Goal: Task Accomplishment & Management: Complete application form

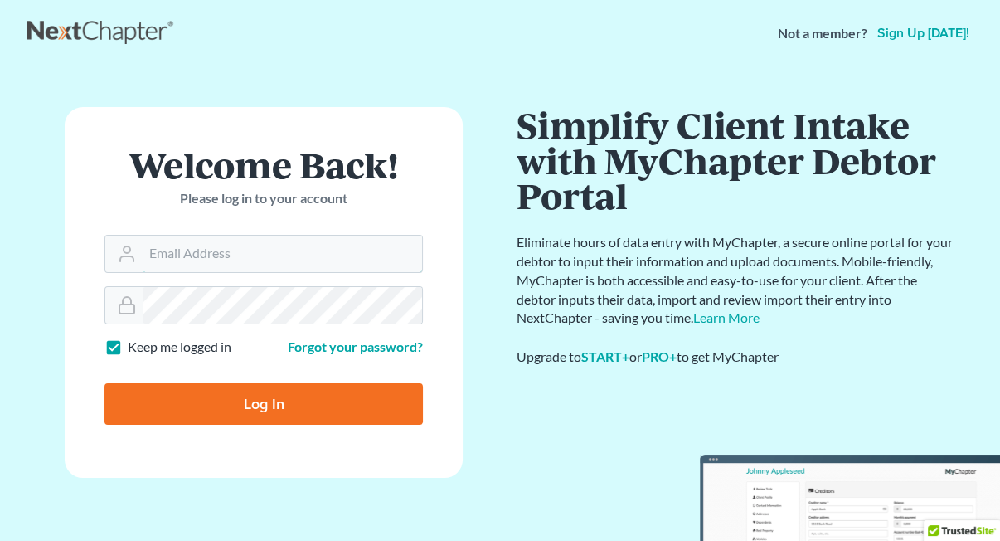
type input "[EMAIL_ADDRESS][DOMAIN_NAME]"
click at [302, 392] on input "Log In" at bounding box center [264, 403] width 319 height 41
type input "Thinking..."
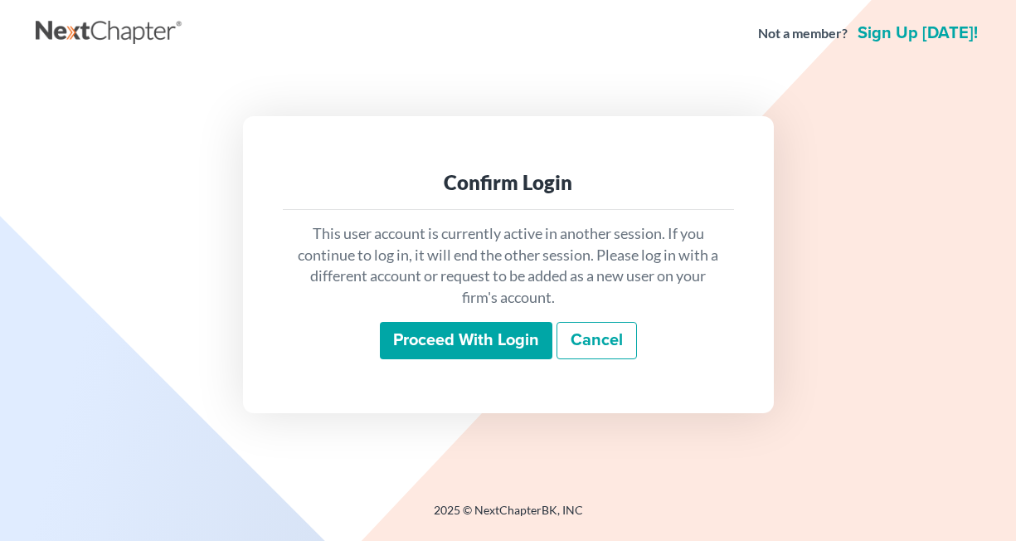
click at [507, 336] on input "Proceed with login" at bounding box center [466, 341] width 173 height 38
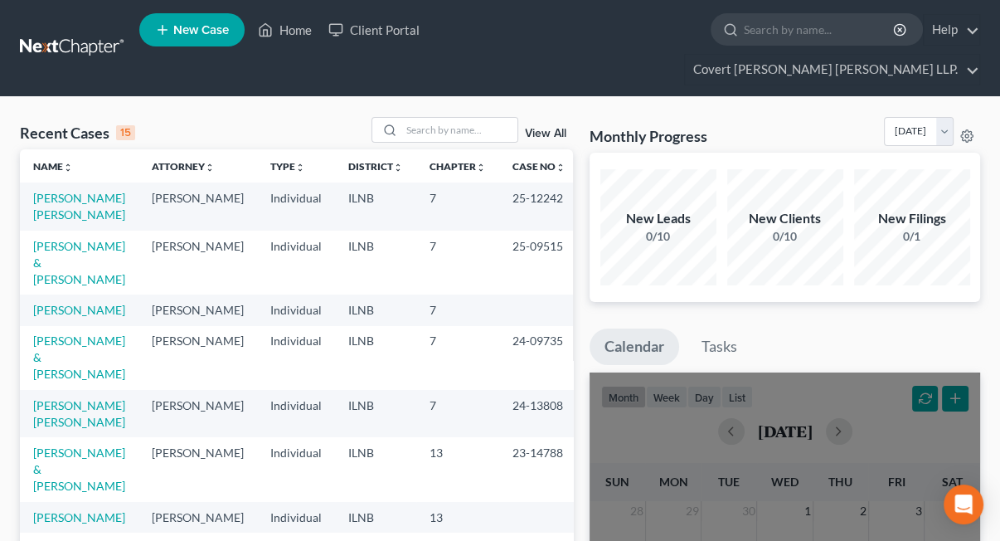
click at [192, 36] on span "New Case" at bounding box center [201, 30] width 56 height 12
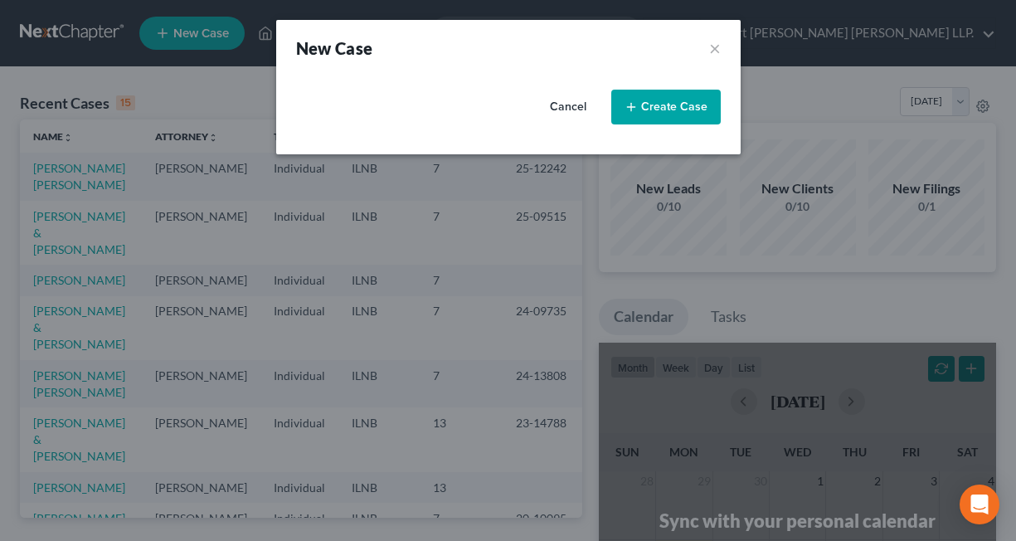
select select "25"
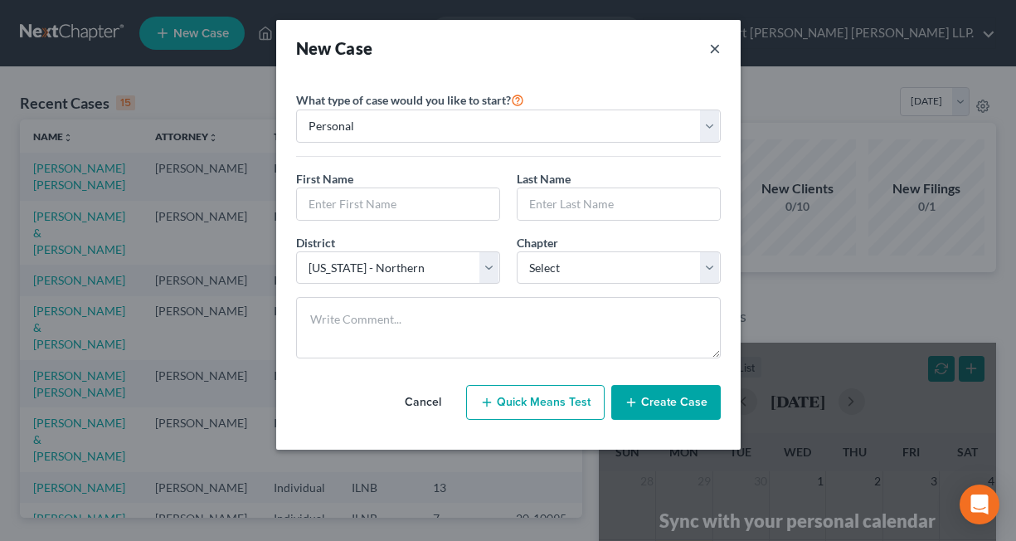
click at [713, 47] on button "×" at bounding box center [715, 47] width 12 height 23
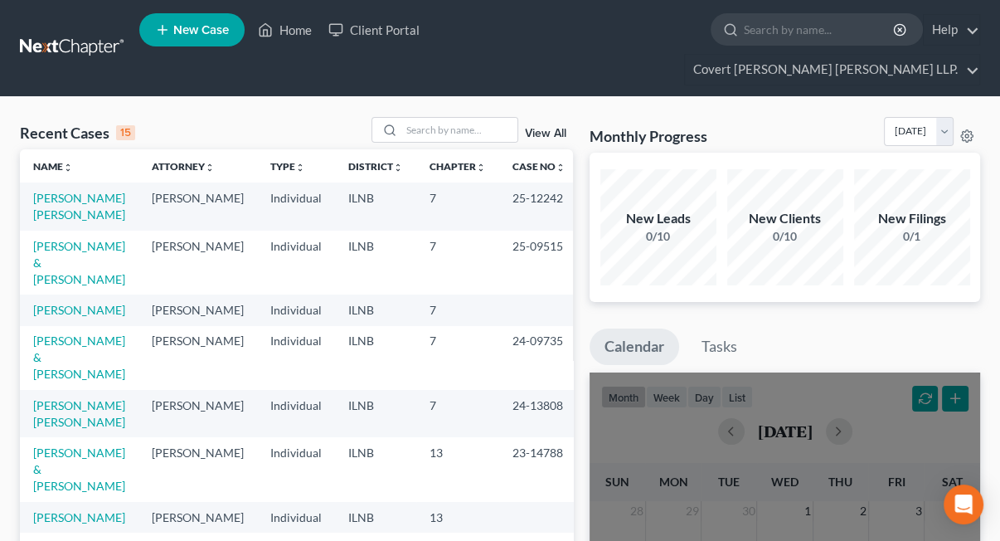
drag, startPoint x: 78, startPoint y: 168, endPoint x: 216, endPoint y: 105, distance: 151.4
click at [207, 117] on div "Recent Cases 15 View All" at bounding box center [296, 133] width 553 height 32
click at [73, 191] on link "[PERSON_NAME] [PERSON_NAME]" at bounding box center [79, 206] width 92 height 31
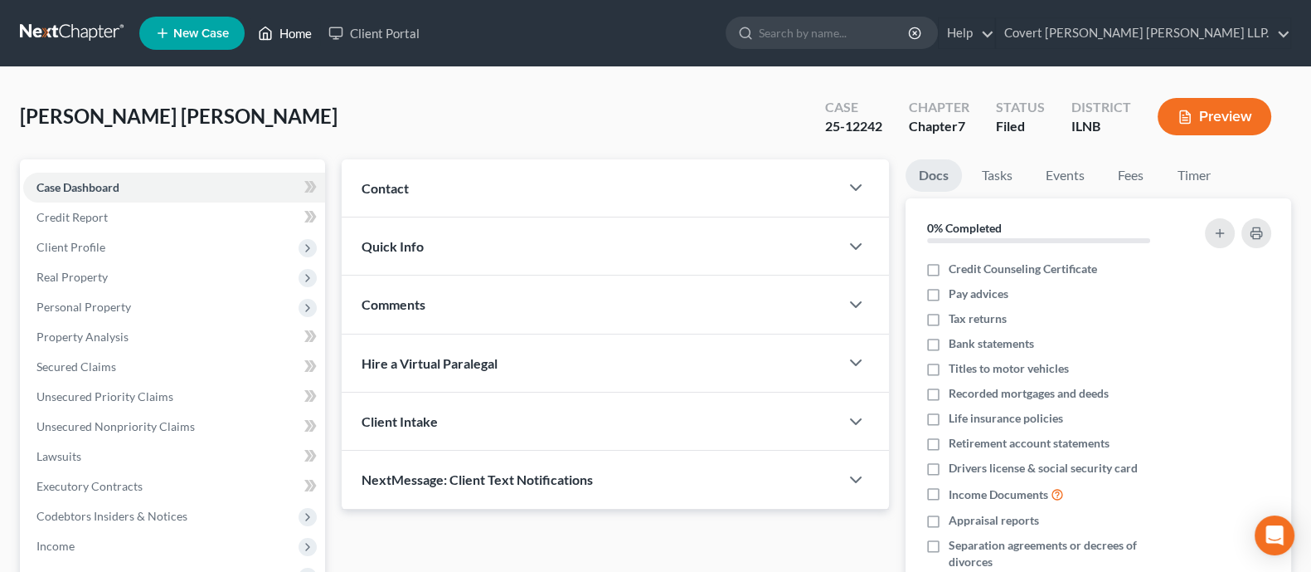
click at [277, 33] on link "Home" at bounding box center [285, 33] width 71 height 30
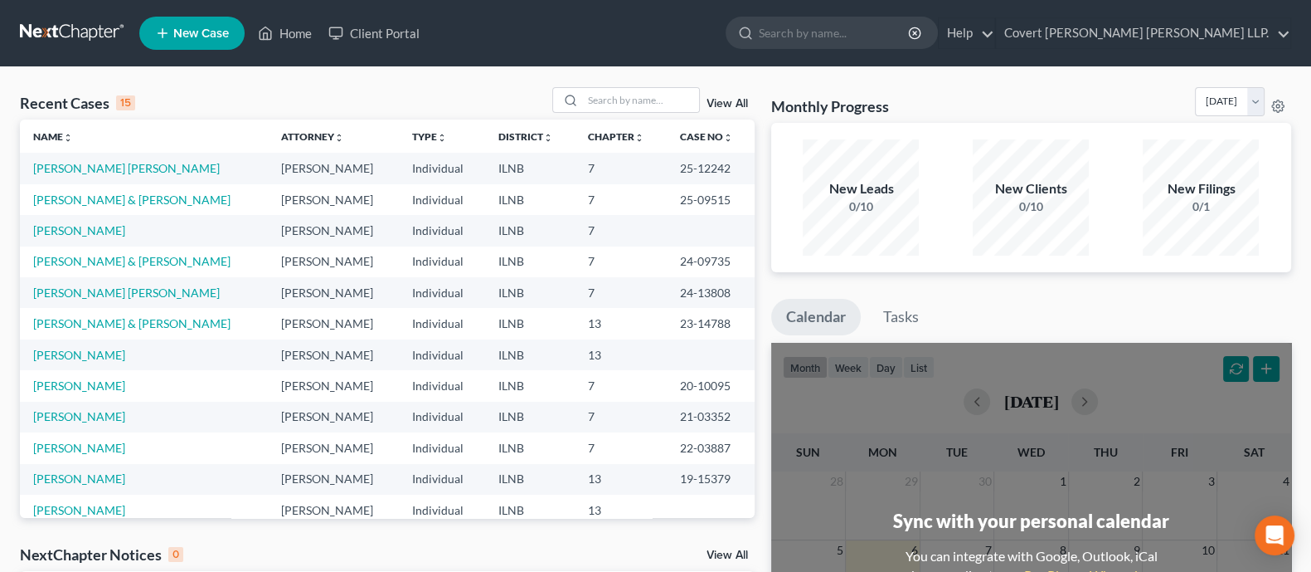
click at [192, 29] on span "New Case" at bounding box center [201, 33] width 56 height 12
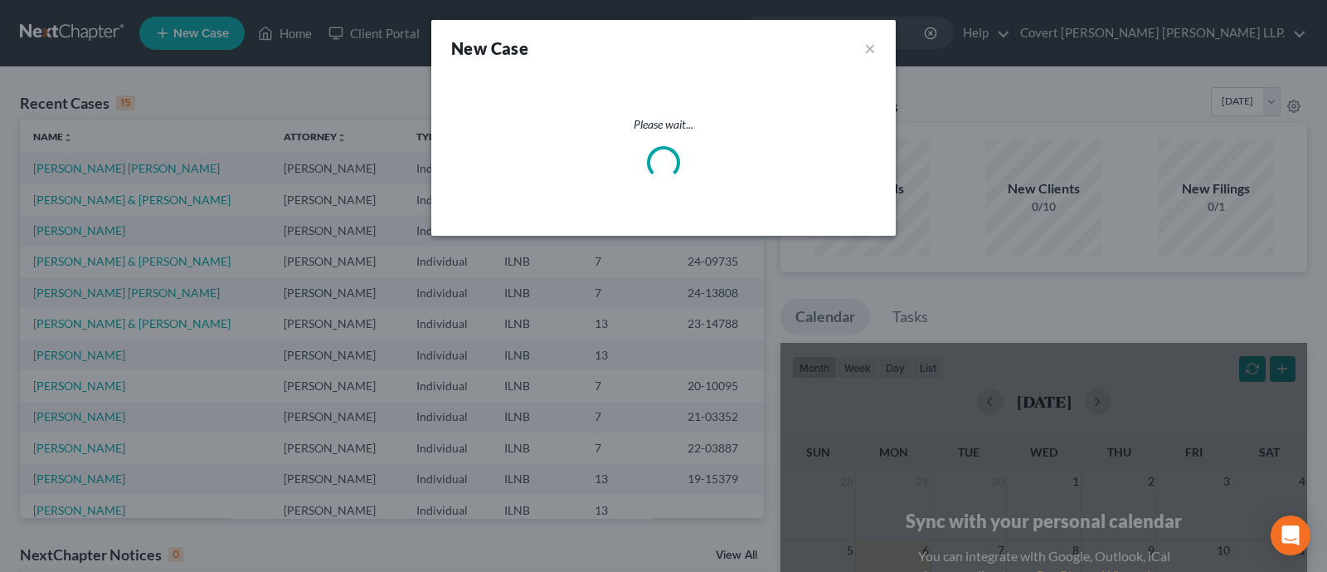
select select "25"
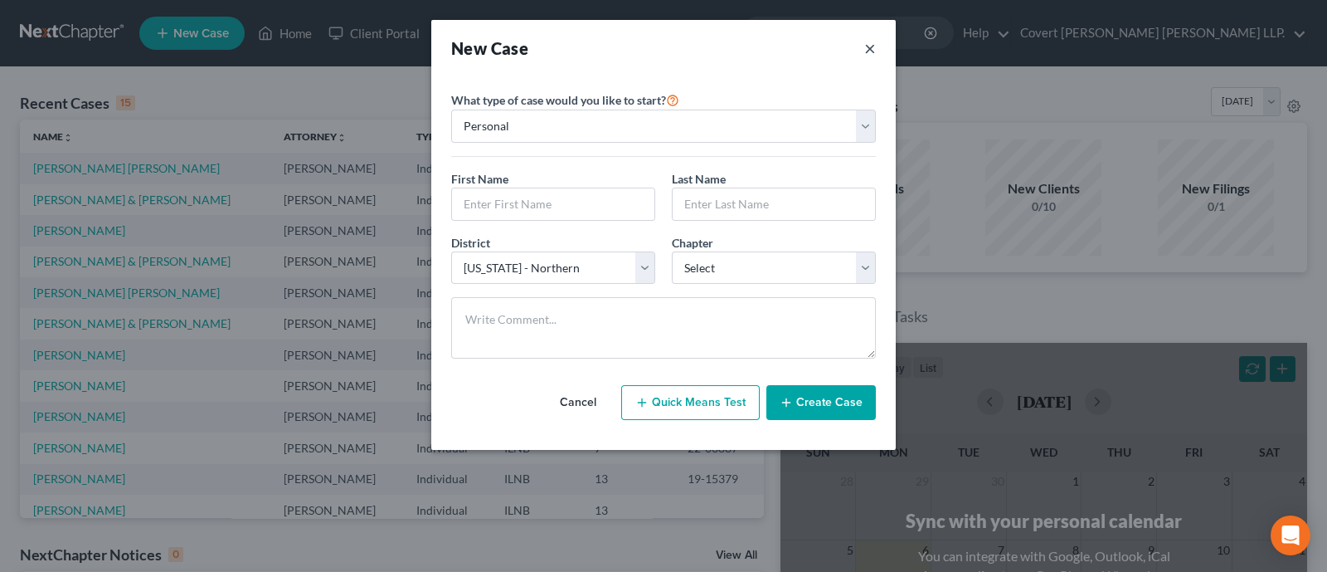
click at [871, 51] on button "×" at bounding box center [870, 47] width 12 height 23
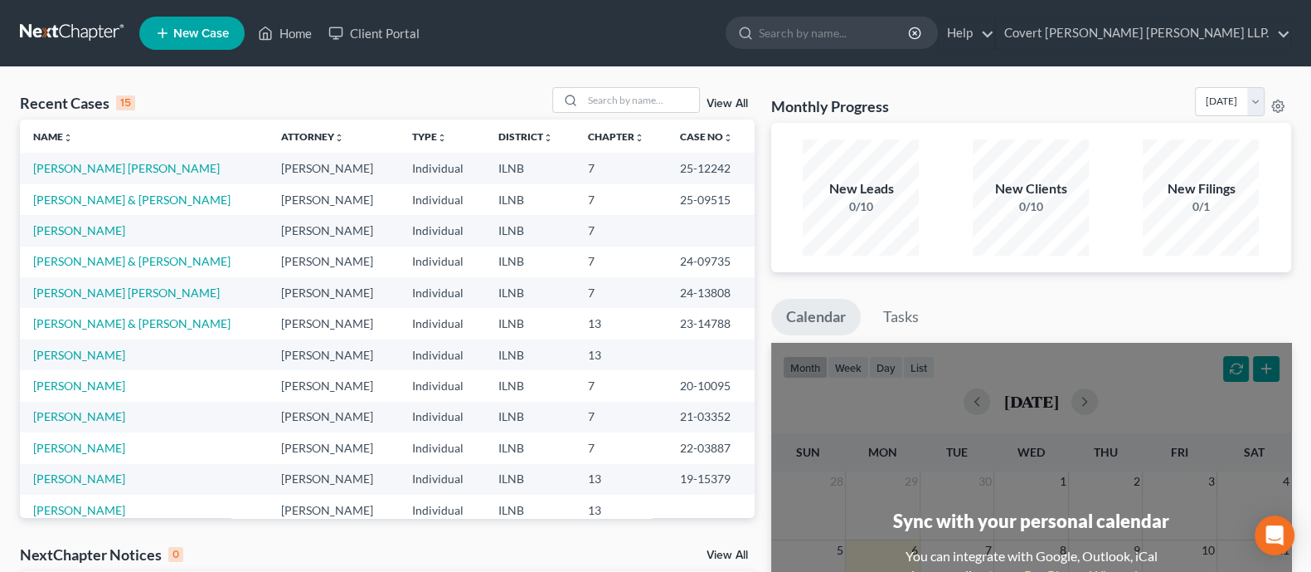
drag, startPoint x: 144, startPoint y: 168, endPoint x: 207, endPoint y: 116, distance: 82.0
click at [207, 116] on div "Recent Cases 15 View All" at bounding box center [387, 103] width 735 height 32
click at [379, 31] on link "Client Portal" at bounding box center [374, 33] width 108 height 30
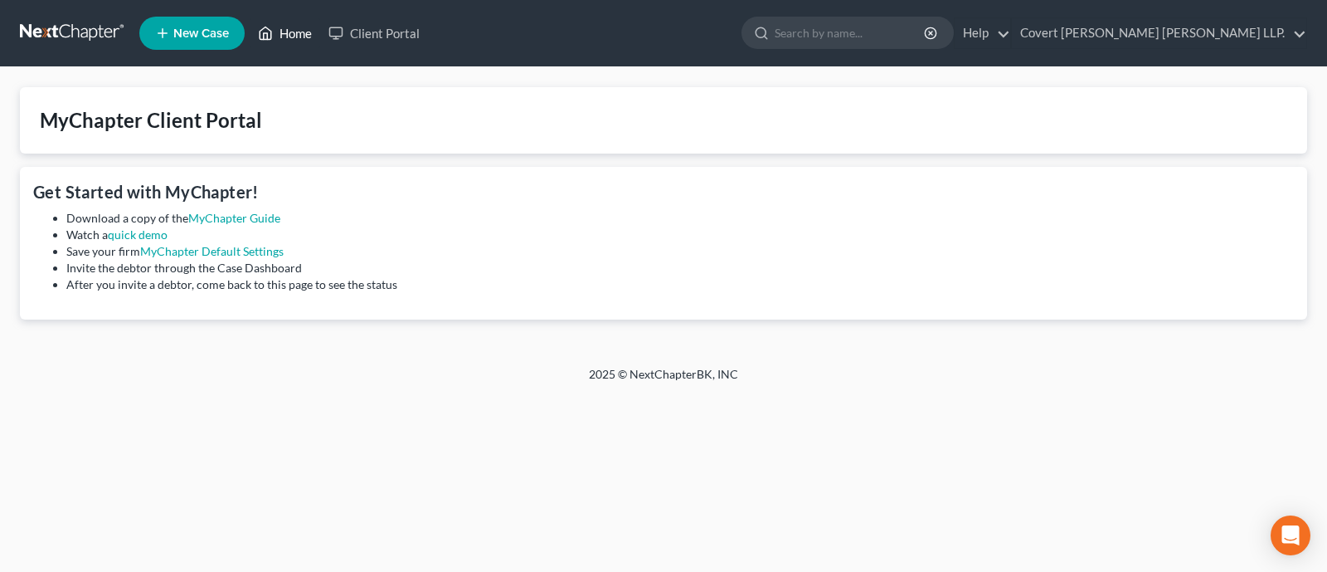
click at [277, 30] on link "Home" at bounding box center [285, 33] width 71 height 30
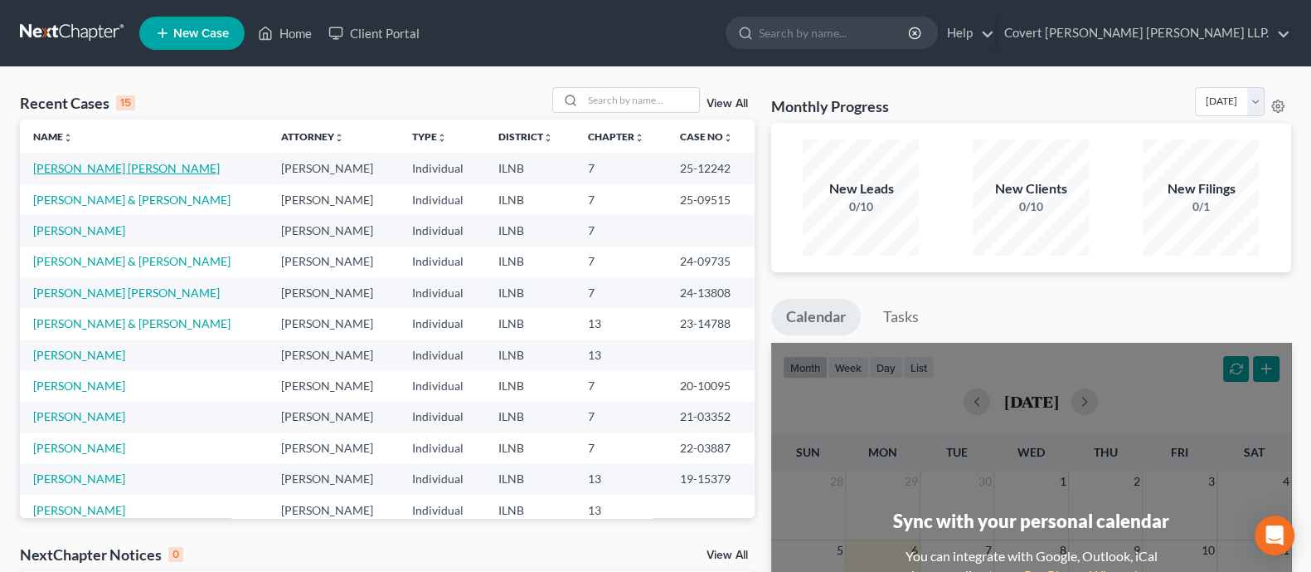
click at [144, 162] on link "[PERSON_NAME] [PERSON_NAME]" at bounding box center [126, 168] width 187 height 14
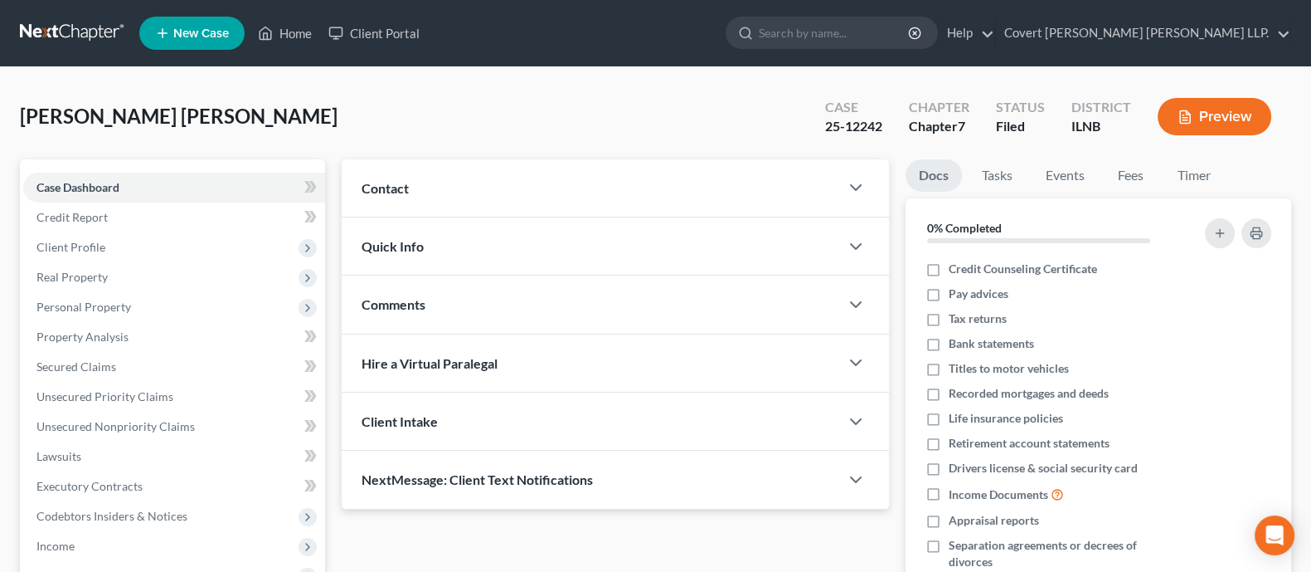
click at [227, 36] on span "New Case" at bounding box center [201, 33] width 56 height 12
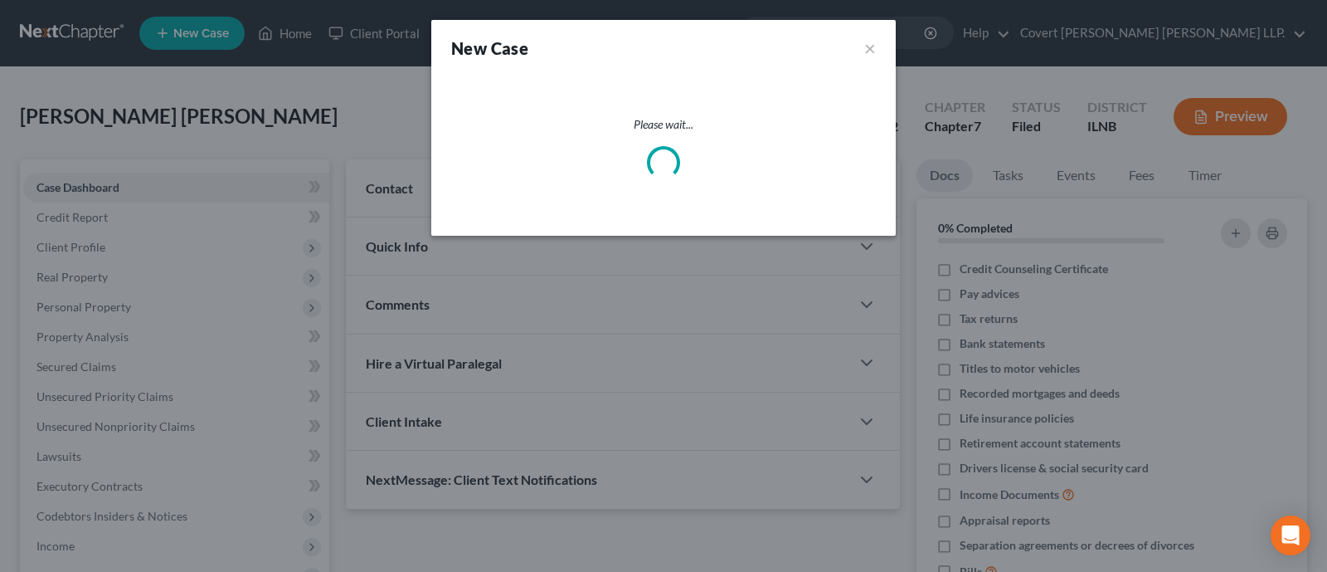
select select "25"
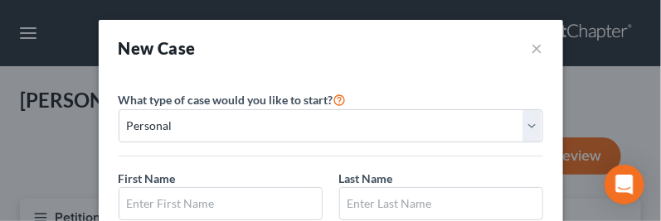
click at [481, 54] on div "New Case ×" at bounding box center [331, 47] width 425 height 23
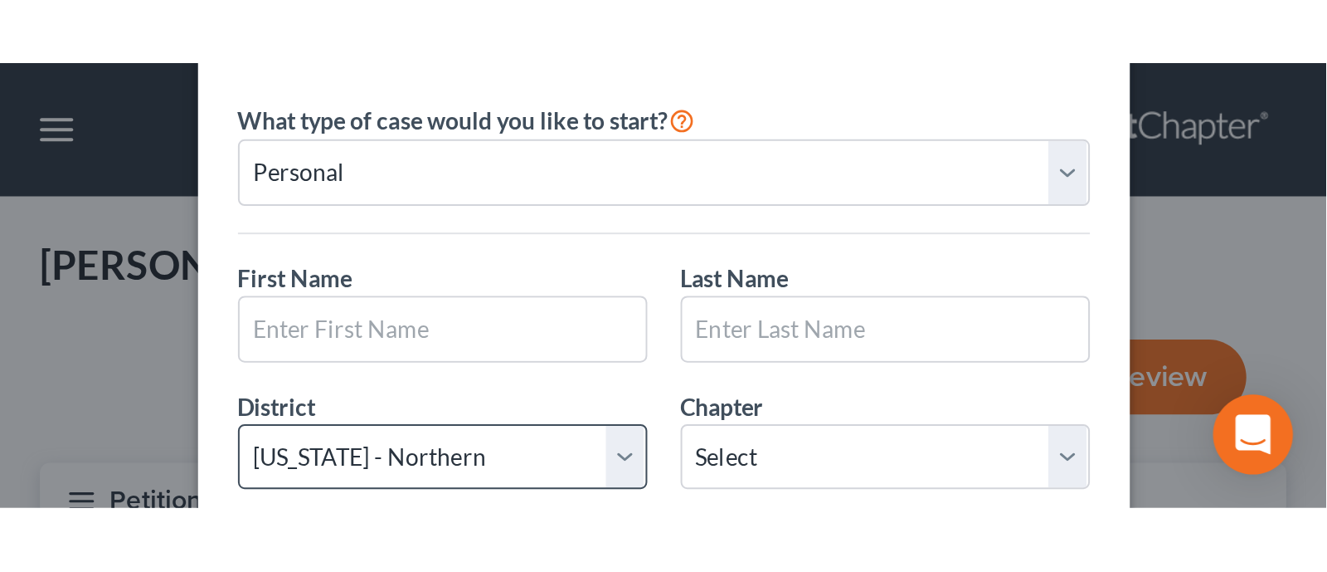
scroll to position [103, 0]
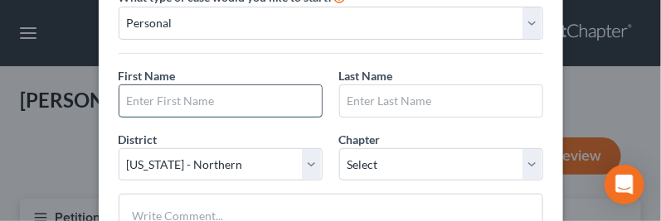
click at [185, 97] on input "text" at bounding box center [220, 101] width 202 height 32
type input "[PERSON_NAME]"
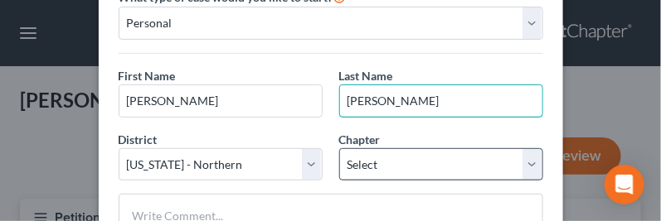
type input "[PERSON_NAME]"
click at [427, 158] on select "Select 7 11 12 13" at bounding box center [441, 164] width 204 height 33
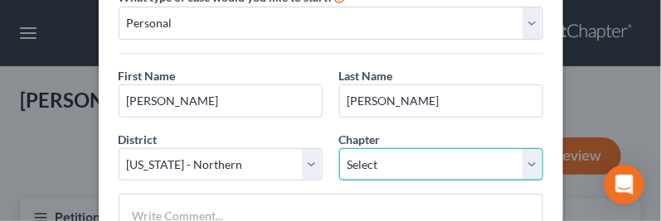
select select "0"
click at [339, 148] on select "Select 7 11 12 13" at bounding box center [441, 164] width 204 height 33
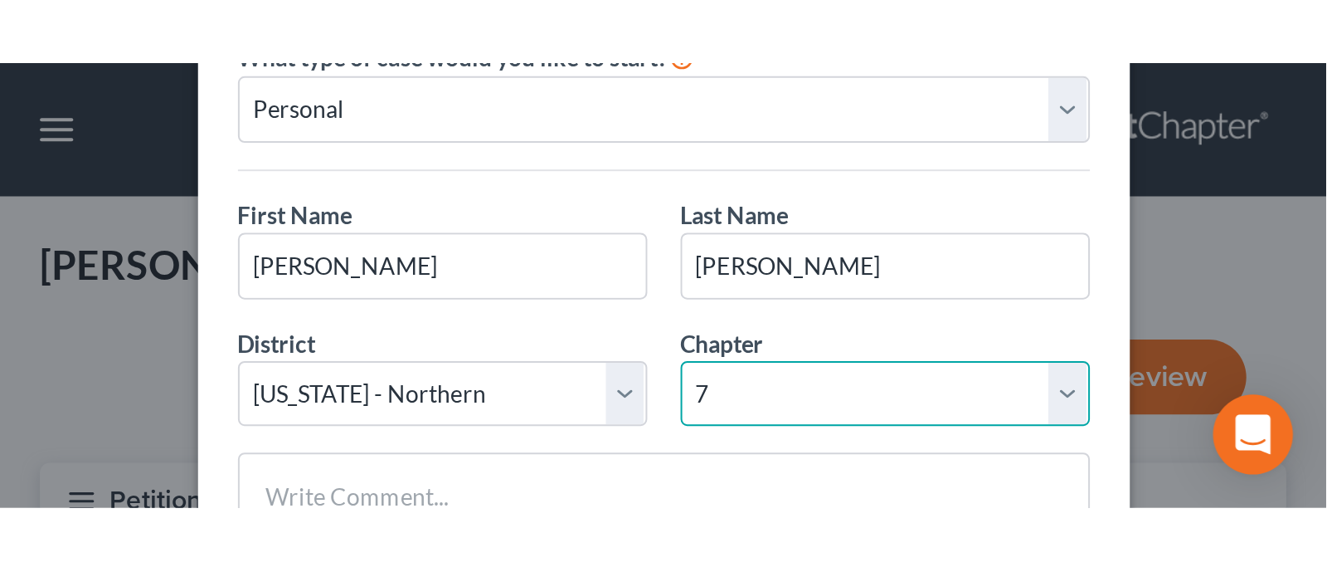
scroll to position [0, 0]
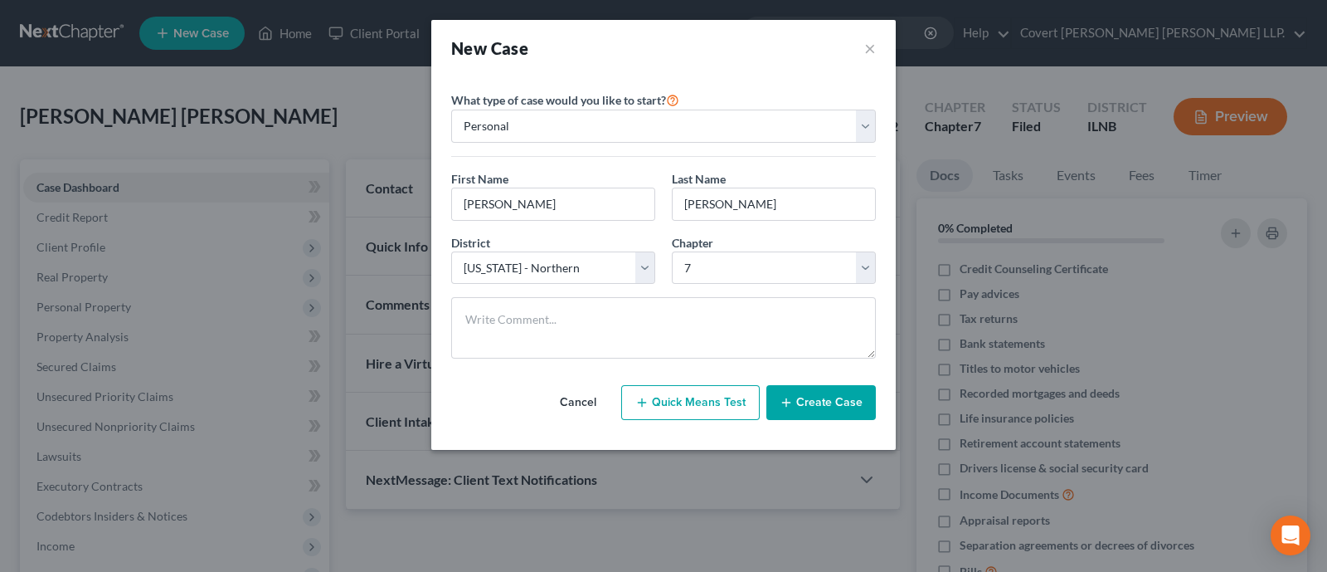
click at [839, 404] on button "Create Case" at bounding box center [820, 402] width 109 height 35
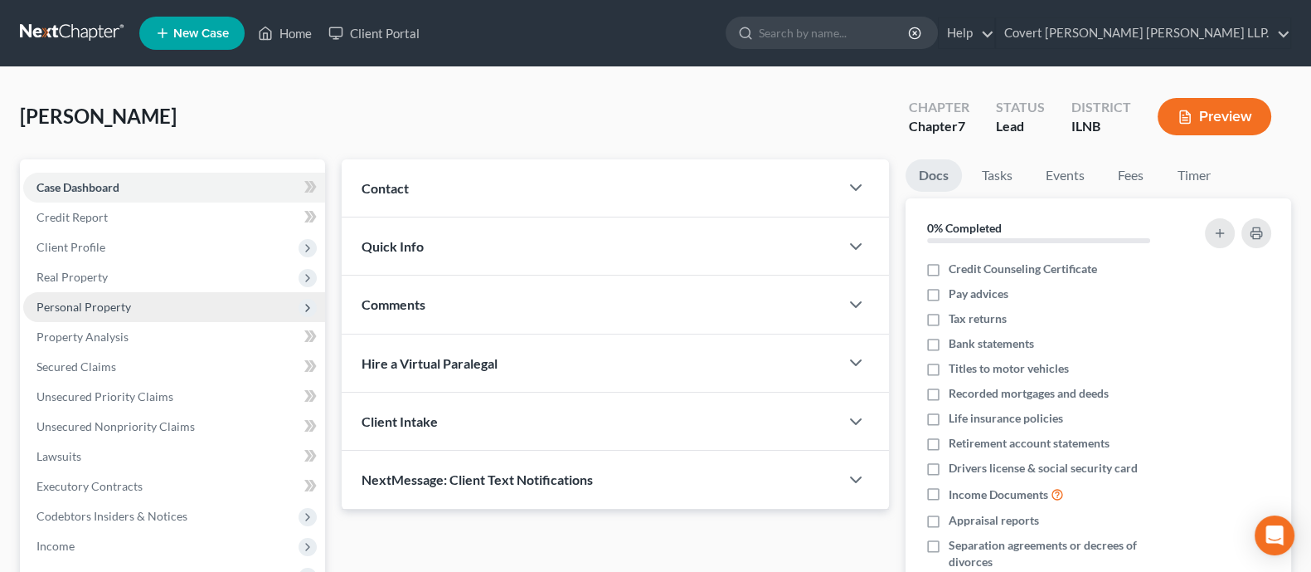
click at [195, 312] on span "Personal Property" at bounding box center [174, 307] width 302 height 30
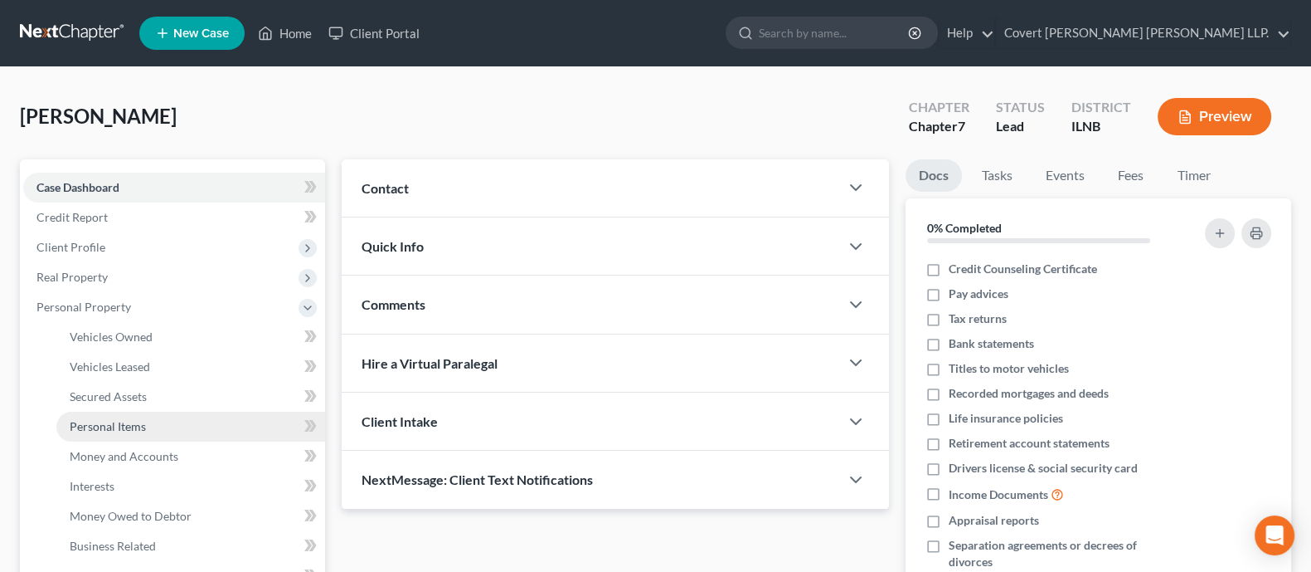
click at [192, 414] on link "Personal Items" at bounding box center [190, 426] width 269 height 30
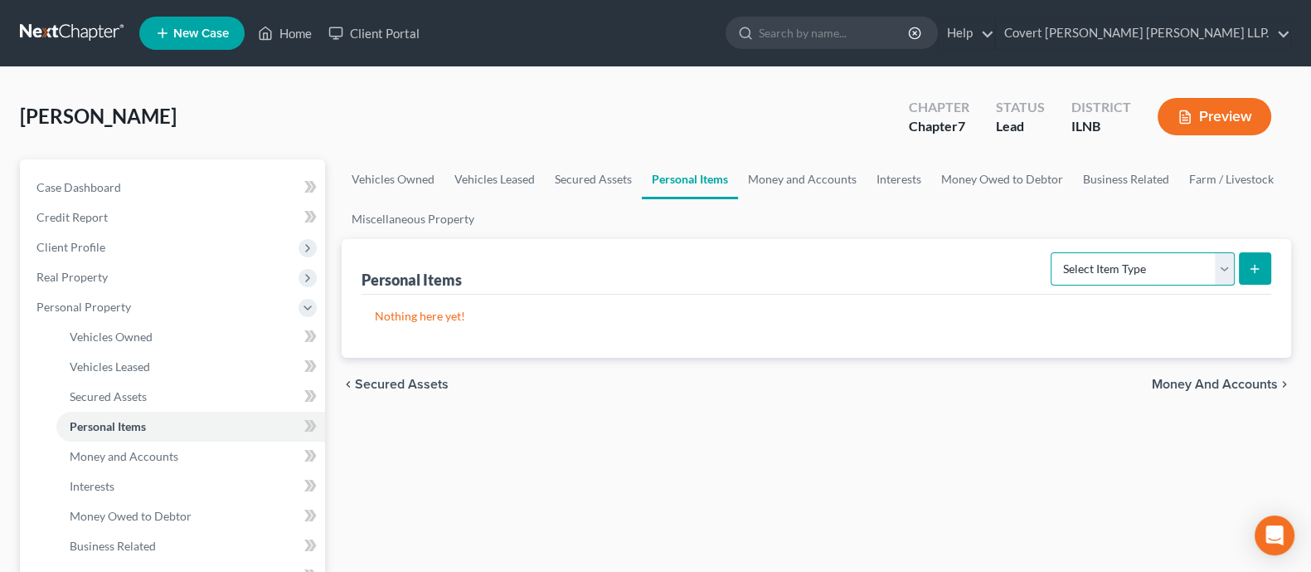
click at [1015, 259] on select "Select Item Type Clothing Collectibles Of Value Electronics Firearms Household …" at bounding box center [1143, 268] width 184 height 33
select select "household_goods"
click at [1015, 252] on select "Select Item Type Clothing Collectibles Of Value Electronics Firearms Household …" at bounding box center [1143, 268] width 184 height 33
click at [1015, 269] on line "submit" at bounding box center [1255, 269] width 7 height 0
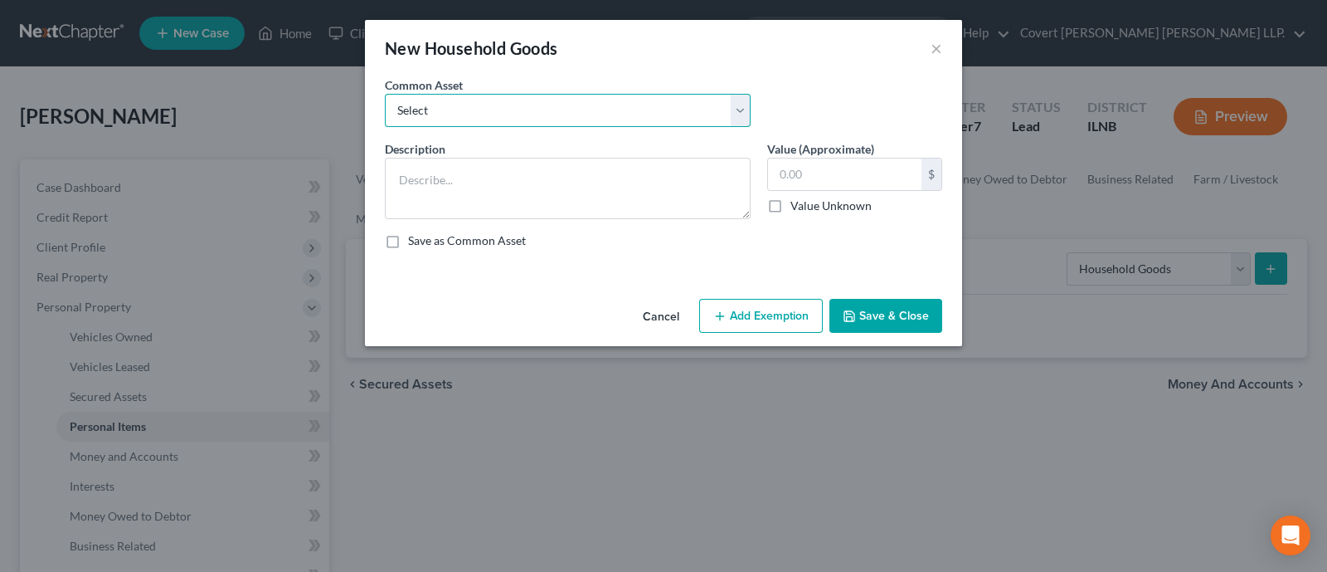
click at [496, 107] on select "Select Household Furnishings-TV, Sofas, Beds" at bounding box center [568, 110] width 366 height 33
select select "0"
click at [385, 94] on select "Select Household Furnishings-TV, Sofas, Beds" at bounding box center [568, 110] width 366 height 33
type textarea "Household Furnishings-TV, Sofas, Beds"
type input "500.00"
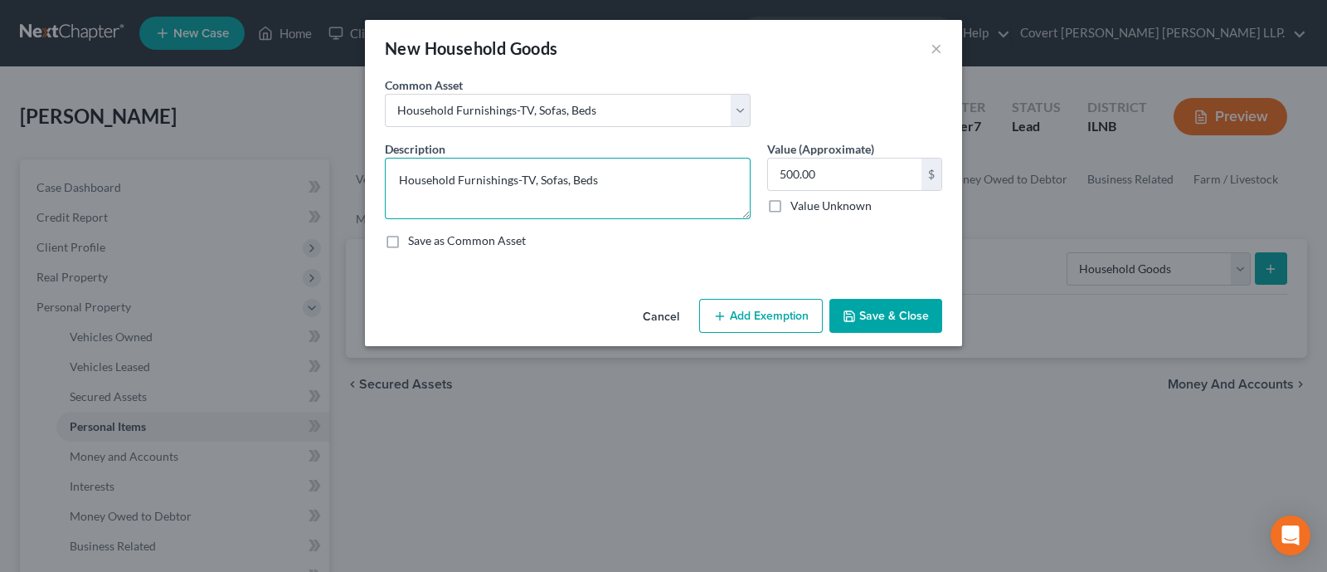
drag, startPoint x: 536, startPoint y: 177, endPoint x: 514, endPoint y: 178, distance: 21.6
click at [514, 178] on textarea "Household Furnishings-TV, Sofas, Beds" at bounding box center [568, 188] width 366 height 61
click at [552, 180] on textarea "Household Furnishings Sofas, Beds" at bounding box center [568, 188] width 366 height 61
type textarea "Household Furnishings Bed"
click at [660, 150] on div "Description * Househol500.00d Furnishings Bed" at bounding box center [568, 179] width 382 height 79
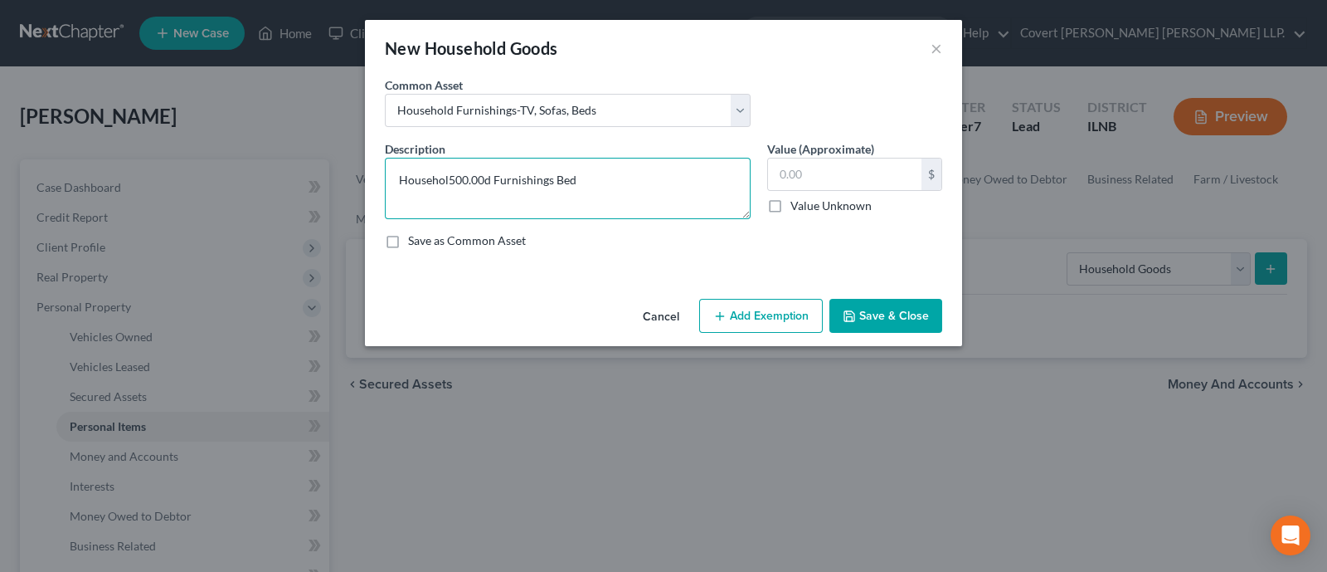
click at [494, 178] on textarea "Househol500.00d Furnishings Bed" at bounding box center [568, 188] width 366 height 61
drag, startPoint x: 487, startPoint y: 178, endPoint x: 449, endPoint y: 180, distance: 38.2
click at [449, 180] on textarea "Househol500.00d Furnishings Bed" at bounding box center [568, 188] width 366 height 61
click at [556, 178] on textarea "Household Furnishings Bed" at bounding box center [568, 188] width 366 height 61
type textarea "Household Furnishings Bed"
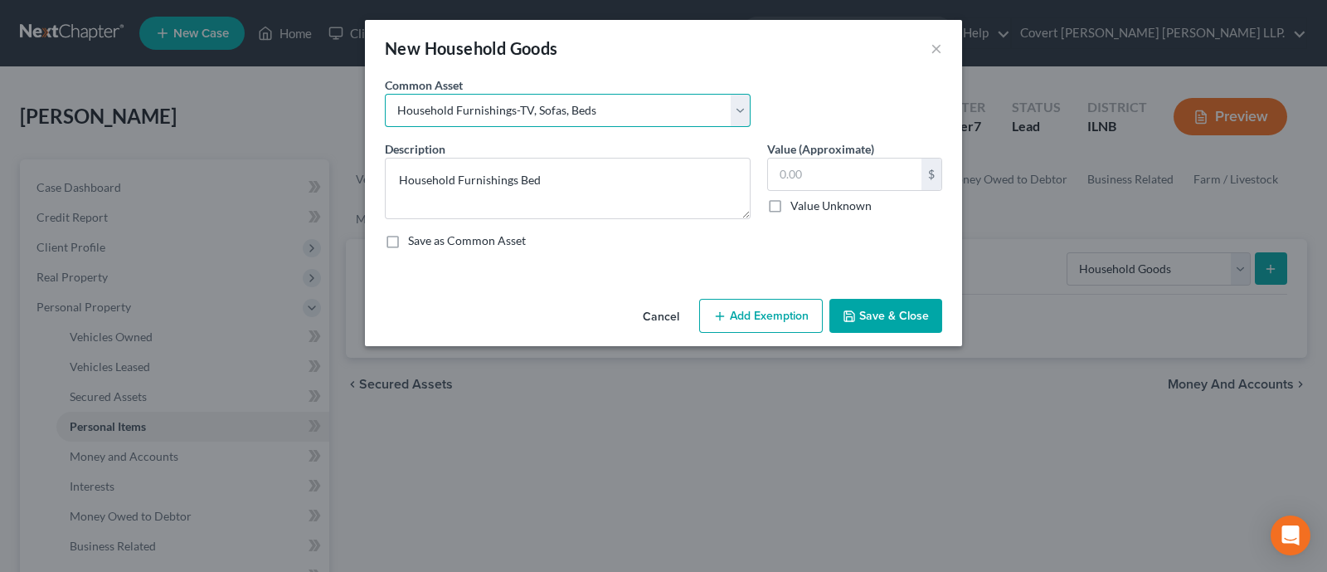
click at [615, 106] on select "Select Household Furnishings-TV, Sofas, Beds" at bounding box center [568, 110] width 366 height 33
select select
click at [385, 94] on select "Select Household Furnishings-TV, Sofas, Beds" at bounding box center [568, 110] width 366 height 33
click at [545, 105] on select "Select Household Furnishings-TV, Sofas, Beds" at bounding box center [568, 110] width 366 height 33
select select "0"
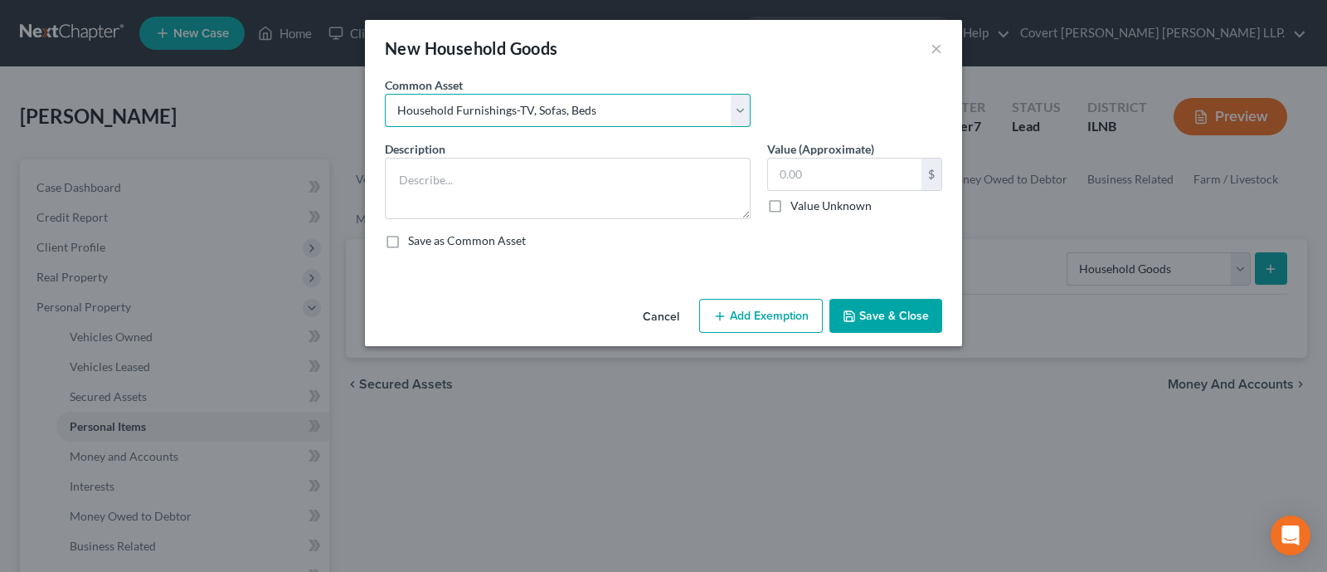
click at [385, 94] on select "Select Household Furnishings-TV, Sofas, Beds" at bounding box center [568, 110] width 366 height 33
type textarea "Household Furnishings-TV, Sofas, Beds"
type input "500.00"
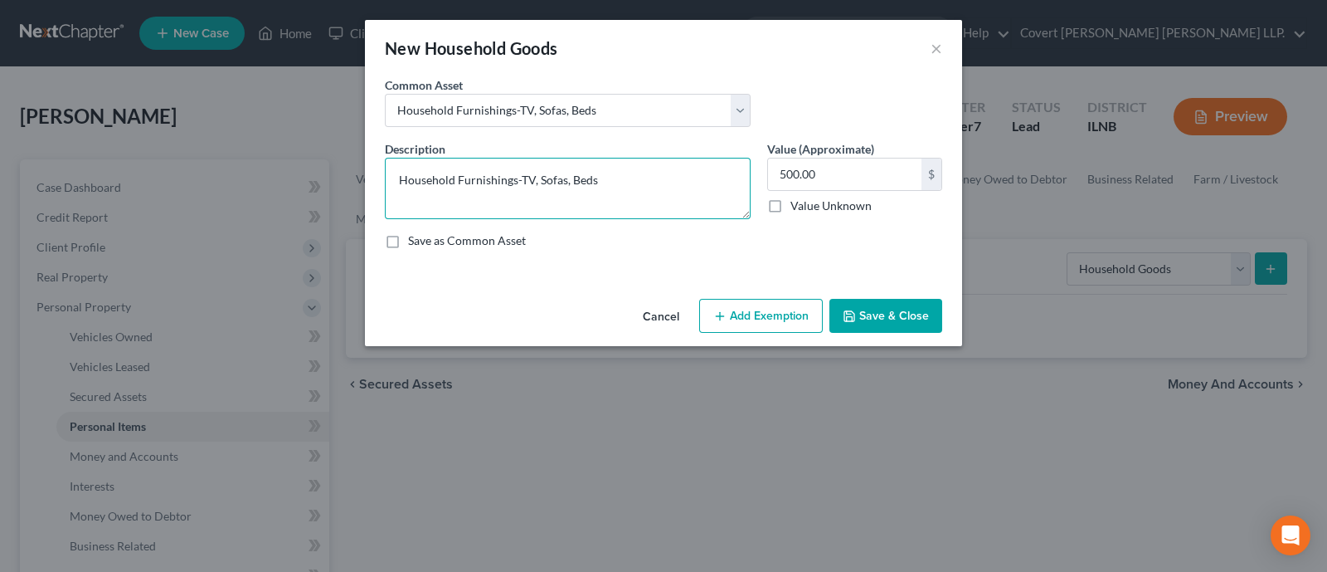
drag, startPoint x: 607, startPoint y: 182, endPoint x: 517, endPoint y: 180, distance: 90.4
click at [517, 180] on textarea "Household Furnishings-TV, Sofas, Beds" at bounding box center [568, 188] width 366 height 61
type textarea "Household Furnishings-Bed"
click at [817, 182] on input "500.00" at bounding box center [844, 174] width 153 height 32
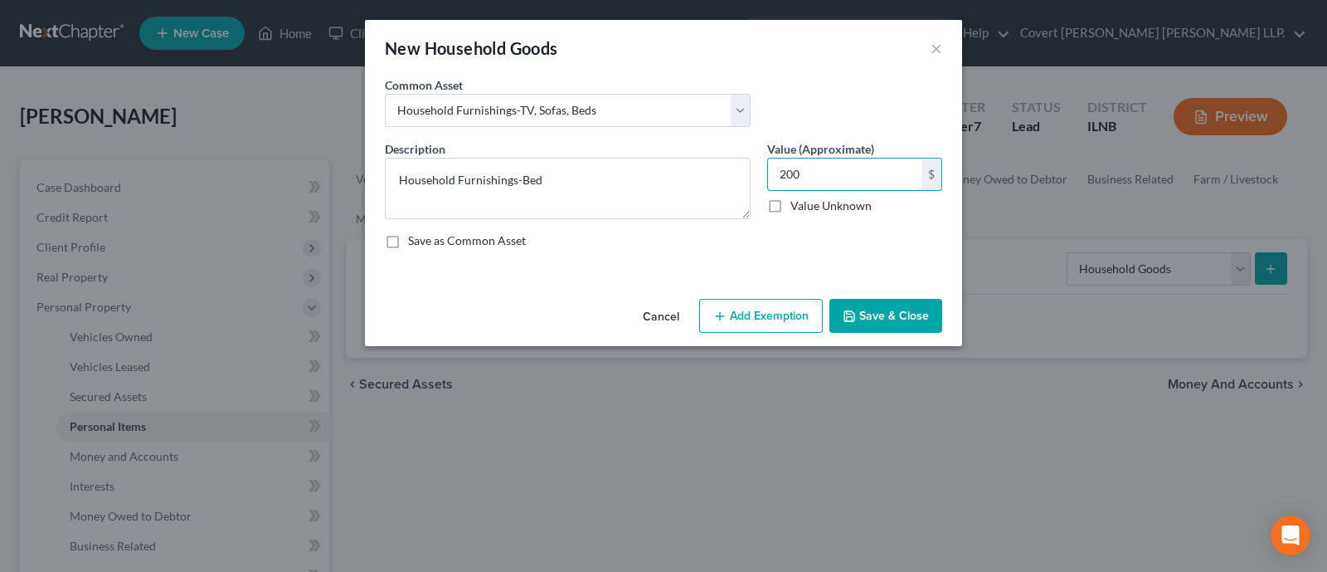
type input "200"
click at [784, 309] on button "Add Exemption" at bounding box center [761, 316] width 124 height 35
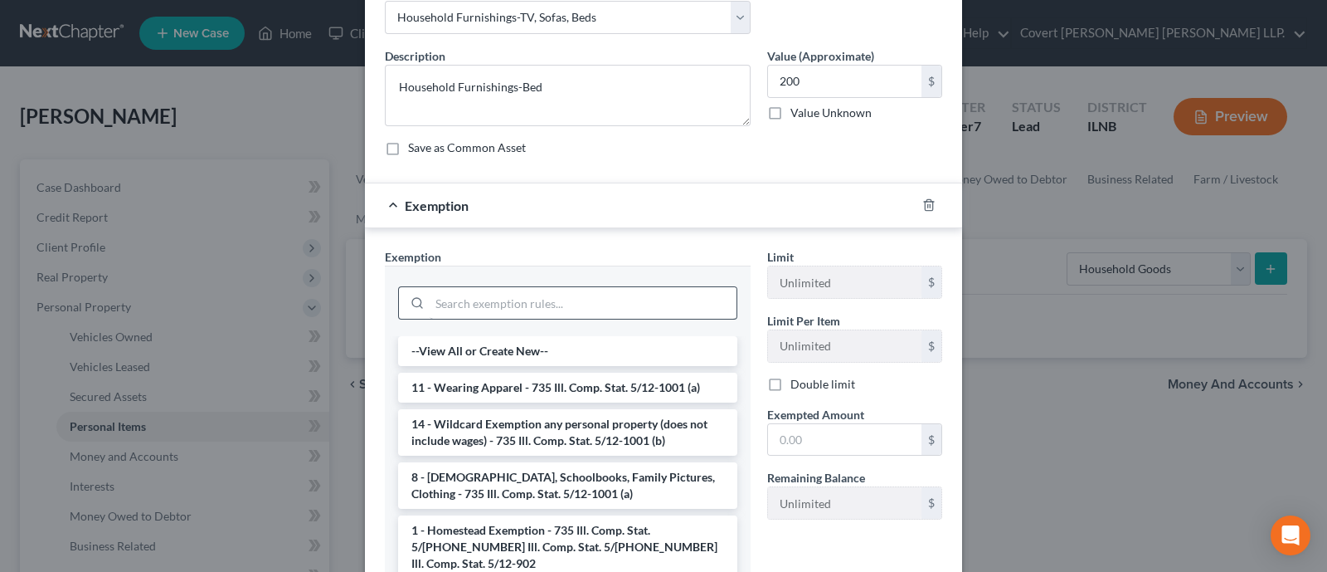
scroll to position [207, 0]
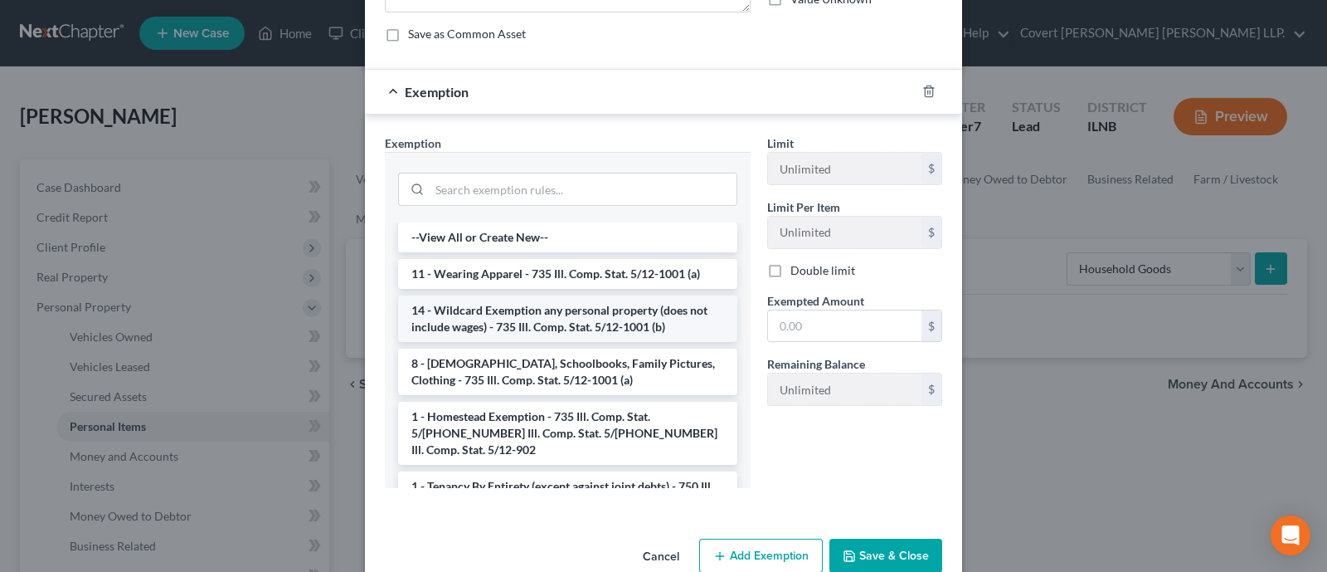
click at [611, 317] on li "14 - Wildcard Exemption any personal property (does not include wages) - 735 Il…" at bounding box center [567, 318] width 339 height 46
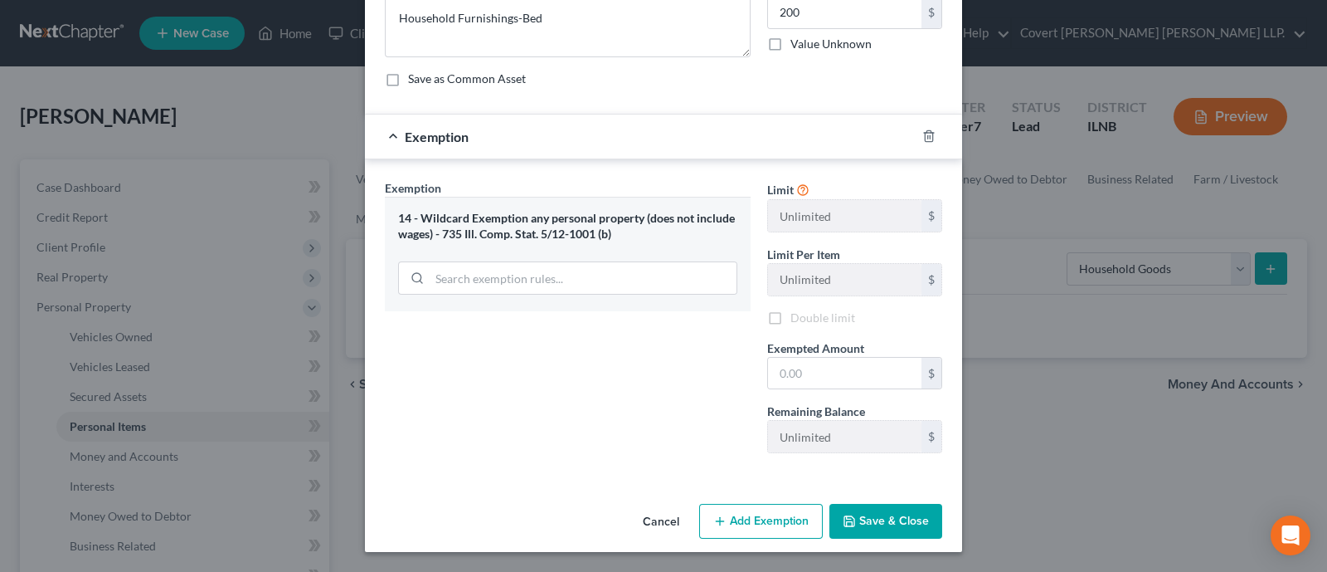
scroll to position [159, 0]
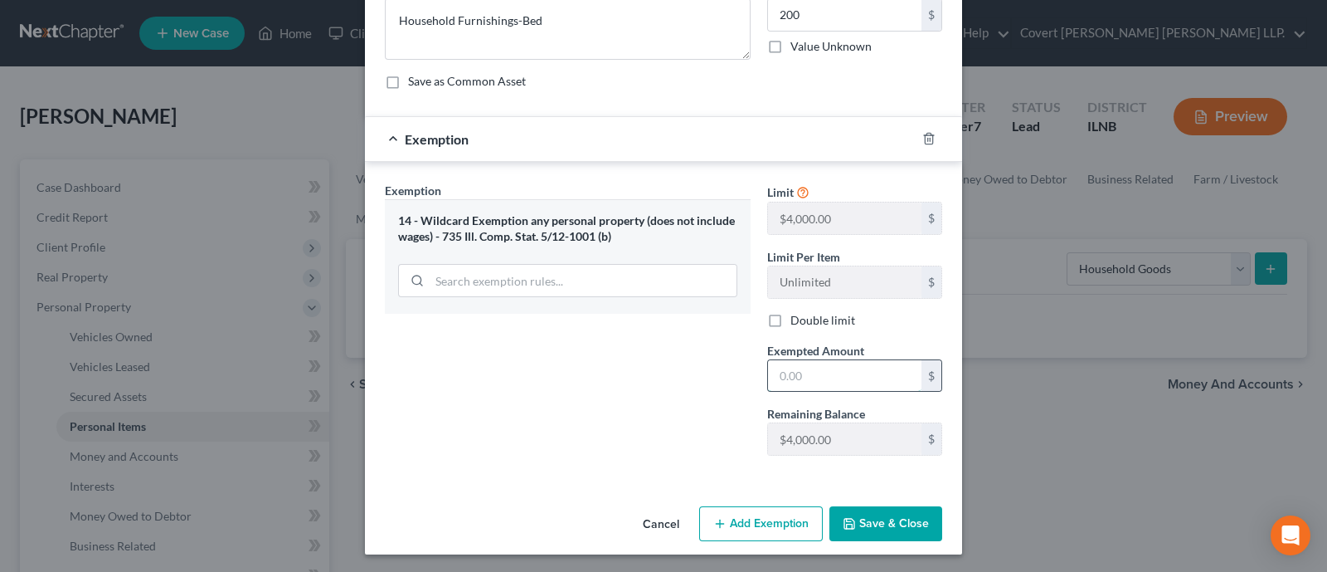
click at [825, 365] on input "text" at bounding box center [844, 376] width 153 height 32
type input "200"
click at [769, 518] on button "Add Exemption" at bounding box center [761, 523] width 124 height 35
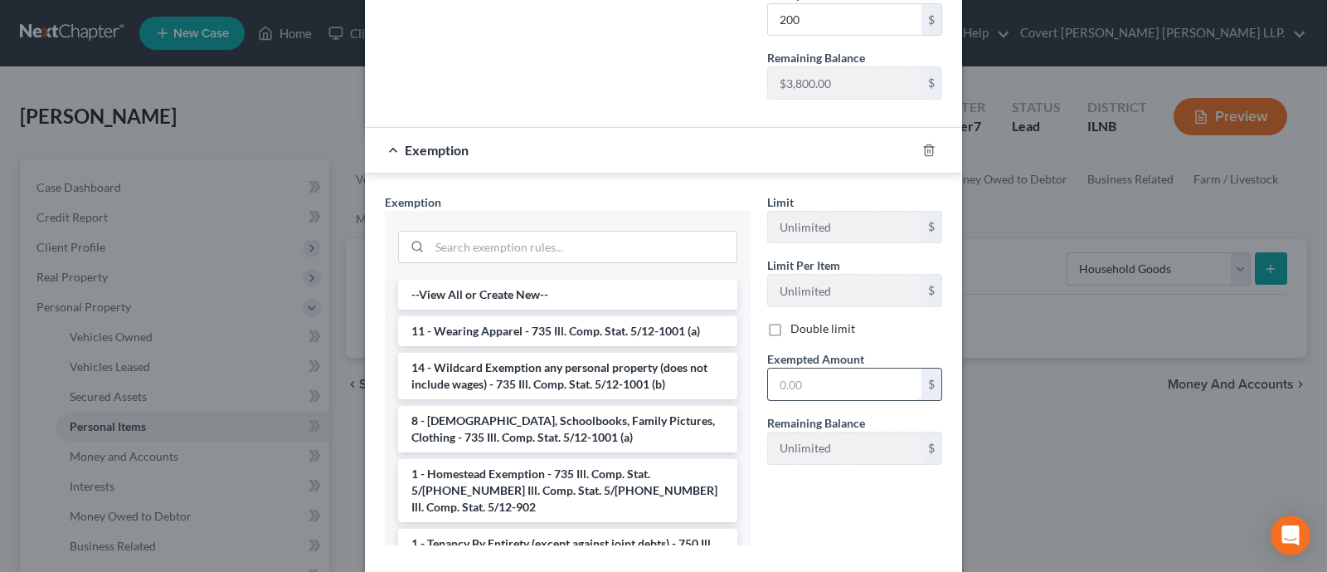
scroll to position [604, 0]
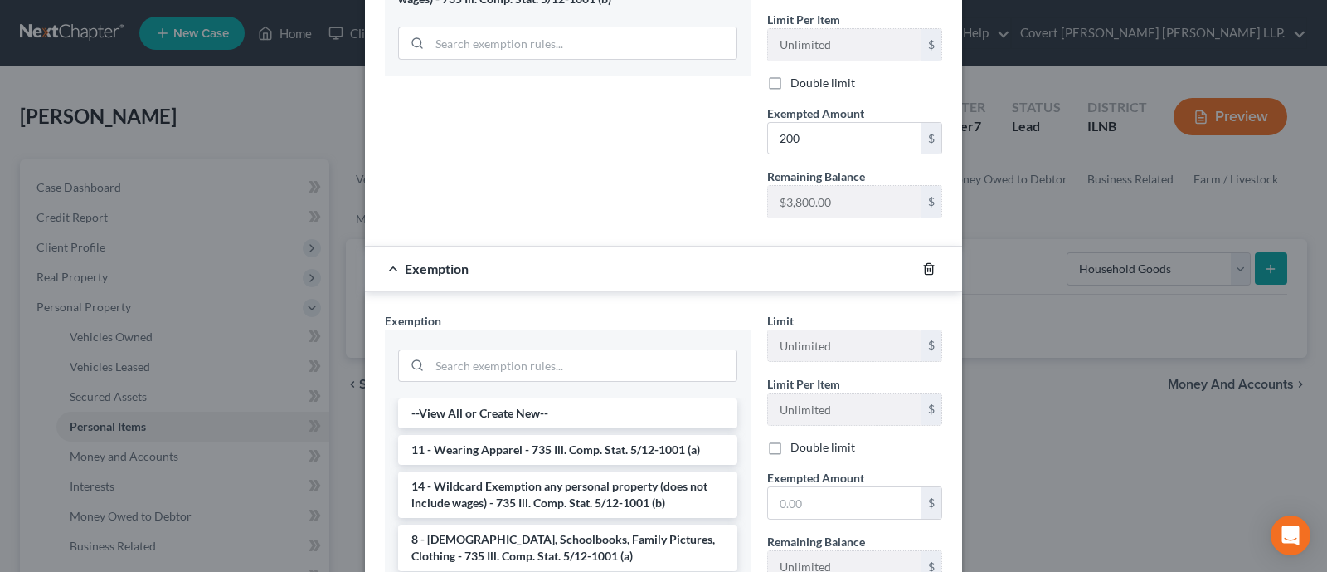
click at [922, 267] on icon "button" at bounding box center [928, 268] width 13 height 13
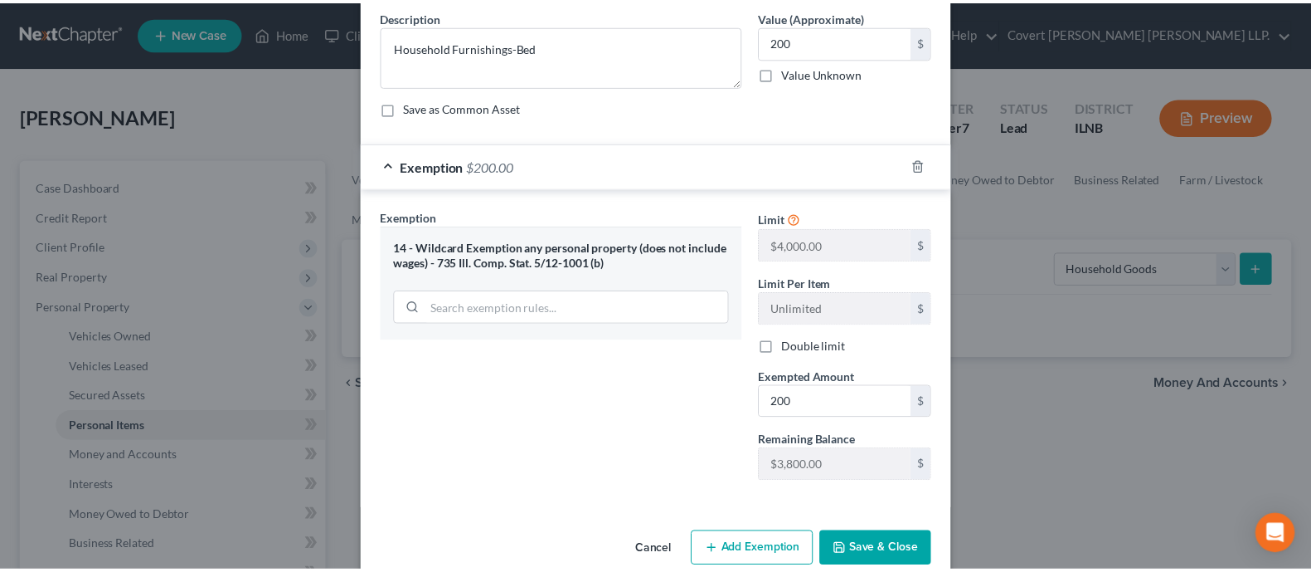
scroll to position [159, 0]
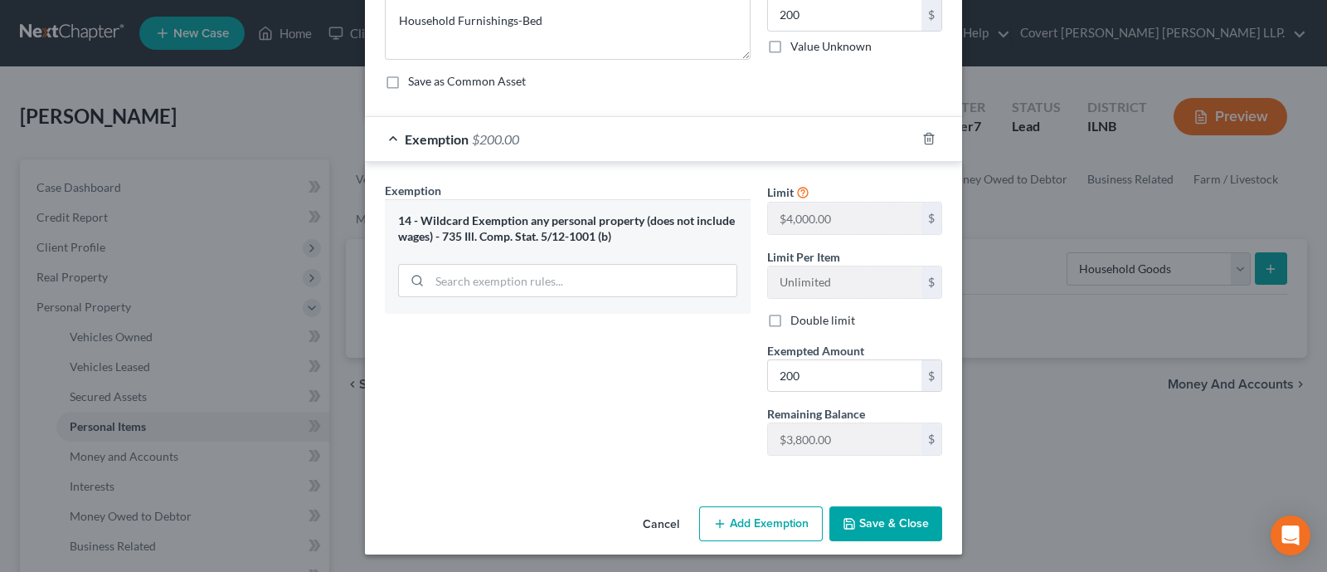
click at [909, 518] on button "Save & Close" at bounding box center [886, 523] width 113 height 35
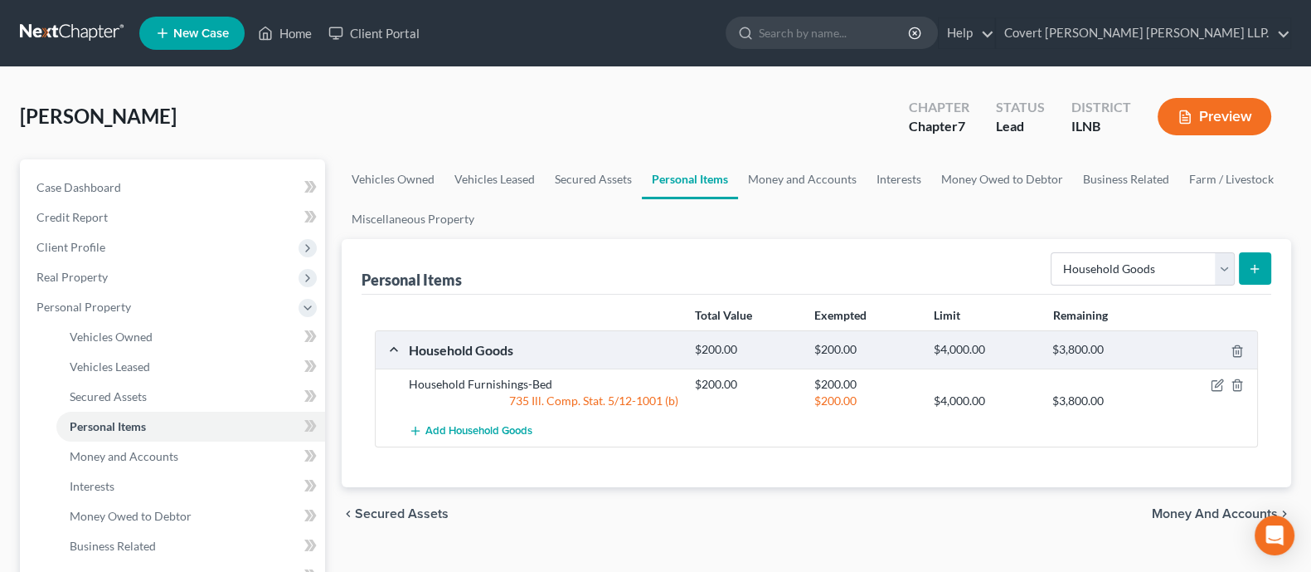
click at [1015, 259] on button "submit" at bounding box center [1255, 268] width 32 height 32
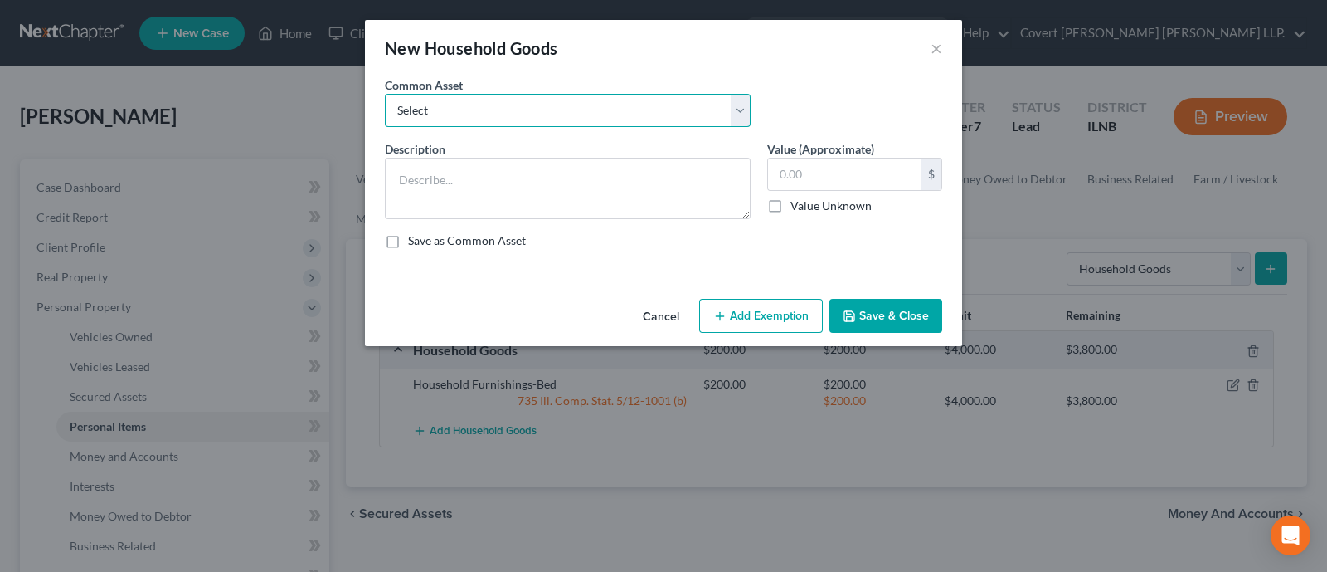
click at [639, 113] on select "Select Household Furnishings-TV, Sofas, Beds" at bounding box center [568, 110] width 366 height 33
click at [941, 46] on div "New Household Goods ×" at bounding box center [663, 48] width 597 height 56
click at [933, 46] on button "×" at bounding box center [937, 48] width 12 height 20
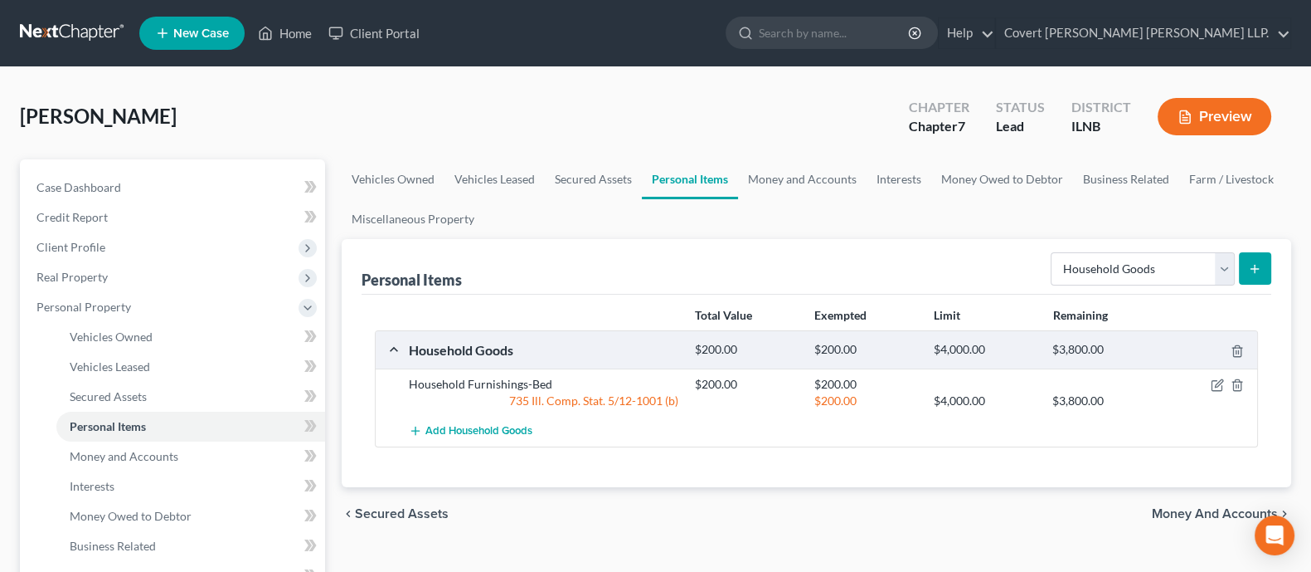
click at [1015, 280] on button "submit" at bounding box center [1255, 268] width 32 height 32
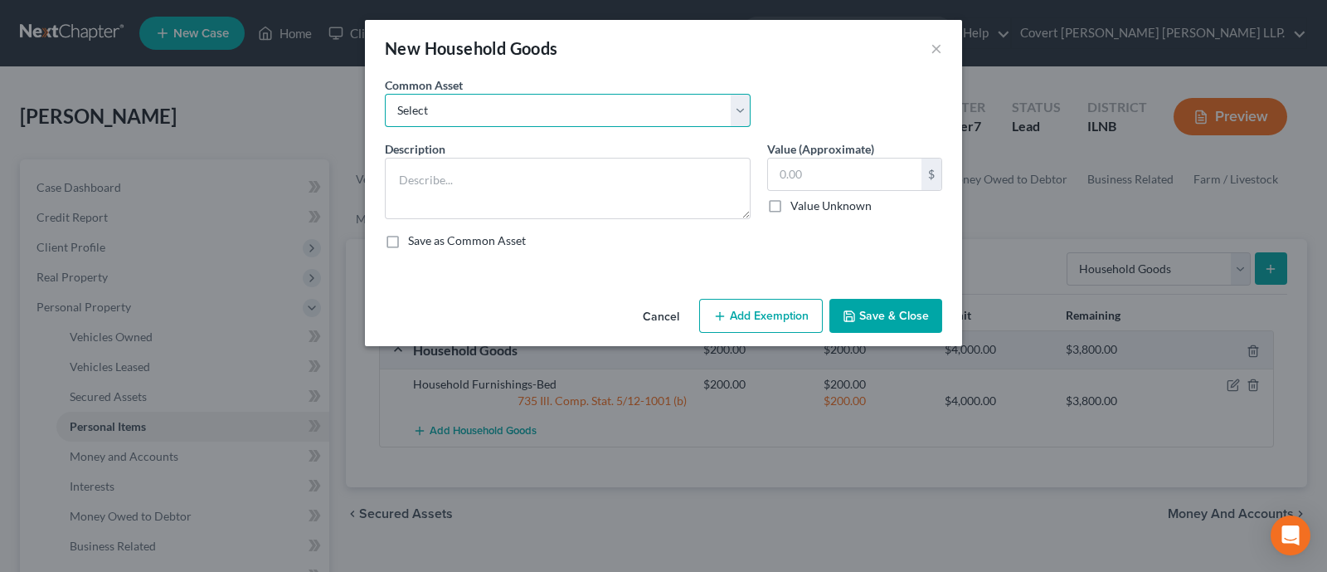
click at [649, 105] on select "Select Household Furnishings-TV, Sofas, Beds" at bounding box center [568, 110] width 366 height 33
drag, startPoint x: 668, startPoint y: 104, endPoint x: 708, endPoint y: 125, distance: 45.3
click at [670, 105] on select "Select Household Furnishings-TV, Sofas, Beds" at bounding box center [568, 110] width 366 height 33
click at [941, 50] on button "×" at bounding box center [937, 48] width 12 height 20
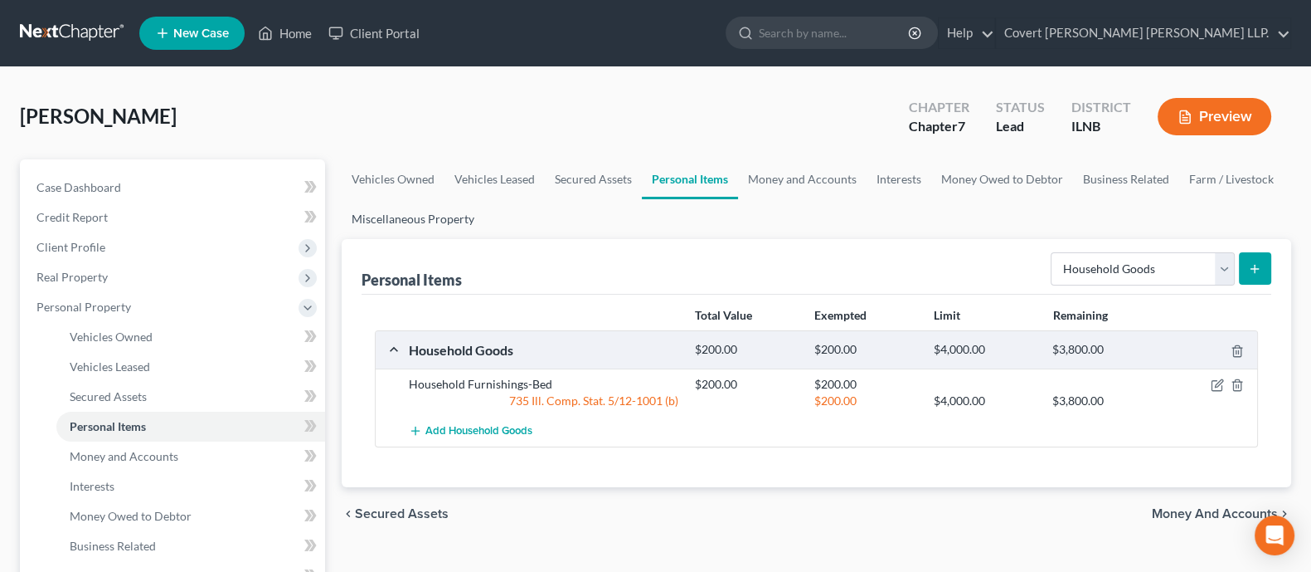
click at [429, 217] on link "Miscellaneous Property" at bounding box center [413, 219] width 143 height 40
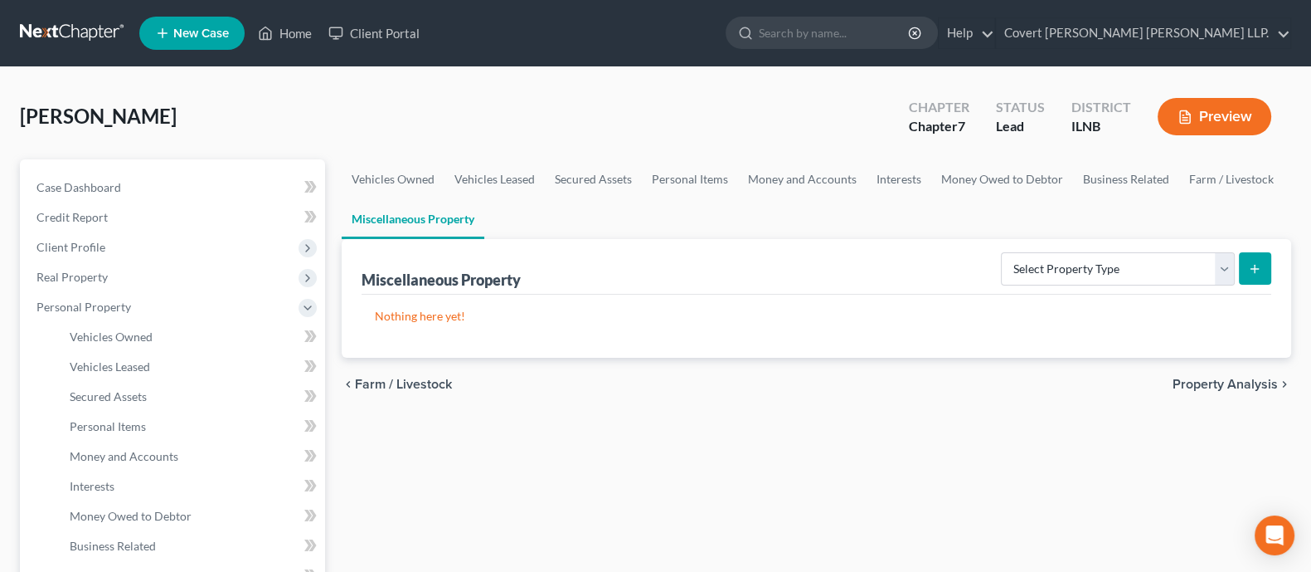
drag, startPoint x: 1071, startPoint y: 242, endPoint x: 1060, endPoint y: 287, distance: 46.1
click at [1015, 246] on div "Miscellaneous Property Select Property Type Assigned for Creditor Benefit [DATE…" at bounding box center [817, 267] width 910 height 56
click at [1015, 284] on form "Select Property Type Assigned for Creditor Benefit [DATE] Holding for Another N…" at bounding box center [1136, 269] width 270 height 34
click at [1015, 263] on select "Select Property Type Assigned for Creditor Benefit [DATE] Holding for Another N…" at bounding box center [1118, 268] width 234 height 33
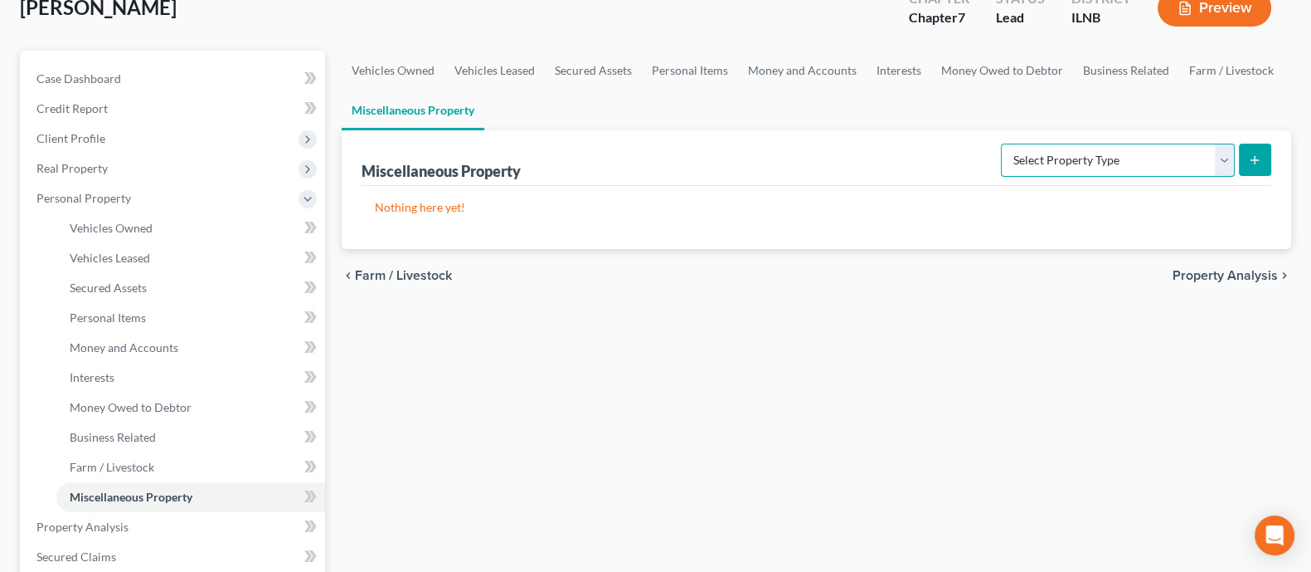
scroll to position [311, 0]
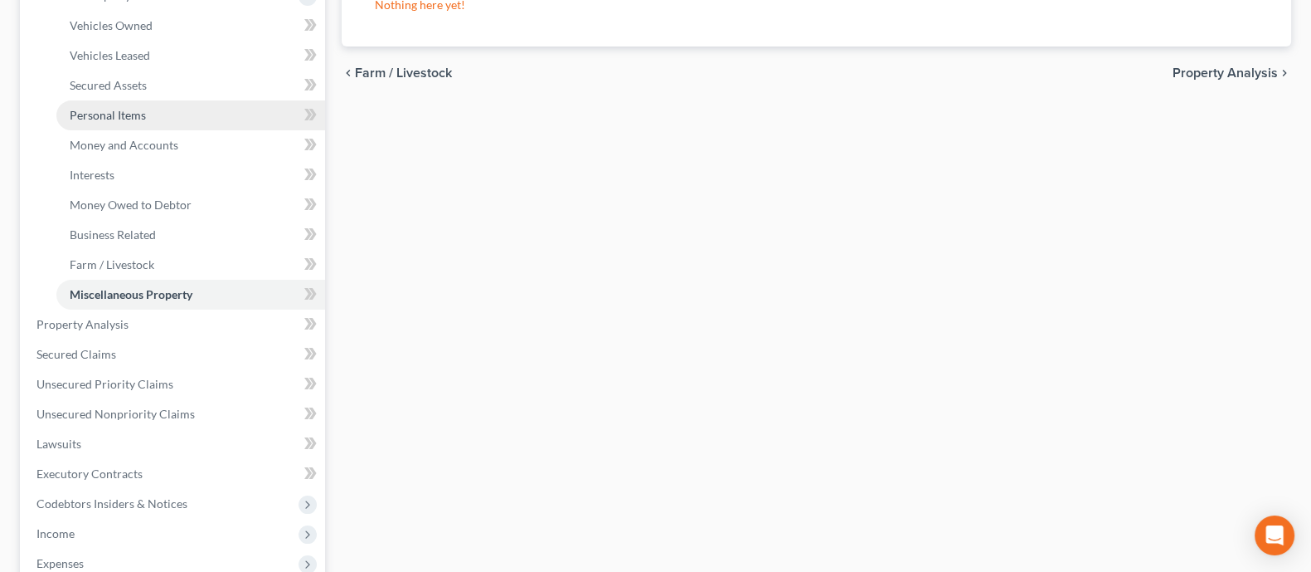
click at [149, 119] on link "Personal Items" at bounding box center [190, 115] width 269 height 30
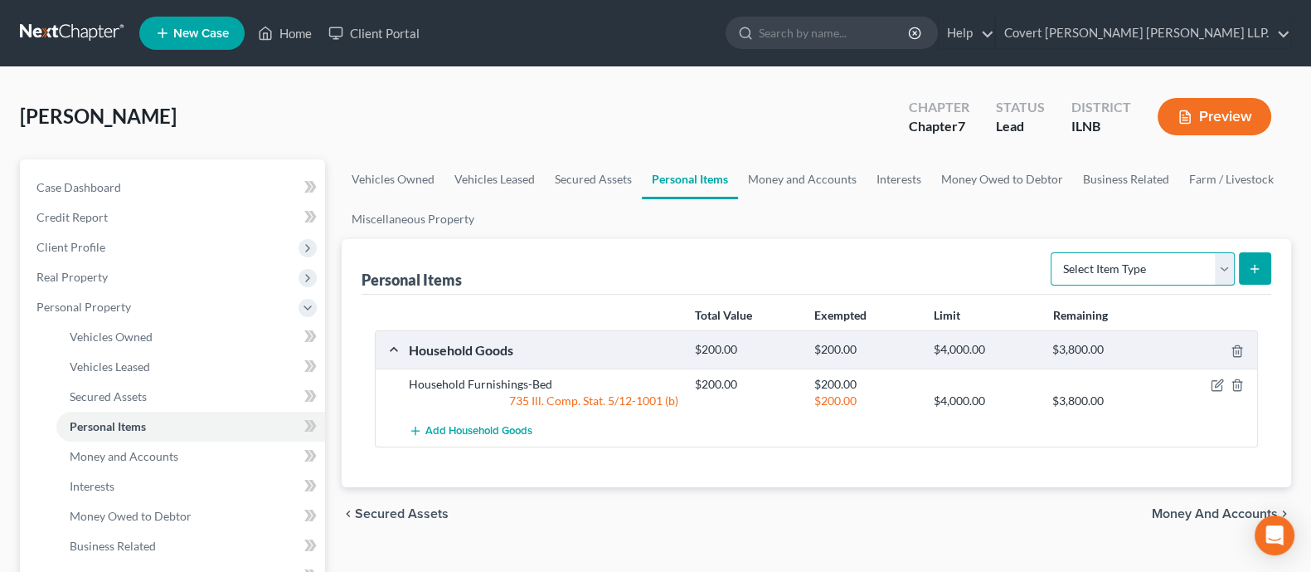
click at [1015, 270] on select "Select Item Type Clothing Collectibles Of Value Electronics Firearms Household …" at bounding box center [1143, 268] width 184 height 33
select select "clothing"
click at [1015, 252] on select "Select Item Type Clothing Collectibles Of Value Electronics Firearms Household …" at bounding box center [1143, 268] width 184 height 33
click at [1015, 260] on button "submit" at bounding box center [1255, 268] width 32 height 32
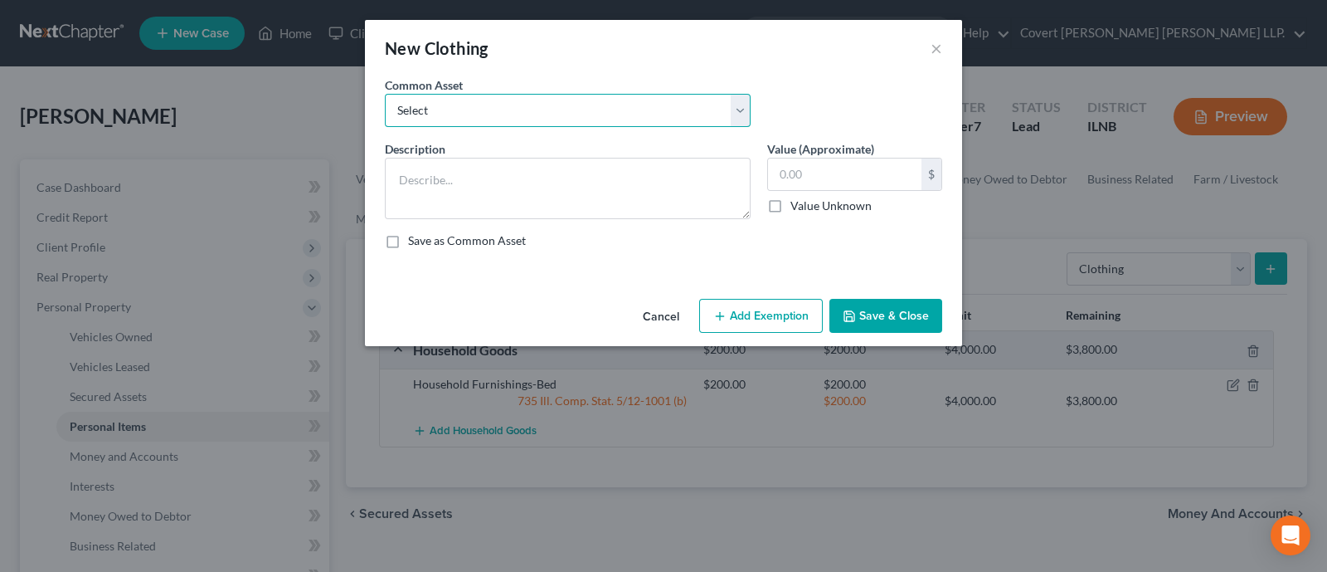
click at [510, 118] on select "Select Wearing Apparel" at bounding box center [568, 110] width 366 height 33
select select "0"
click at [385, 94] on select "Select Wearing Apparel" at bounding box center [568, 110] width 366 height 33
type textarea "Wearing Apparel"
type input "200.00"
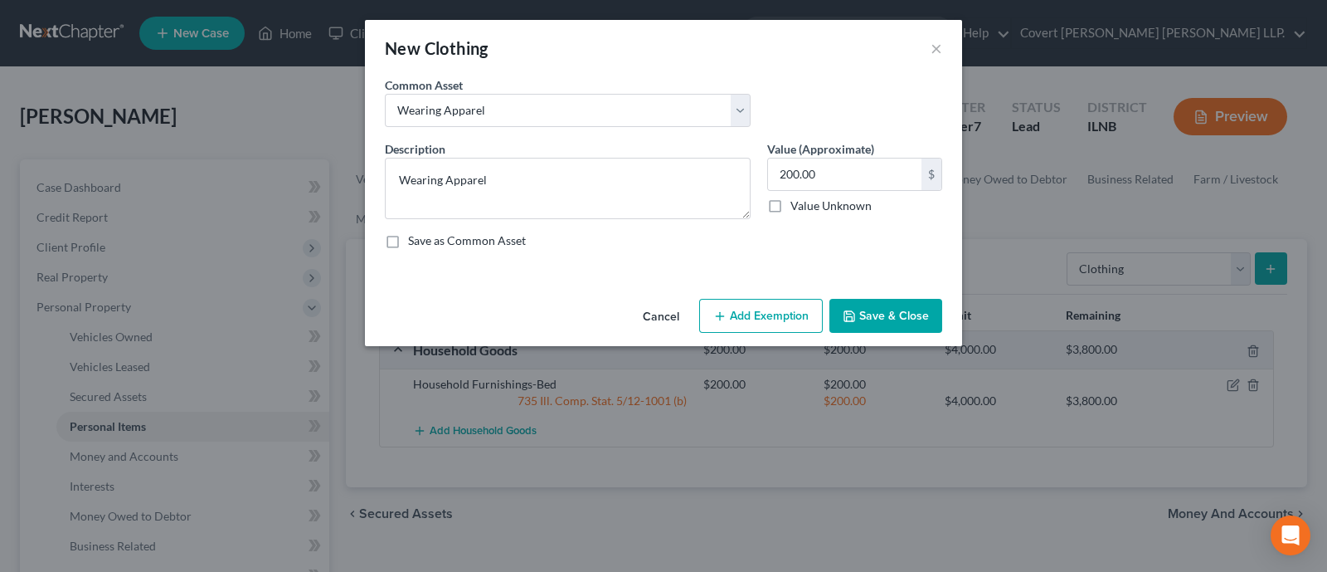
click at [758, 313] on button "Add Exemption" at bounding box center [761, 316] width 124 height 35
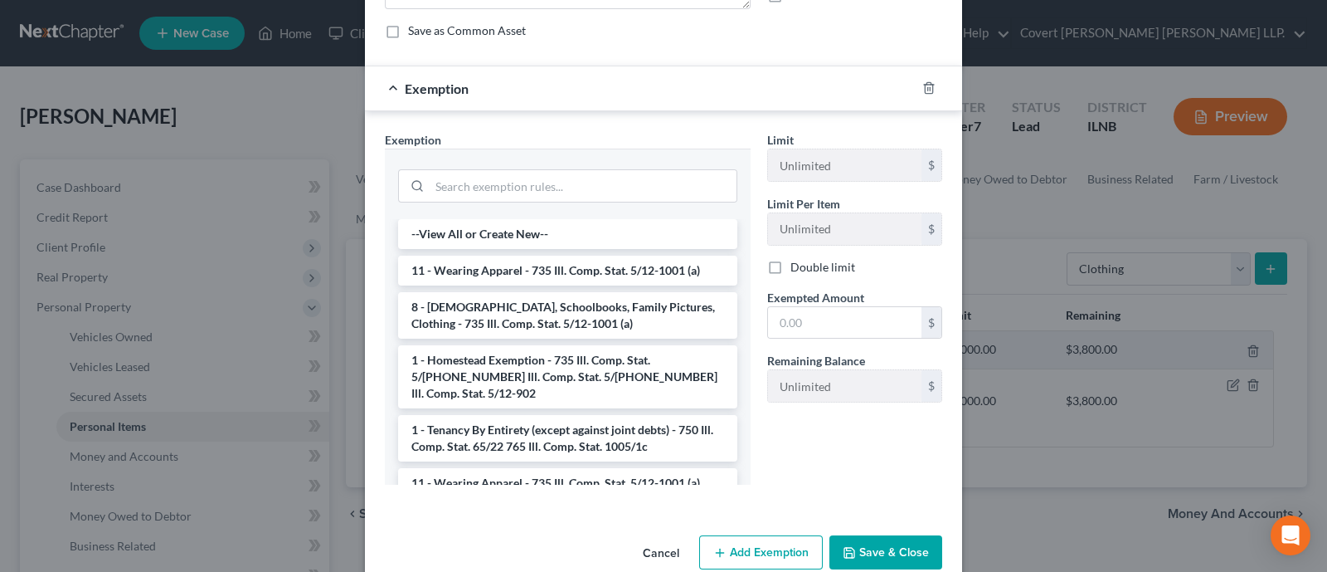
scroll to position [239, 0]
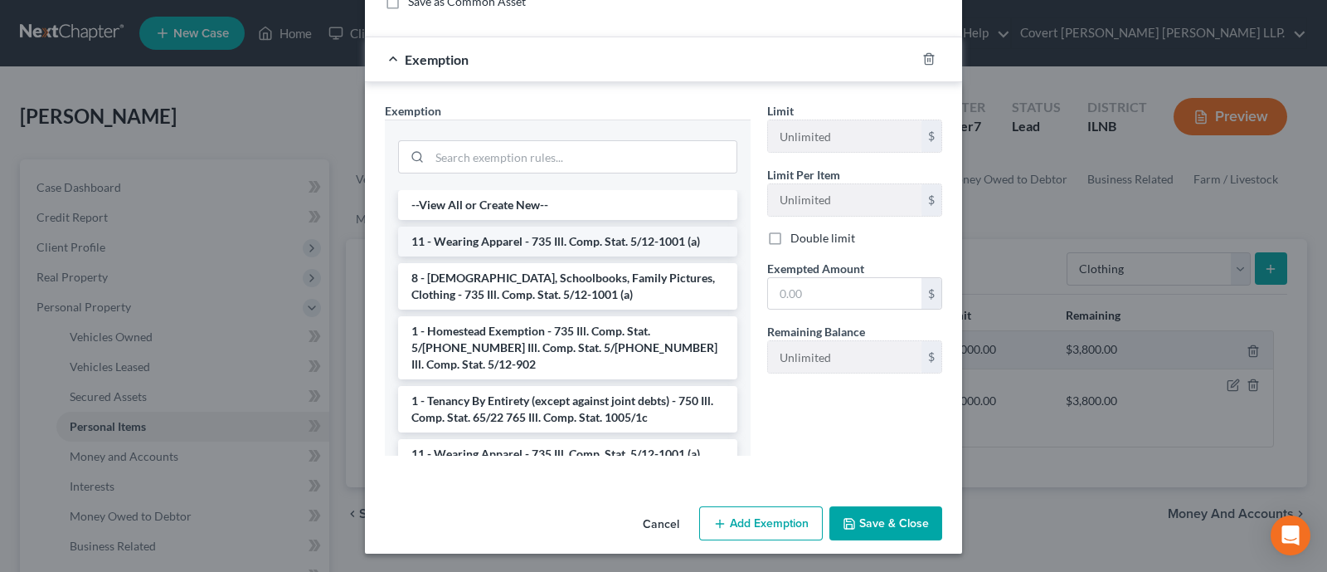
click at [540, 238] on li "11 - Wearing Apparel - 735 Ill. Comp. Stat. 5/12-1001 (a)" at bounding box center [567, 241] width 339 height 30
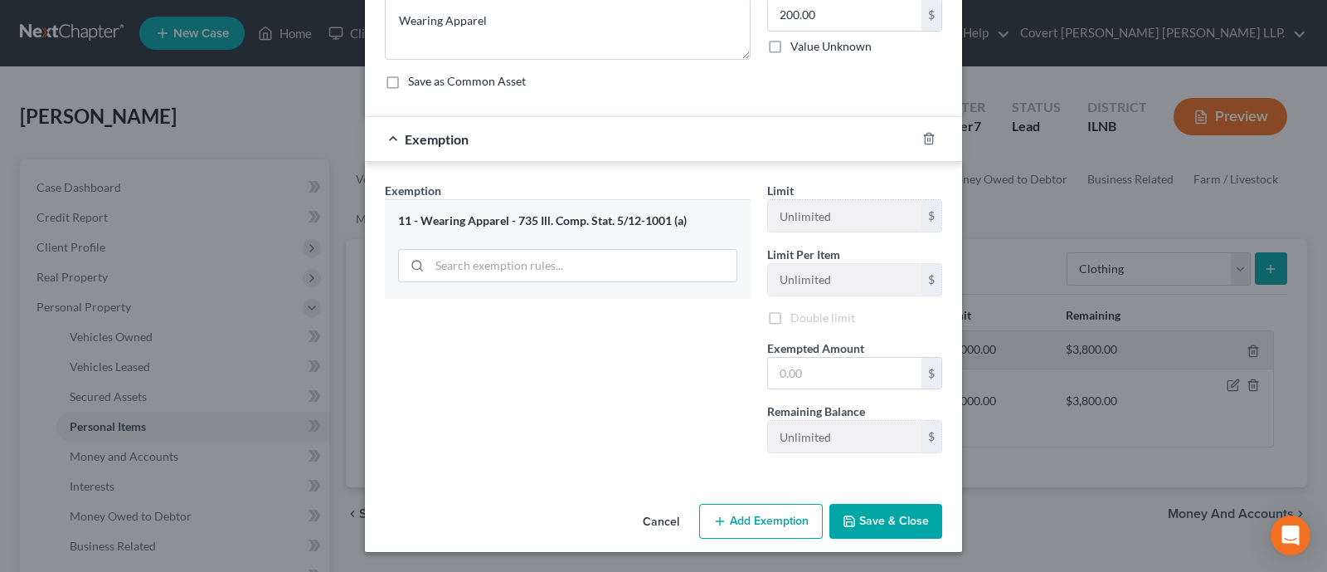
scroll to position [159, 0]
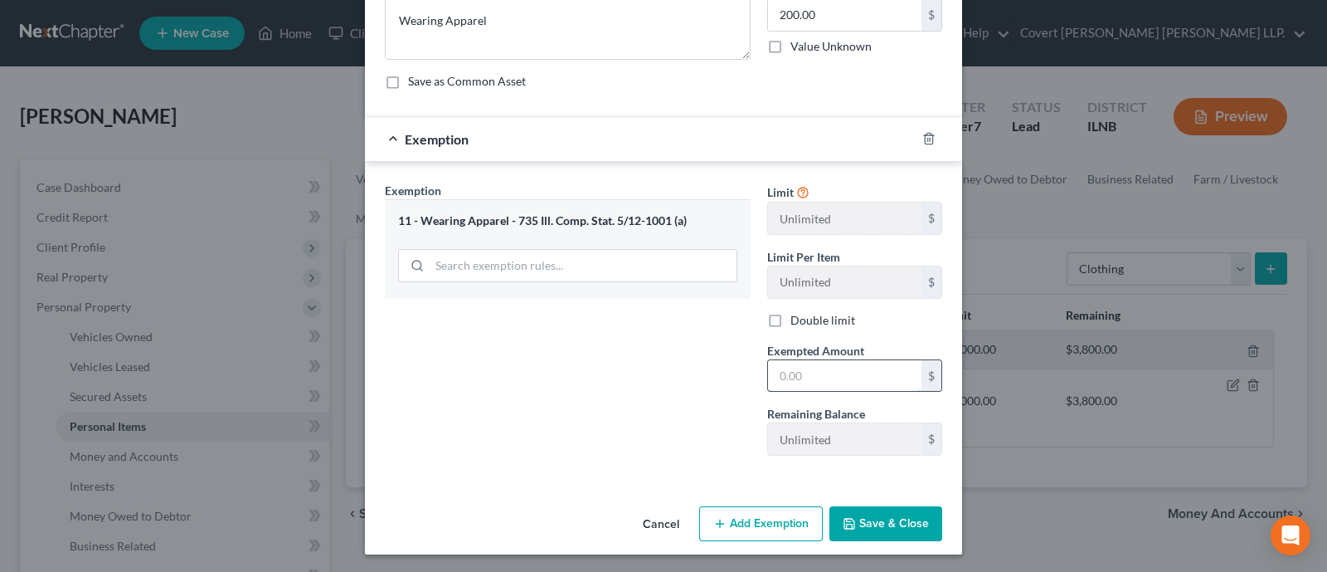
click at [834, 366] on input "text" at bounding box center [844, 376] width 153 height 32
type input "200"
click at [897, 528] on button "Save & Close" at bounding box center [886, 523] width 113 height 35
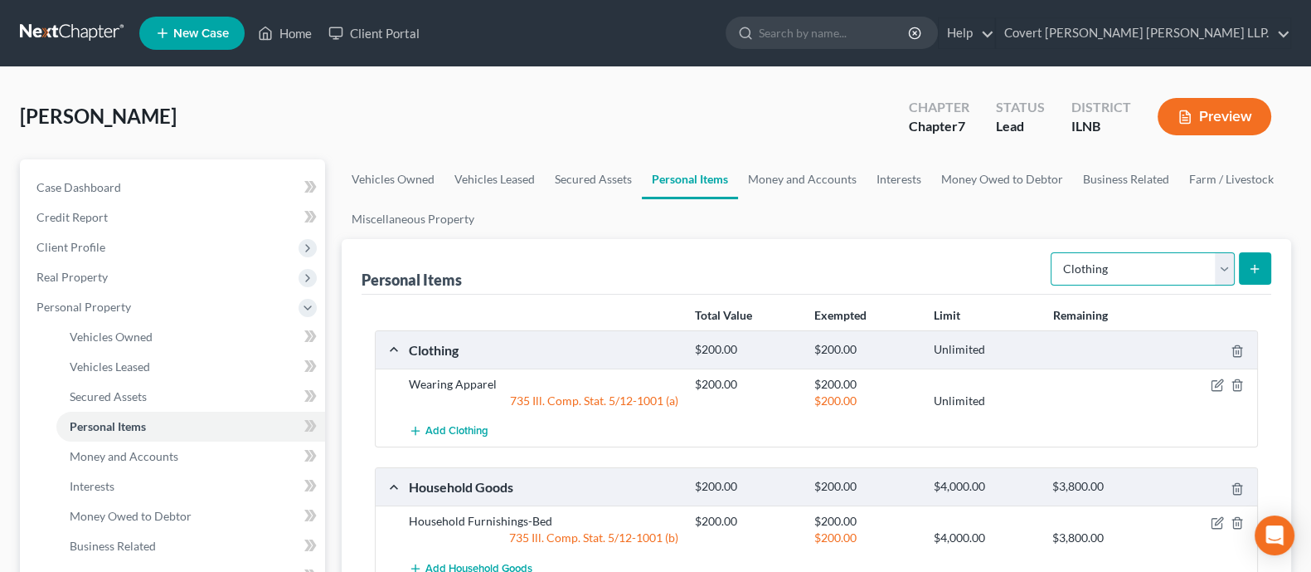
click at [1015, 263] on select "Select Item Type Clothing Collectibles Of Value Electronics Firearms Household …" at bounding box center [1143, 268] width 184 height 33
select select "electronics"
click at [1015, 252] on select "Select Item Type Clothing Collectibles Of Value Electronics Firearms Household …" at bounding box center [1143, 268] width 184 height 33
click at [1015, 275] on button "submit" at bounding box center [1255, 268] width 32 height 32
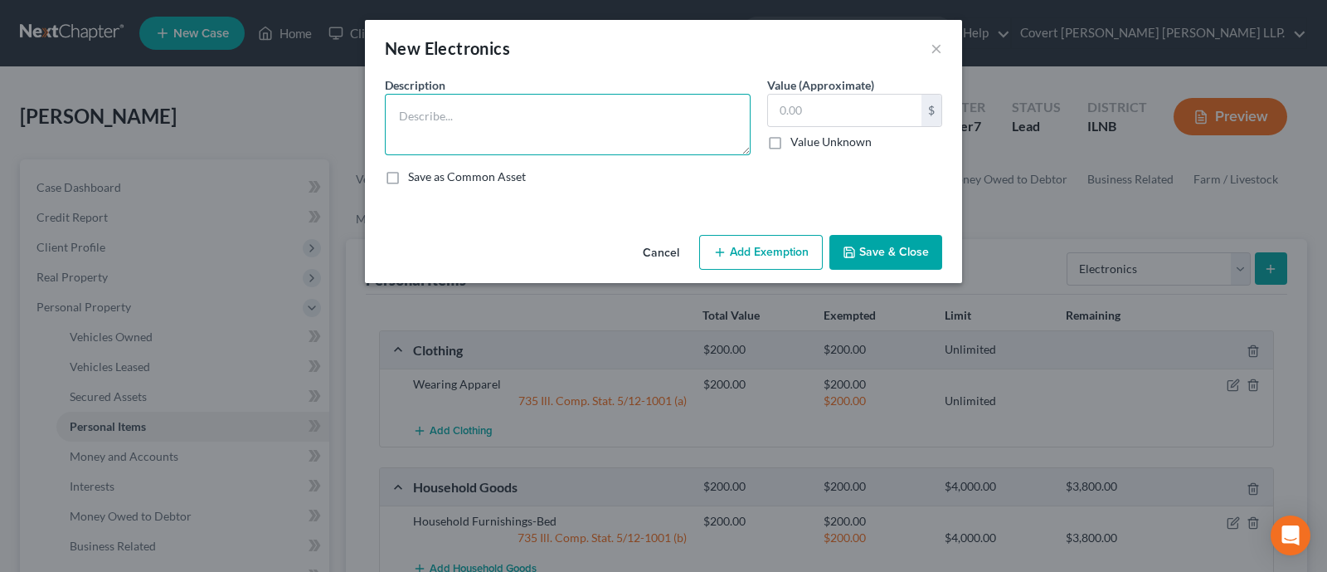
click at [588, 122] on textarea at bounding box center [568, 124] width 366 height 61
type textarea "TV"
click at [868, 118] on input "text" at bounding box center [844, 111] width 153 height 32
type input "100"
click at [791, 246] on button "Add Exemption" at bounding box center [761, 252] width 124 height 35
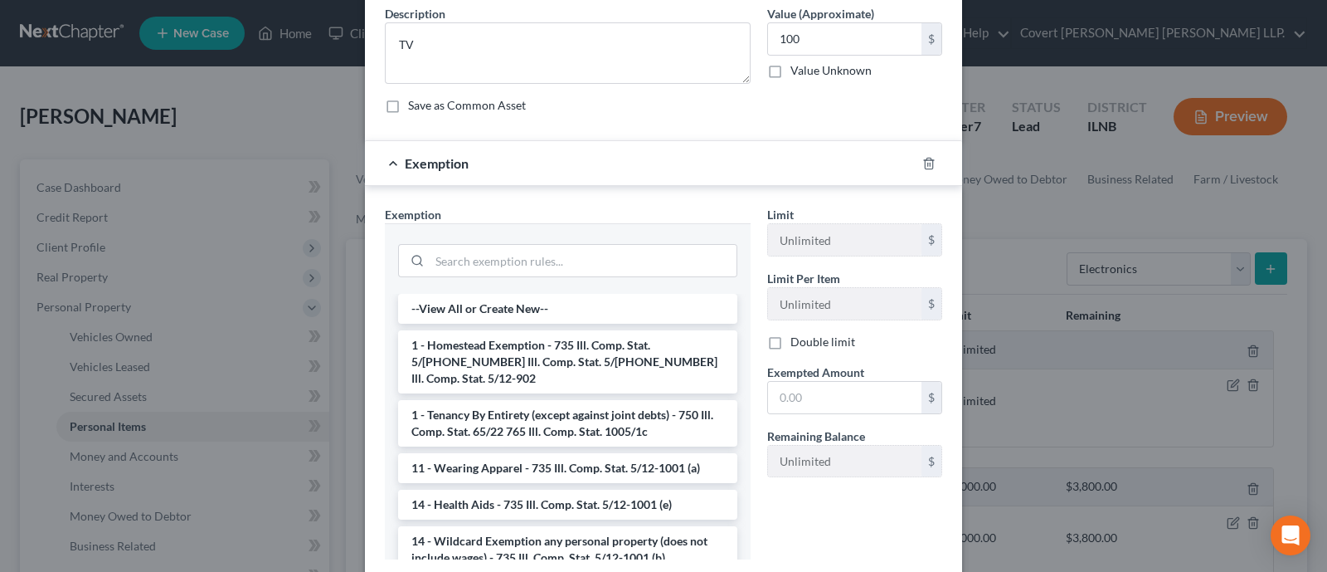
scroll to position [103, 0]
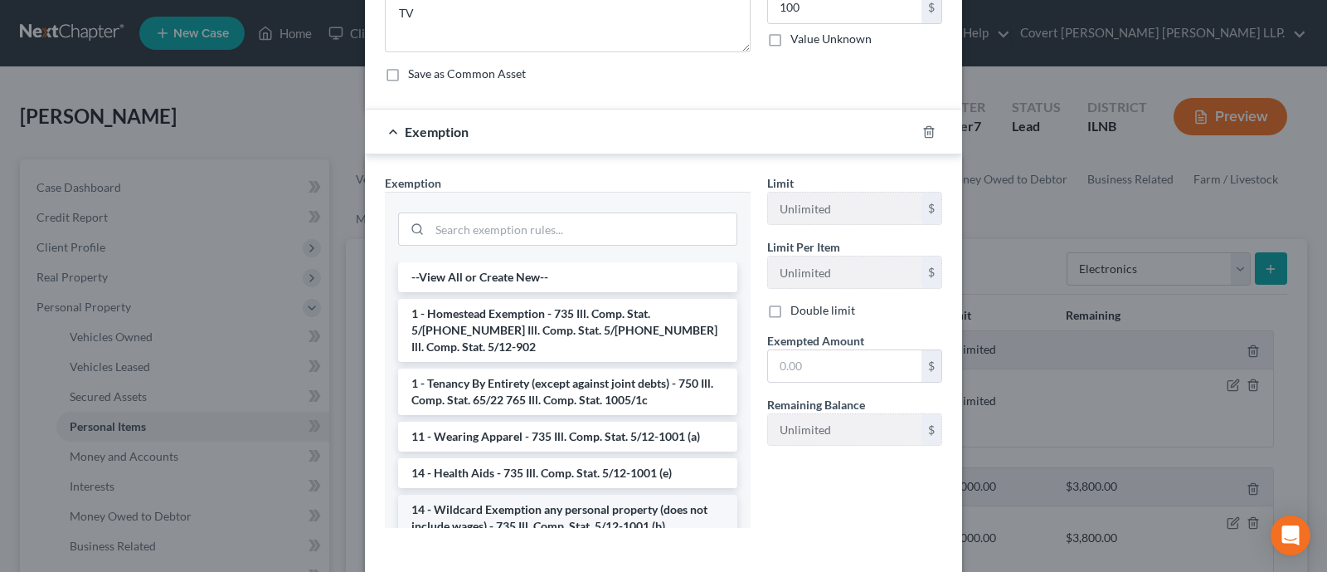
click at [549, 509] on li "14 - Wildcard Exemption any personal property (does not include wages) - 735 Il…" at bounding box center [567, 517] width 339 height 46
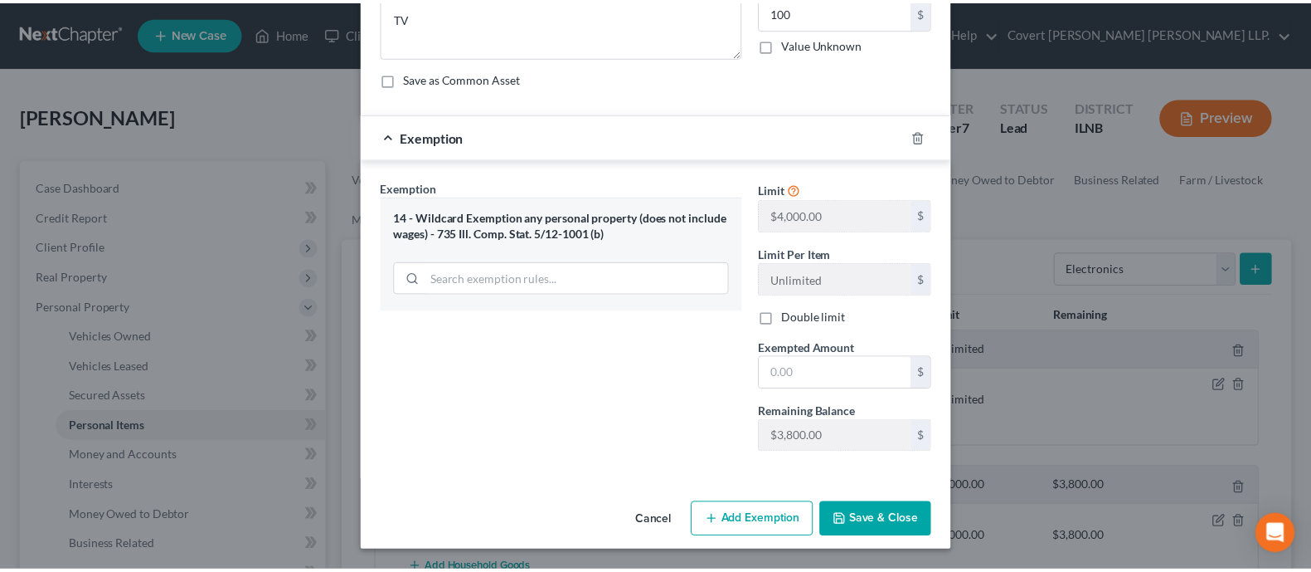
scroll to position [95, 0]
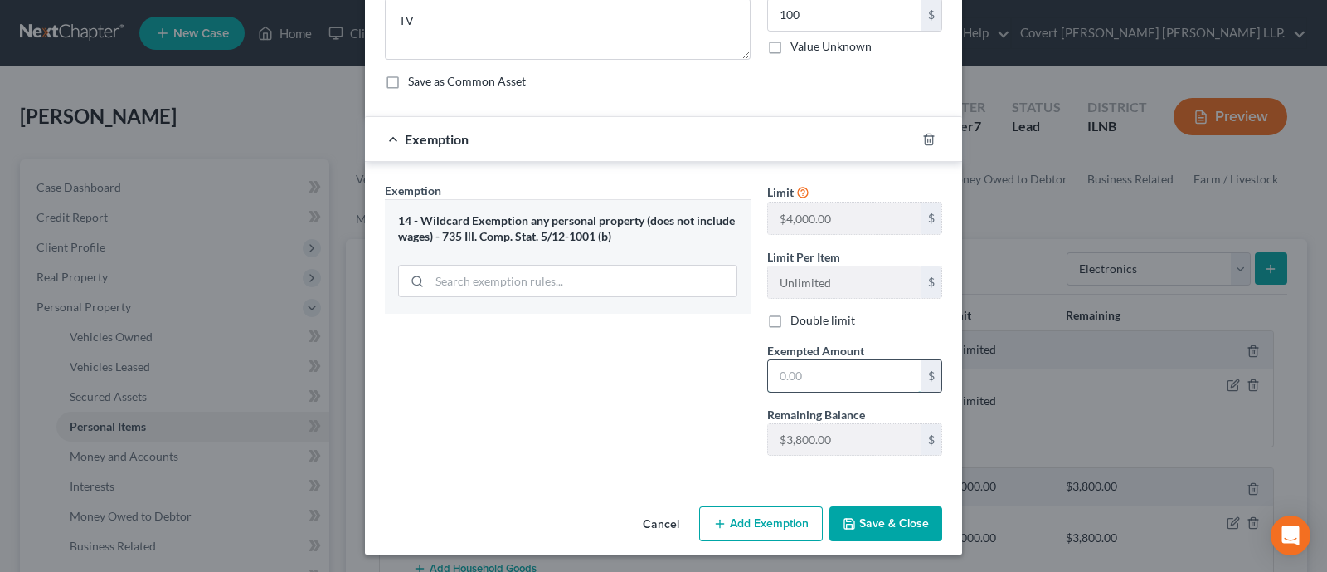
click at [830, 367] on input "text" at bounding box center [844, 376] width 153 height 32
type input "100"
click at [886, 533] on button "Save & Close" at bounding box center [886, 523] width 113 height 35
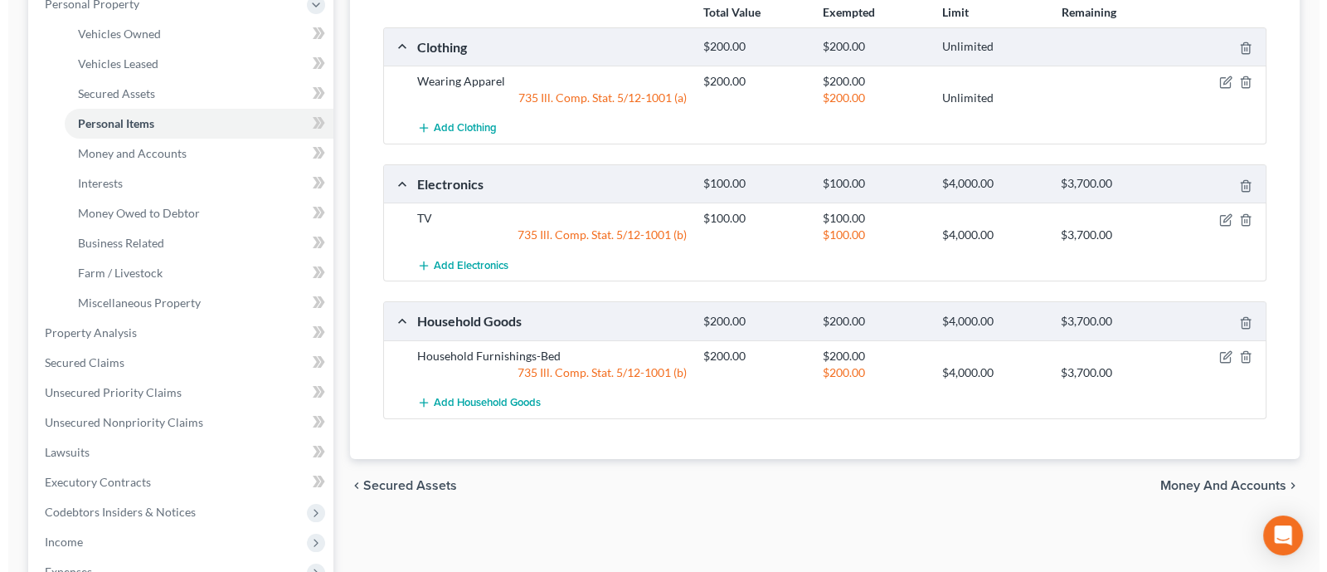
scroll to position [311, 0]
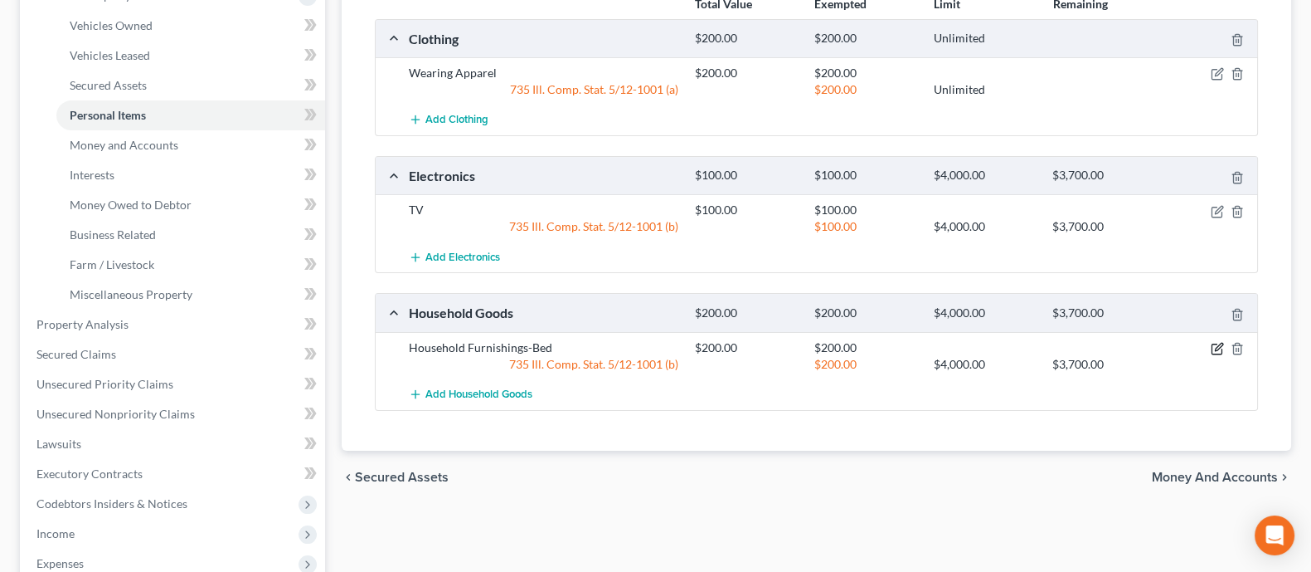
click at [1015, 346] on icon "button" at bounding box center [1218, 346] width 7 height 7
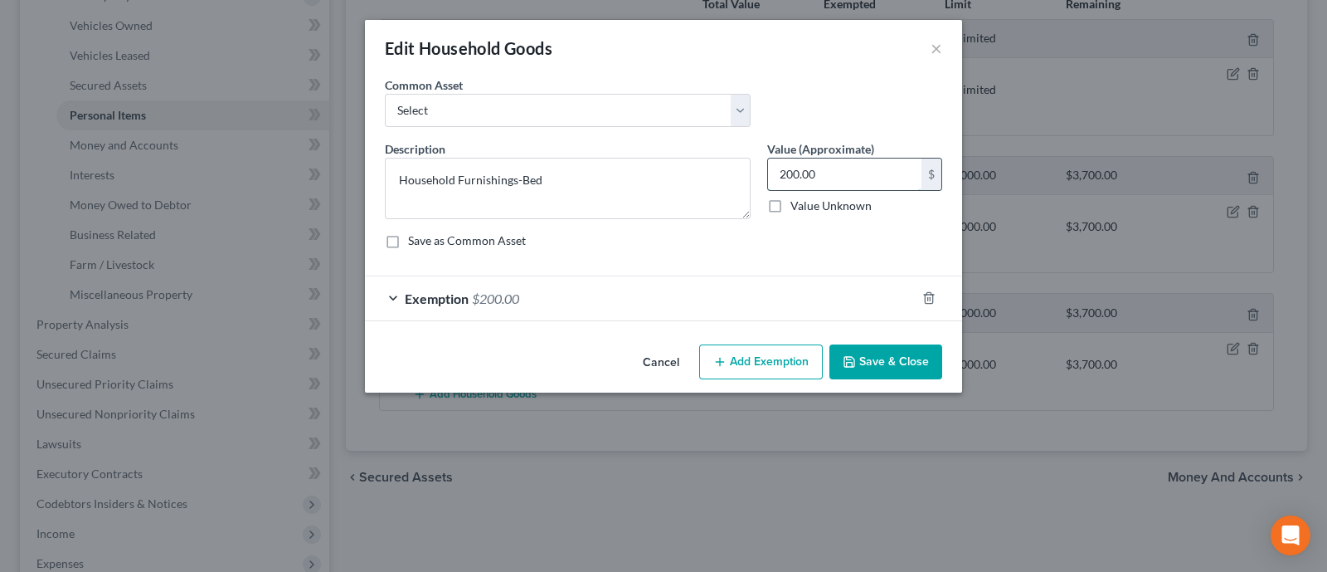
click at [786, 174] on input "200.00" at bounding box center [844, 174] width 153 height 32
type input "100.00"
click at [508, 294] on span "$200.00" at bounding box center [495, 298] width 47 height 16
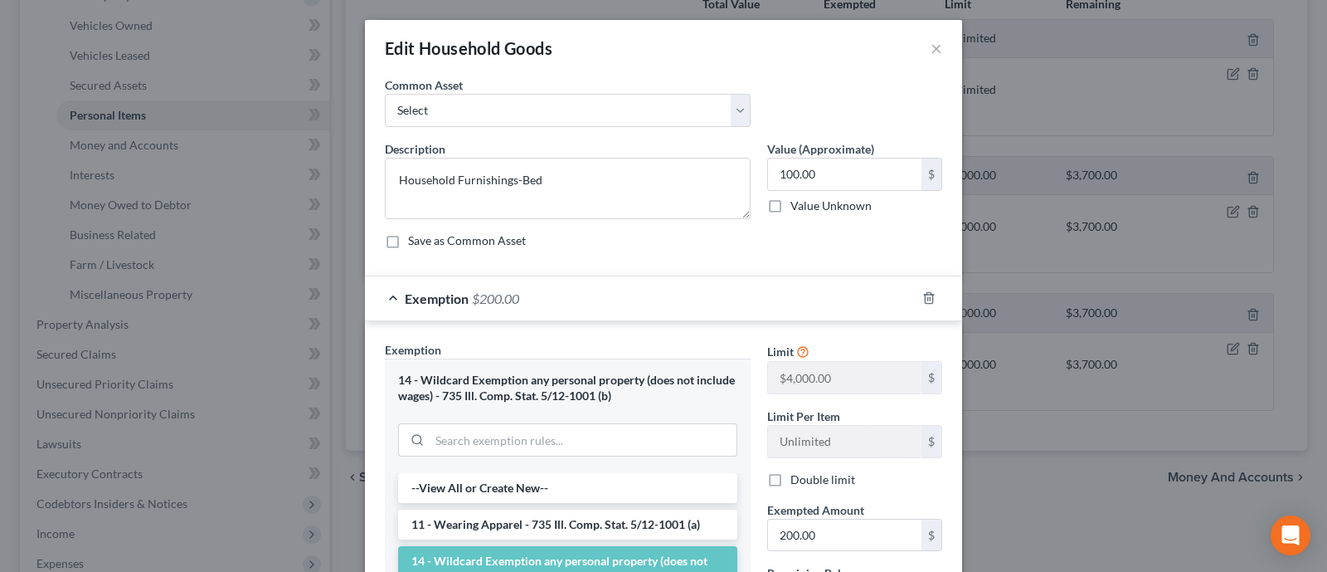
scroll to position [207, 0]
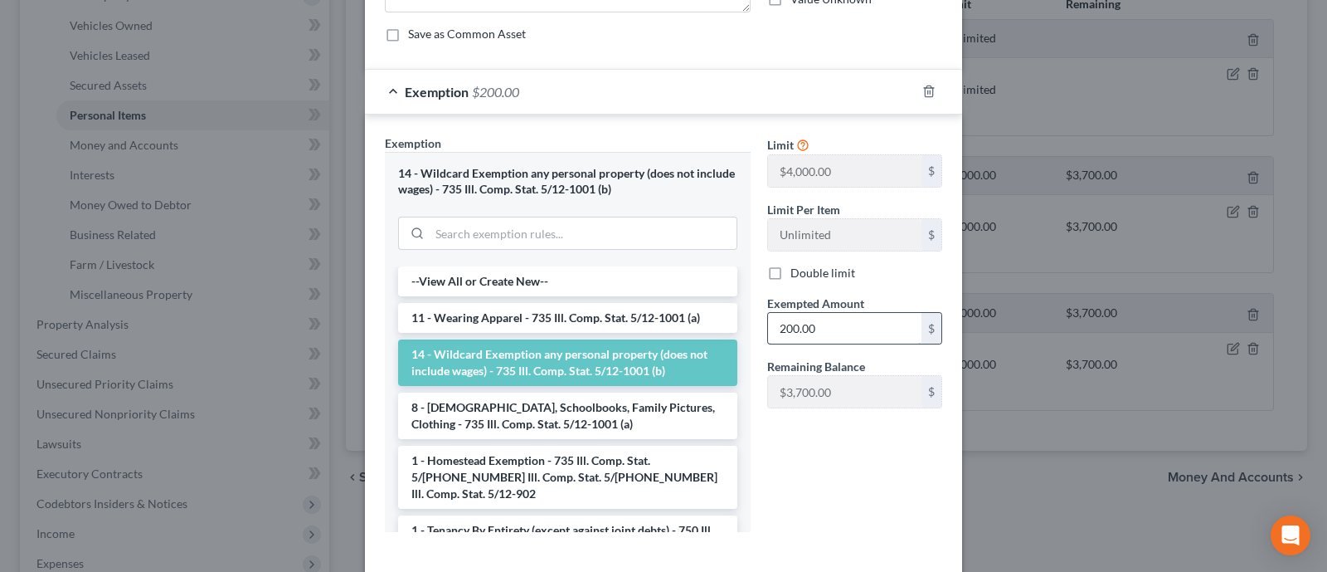
click at [777, 325] on input "200.00" at bounding box center [844, 329] width 153 height 32
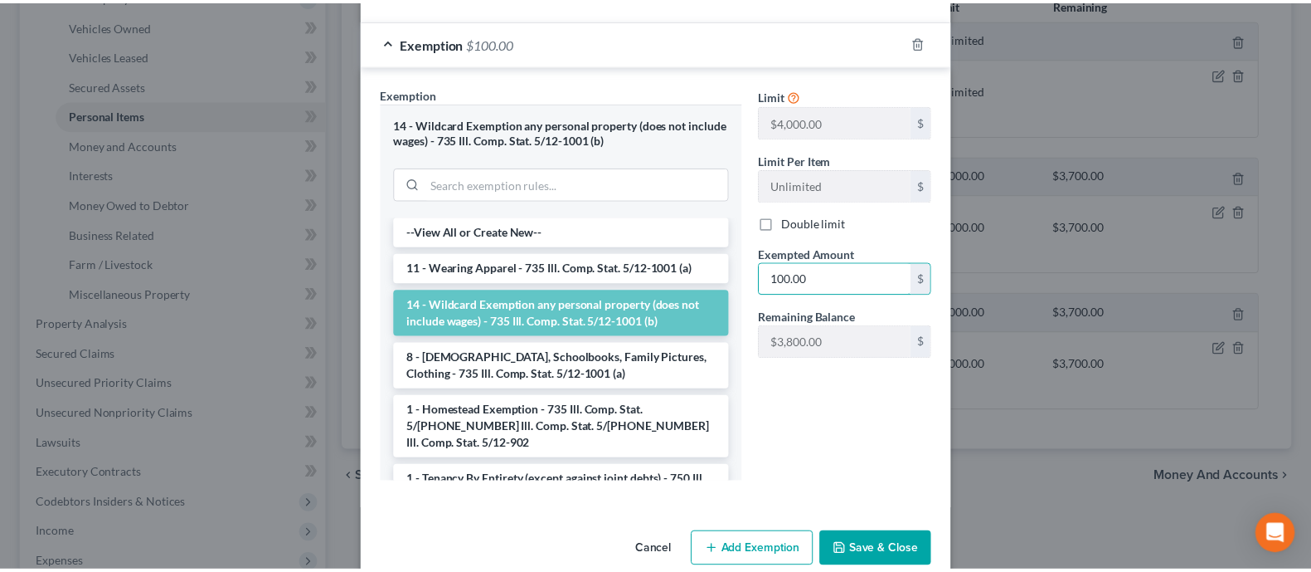
scroll to position [283, 0]
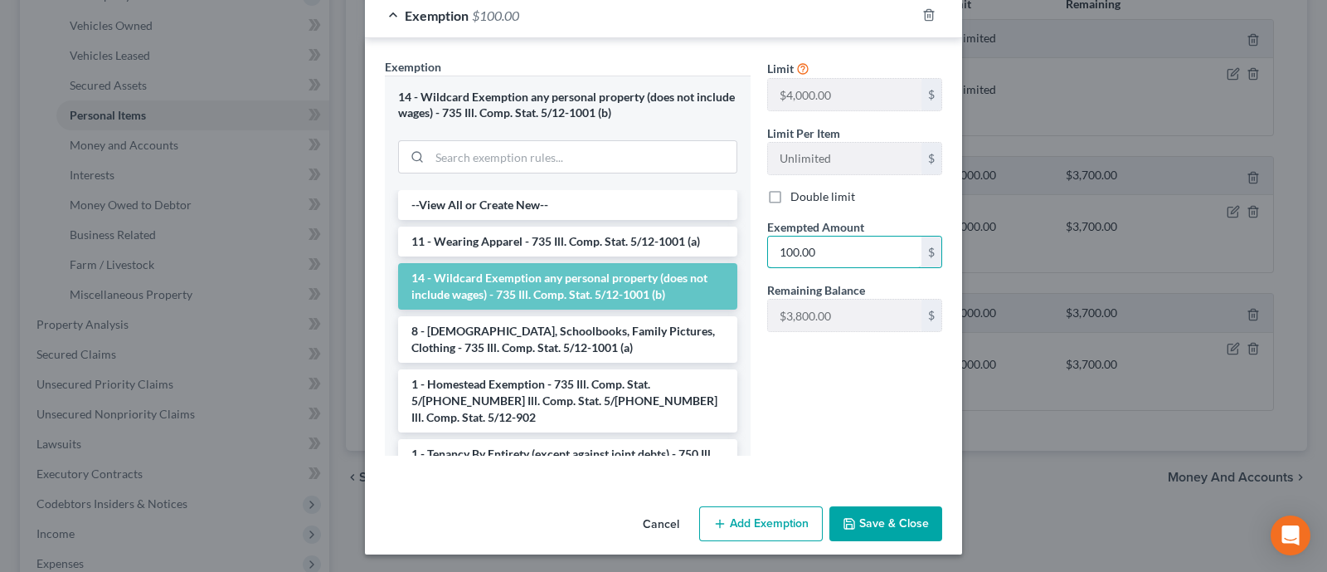
type input "100.00"
click at [877, 513] on button "Save & Close" at bounding box center [886, 523] width 113 height 35
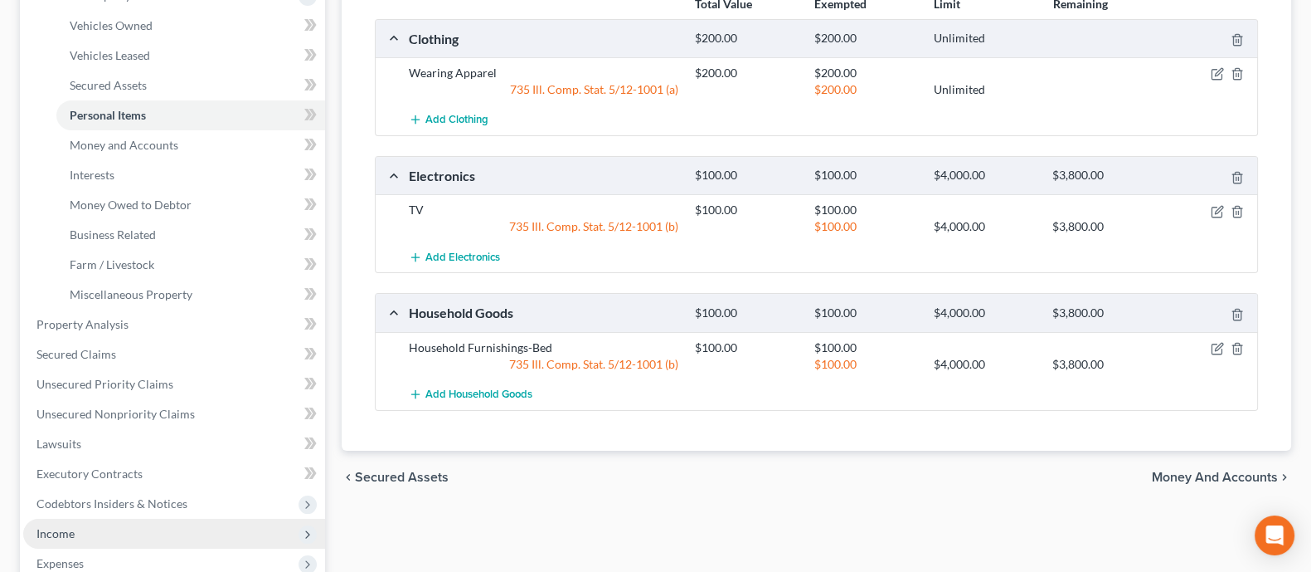
click at [137, 540] on span "Income" at bounding box center [174, 533] width 302 height 30
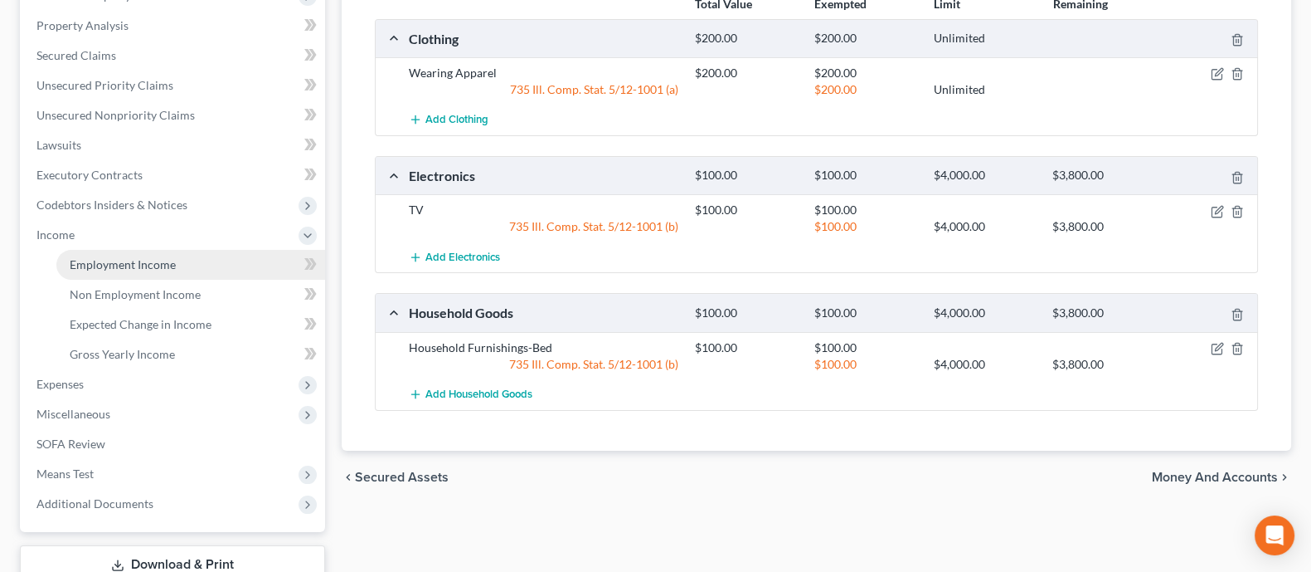
click at [164, 263] on span "Employment Income" at bounding box center [123, 264] width 106 height 14
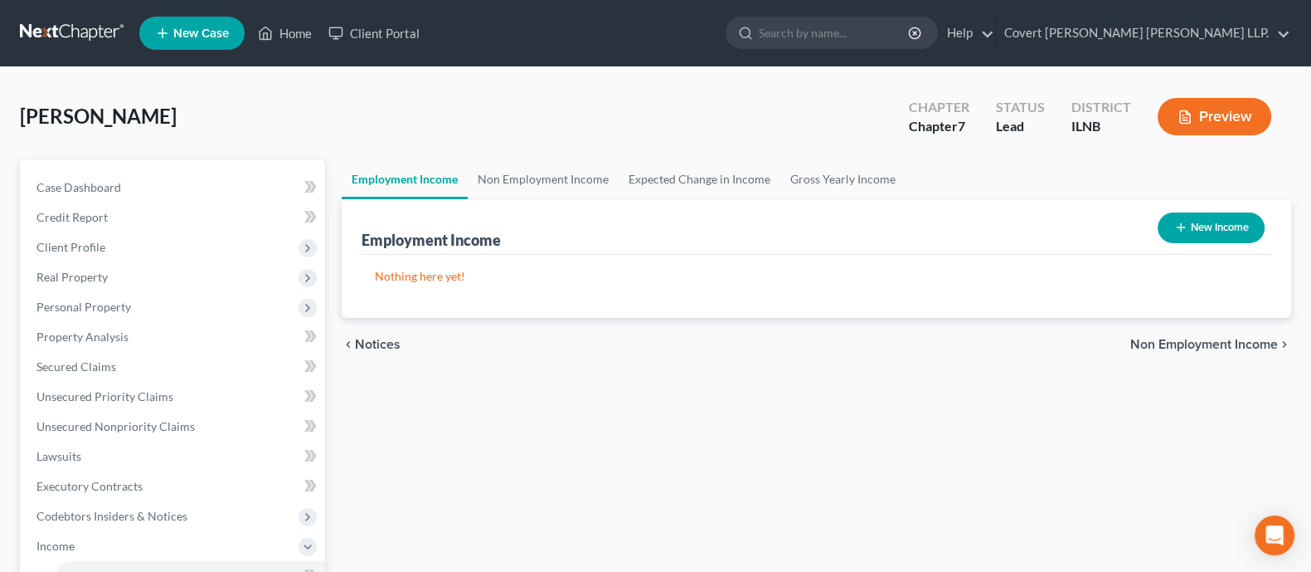
click at [1015, 217] on button "New Income" at bounding box center [1211, 227] width 107 height 31
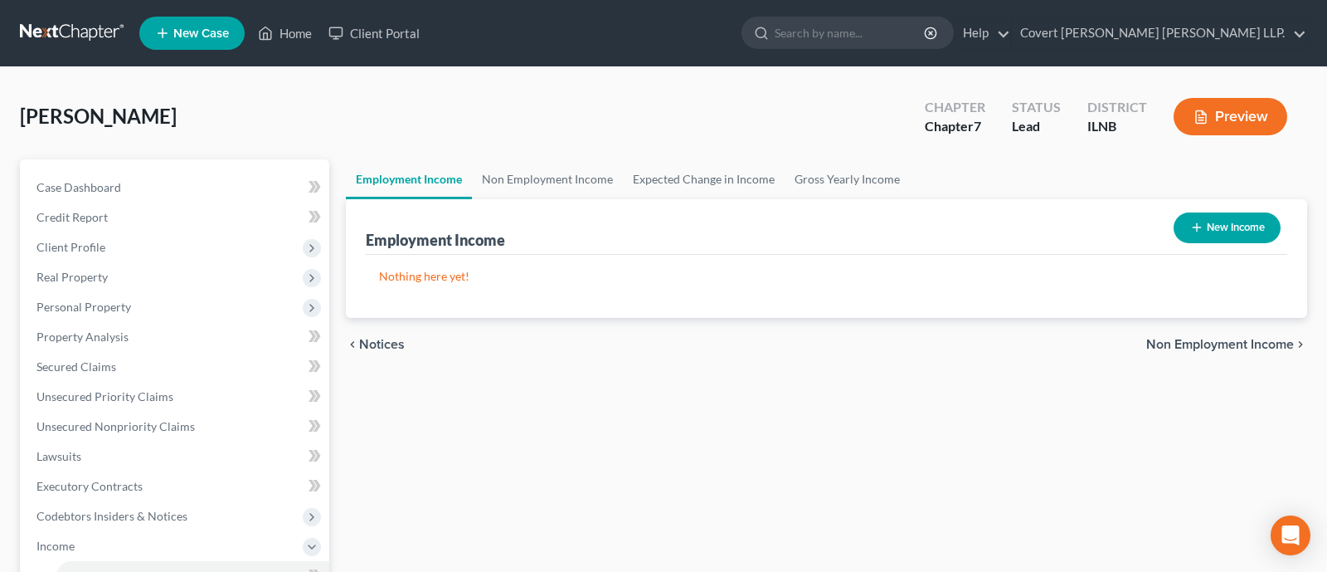
select select "0"
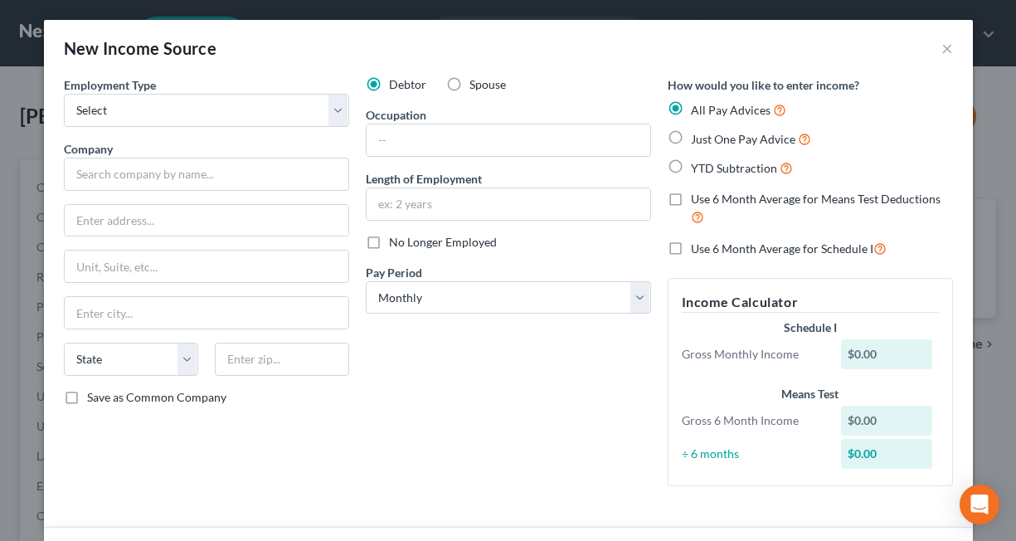
click at [691, 246] on label "Use 6 Month Average for Schedule I" at bounding box center [789, 248] width 196 height 19
click at [698, 246] on input "Use 6 Month Average for Schedule I" at bounding box center [703, 244] width 11 height 11
checkbox input "true"
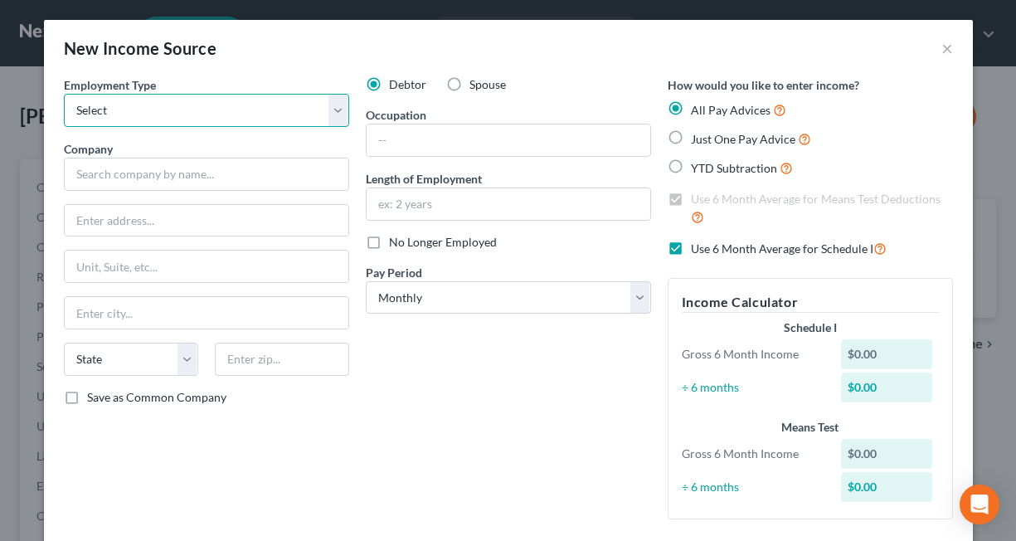
click at [133, 105] on select "Select Full or [DEMOGRAPHIC_DATA] Employment Self Employment" at bounding box center [206, 110] width 285 height 33
select select "0"
click at [64, 94] on select "Select Full or [DEMOGRAPHIC_DATA] Employment Self Employment" at bounding box center [206, 110] width 285 height 33
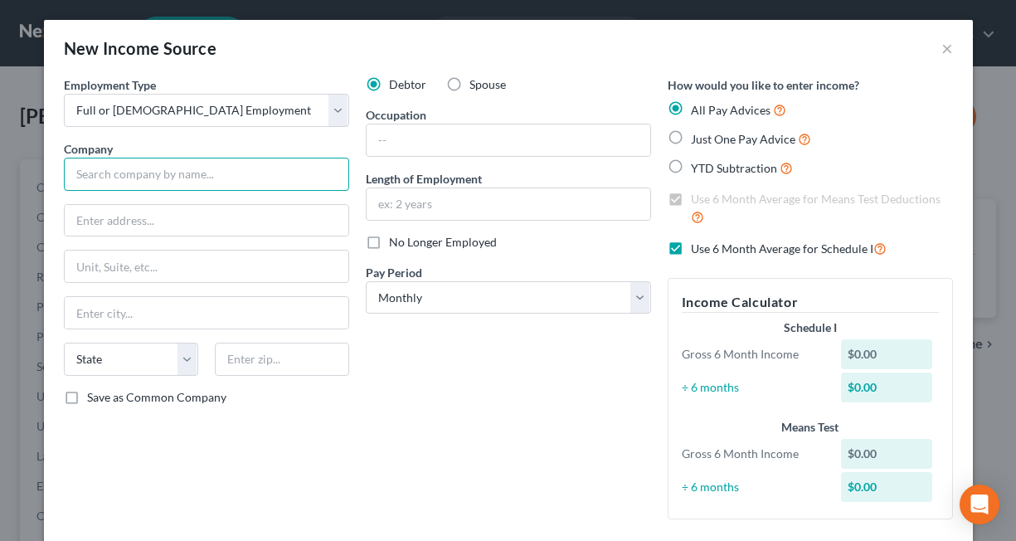
click at [154, 180] on input "text" at bounding box center [206, 174] width 285 height 33
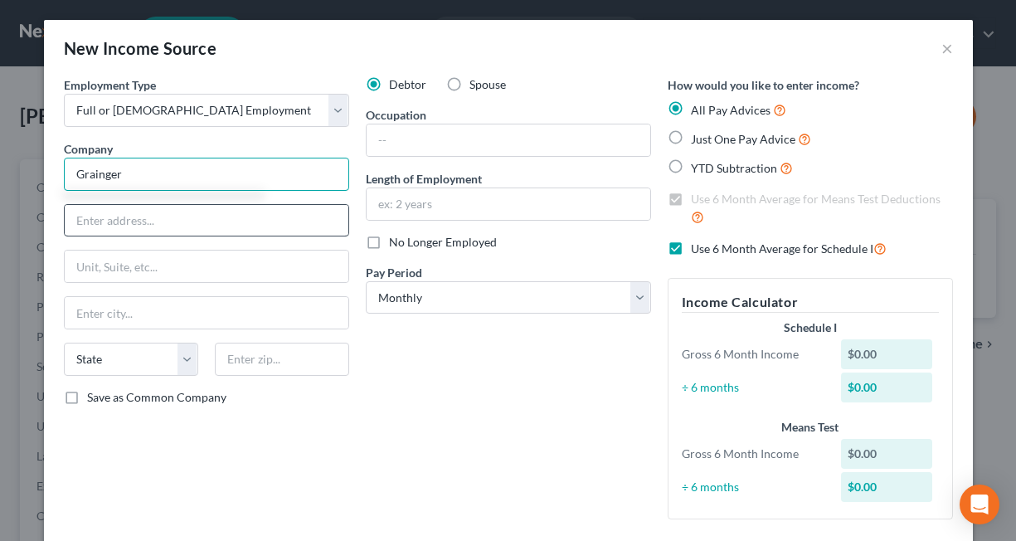
type input "Grainger"
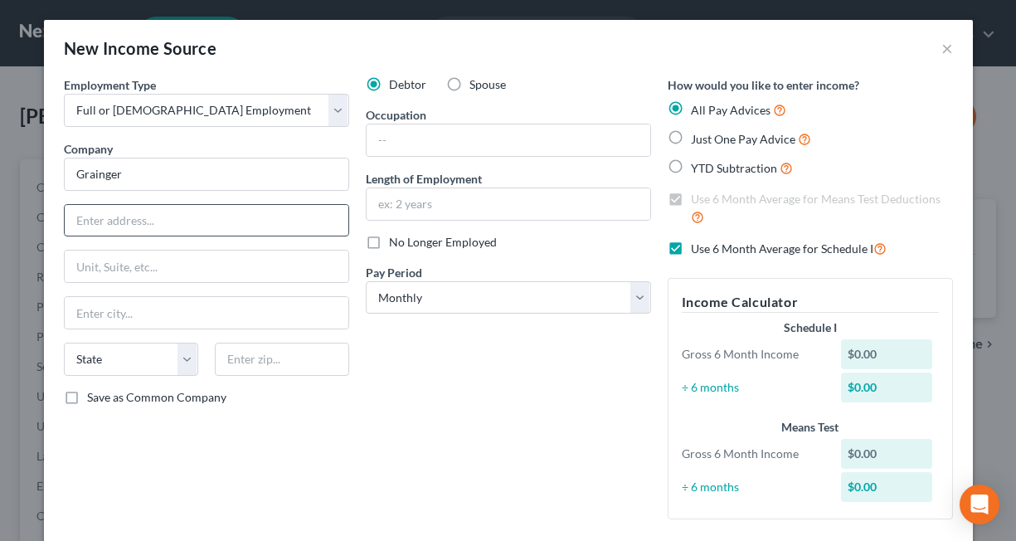
click at [124, 213] on input "text" at bounding box center [207, 221] width 284 height 32
type input "100 Grainger Pkwy"
click at [145, 301] on input "text" at bounding box center [207, 313] width 284 height 32
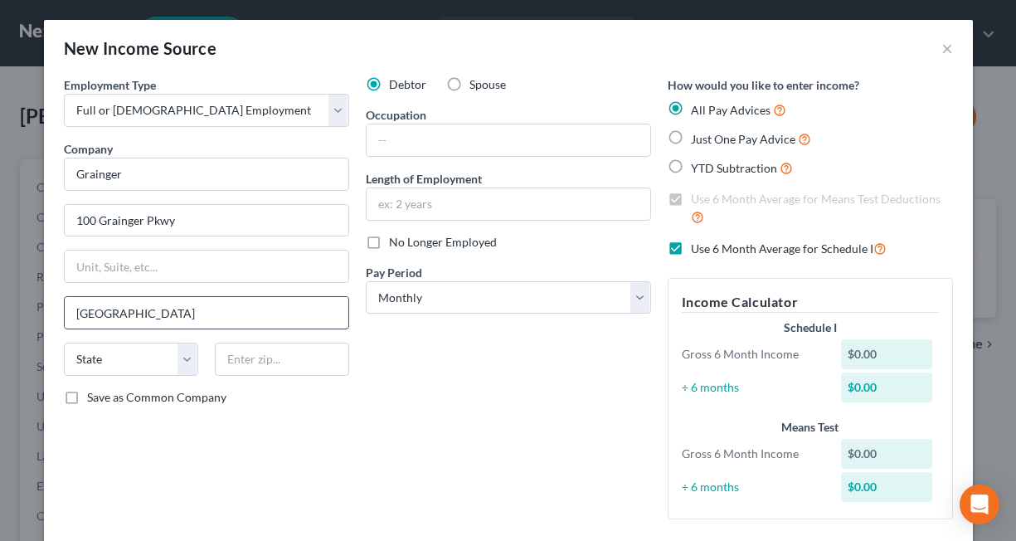
type input "[GEOGRAPHIC_DATA]"
select select "14"
click at [245, 357] on input "text" at bounding box center [282, 359] width 134 height 33
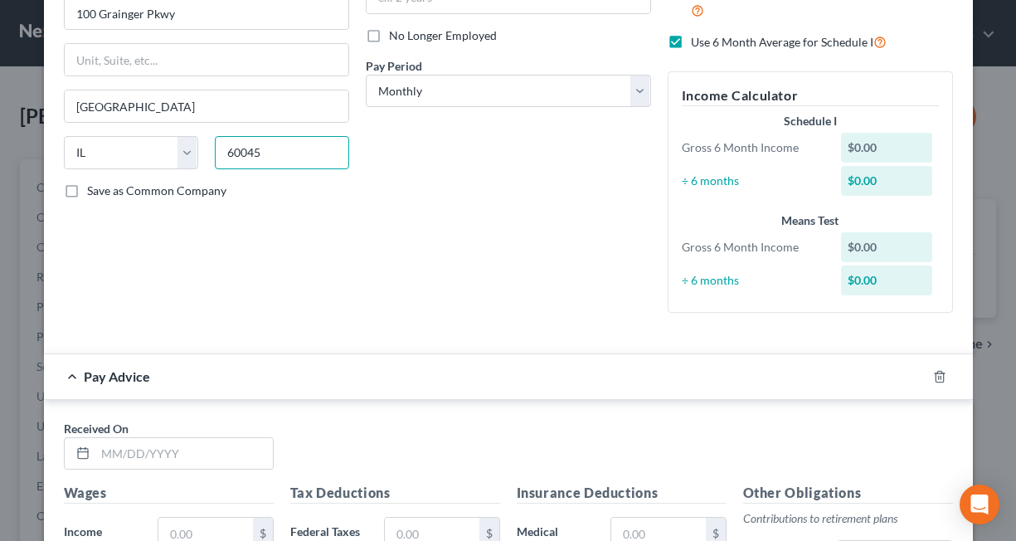
scroll to position [414, 0]
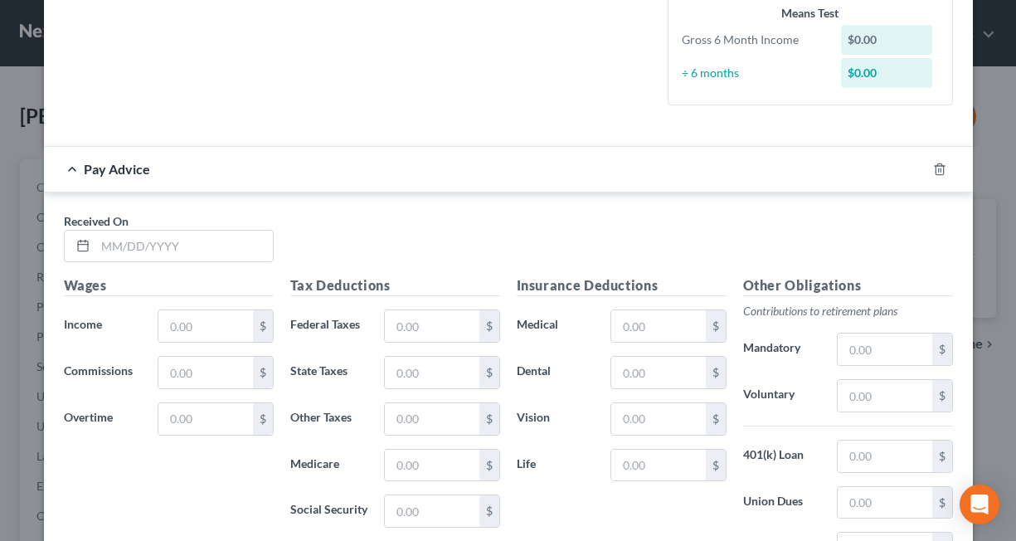
type input "60045"
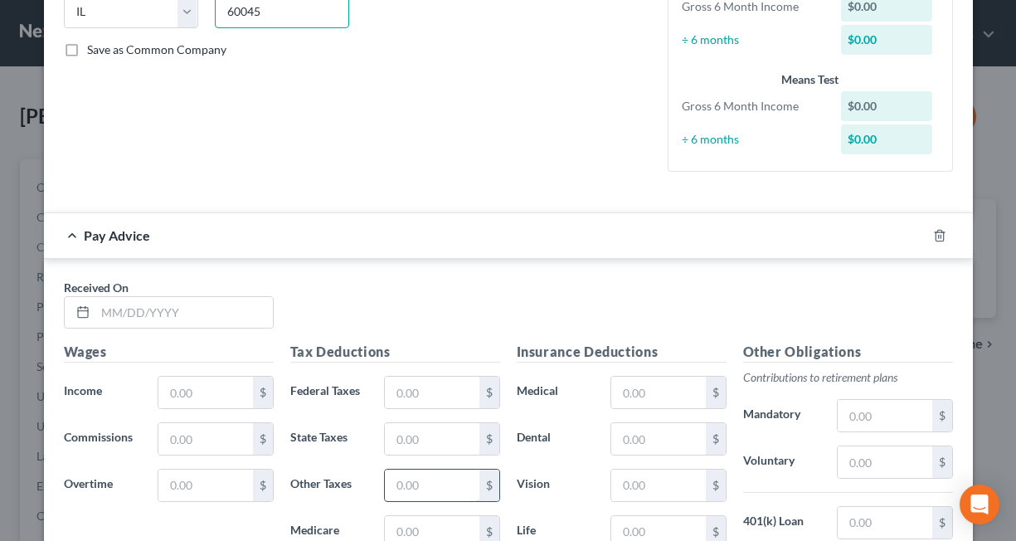
scroll to position [621, 0]
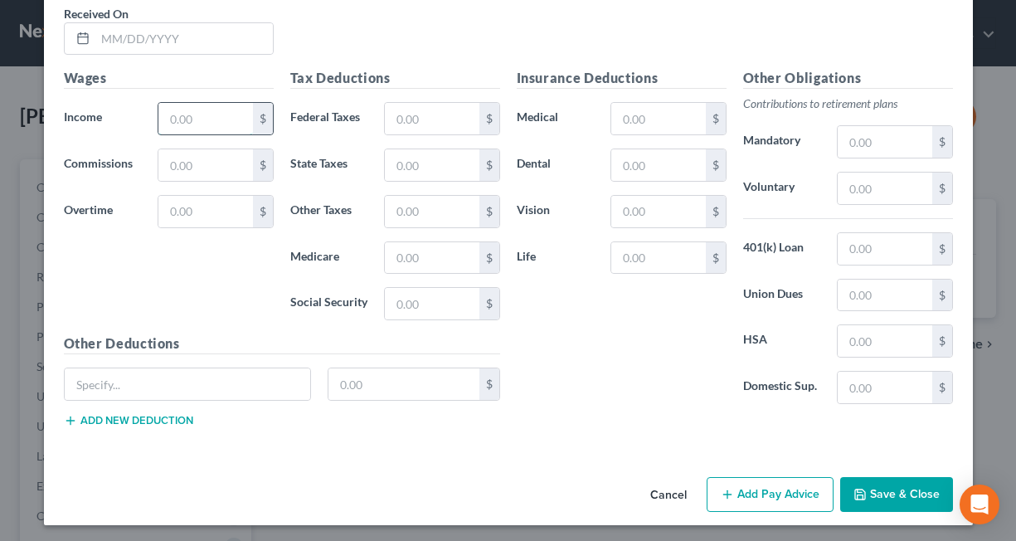
click at [205, 116] on input "text" at bounding box center [205, 119] width 94 height 32
type input "516.11"
click at [153, 36] on input "text" at bounding box center [184, 39] width 178 height 32
type input "[DATE]"
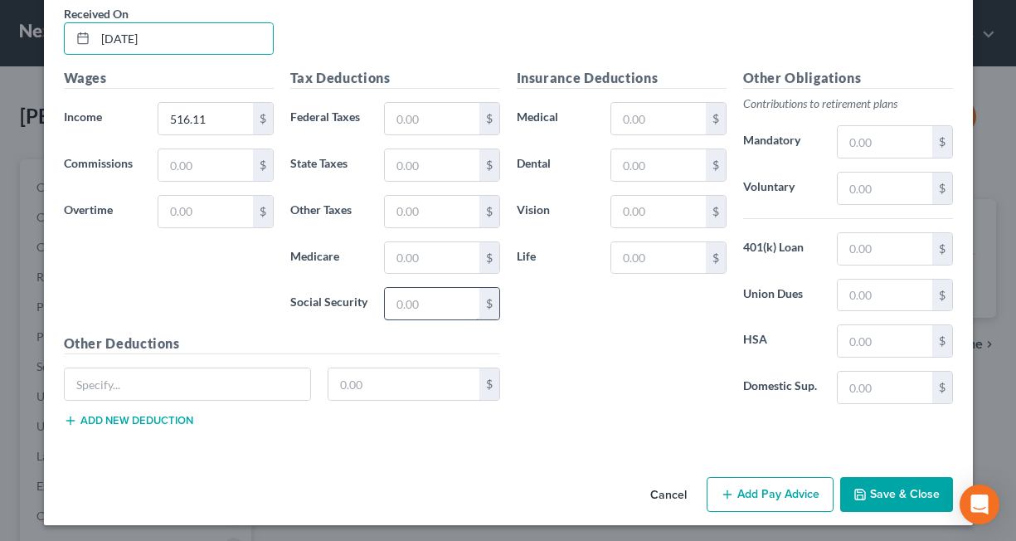
click at [401, 299] on input "text" at bounding box center [432, 304] width 94 height 32
type input "28.82"
click at [397, 245] on input "text" at bounding box center [432, 258] width 94 height 32
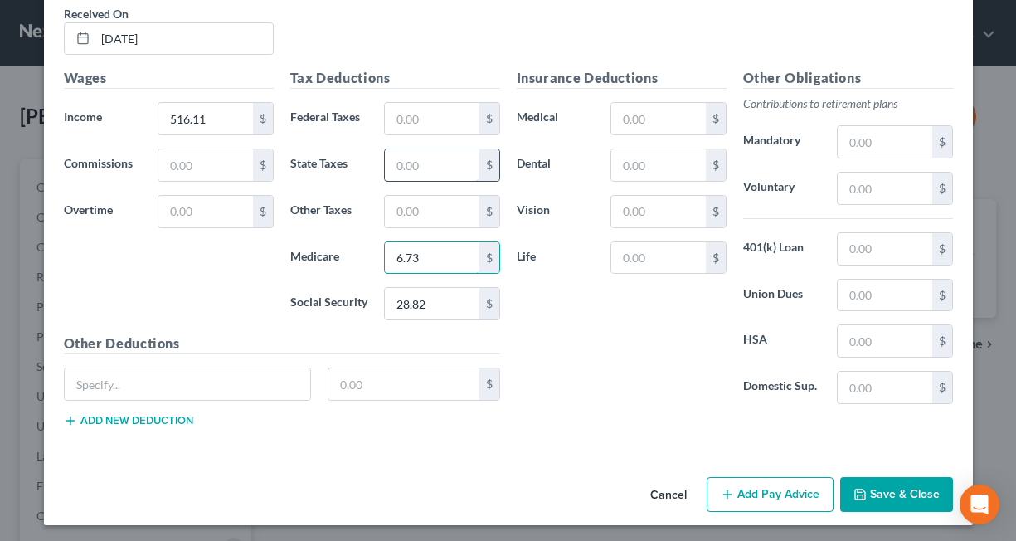
type input "6.73"
click at [415, 163] on input "text" at bounding box center [432, 165] width 94 height 32
type input "22.24"
click at [650, 160] on input "text" at bounding box center [658, 165] width 94 height 32
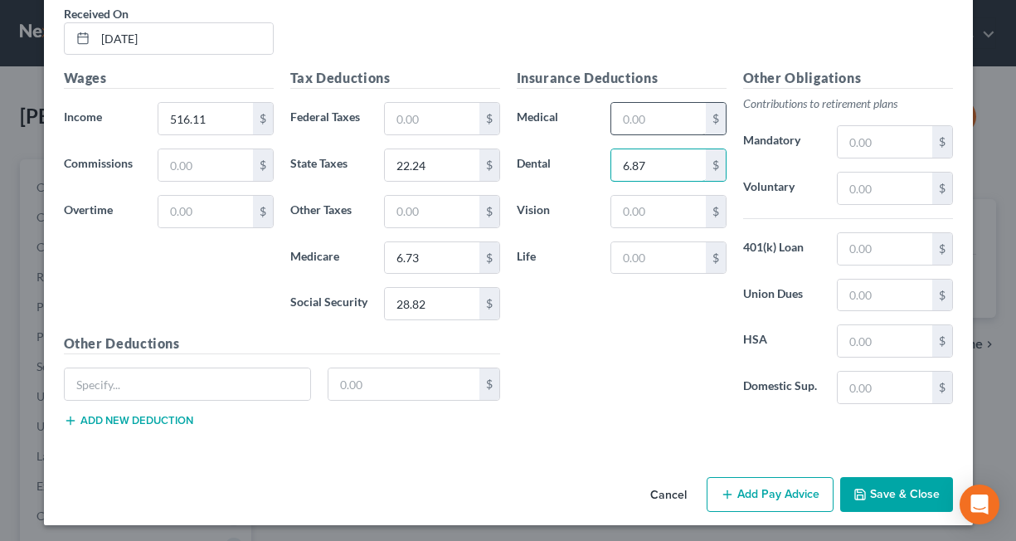
type input "6.87"
click at [618, 114] on input "text" at bounding box center [658, 119] width 94 height 32
type input "39.35"
click at [631, 209] on input "text" at bounding box center [658, 212] width 94 height 32
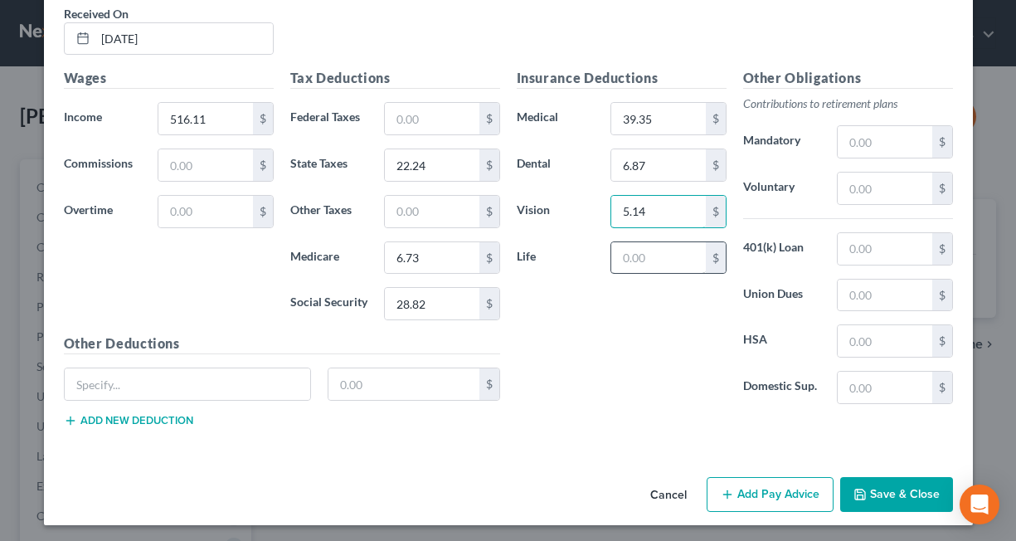
type input "5.14"
click at [658, 255] on input "text" at bounding box center [658, 258] width 94 height 32
click at [640, 367] on div "Insurance Deductions Medical 39.35 $ Dental 6.87 $ Vision 5.14 $ Life $" at bounding box center [621, 242] width 226 height 349
click at [881, 181] on input "text" at bounding box center [885, 189] width 94 height 32
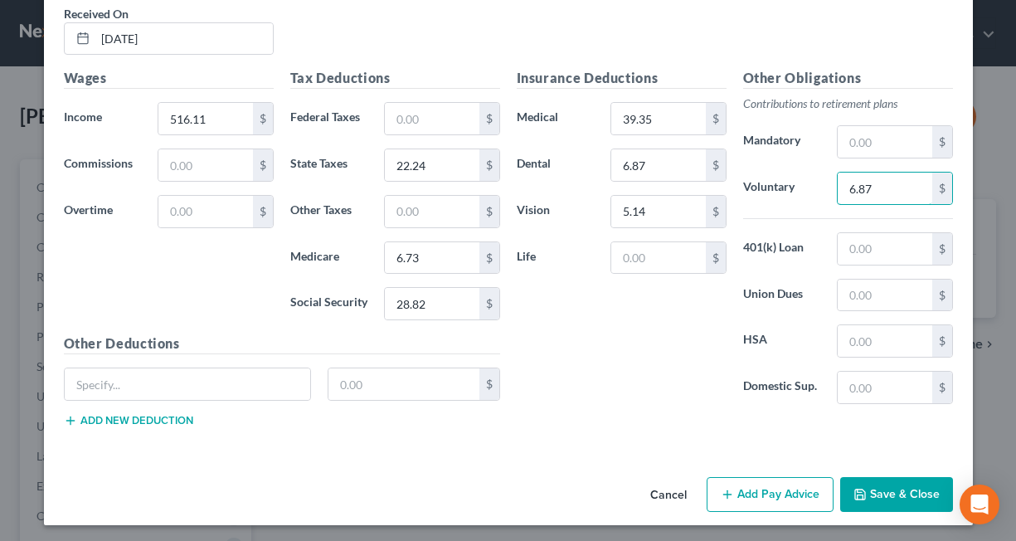
type input "6.87"
click at [606, 336] on div "Insurance Deductions Medical 39.35 $ Dental 6.87 $ Vision 5.14 $ Life $" at bounding box center [621, 242] width 226 height 349
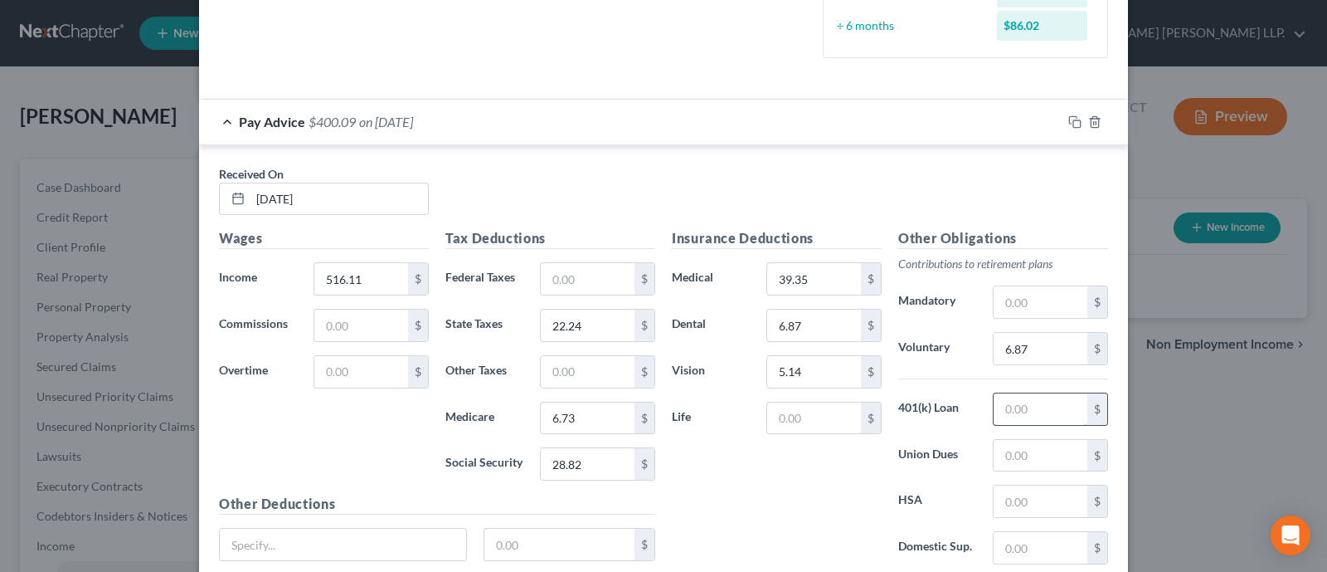
scroll to position [591, 0]
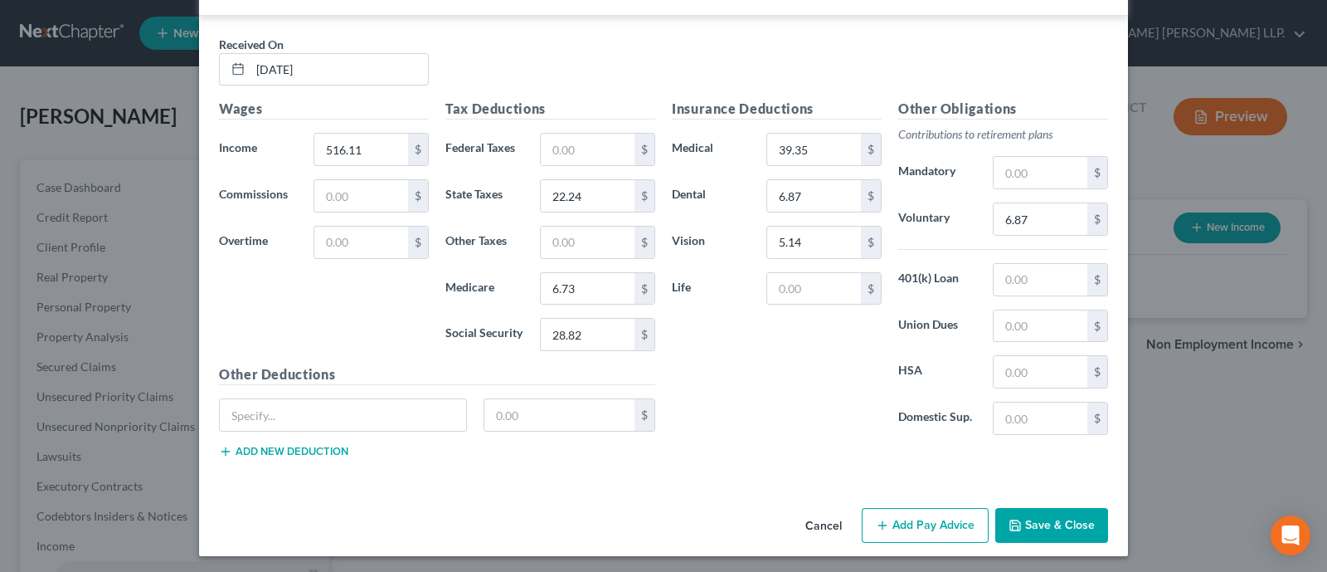
click at [1015, 522] on button "Save & Close" at bounding box center [1051, 525] width 113 height 35
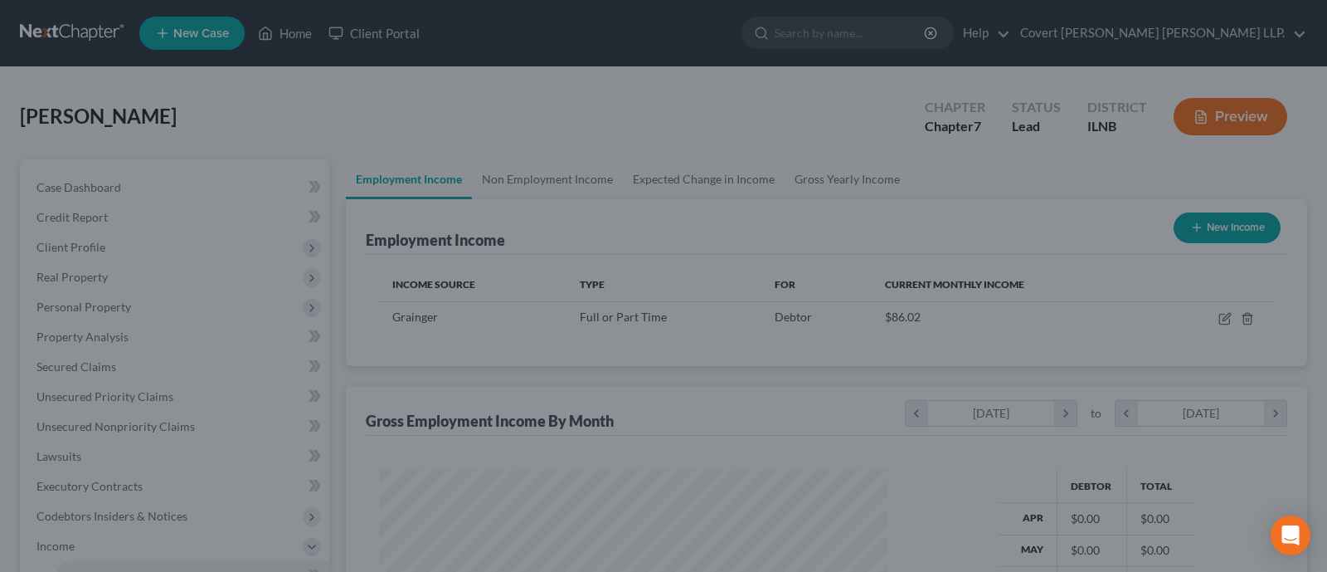
scroll to position [296, 535]
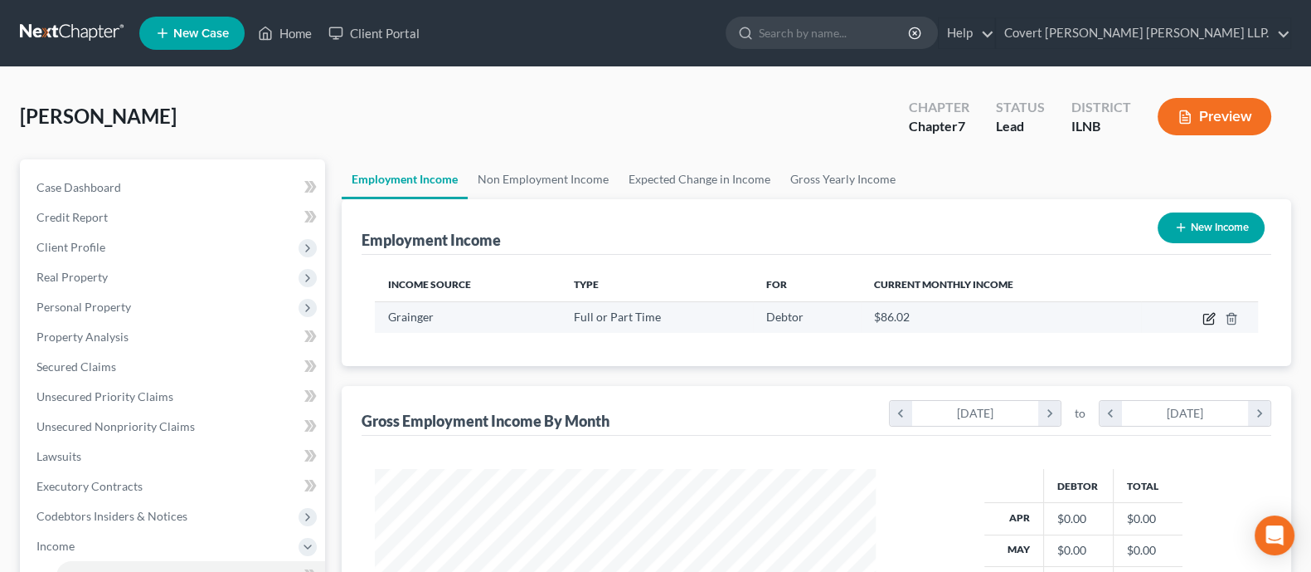
click at [1015, 314] on icon "button" at bounding box center [1209, 318] width 13 height 13
select select "0"
select select "14"
select select "0"
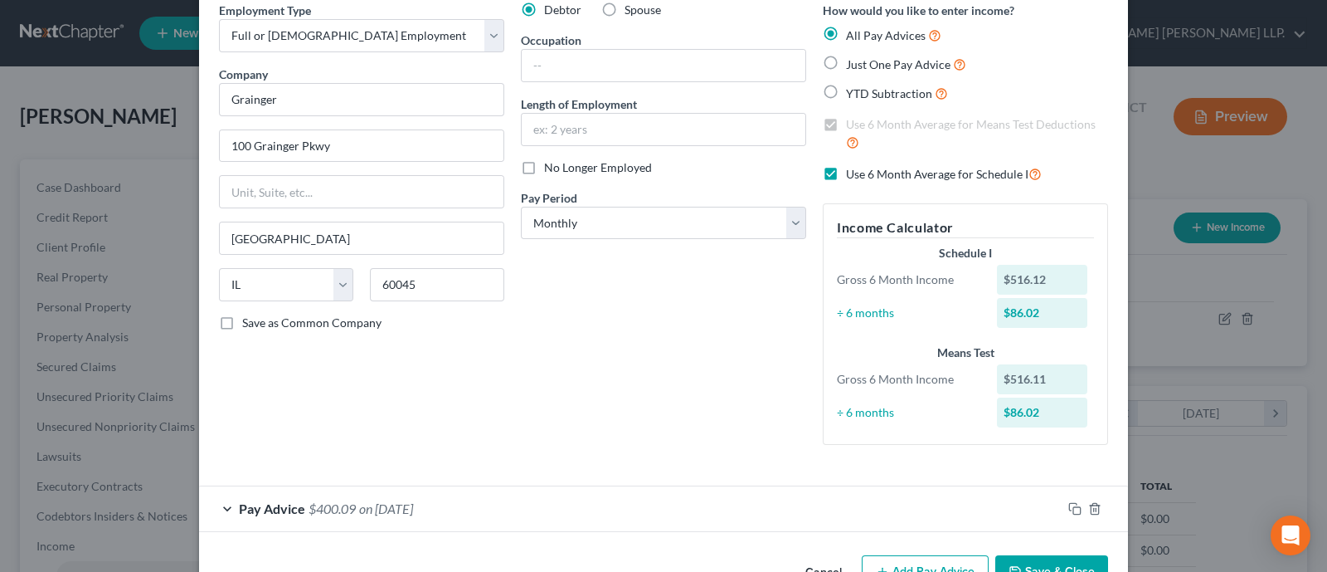
scroll to position [829214, 829104]
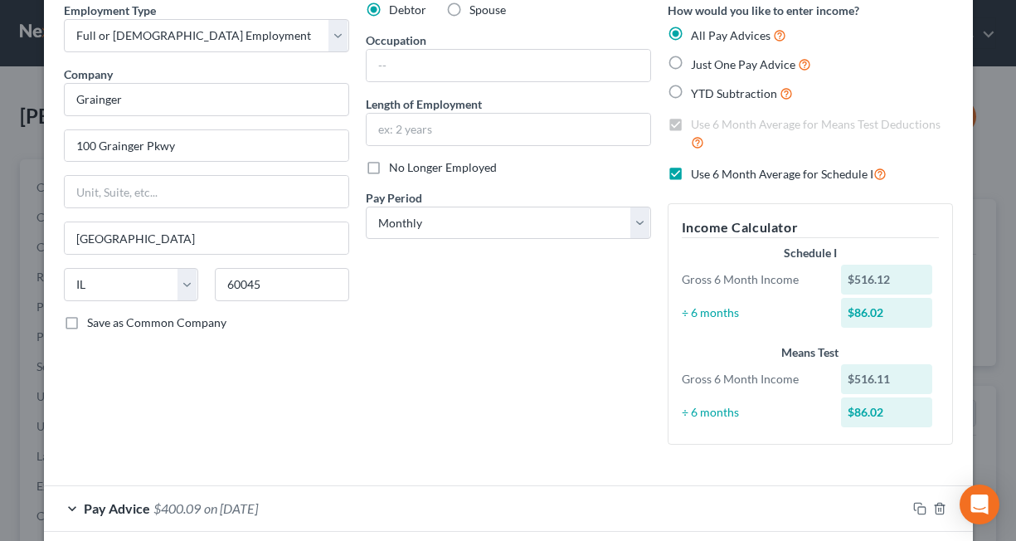
click at [984, 69] on div "Edit Income Source × Employment Type * Select Full or [DEMOGRAPHIC_DATA] Employ…" at bounding box center [508, 270] width 1016 height 541
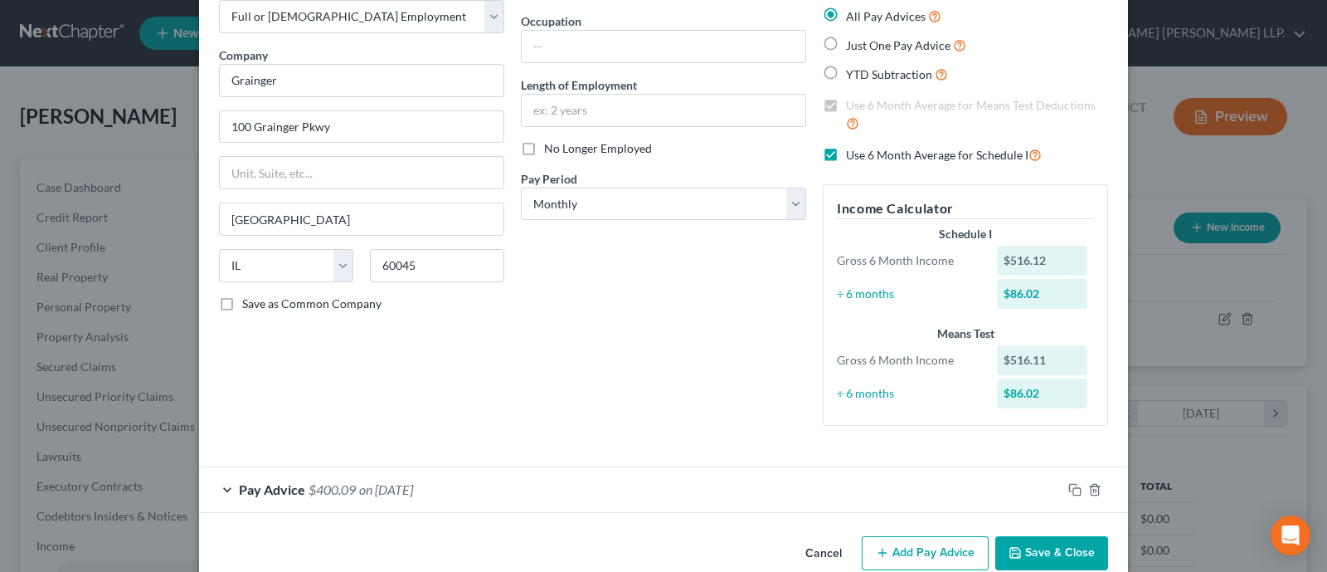
scroll to position [124, 0]
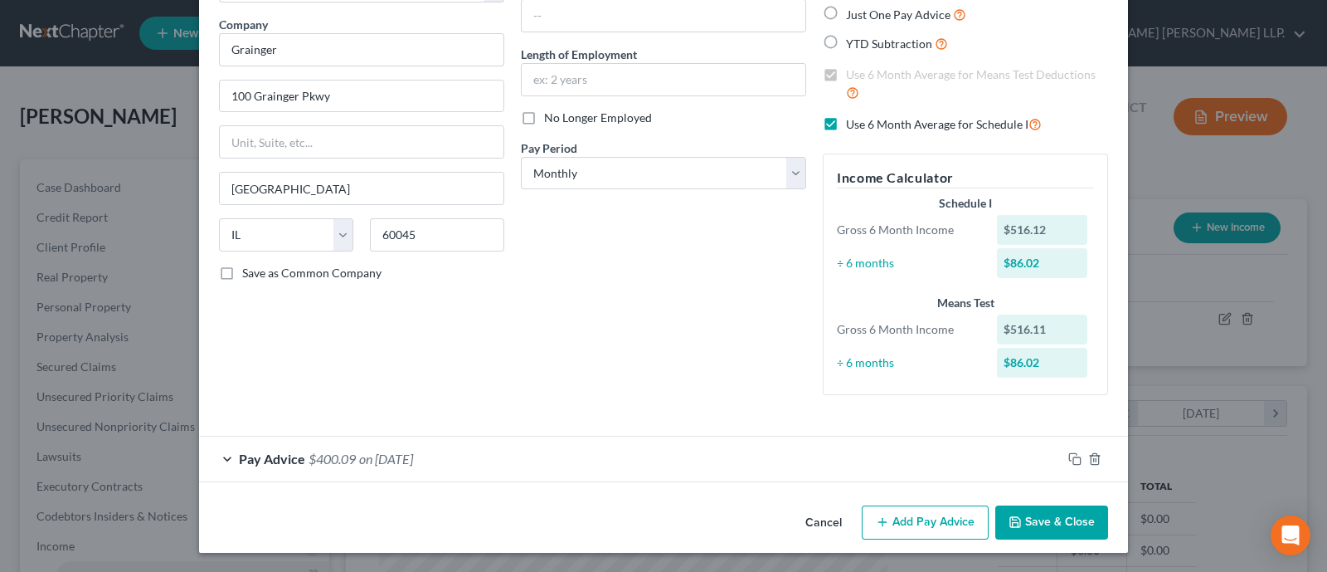
click at [395, 450] on span "on [DATE]" at bounding box center [386, 458] width 54 height 16
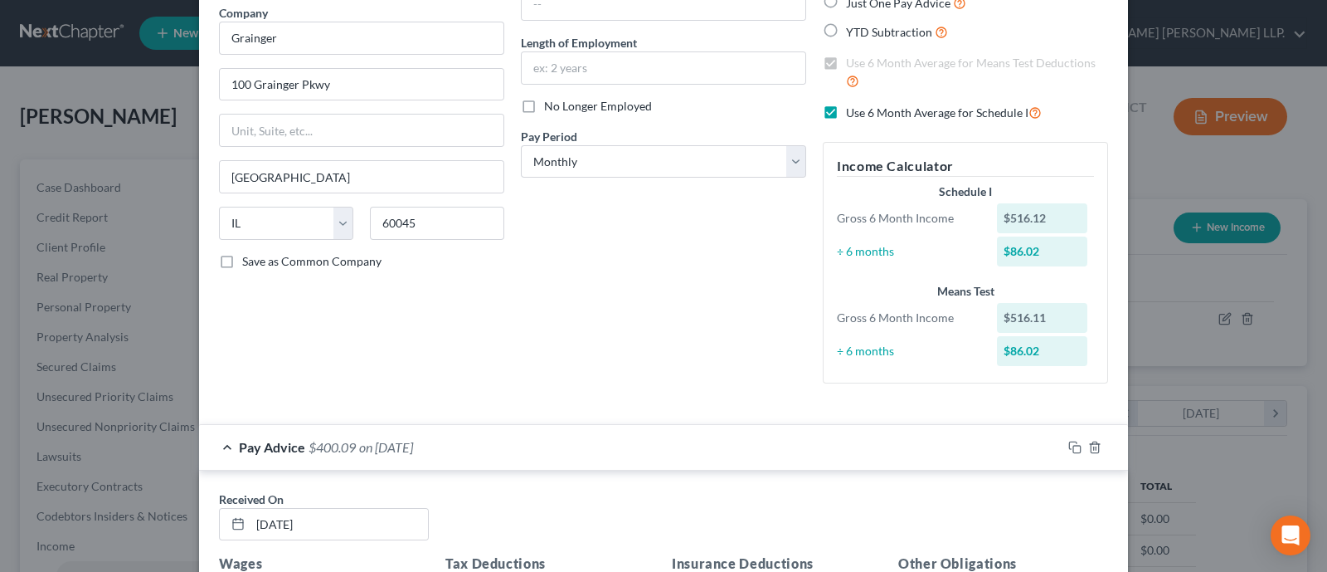
scroll to position [0, 0]
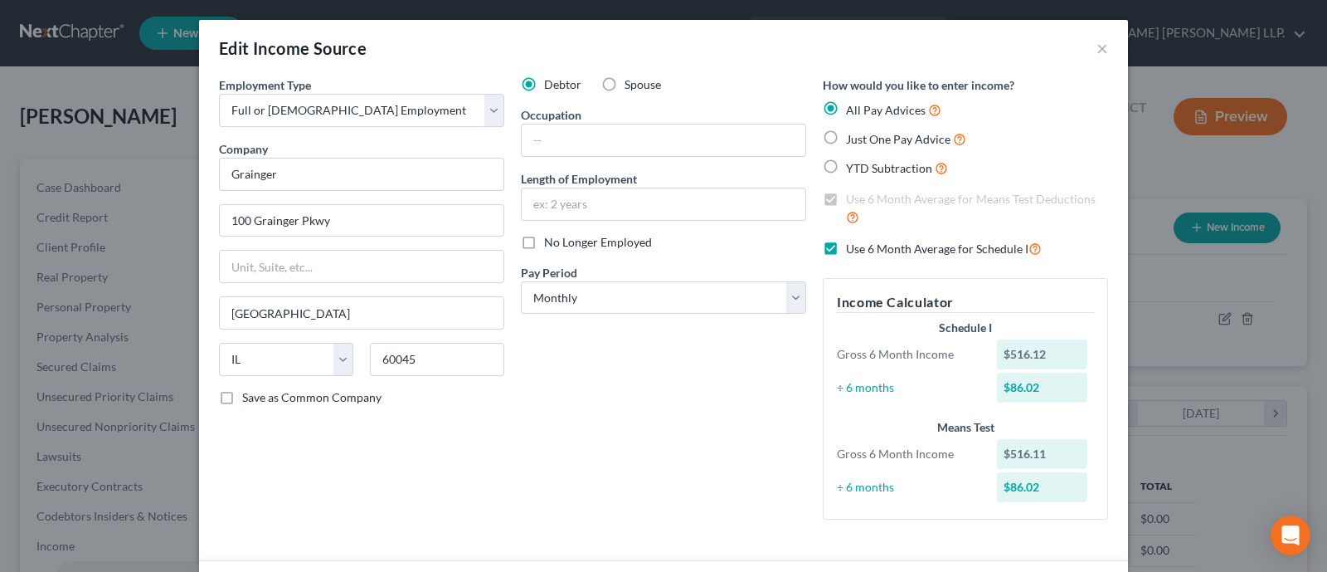
click at [846, 241] on label "Use 6 Month Average for Schedule I" at bounding box center [944, 248] width 196 height 19
click at [853, 241] on input "Use 6 Month Average for Schedule I" at bounding box center [858, 244] width 11 height 11
checkbox input "false"
click at [846, 198] on label "Use 6 Month Average for Means Test Deductions" at bounding box center [977, 209] width 262 height 36
click at [853, 198] on input "Use 6 Month Average for Means Test Deductions" at bounding box center [858, 196] width 11 height 11
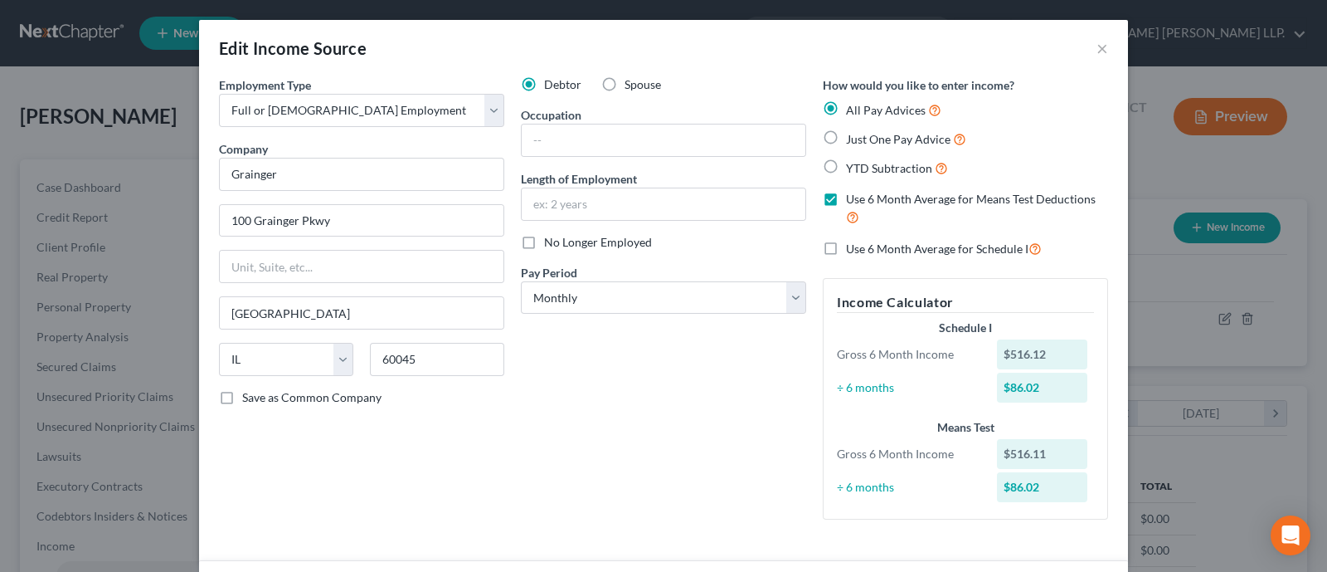
checkbox input "false"
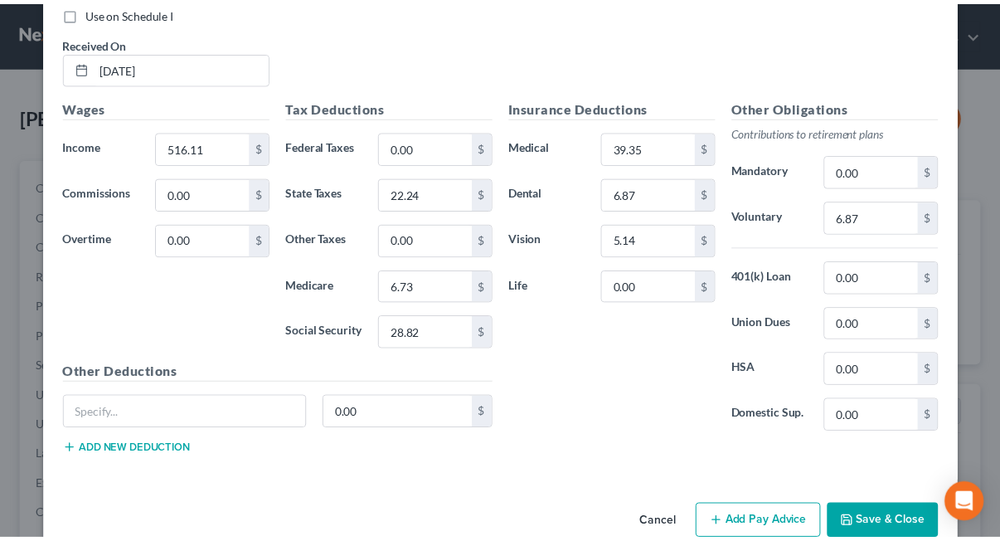
scroll to position [618, 0]
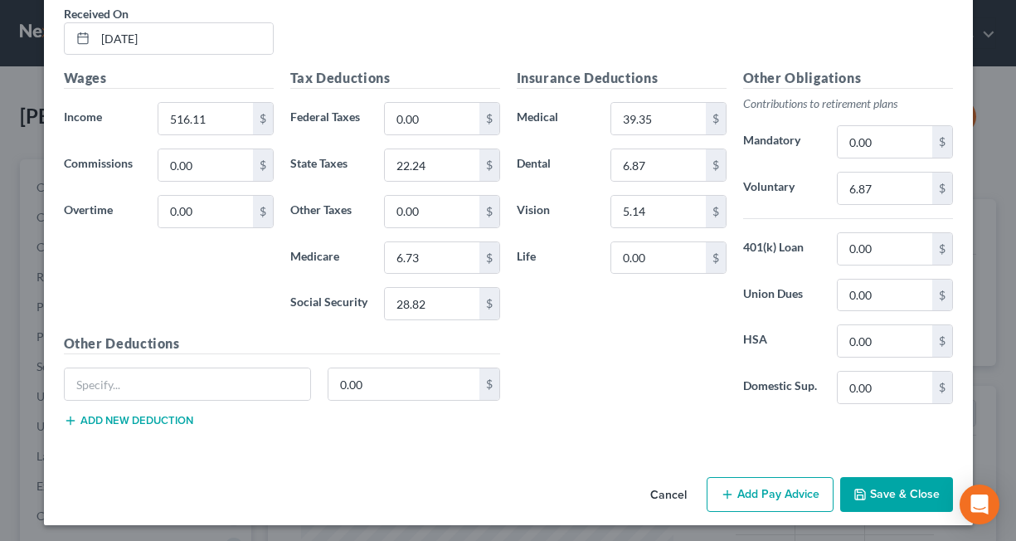
click at [678, 72] on h5 "Insurance Deductions" at bounding box center [622, 78] width 210 height 21
click at [582, 379] on div "Insurance Deductions Medical 39.35 $ Dental 6.87 $ Vision 5.14 $ Life 0.00 $" at bounding box center [621, 242] width 226 height 349
click at [170, 374] on input "text" at bounding box center [188, 384] width 246 height 32
type input "5"
type input "401k"
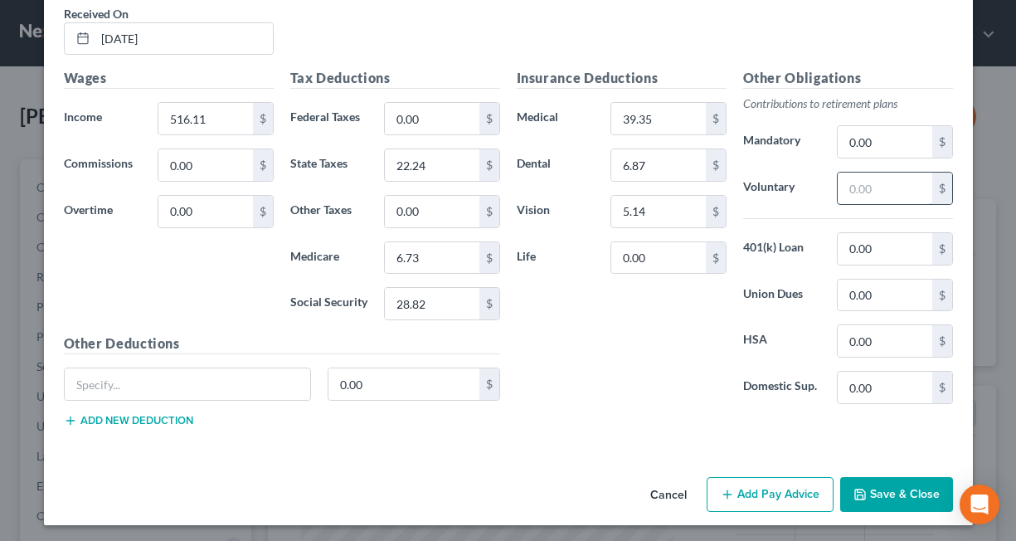
click at [879, 180] on input "text" at bounding box center [885, 189] width 94 height 32
type input "15.48"
click at [905, 477] on button "Save & Close" at bounding box center [896, 494] width 113 height 35
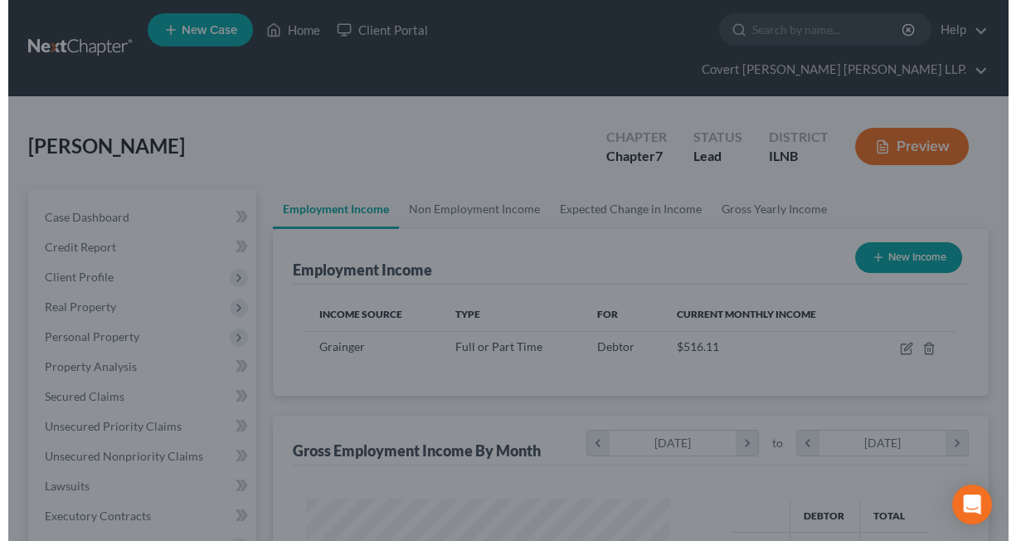
scroll to position [829214, 829111]
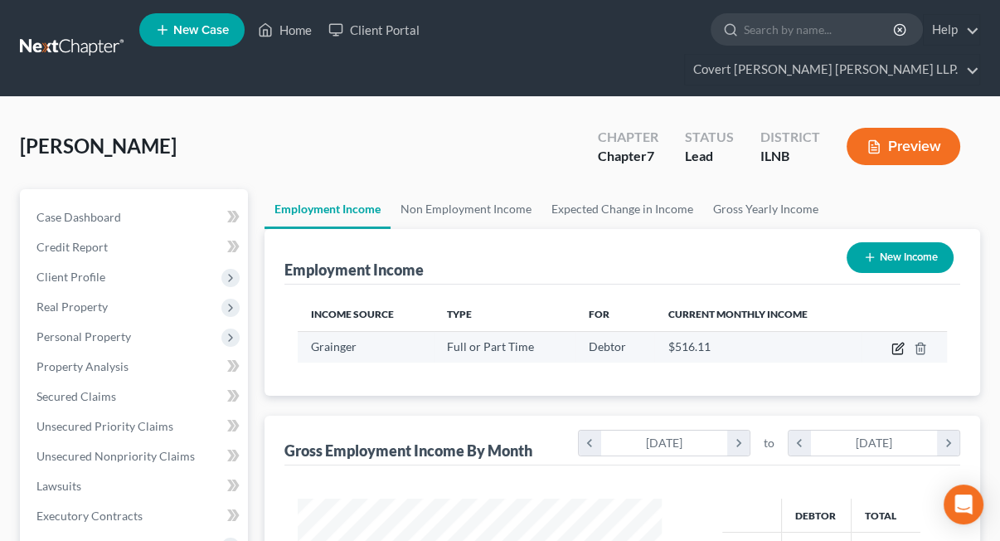
click at [898, 342] on icon "button" at bounding box center [898, 348] width 13 height 13
select select "0"
select select "14"
select select "0"
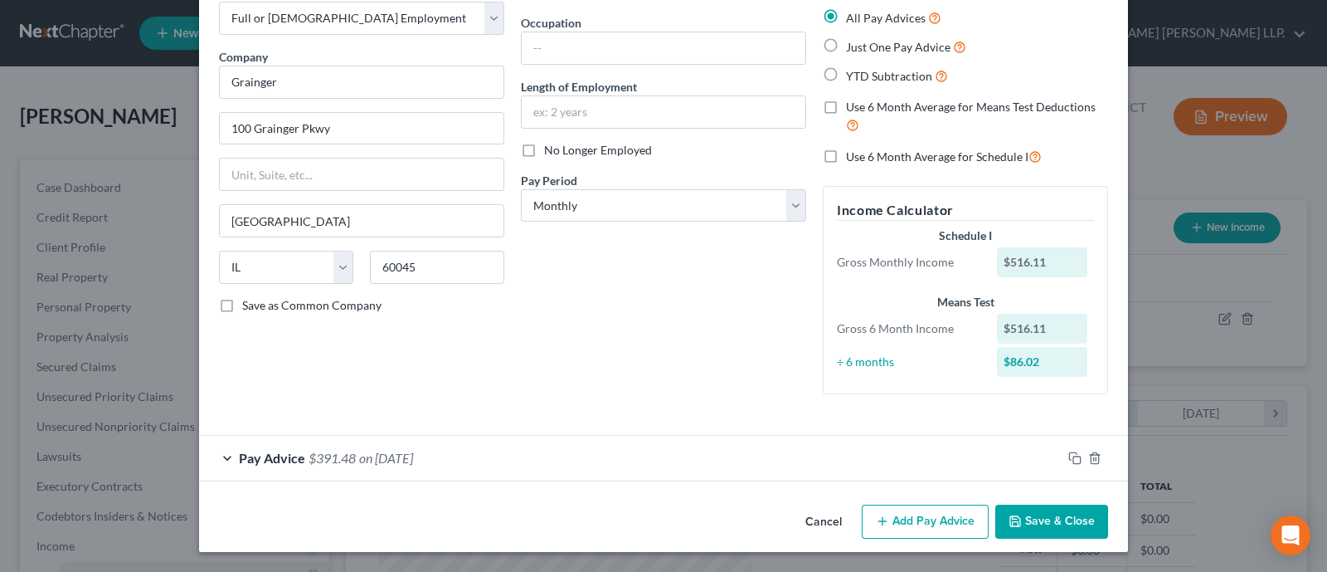
scroll to position [296, 542]
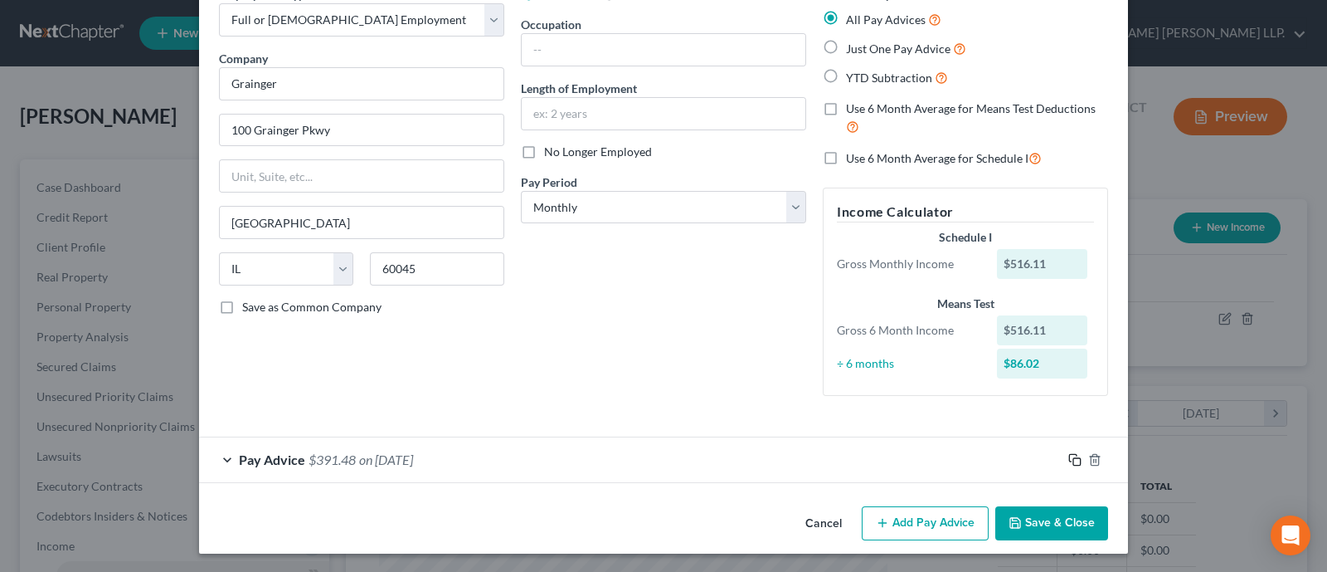
click at [1015, 458] on icon "button" at bounding box center [1074, 459] width 13 height 13
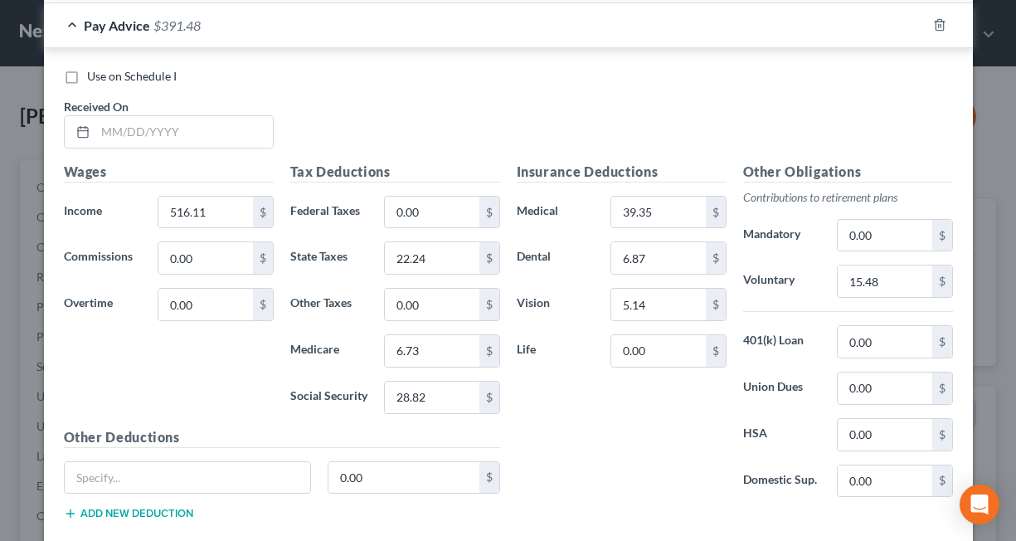
scroll to position [663, 0]
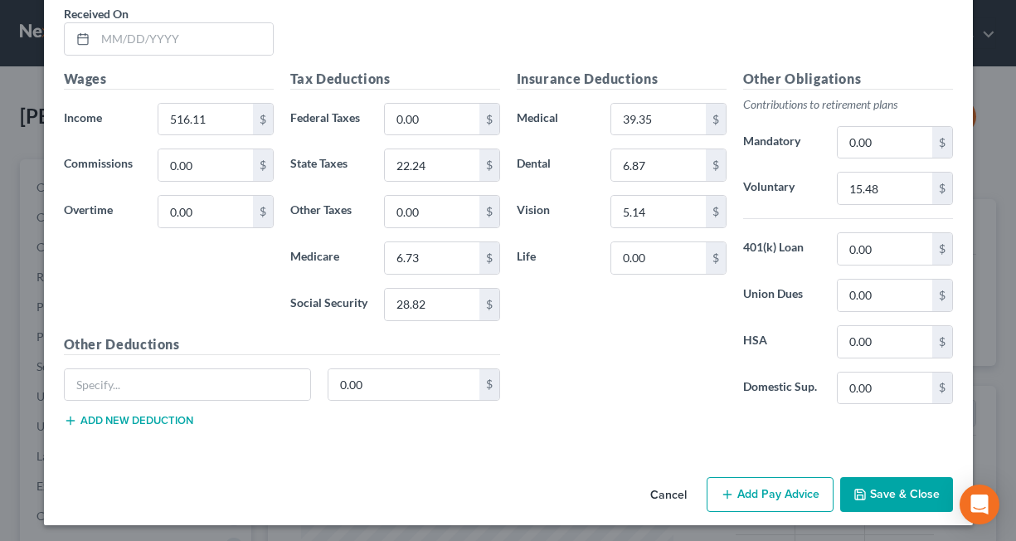
click at [577, 58] on div "Use on Schedule I Received On *" at bounding box center [509, 22] width 906 height 94
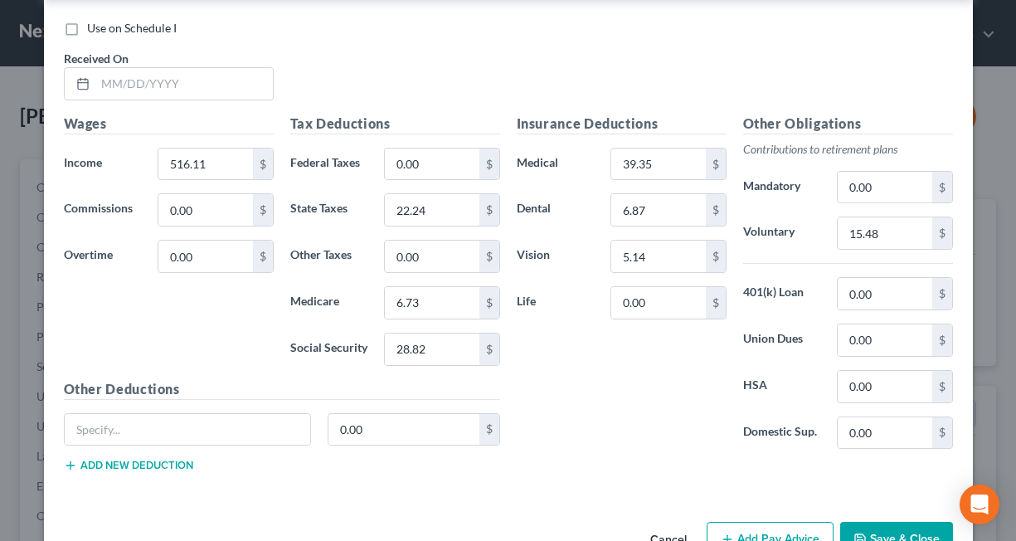
scroll to position [559, 0]
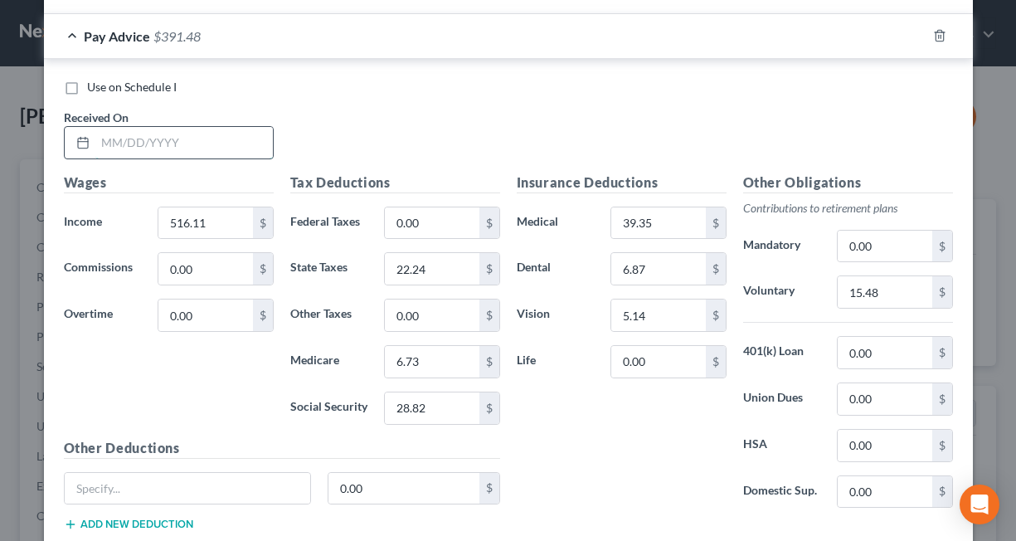
click at [140, 147] on input "text" at bounding box center [184, 143] width 178 height 32
type input "[DATE]"
click at [625, 114] on div "Use on Schedule I Received On * [DATE]" at bounding box center [509, 126] width 906 height 94
drag, startPoint x: 207, startPoint y: 217, endPoint x: -196, endPoint y: 217, distance: 402.3
click at [0, 217] on html "Home New Case Client Portal Covert [PERSON_NAME] [PERSON_NAME] LLP. [EMAIL_ADDR…" at bounding box center [508, 500] width 1016 height 1001
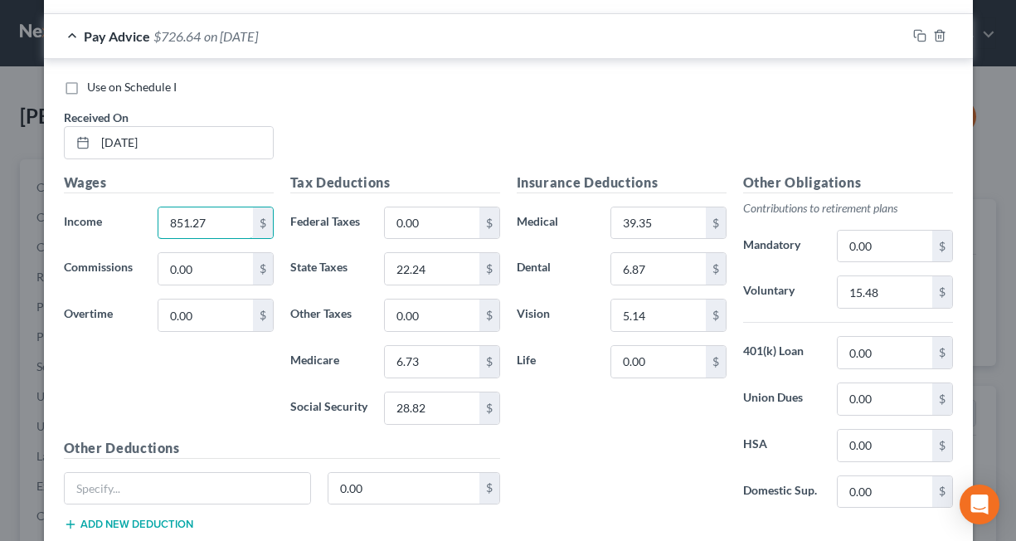
type input "851.27"
type input "19.74"
type input "38.33"
type input "11.60"
type input "49.59"
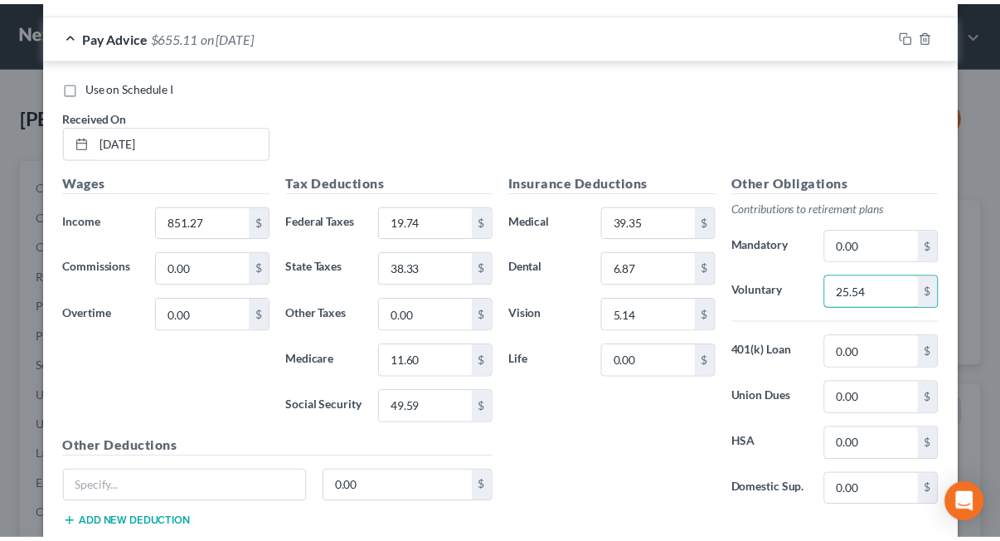
scroll to position [663, 0]
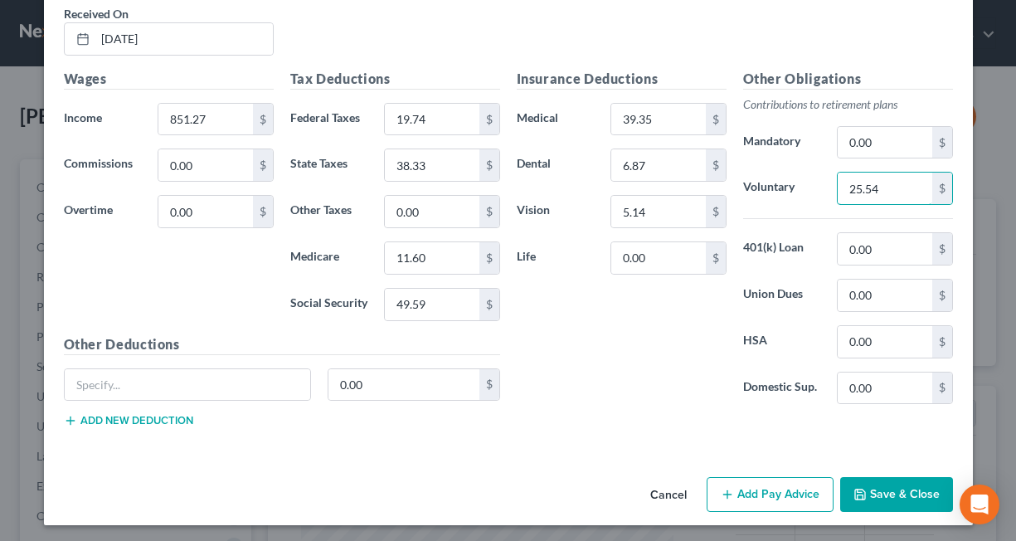
type input "25.54"
click at [904, 482] on button "Save & Close" at bounding box center [896, 494] width 113 height 35
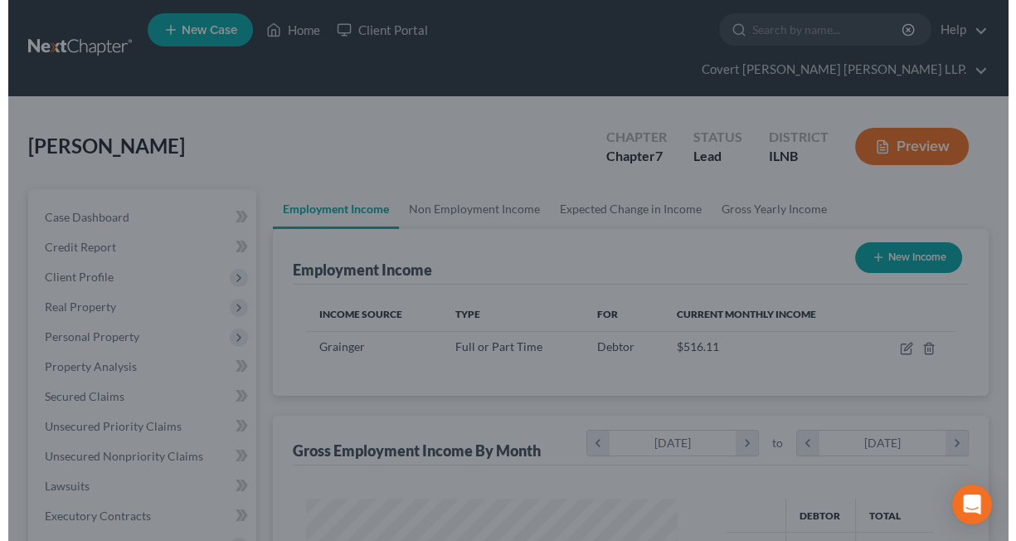
scroll to position [829214, 829111]
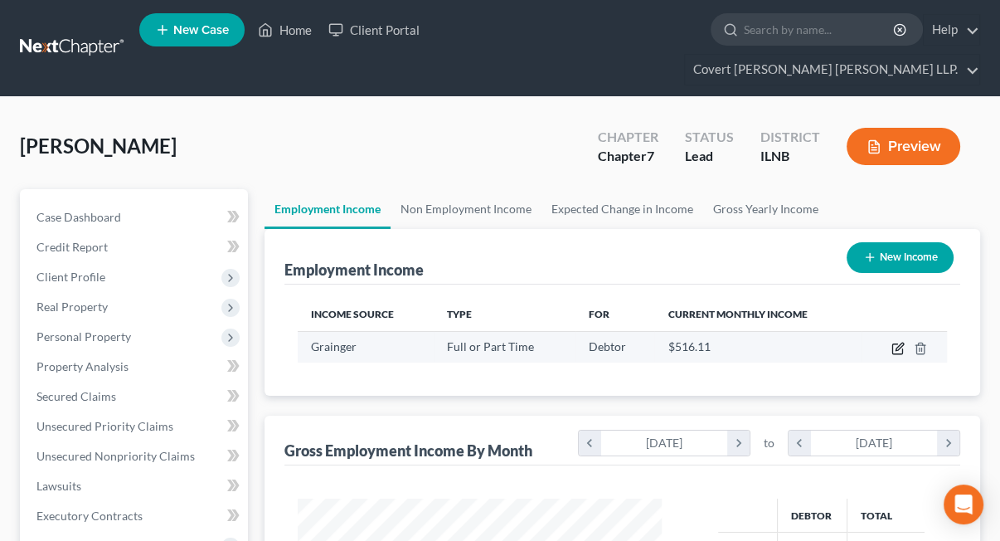
click at [894, 342] on icon "button" at bounding box center [898, 348] width 13 height 13
select select "0"
select select "14"
select select "0"
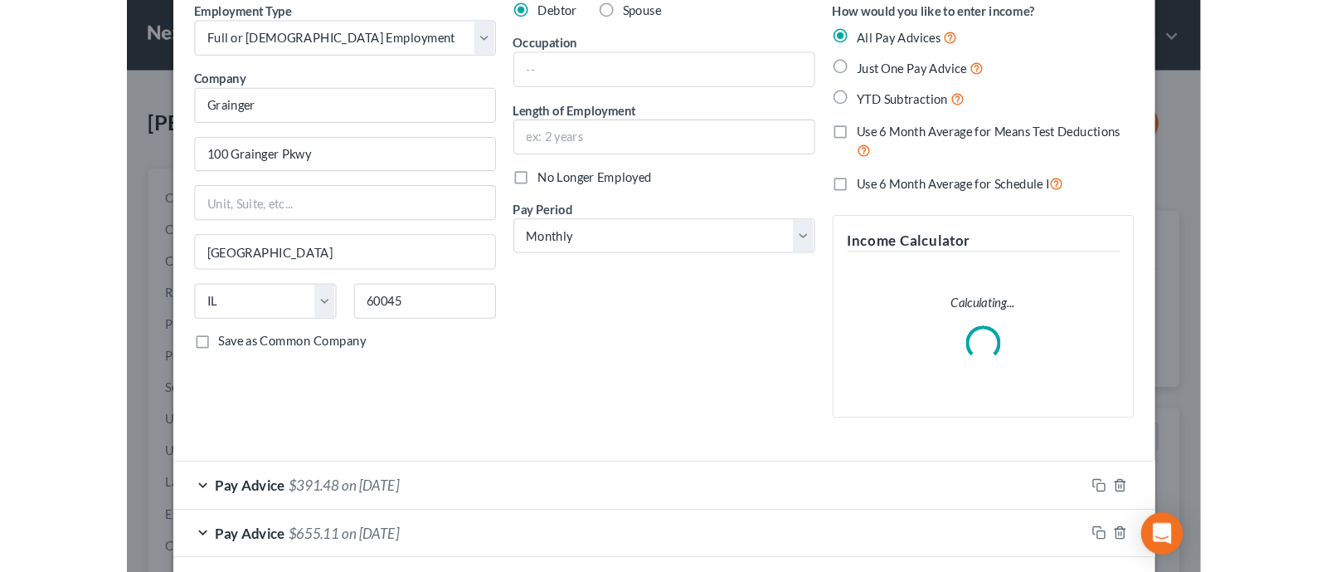
scroll to position [149, 0]
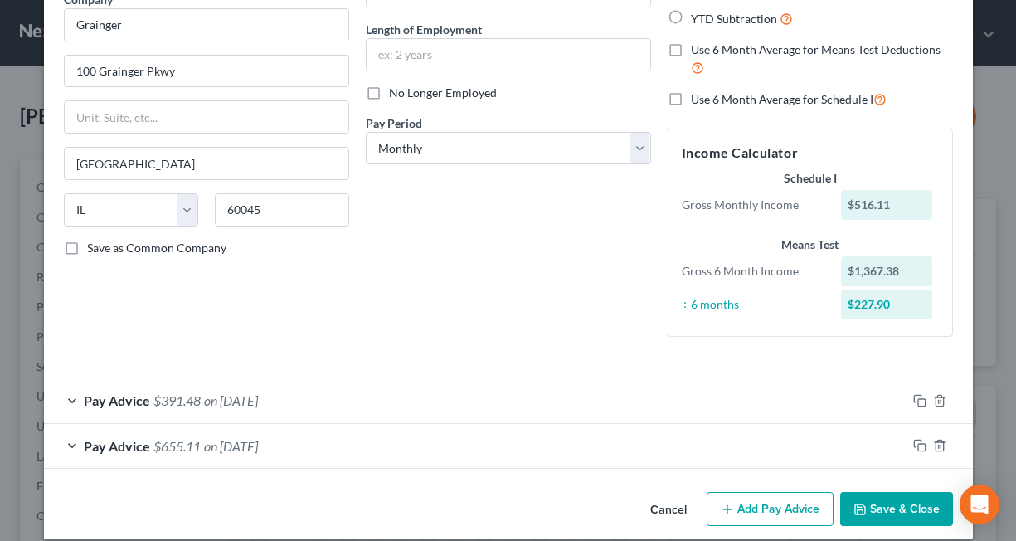
click at [546, 268] on div "Debtor Spouse Occupation Length of Employment No Longer Employed Pay Period * S…" at bounding box center [509, 138] width 302 height 423
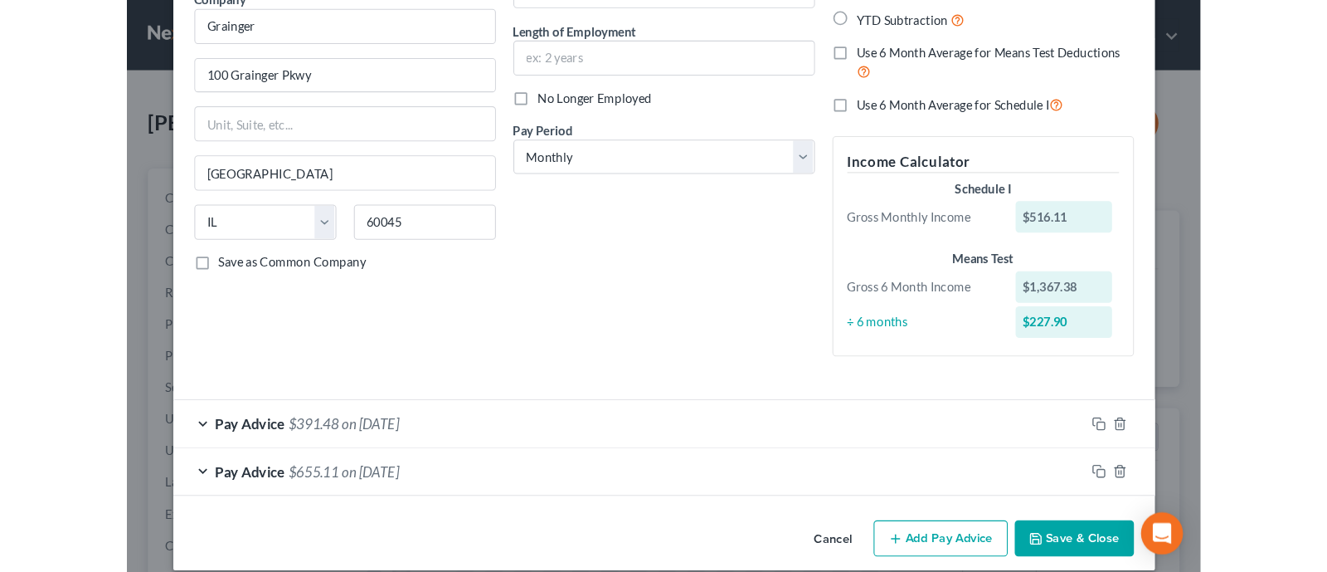
scroll to position [296, 542]
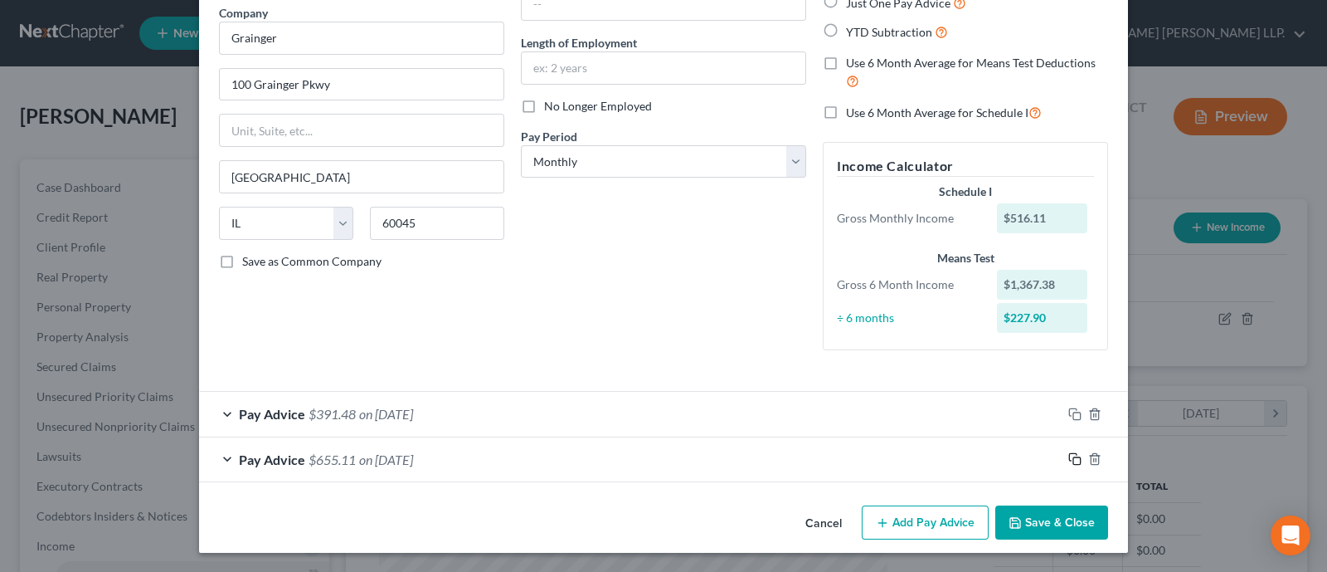
click at [1015, 458] on icon "button" at bounding box center [1074, 458] width 13 height 13
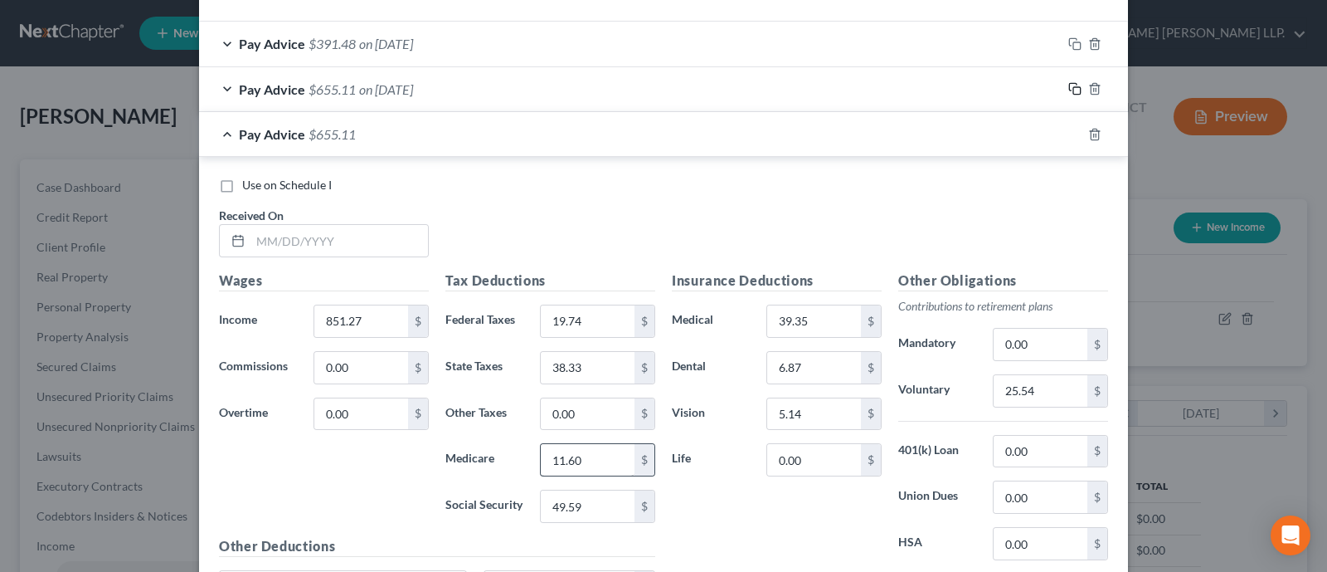
scroll to position [366, 0]
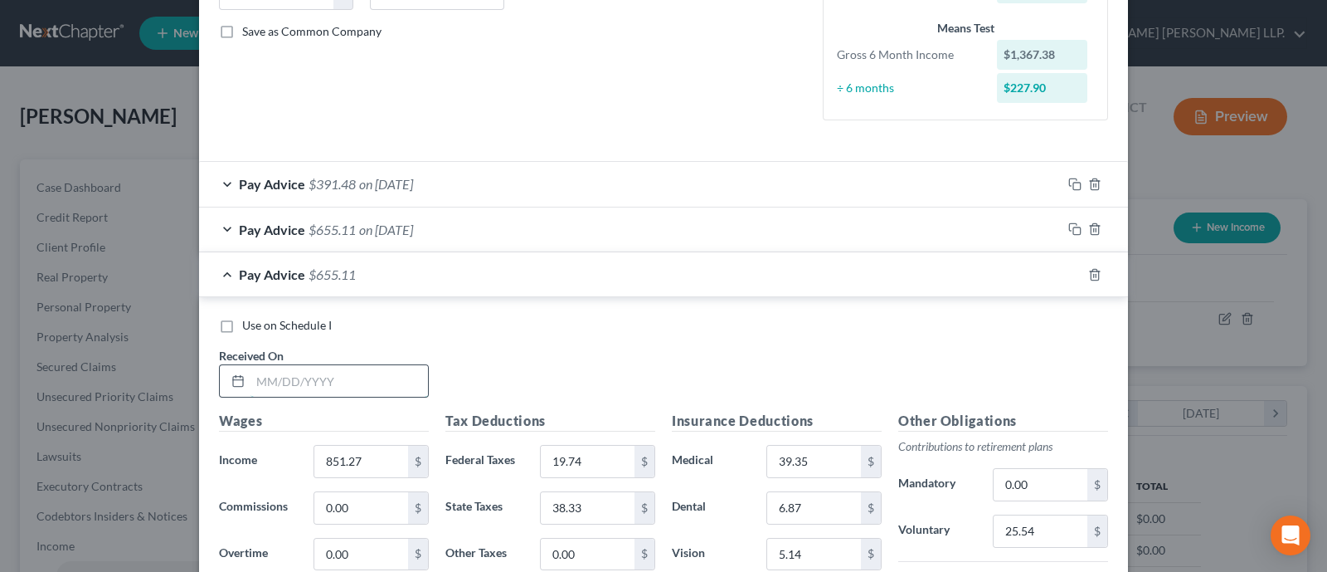
click at [334, 375] on input "text" at bounding box center [340, 381] width 178 height 32
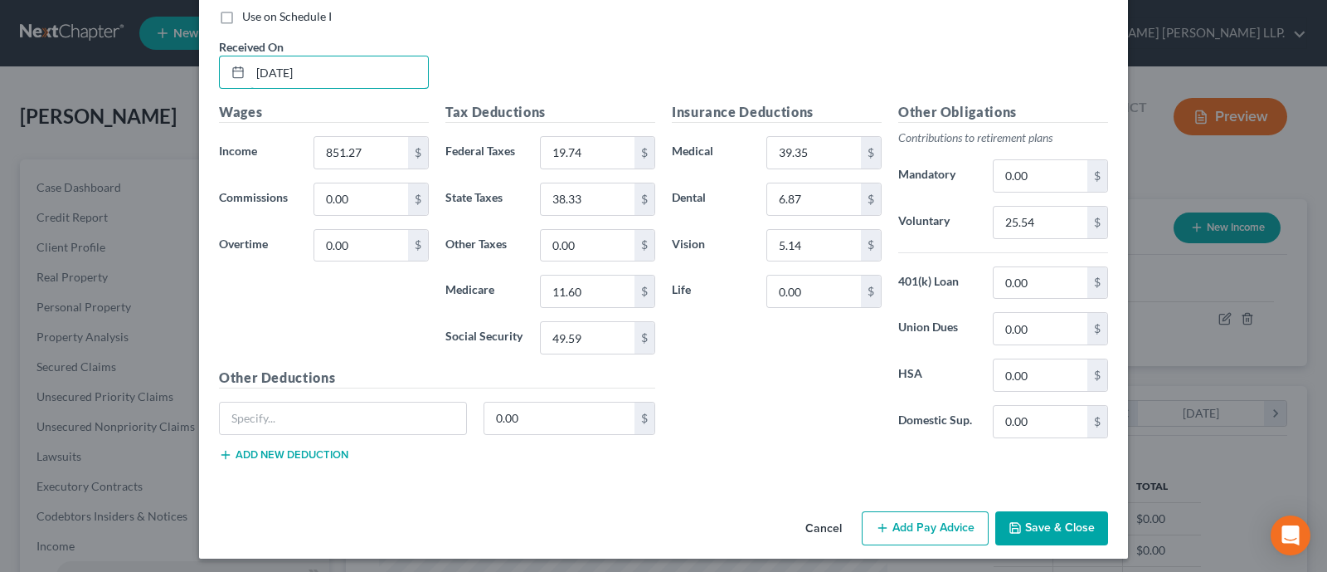
scroll to position [677, 0]
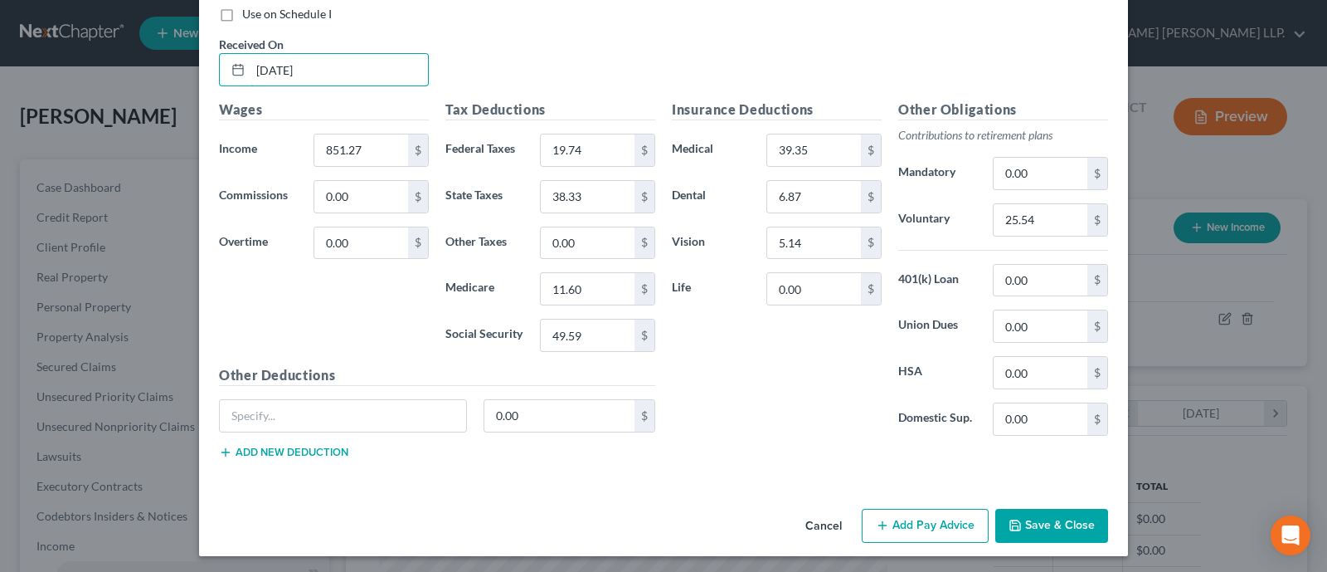
type input "[DATE]"
click at [917, 519] on button "Add Pay Advice" at bounding box center [925, 525] width 127 height 35
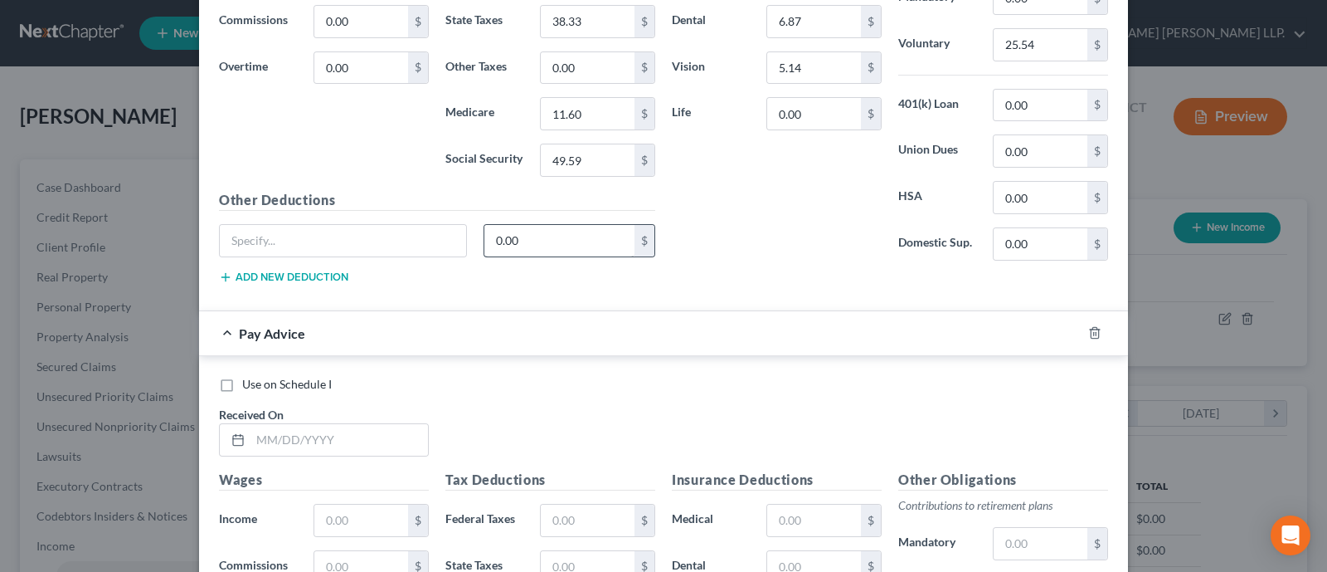
scroll to position [781, 0]
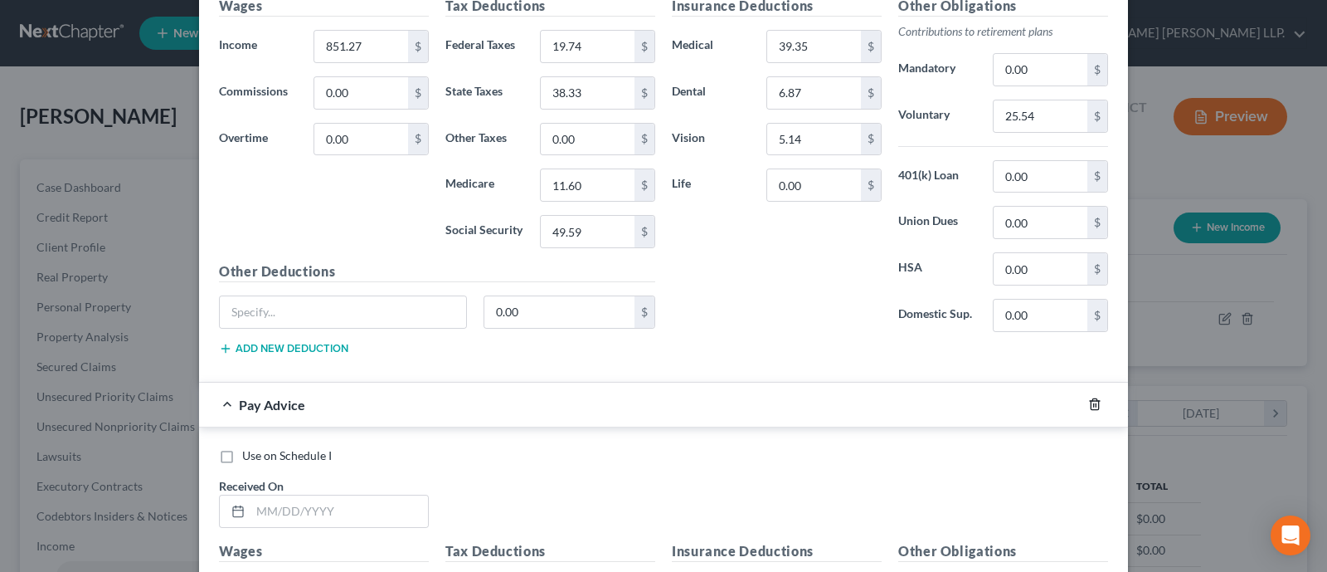
click at [1015, 402] on icon "button" at bounding box center [1094, 403] width 13 height 13
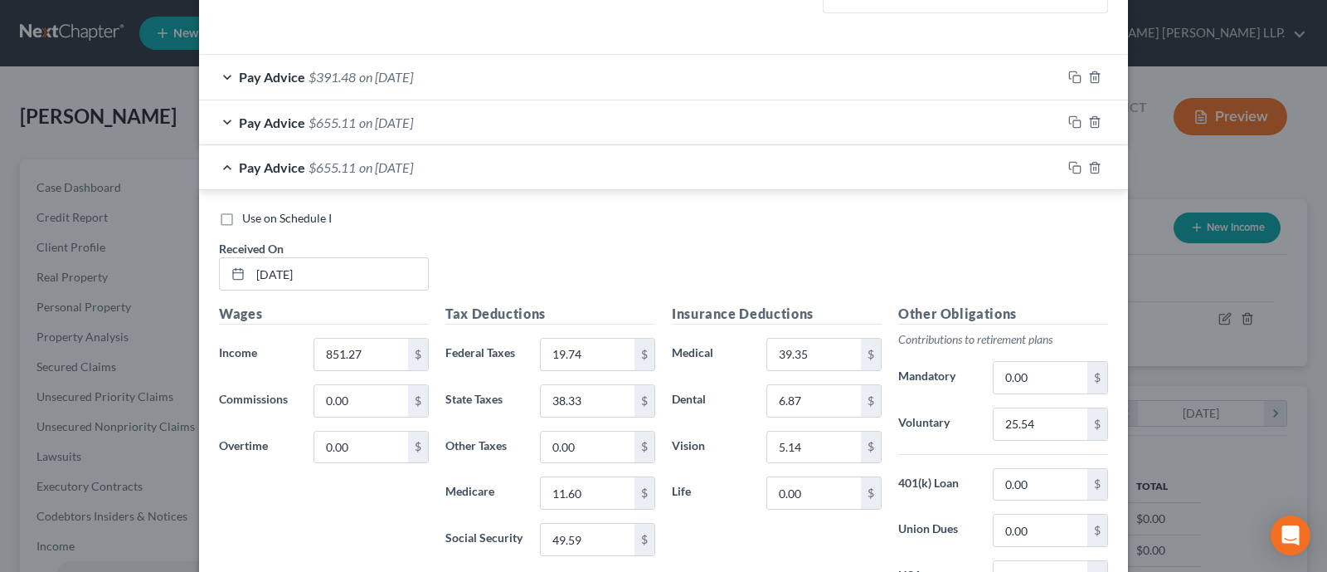
scroll to position [470, 0]
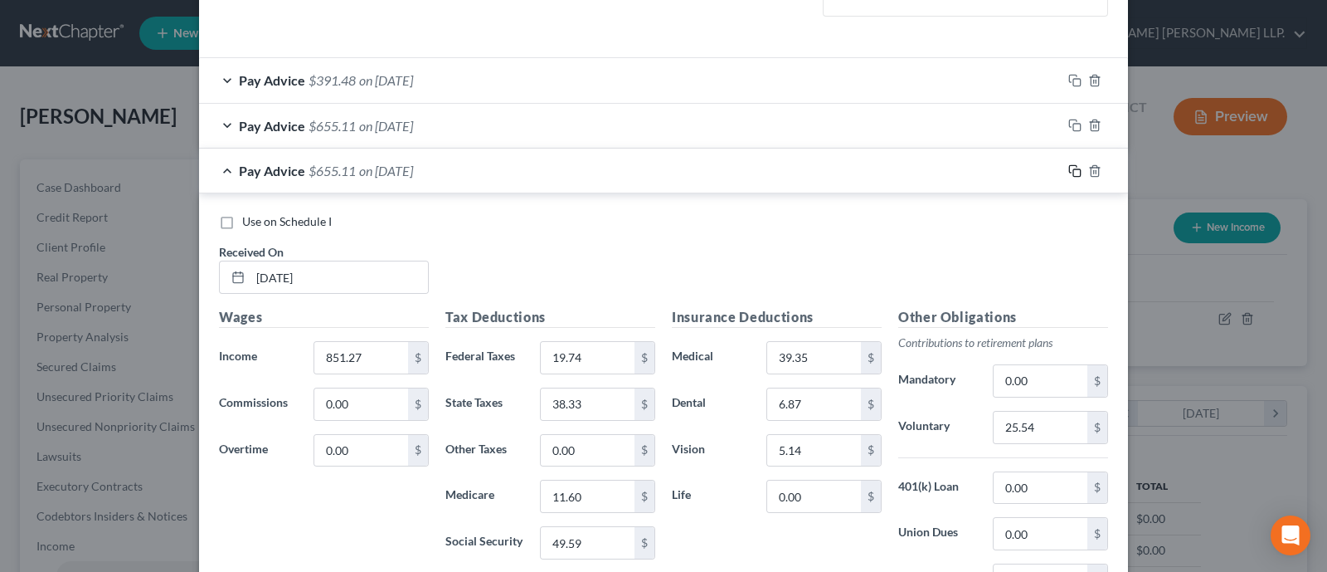
click at [1015, 165] on icon "button" at bounding box center [1074, 170] width 13 height 13
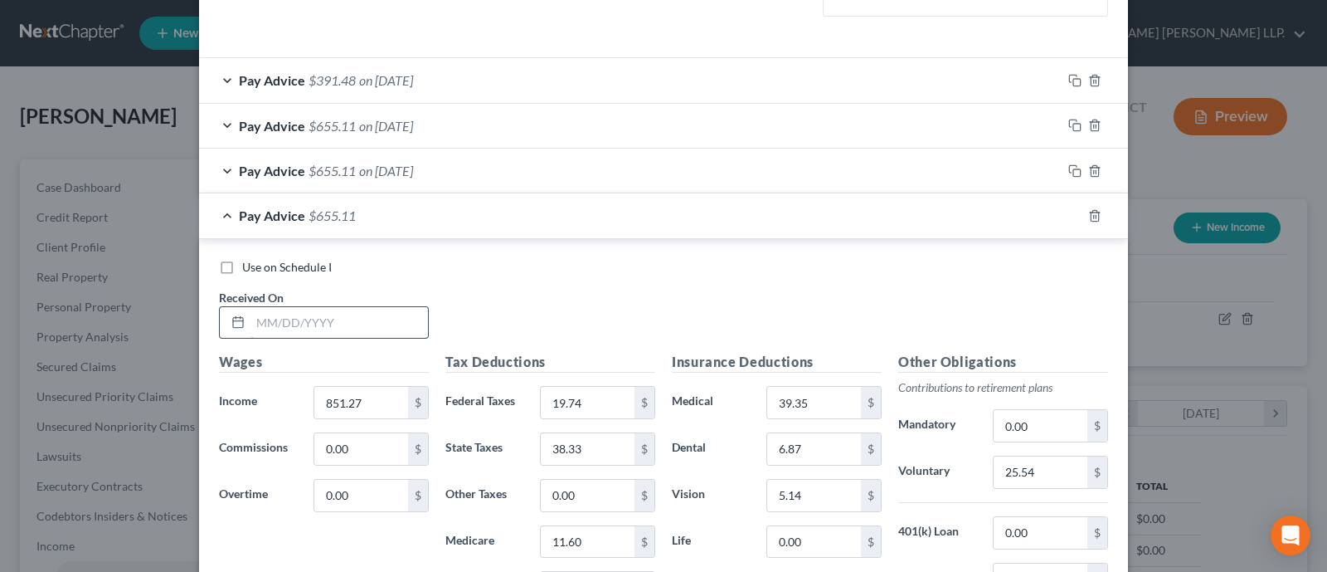
click at [290, 307] on input "text" at bounding box center [340, 323] width 178 height 32
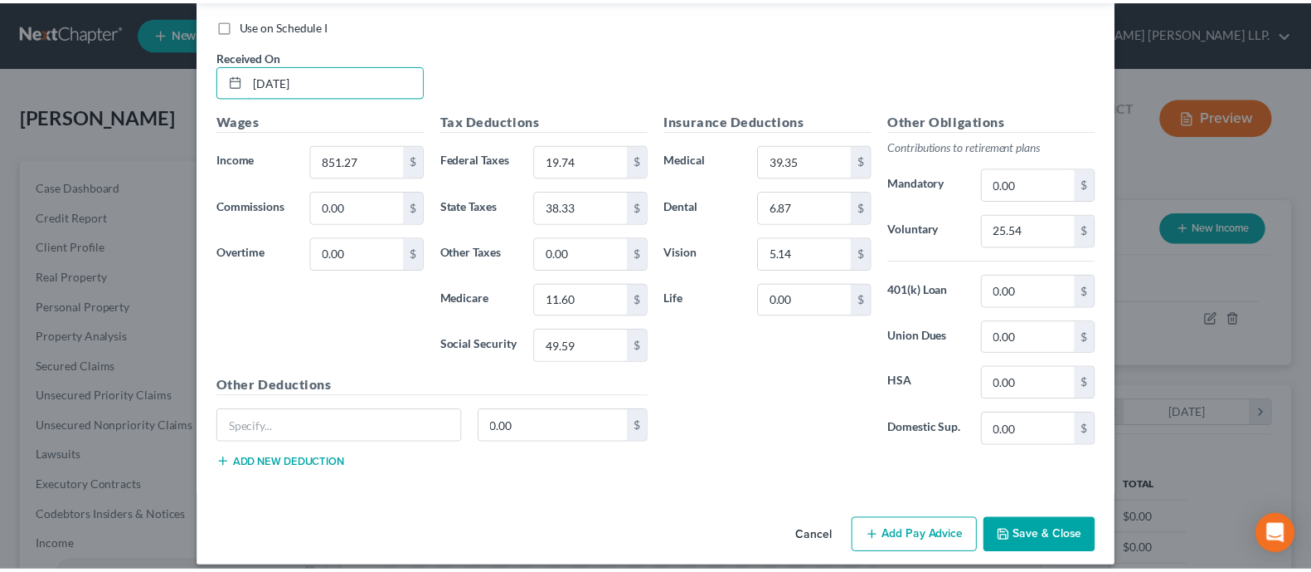
scroll to position [722, 0]
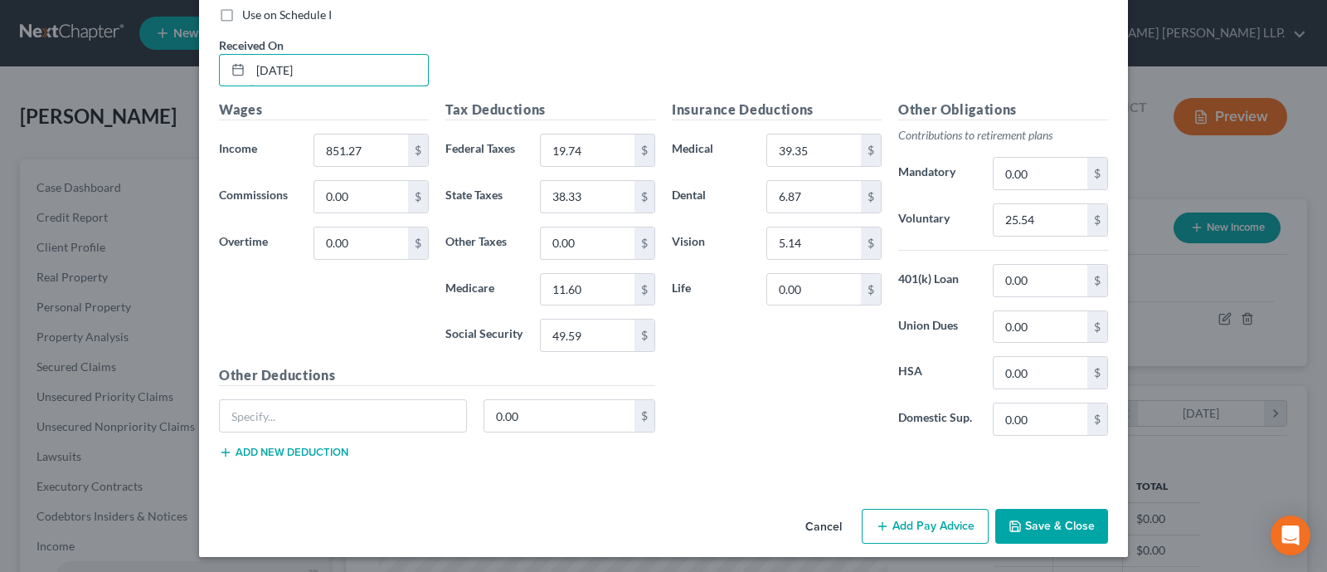
type input "[DATE]"
click at [1015, 520] on button "Save & Close" at bounding box center [1051, 525] width 113 height 35
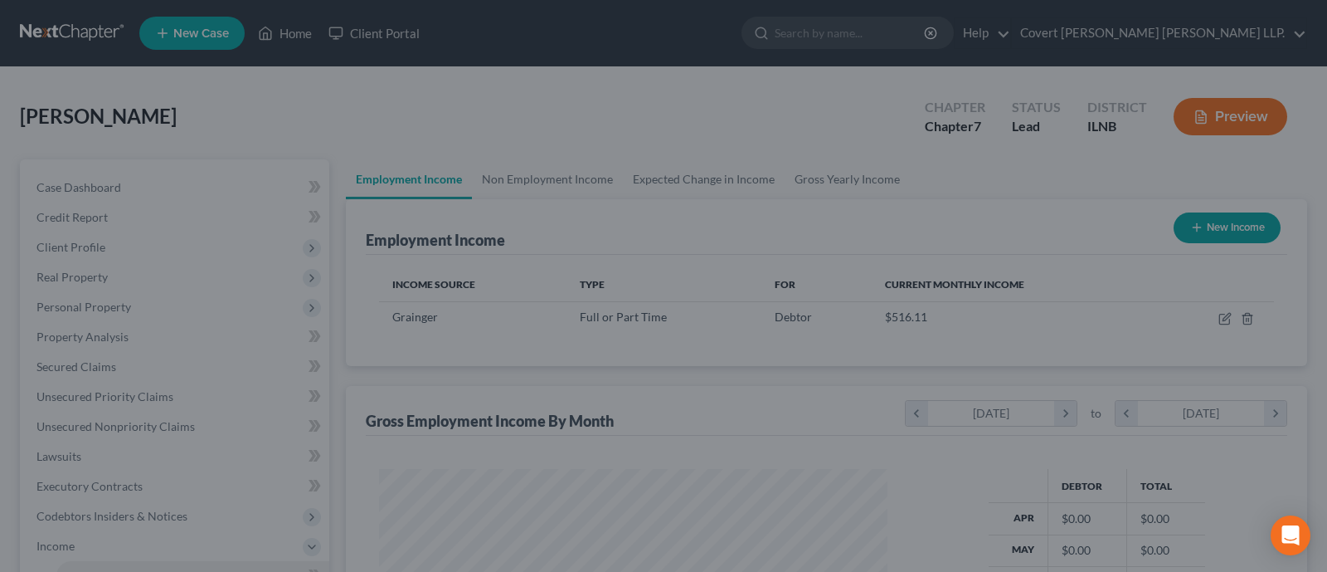
scroll to position [829214, 828975]
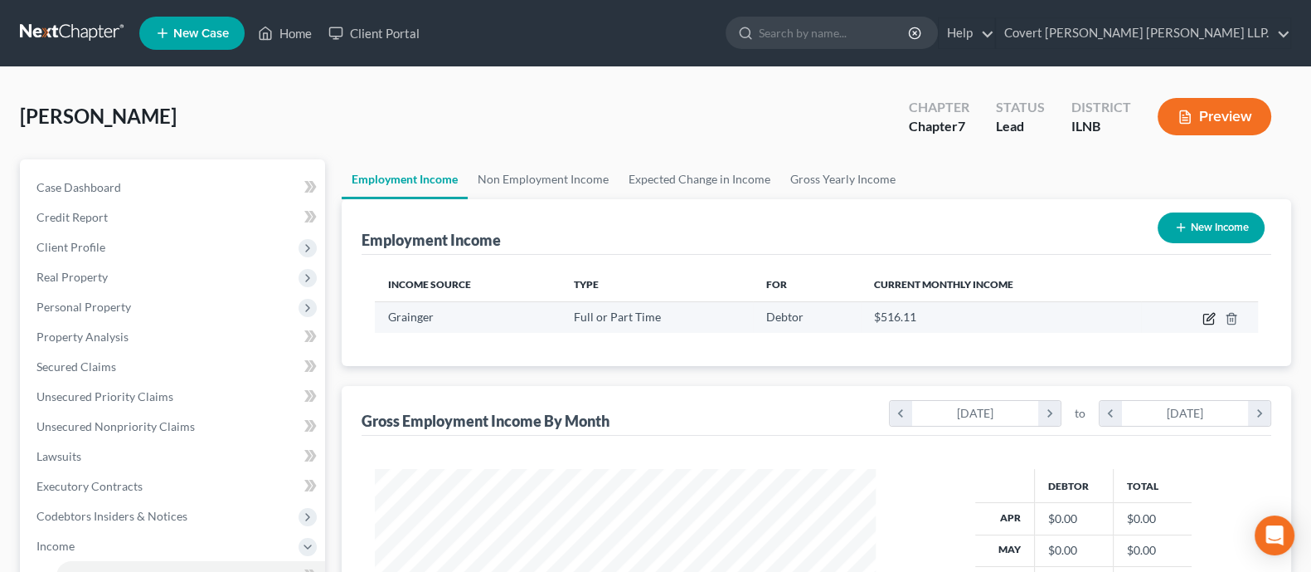
click at [1015, 319] on icon "button" at bounding box center [1209, 318] width 13 height 13
select select "0"
select select "14"
select select "0"
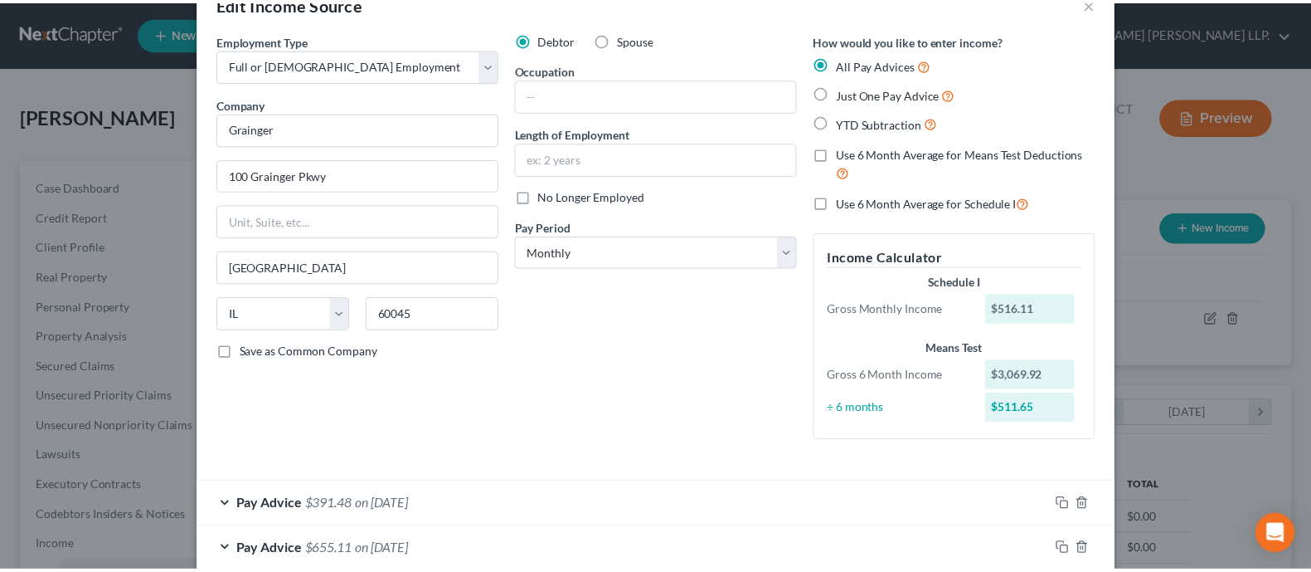
scroll to position [0, 0]
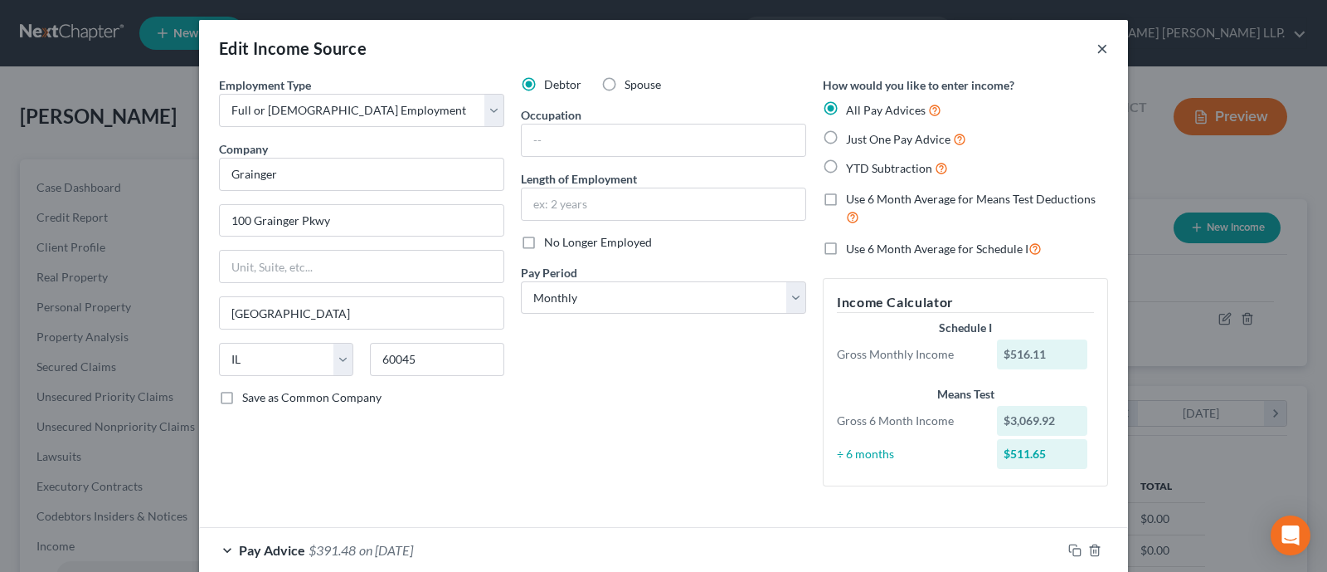
click at [1015, 49] on button "×" at bounding box center [1103, 48] width 12 height 20
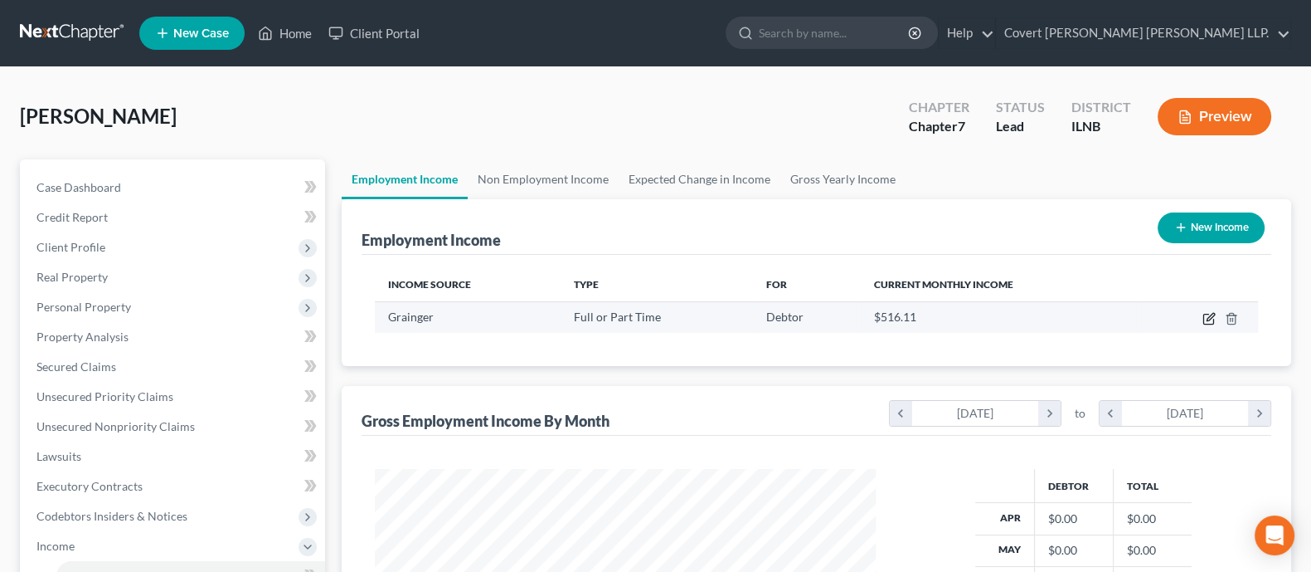
click at [1015, 317] on icon "button" at bounding box center [1209, 318] width 13 height 13
select select "0"
select select "14"
select select "0"
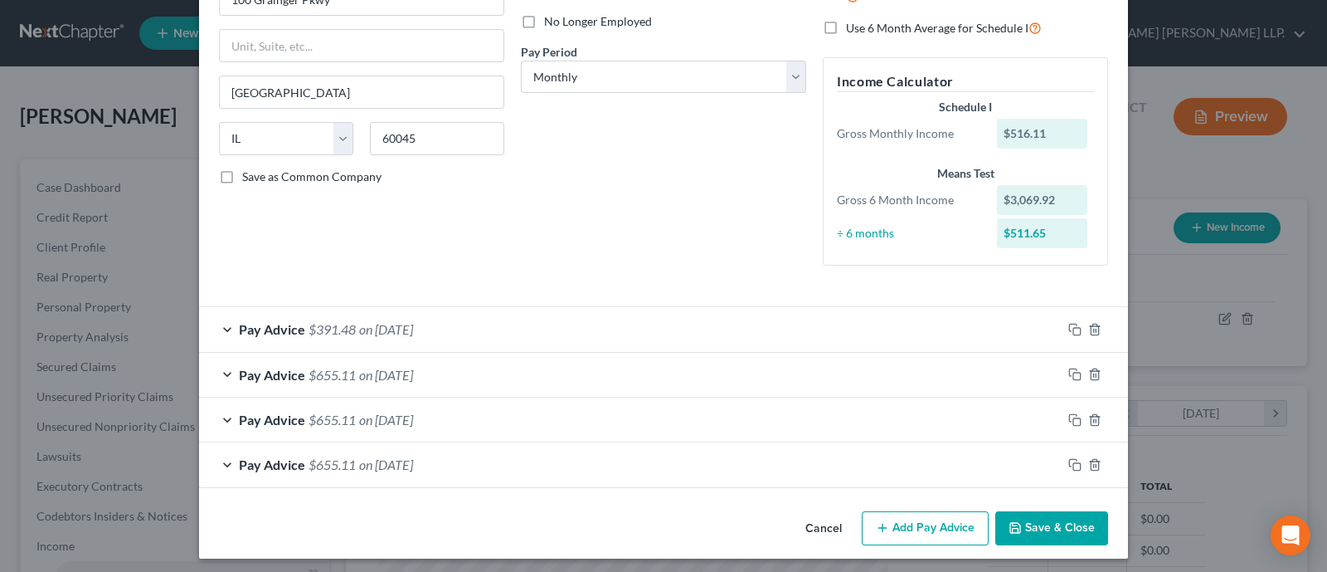
scroll to position [226, 0]
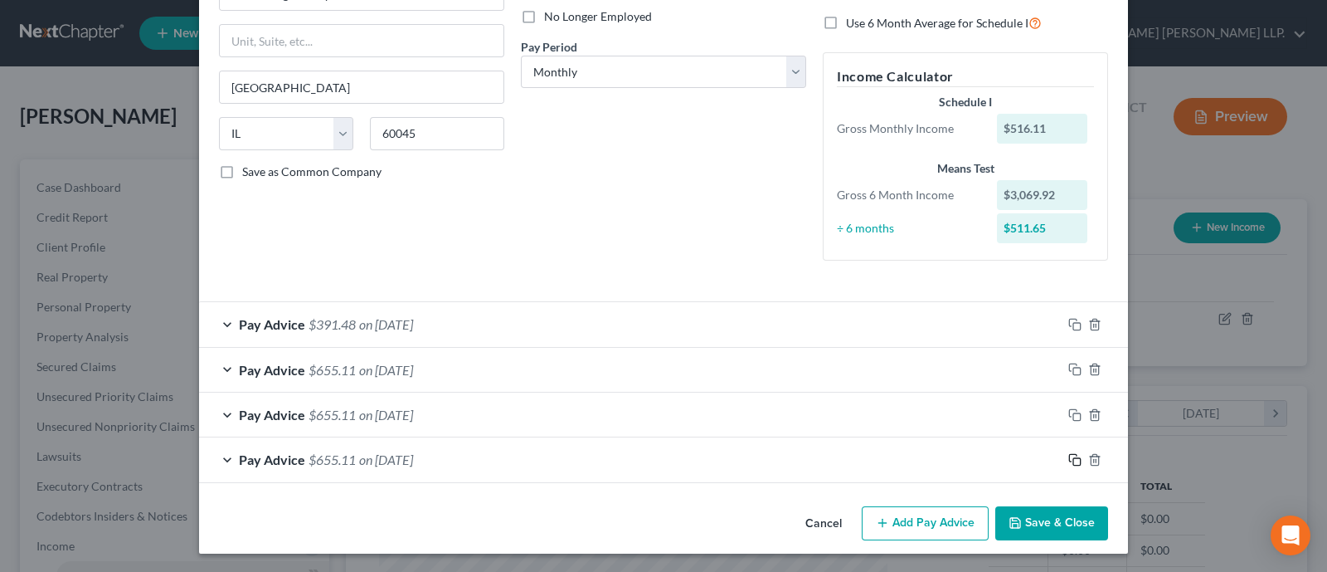
click at [1015, 458] on icon "button" at bounding box center [1074, 459] width 13 height 13
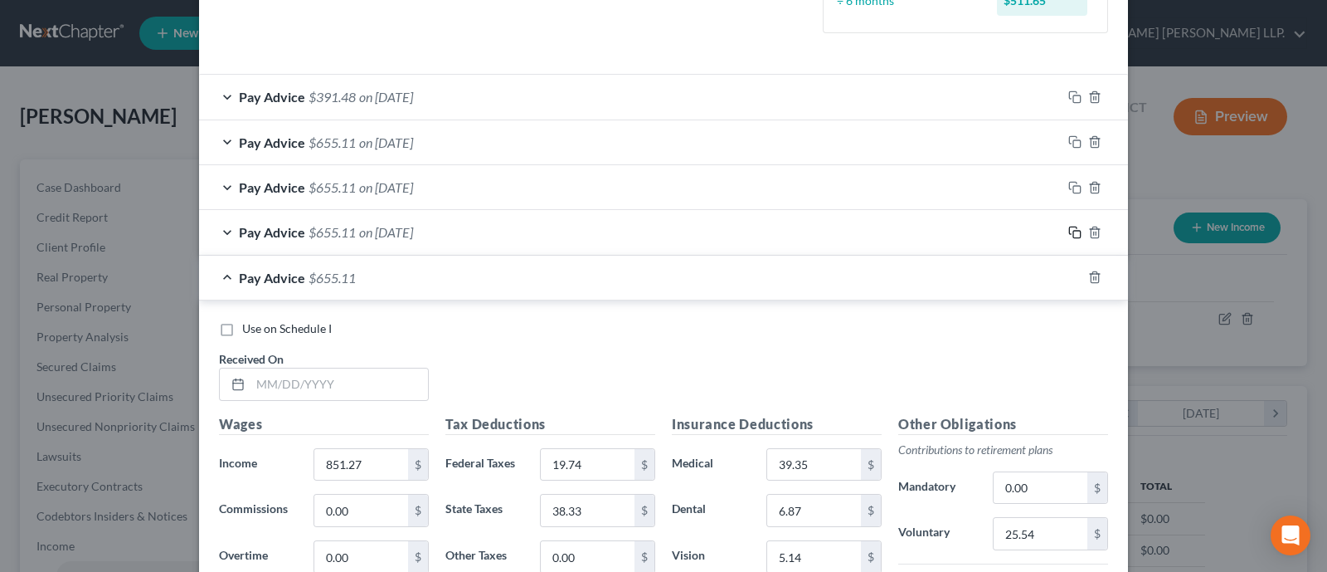
scroll to position [329, 0]
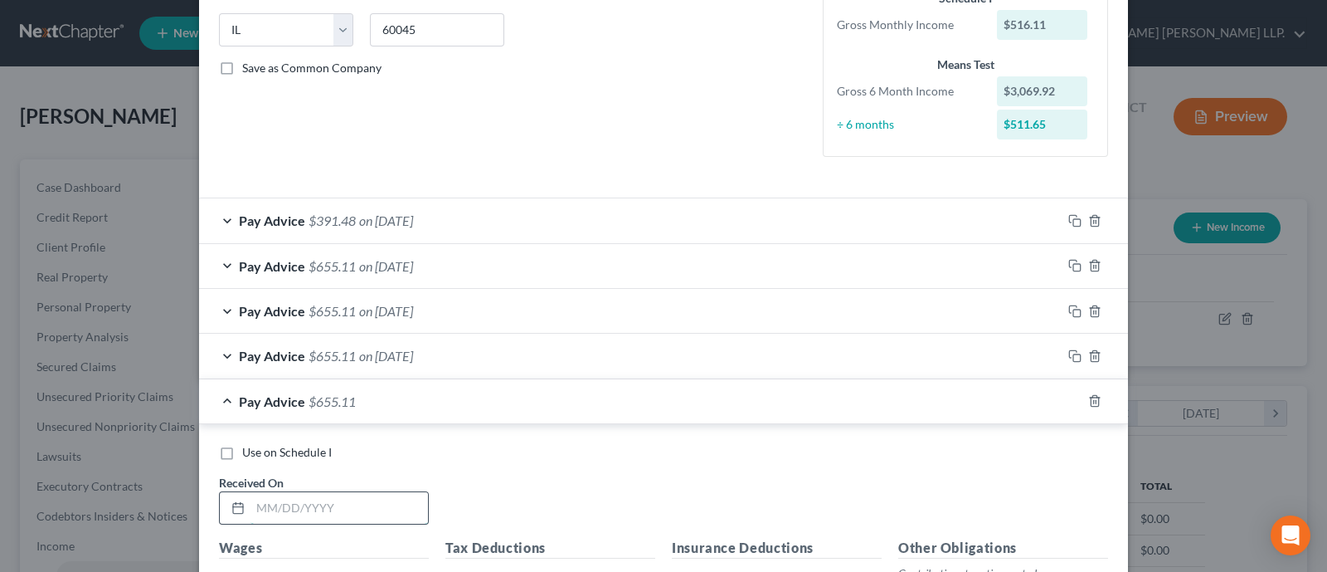
drag, startPoint x: 353, startPoint y: 499, endPoint x: 349, endPoint y: 489, distance: 10.5
click at [350, 499] on input "text" at bounding box center [340, 508] width 178 height 32
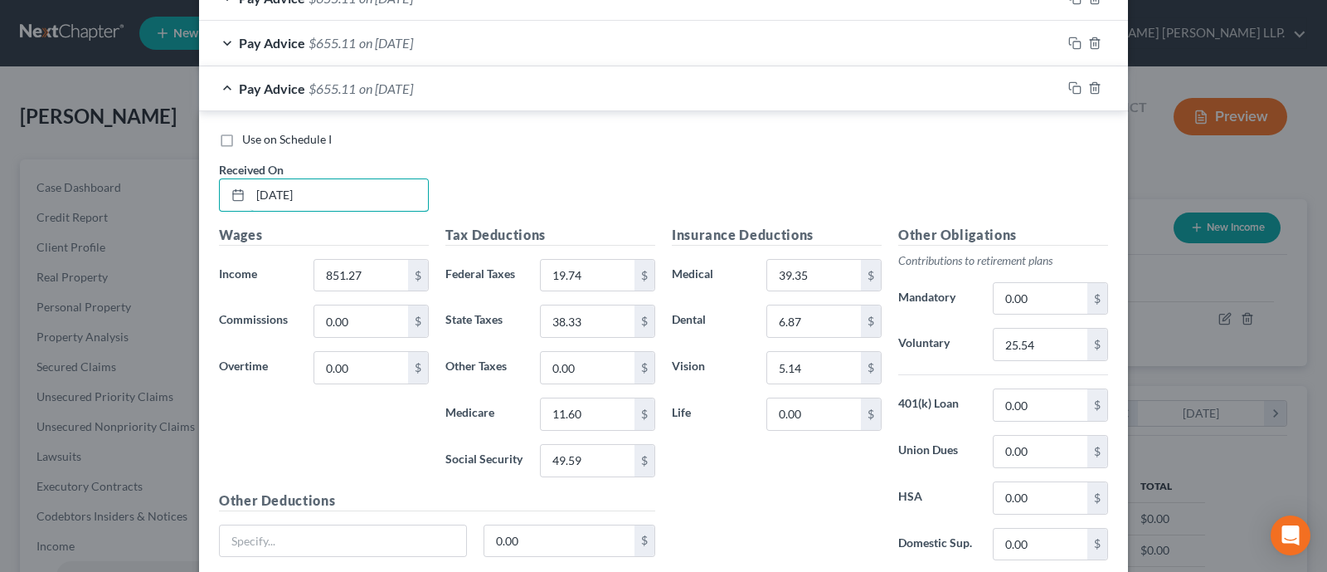
scroll to position [766, 0]
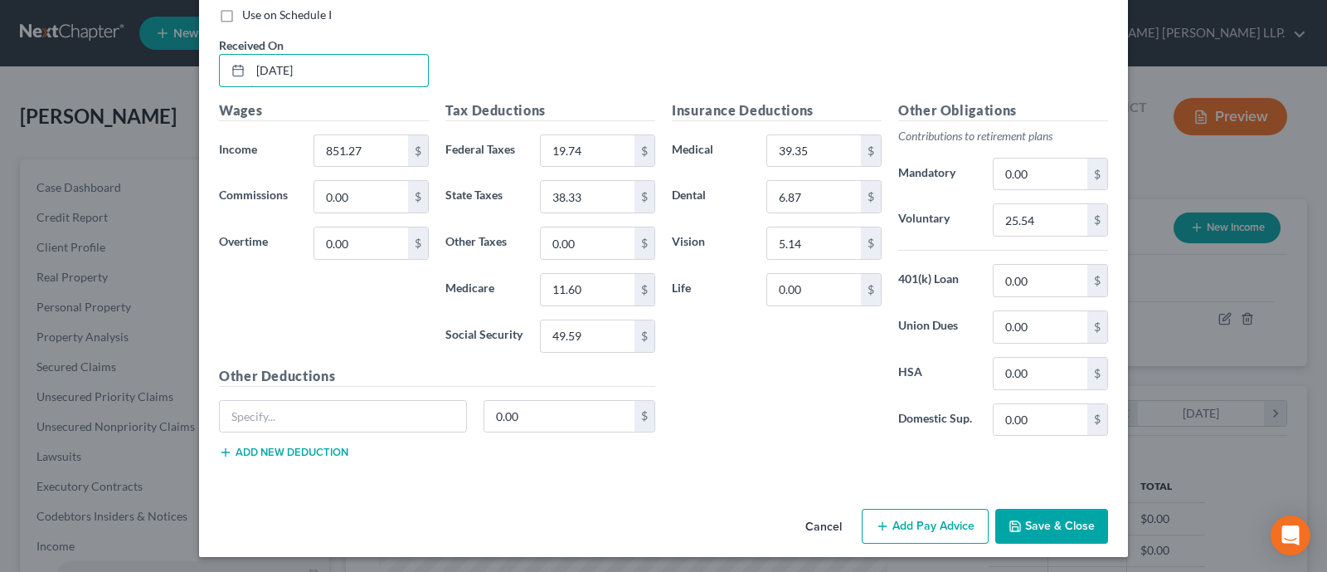
type input "[DATE]"
click at [931, 521] on button "Add Pay Advice" at bounding box center [925, 525] width 127 height 35
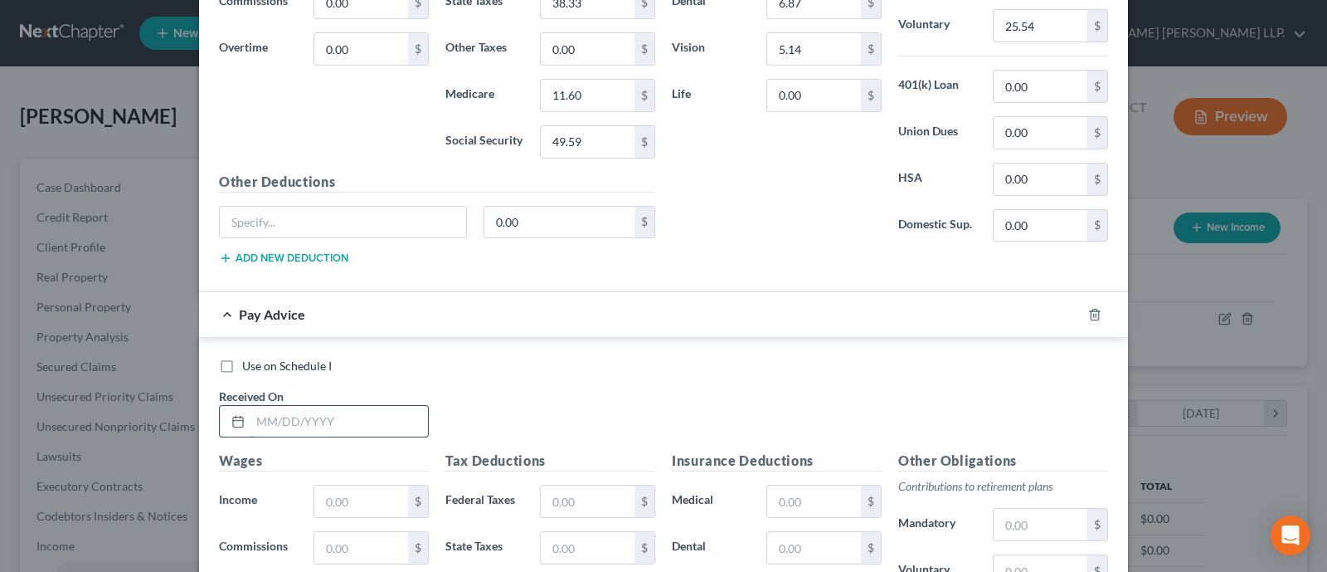
scroll to position [975, 0]
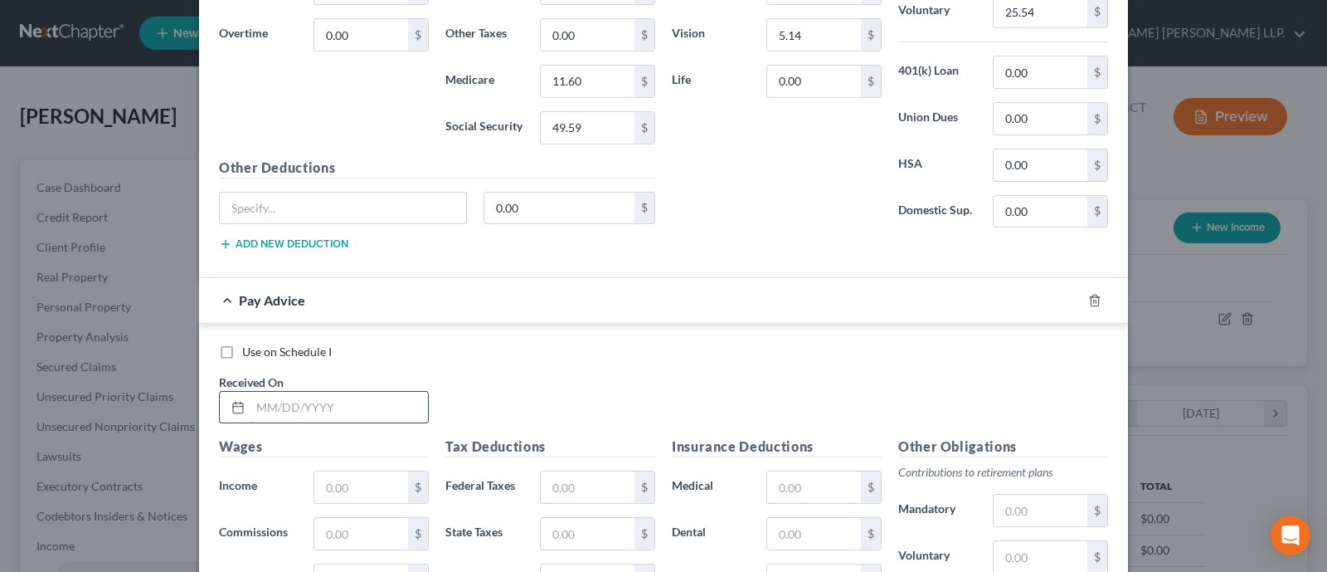
click at [319, 398] on input "text" at bounding box center [340, 408] width 178 height 32
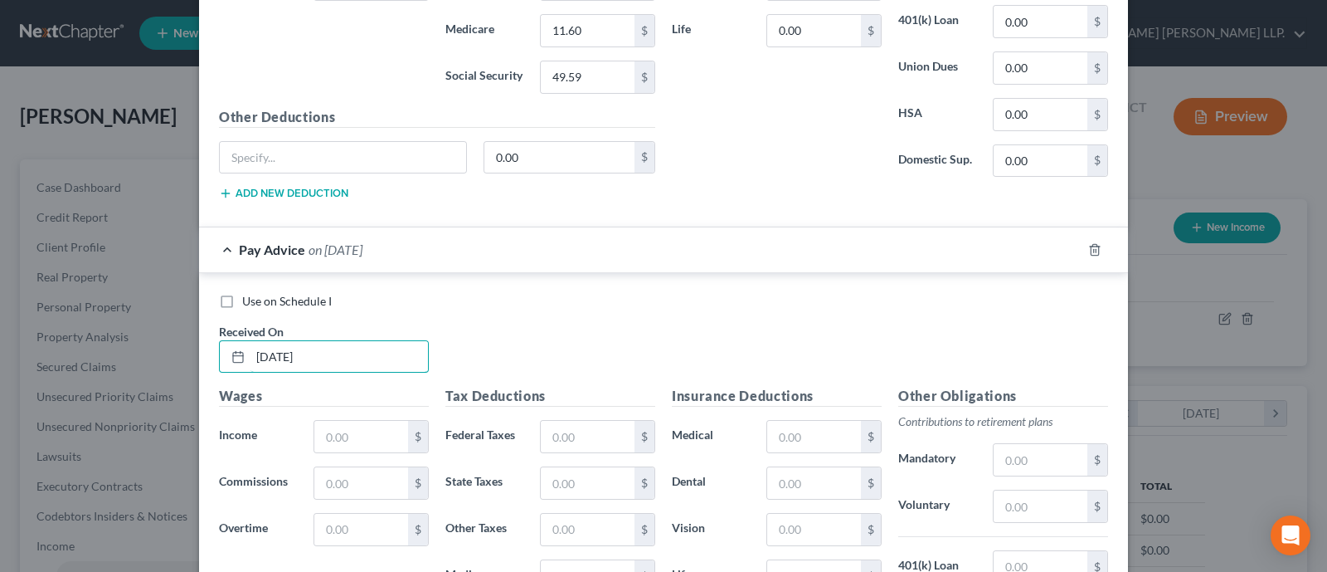
scroll to position [895, 0]
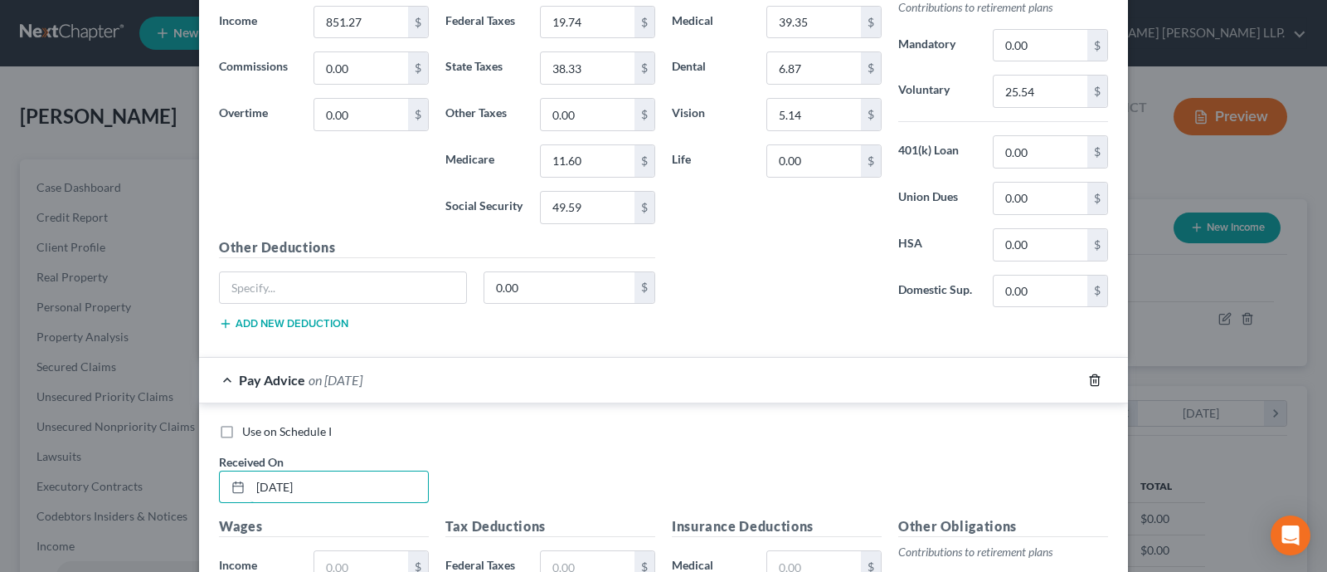
type input "[DATE]"
click at [1015, 375] on icon "button" at bounding box center [1094, 379] width 13 height 13
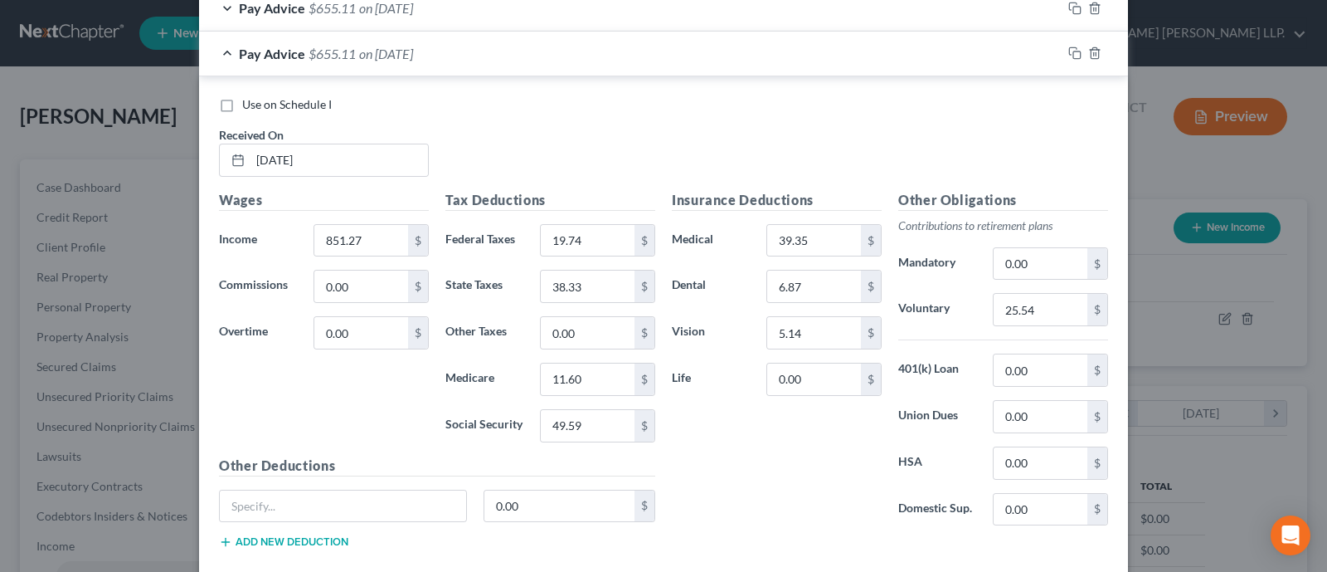
scroll to position [560, 0]
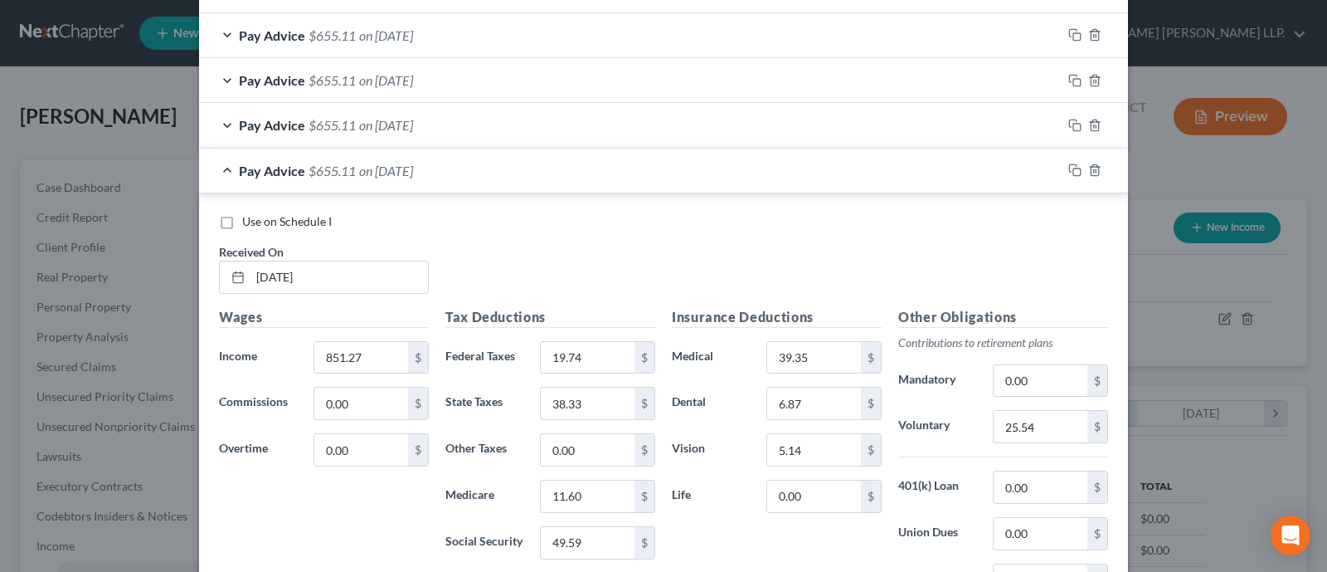
click at [1015, 172] on div at bounding box center [1095, 170] width 66 height 27
click at [1015, 172] on icon "button" at bounding box center [1074, 169] width 13 height 13
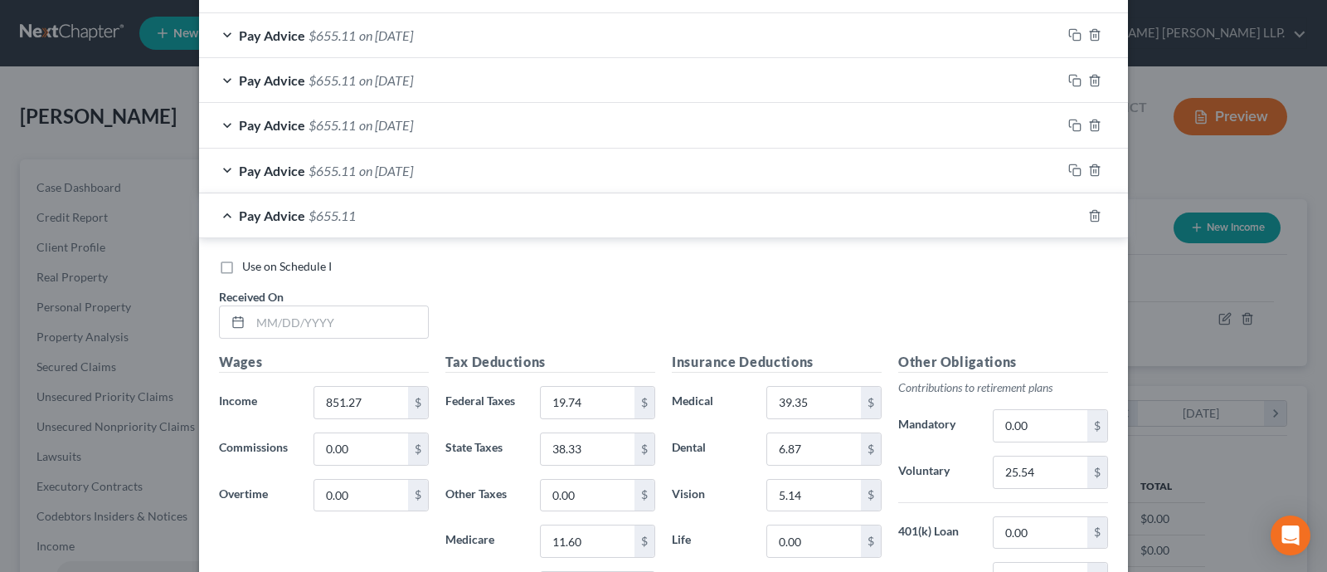
click at [331, 295] on div "Received On *" at bounding box center [324, 313] width 226 height 51
click at [324, 317] on input "text" at bounding box center [340, 322] width 178 height 32
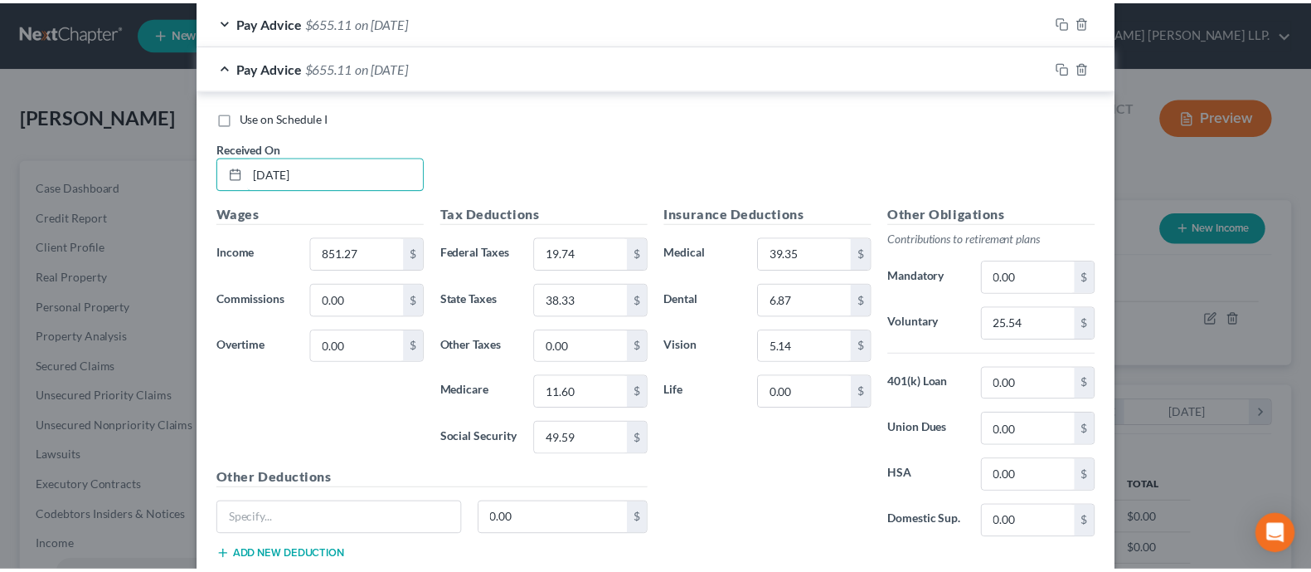
scroll to position [812, 0]
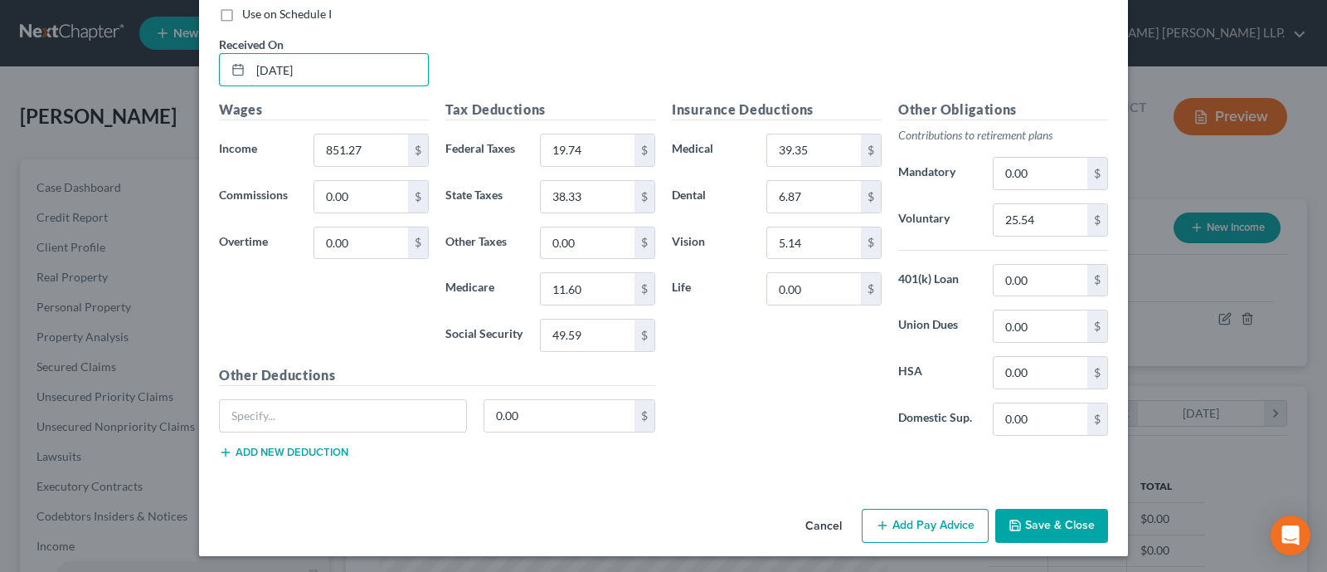
type input "[DATE]"
click at [1015, 518] on button "Save & Close" at bounding box center [1051, 525] width 113 height 35
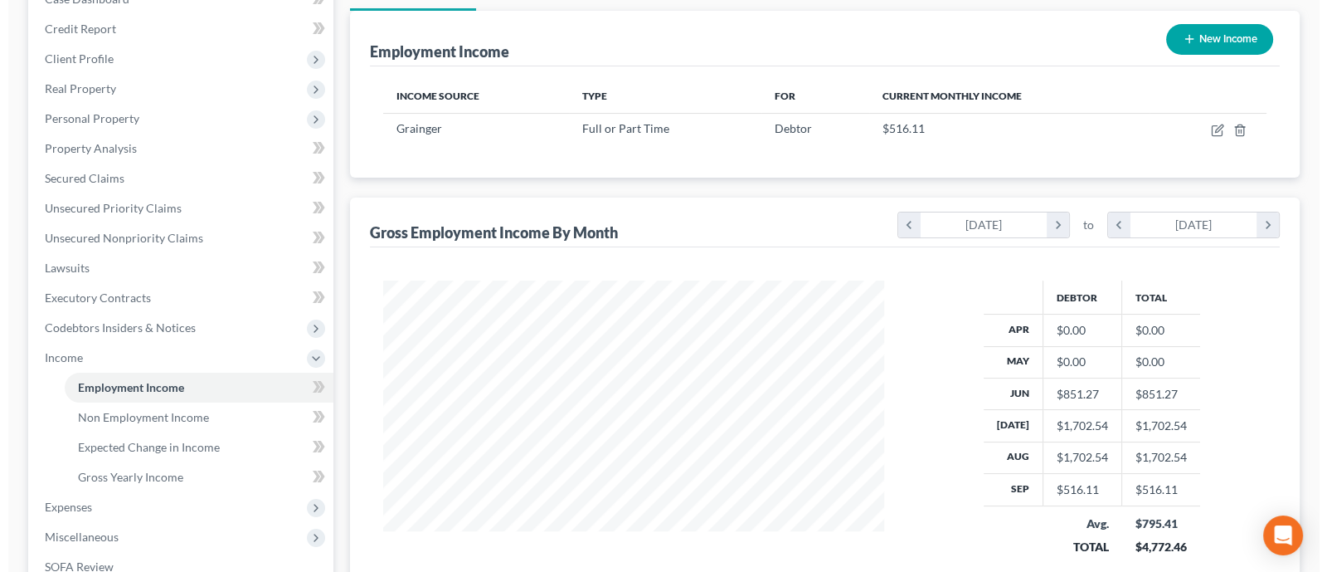
scroll to position [220, 0]
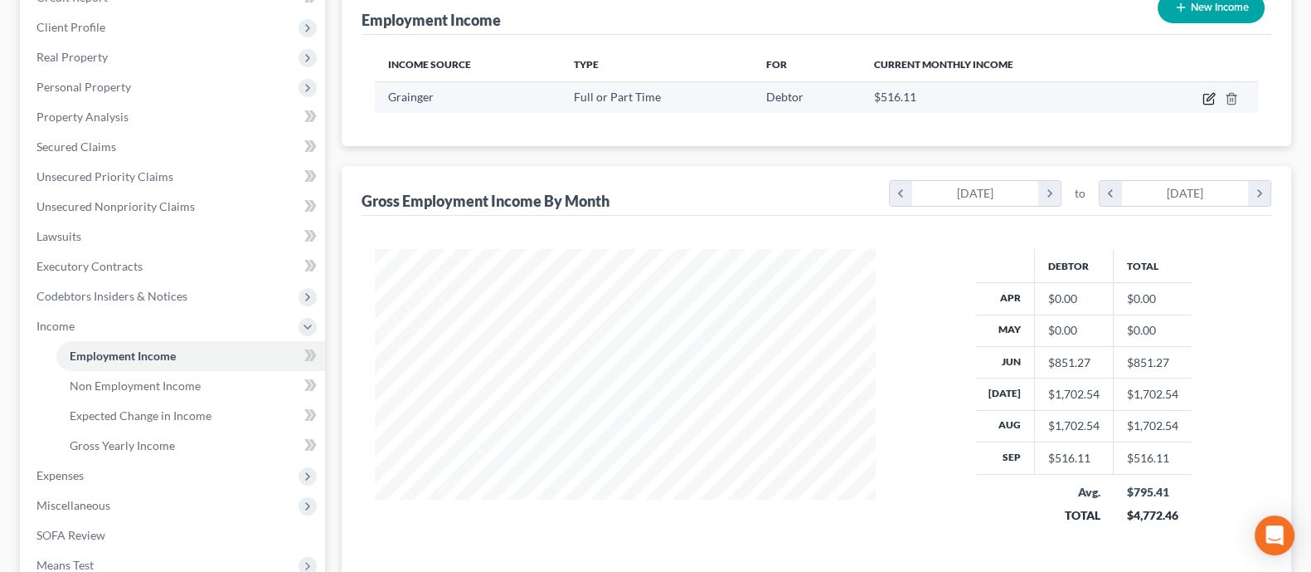
click at [1015, 97] on icon "button" at bounding box center [1210, 96] width 7 height 7
select select "0"
select select "14"
select select "0"
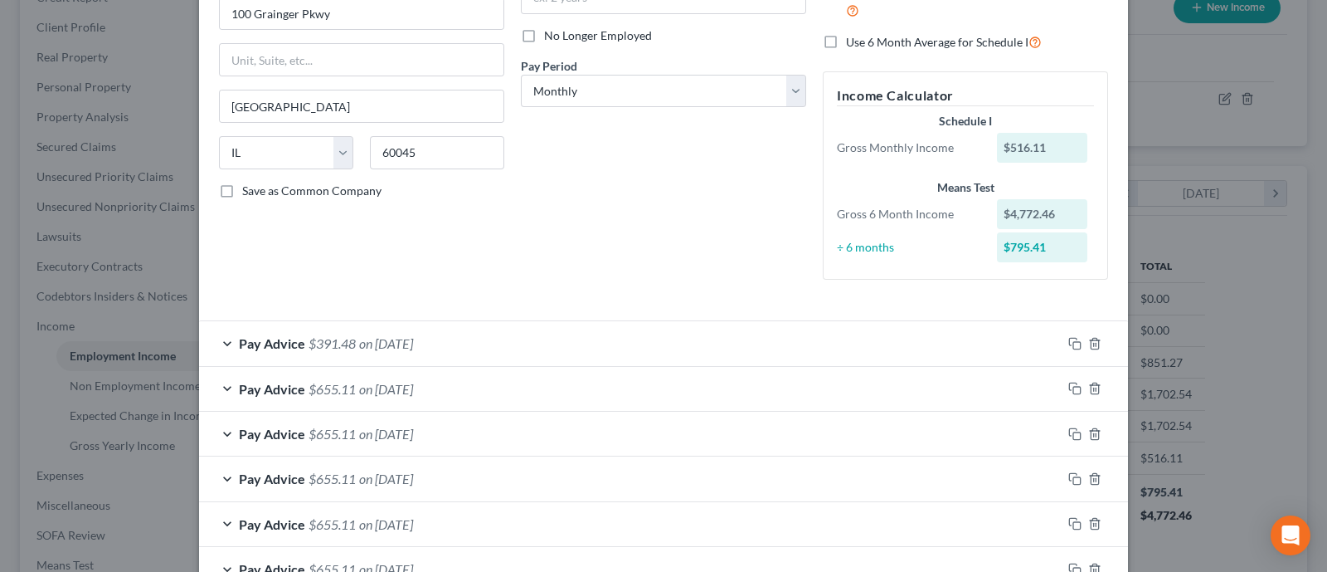
scroll to position [311, 0]
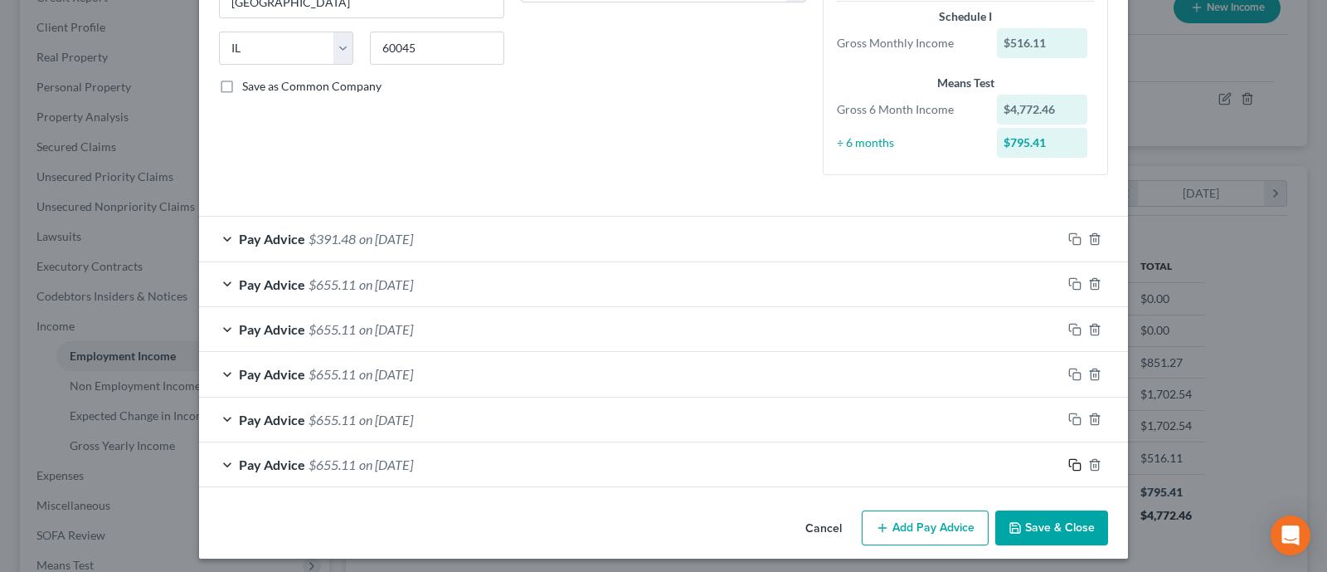
click at [1015, 463] on rect "button" at bounding box center [1076, 466] width 7 height 7
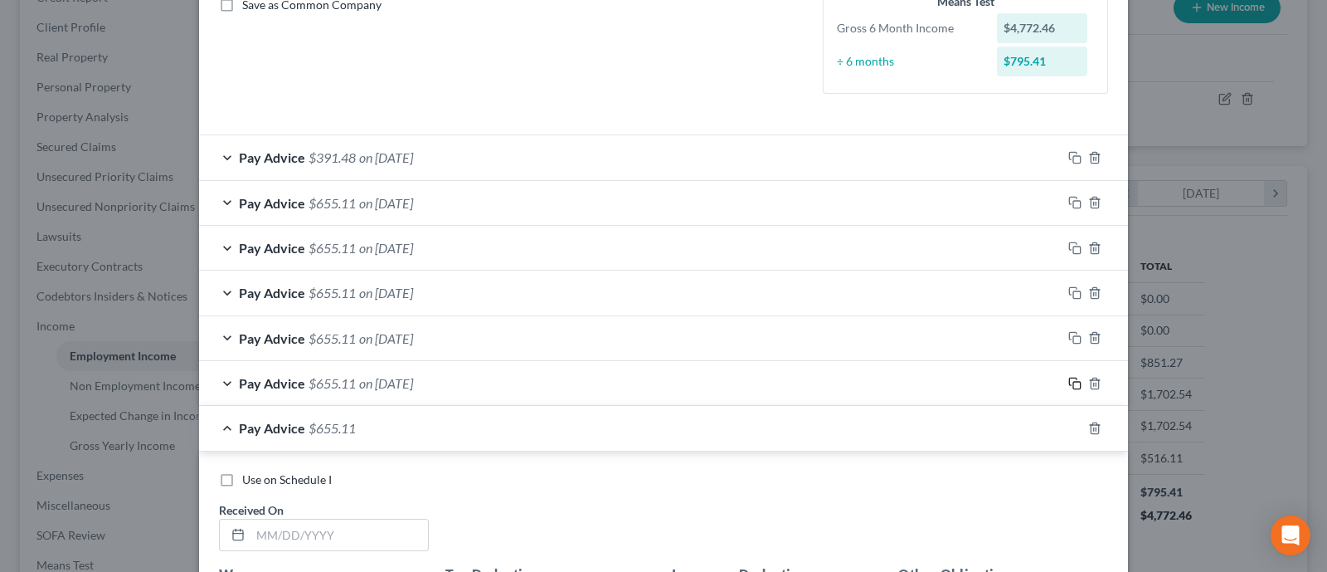
scroll to position [518, 0]
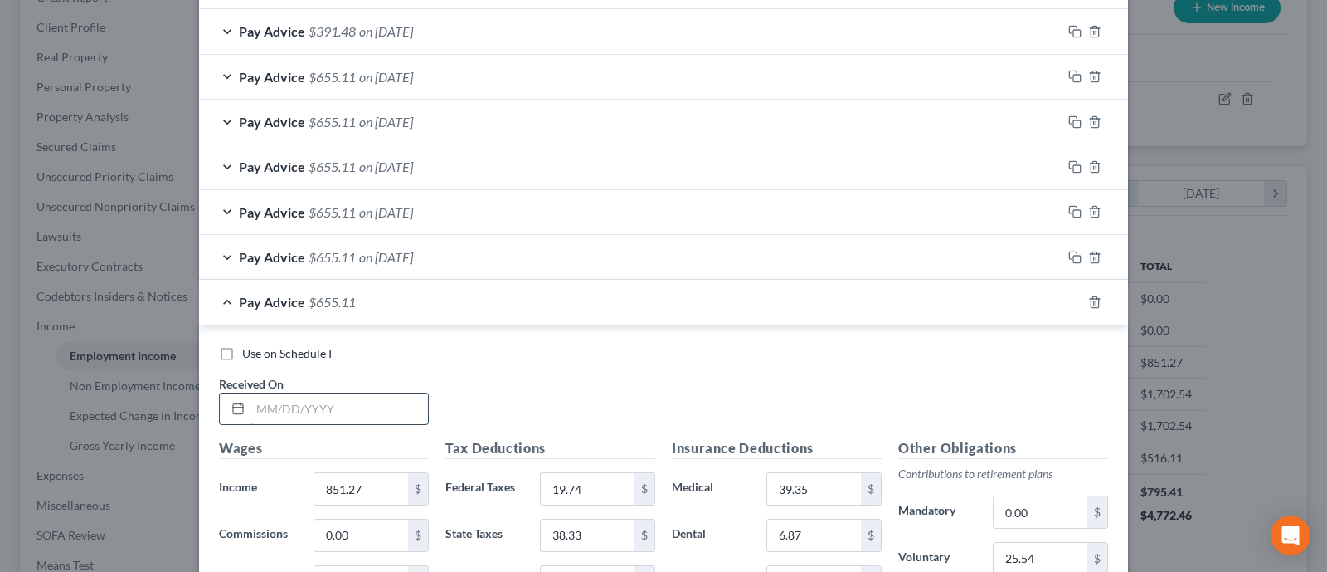
click at [341, 401] on input "text" at bounding box center [340, 409] width 178 height 32
type input "[DATE]"
click at [382, 297] on span "on [DATE]" at bounding box center [386, 302] width 54 height 16
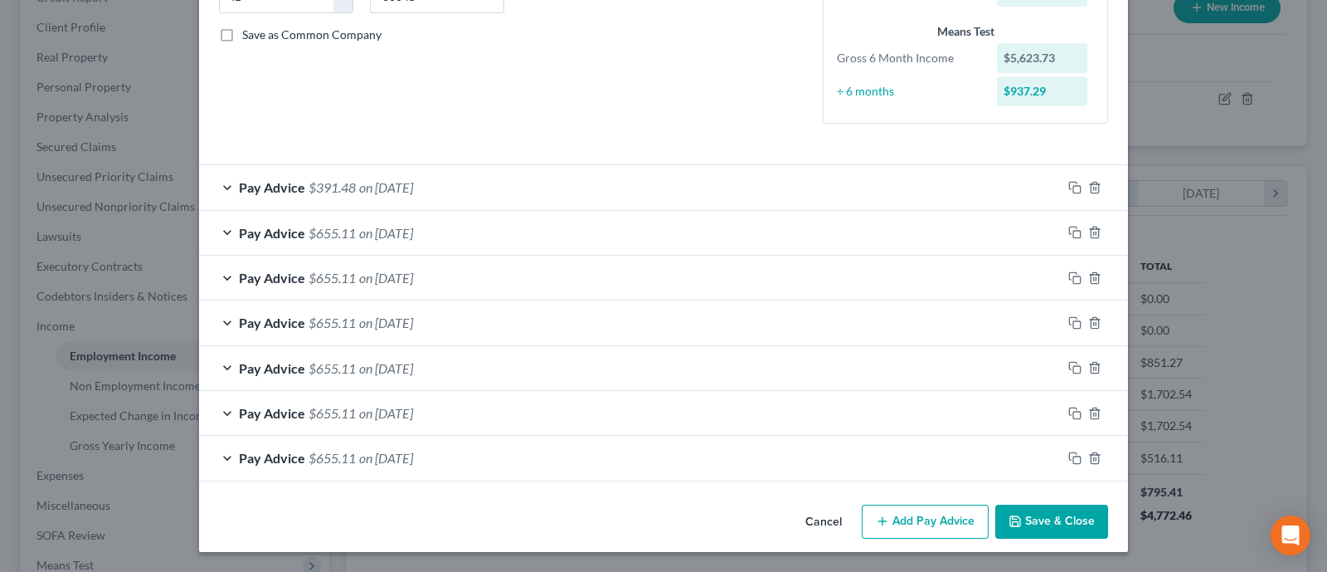
scroll to position [360, 0]
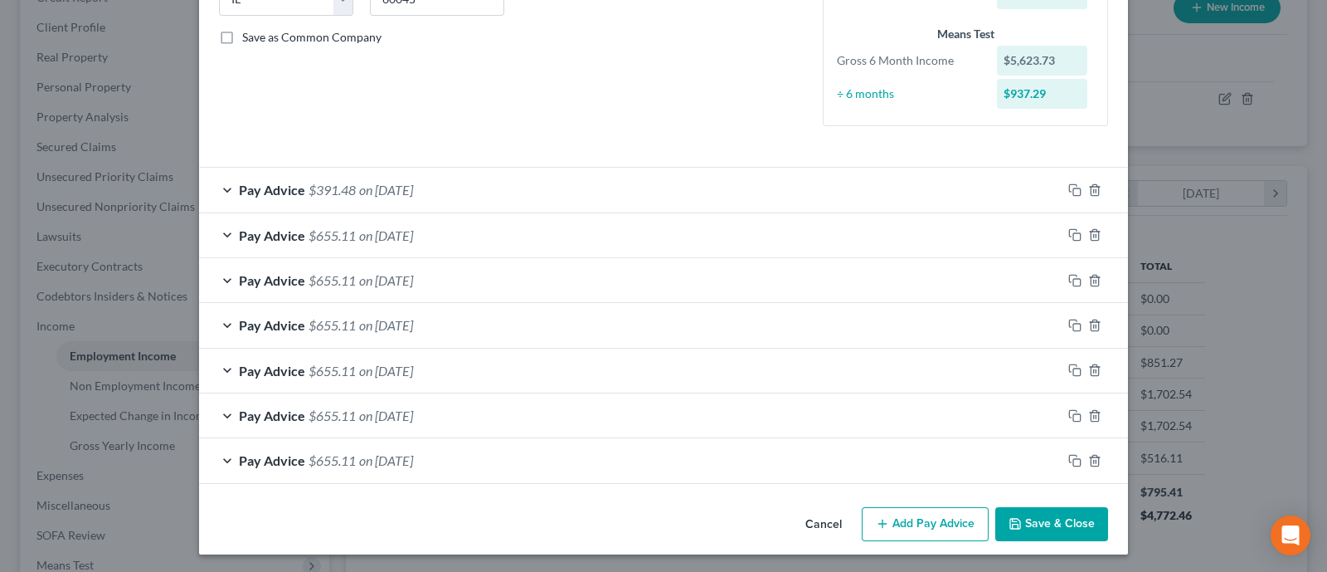
click at [439, 457] on div "Pay Advice $655.11 on [DATE]" at bounding box center [630, 460] width 863 height 44
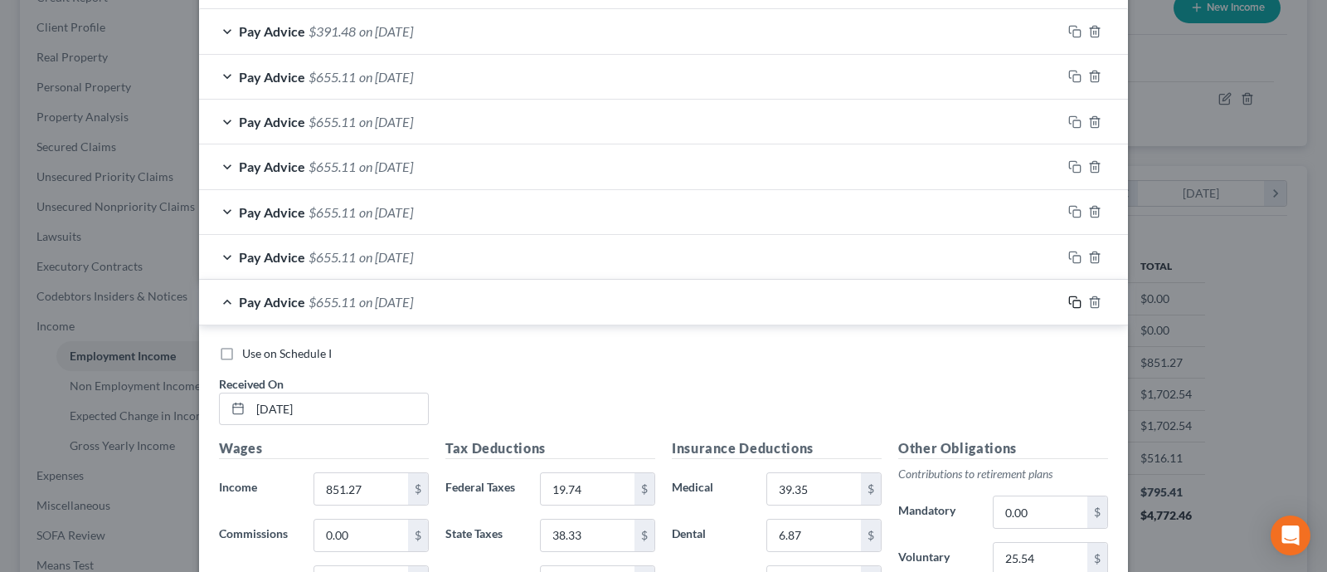
click at [1015, 296] on icon "button" at bounding box center [1072, 299] width 7 height 7
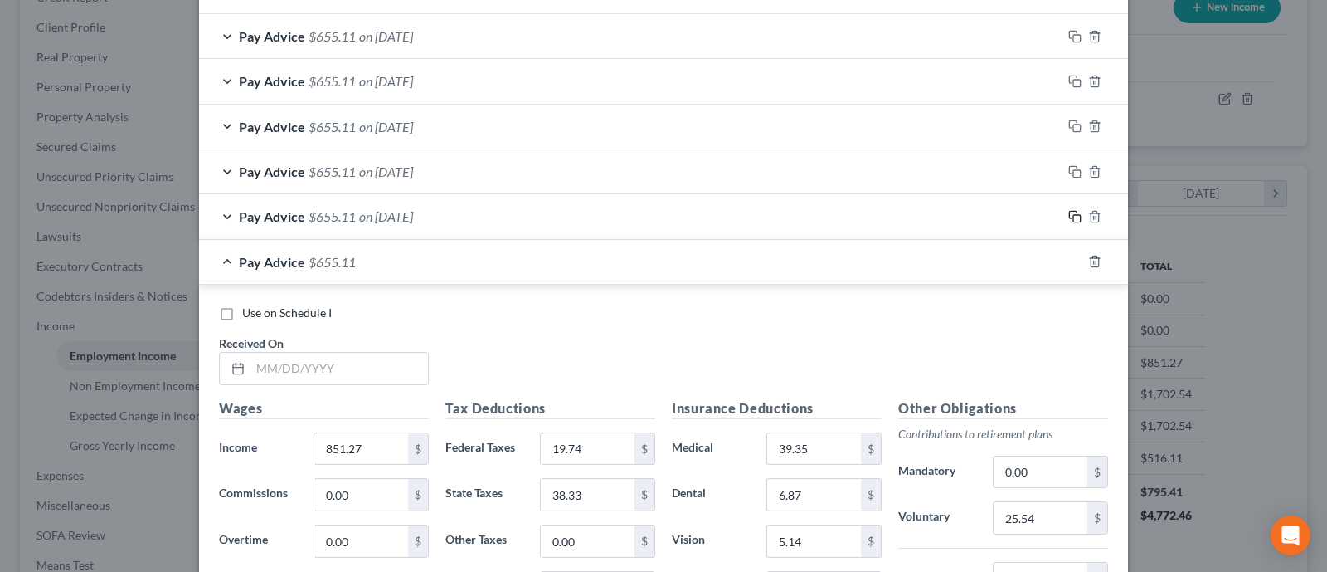
scroll to position [622, 0]
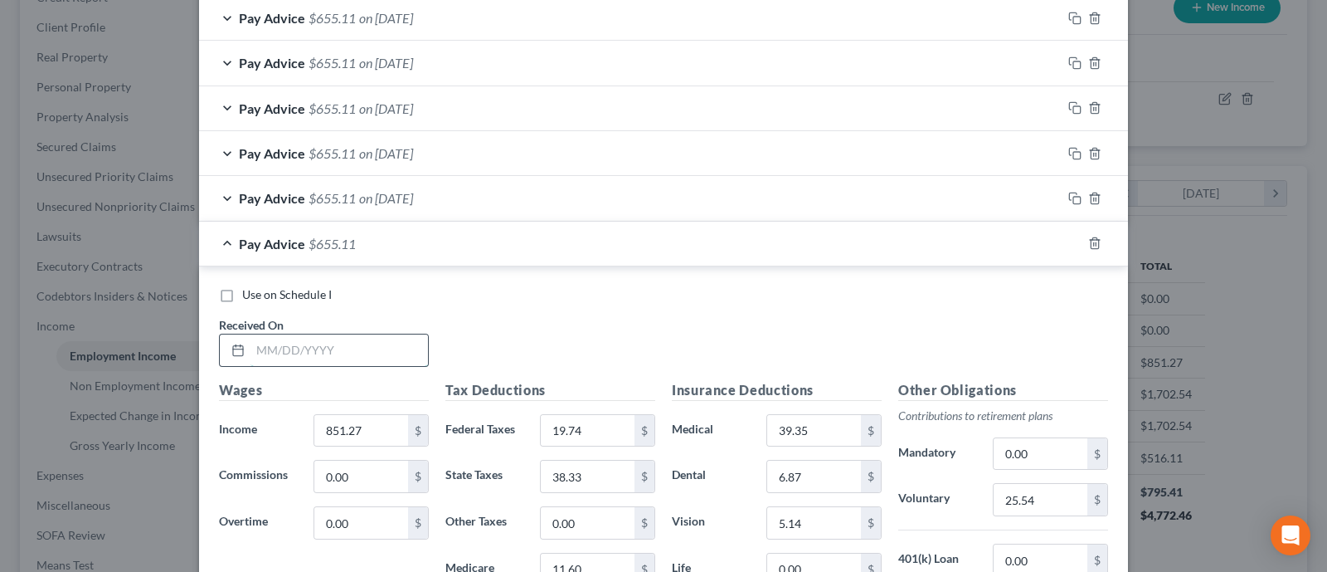
click at [272, 343] on input "text" at bounding box center [340, 350] width 178 height 32
type input "[DATE]"
click at [1015, 241] on icon "button" at bounding box center [1074, 242] width 13 height 13
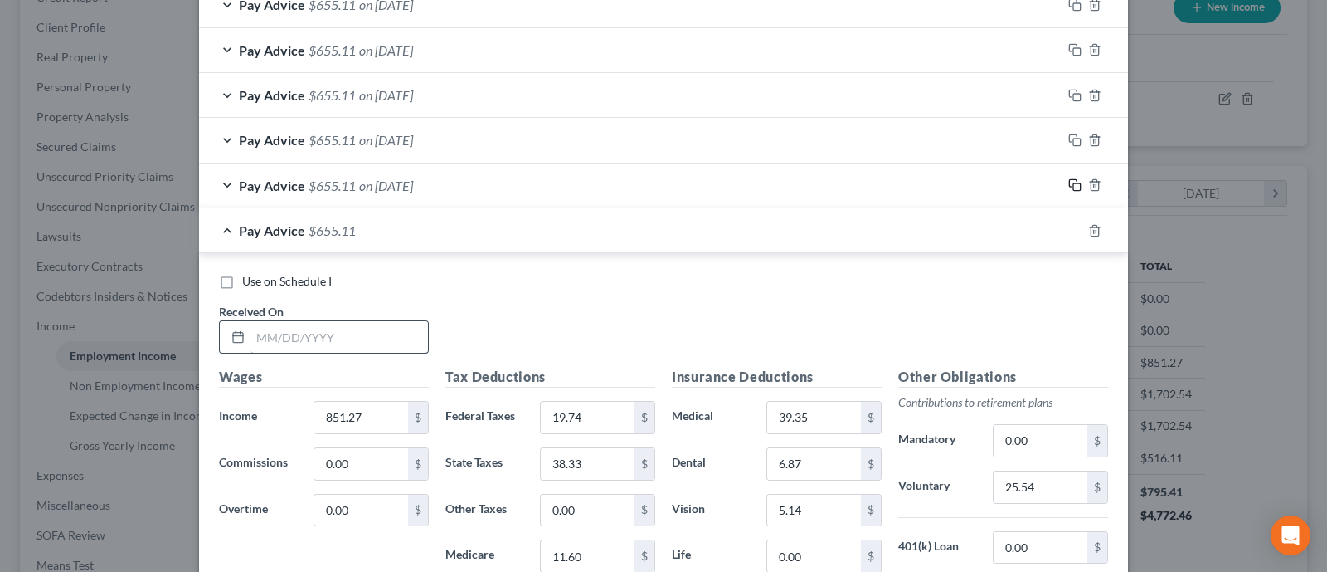
scroll to position [725, 0]
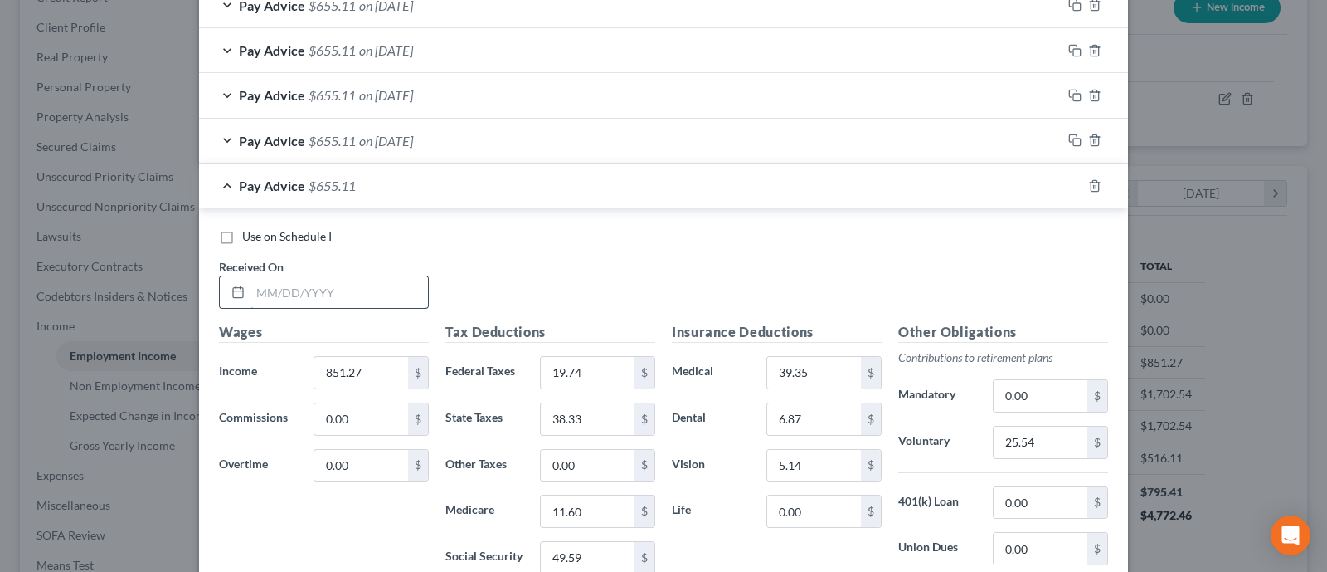
click at [348, 285] on input "text" at bounding box center [340, 292] width 178 height 32
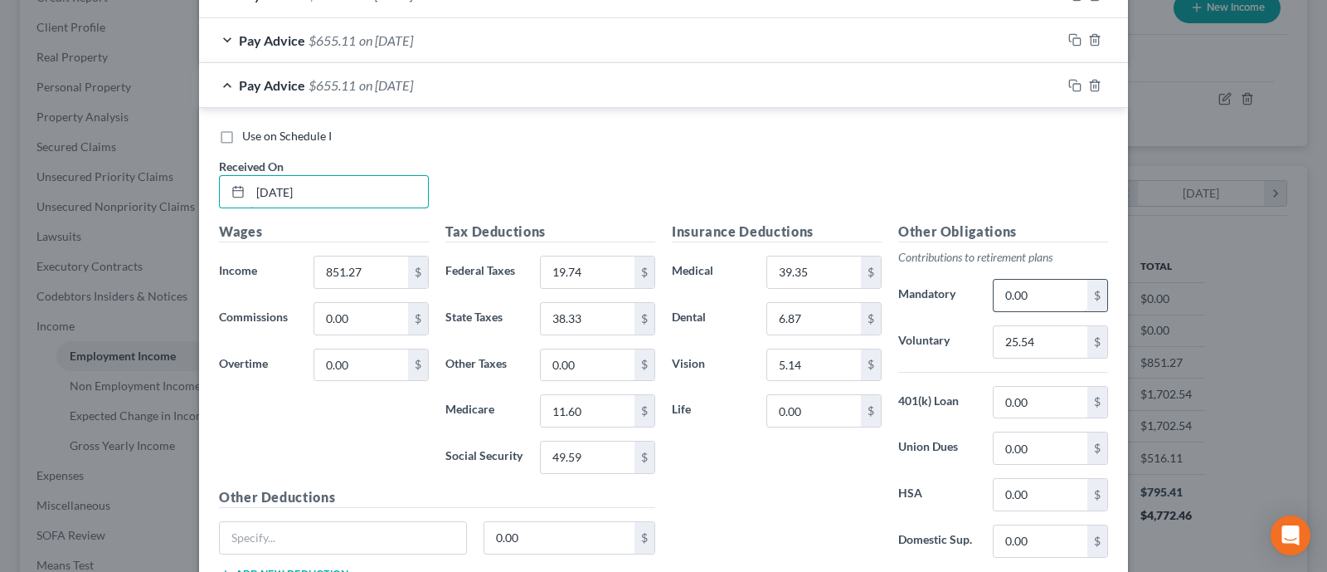
scroll to position [739, 0]
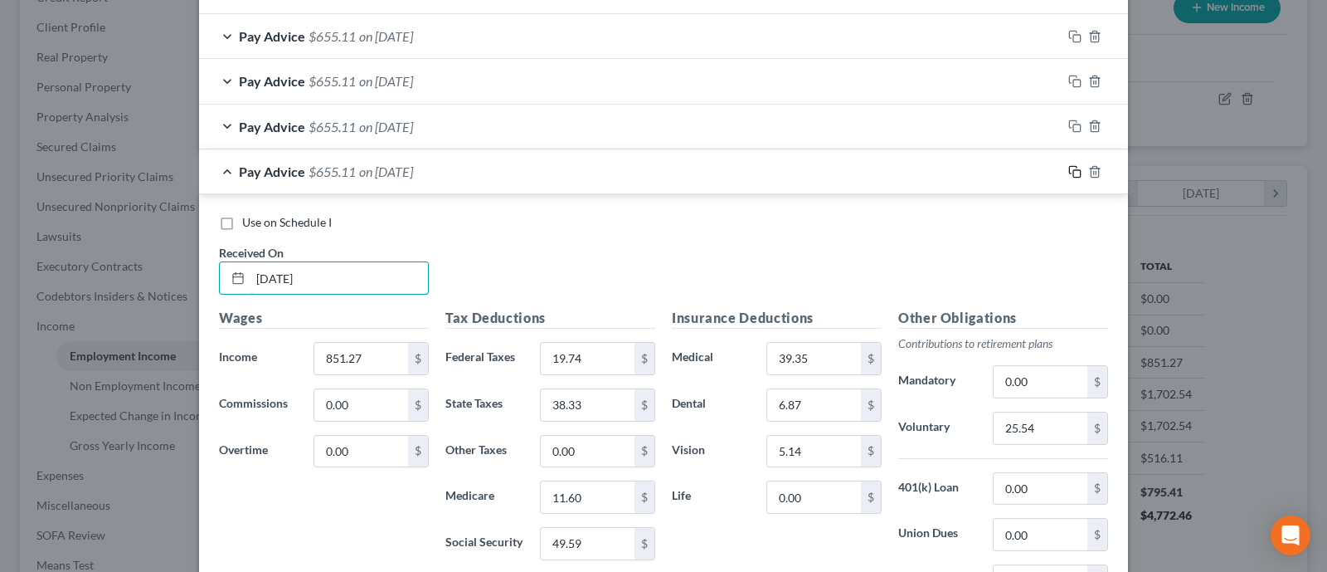
type input "[DATE]"
click at [1015, 165] on icon "button" at bounding box center [1074, 171] width 13 height 13
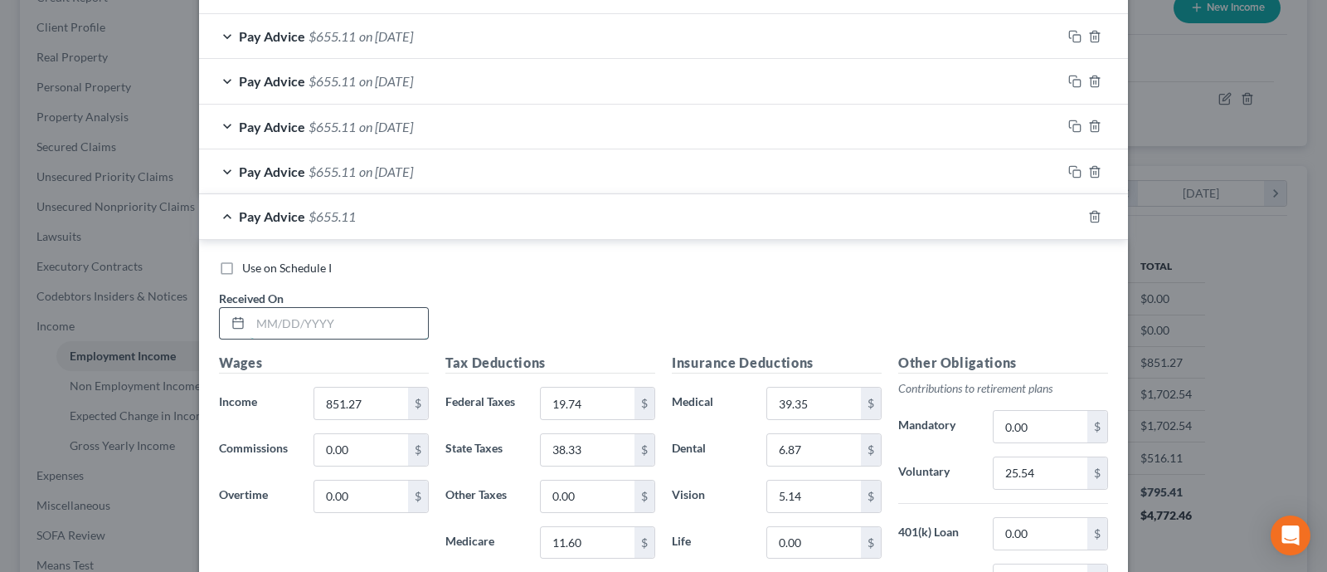
click at [300, 320] on input "text" at bounding box center [340, 324] width 178 height 32
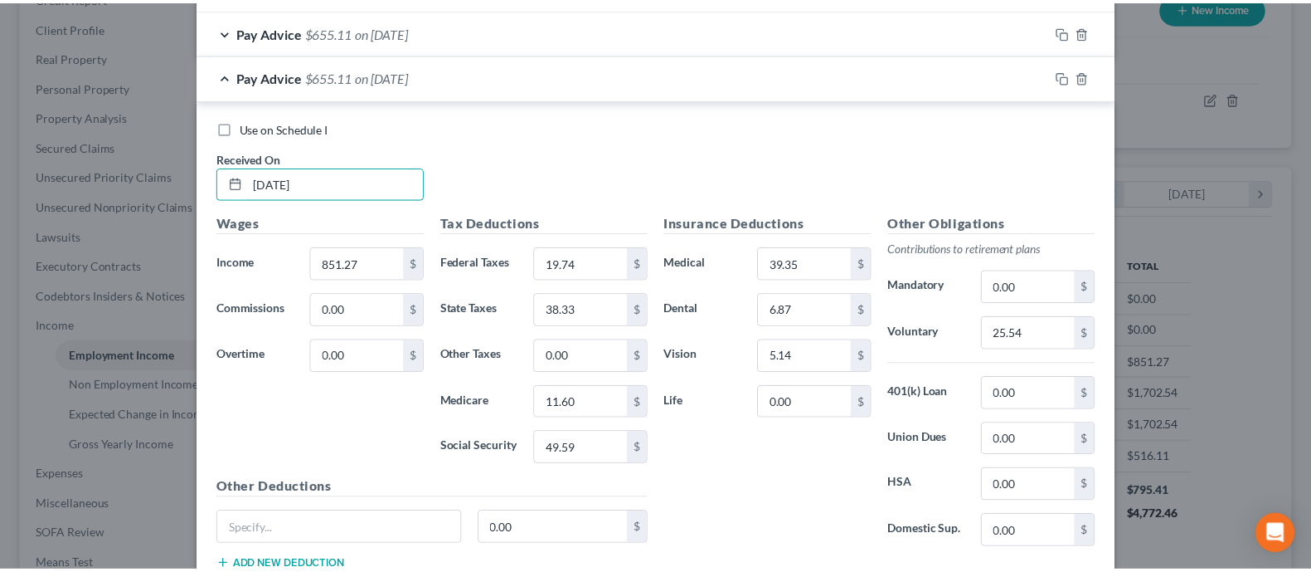
scroll to position [991, 0]
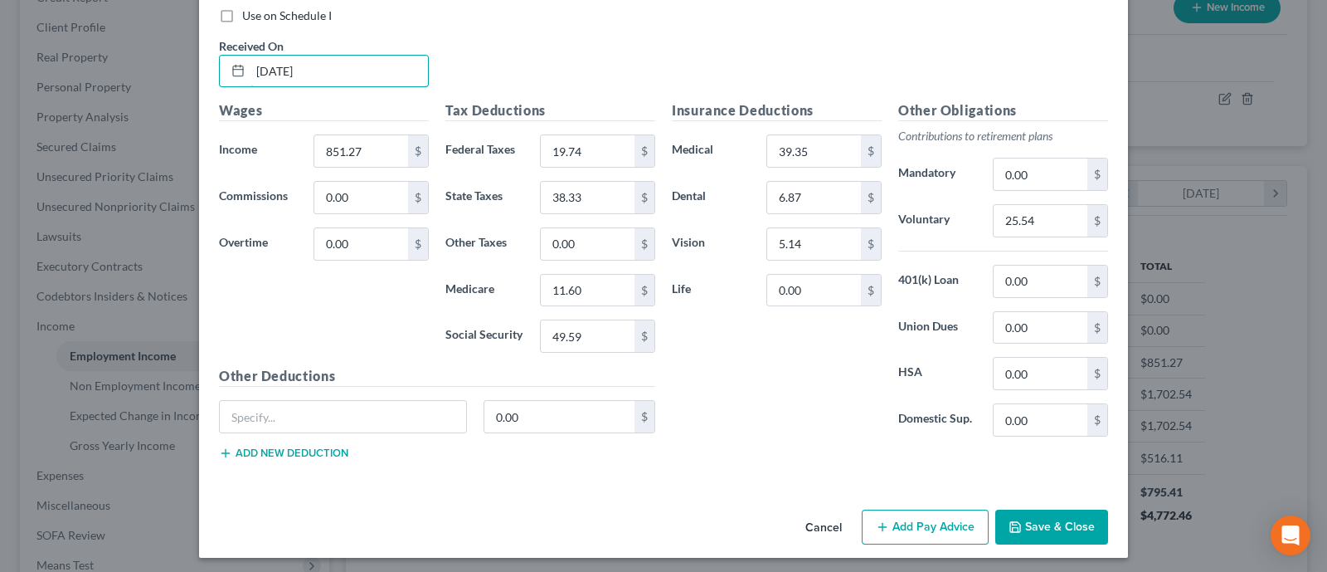
type input "[DATE]"
click at [1015, 514] on button "Save & Close" at bounding box center [1051, 526] width 113 height 35
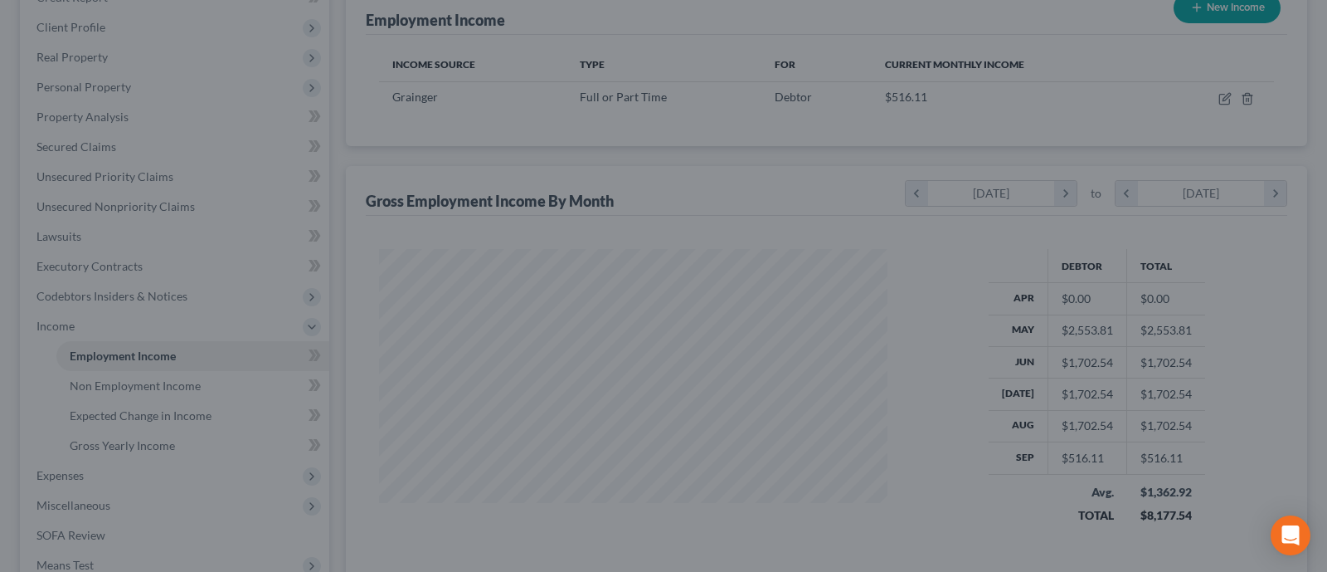
scroll to position [829214, 828975]
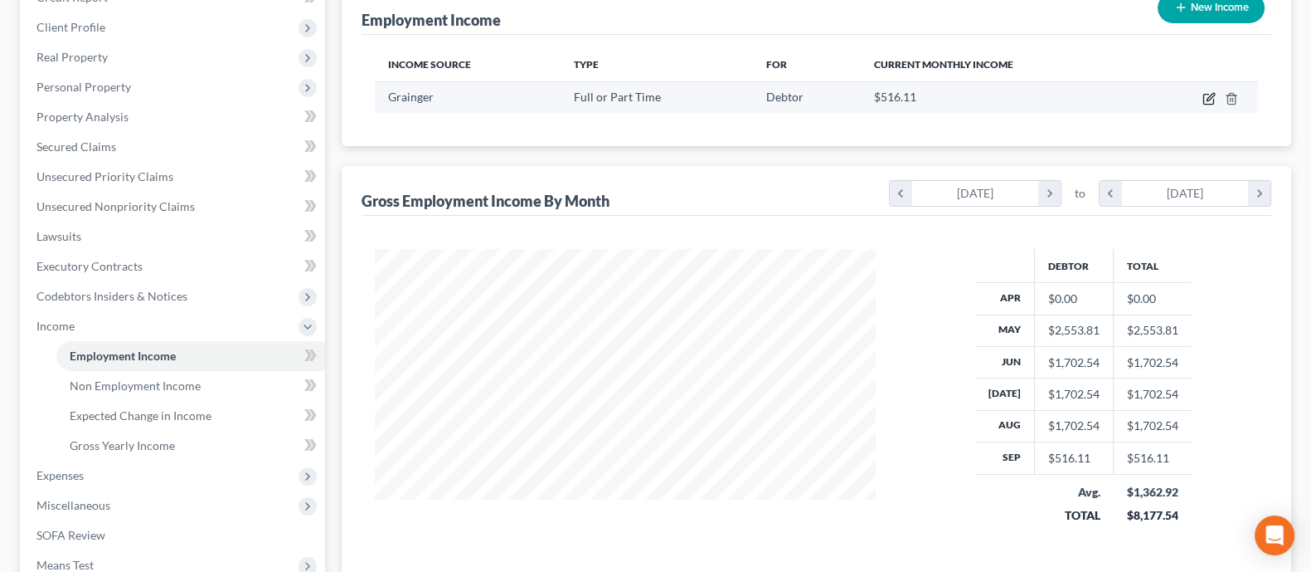
click at [1015, 100] on icon "button" at bounding box center [1209, 98] width 13 height 13
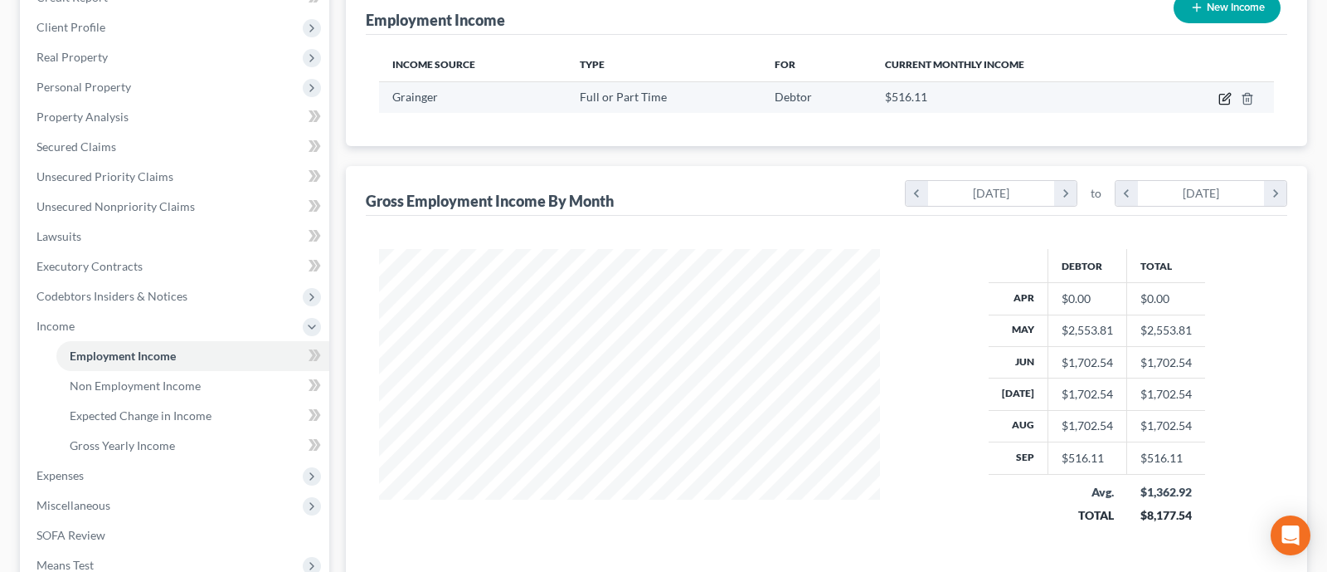
select select "0"
select select "14"
select select "0"
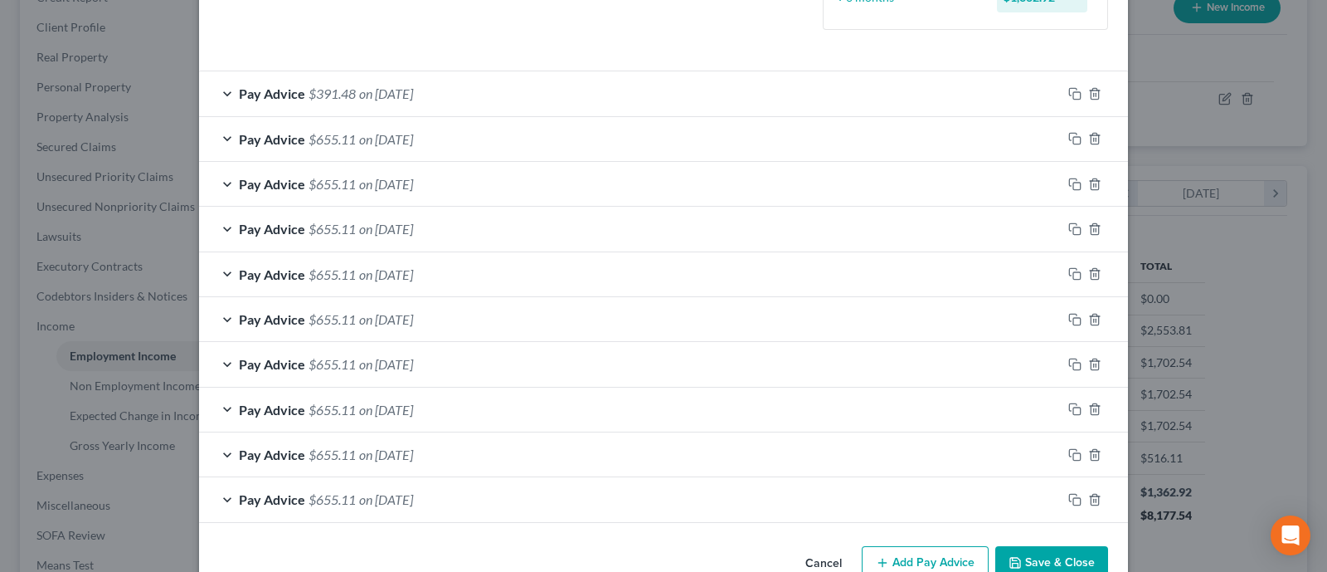
scroll to position [495, 0]
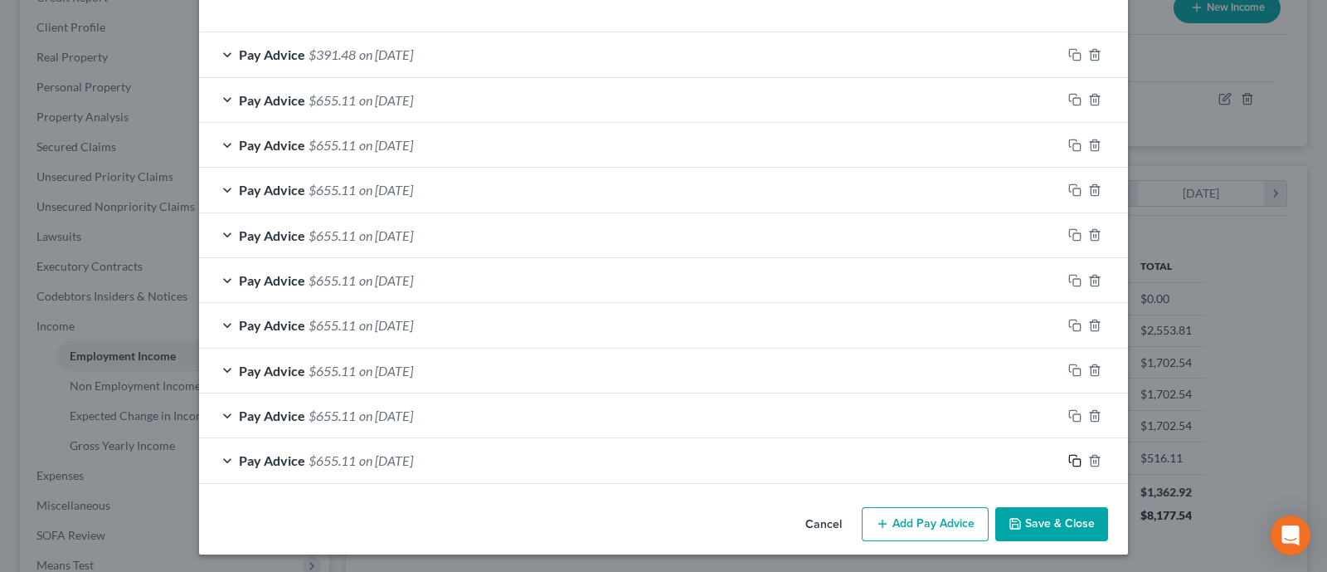
click at [1015, 458] on icon "button" at bounding box center [1074, 460] width 13 height 13
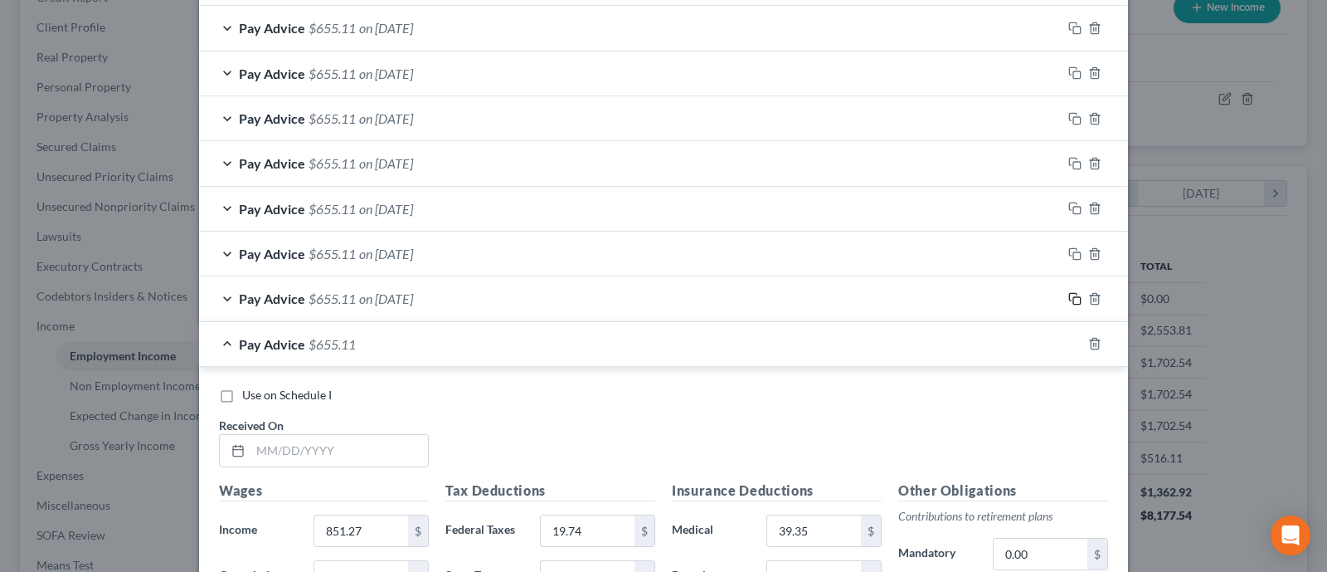
scroll to position [703, 0]
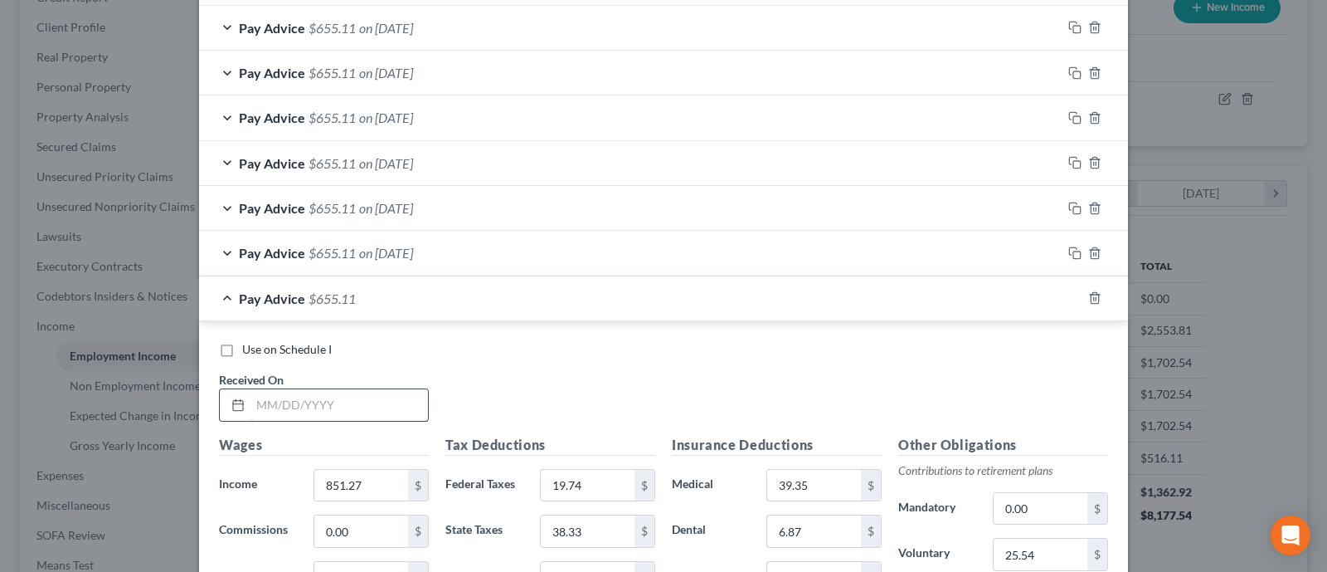
click at [333, 392] on input "text" at bounding box center [340, 405] width 178 height 32
type input "[DATE]"
click at [1015, 302] on div at bounding box center [1095, 298] width 66 height 27
click at [1015, 300] on icon "button" at bounding box center [1074, 297] width 13 height 13
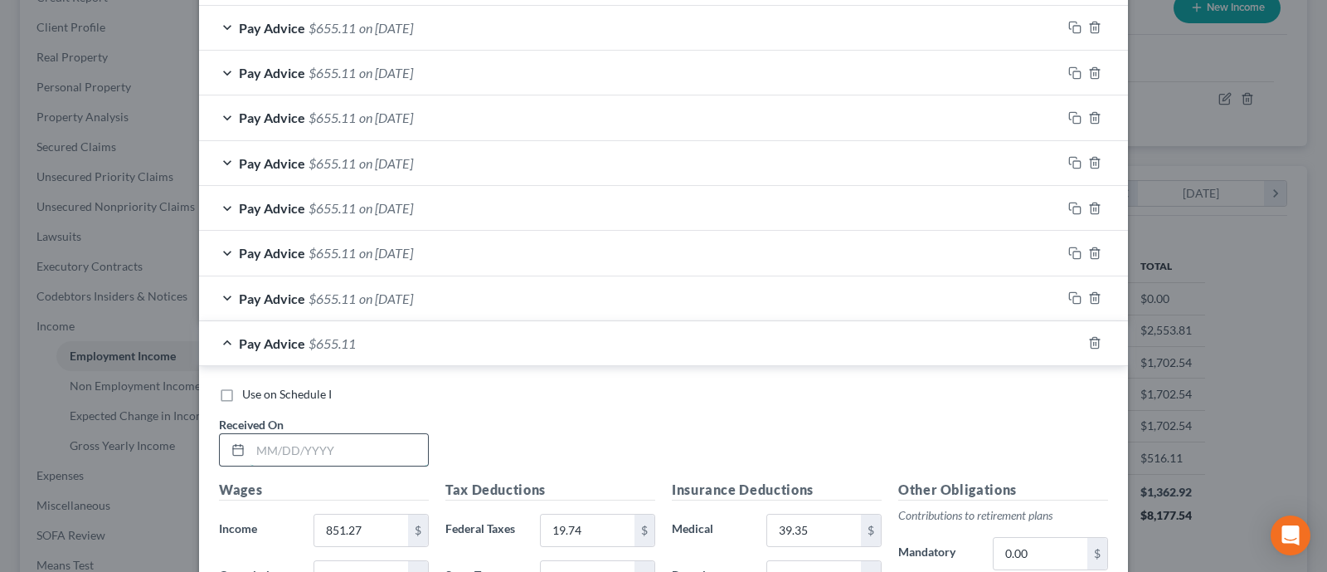
click at [290, 441] on input "text" at bounding box center [340, 450] width 178 height 32
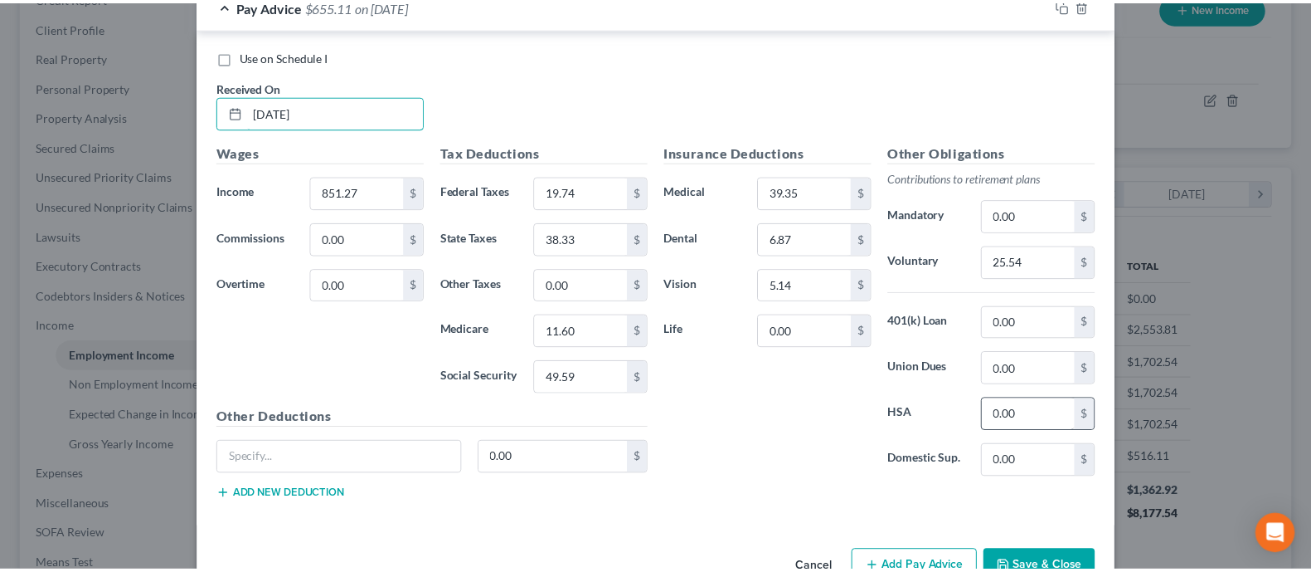
scroll to position [1082, 0]
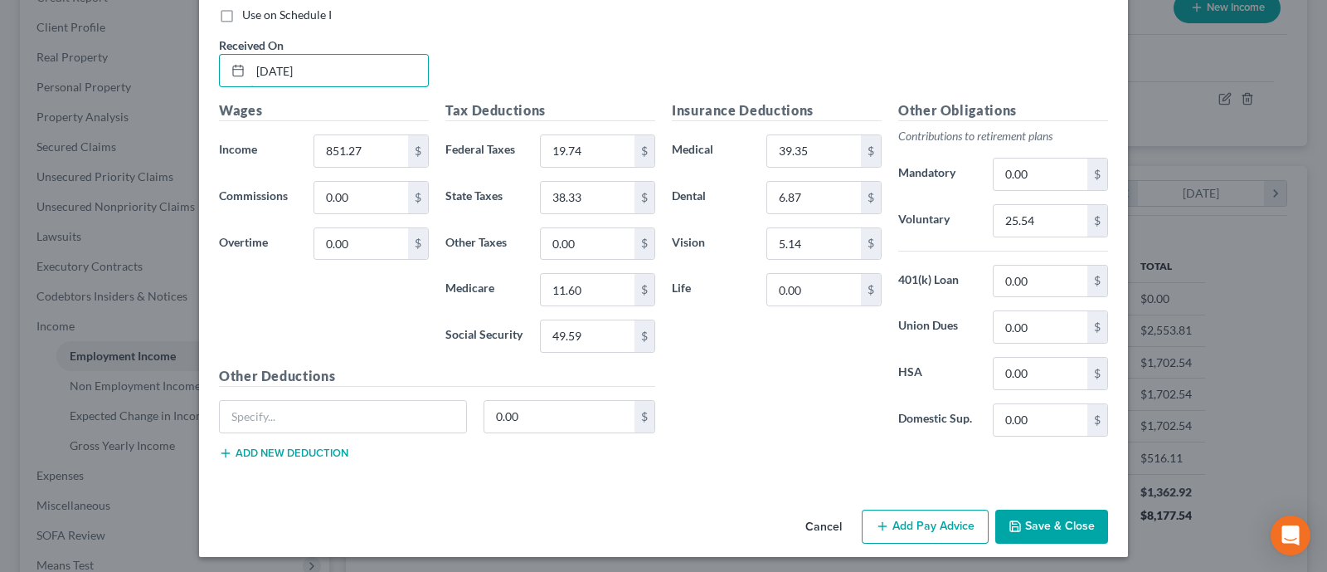
type input "[DATE]"
click at [1015, 523] on button "Save & Close" at bounding box center [1051, 526] width 113 height 35
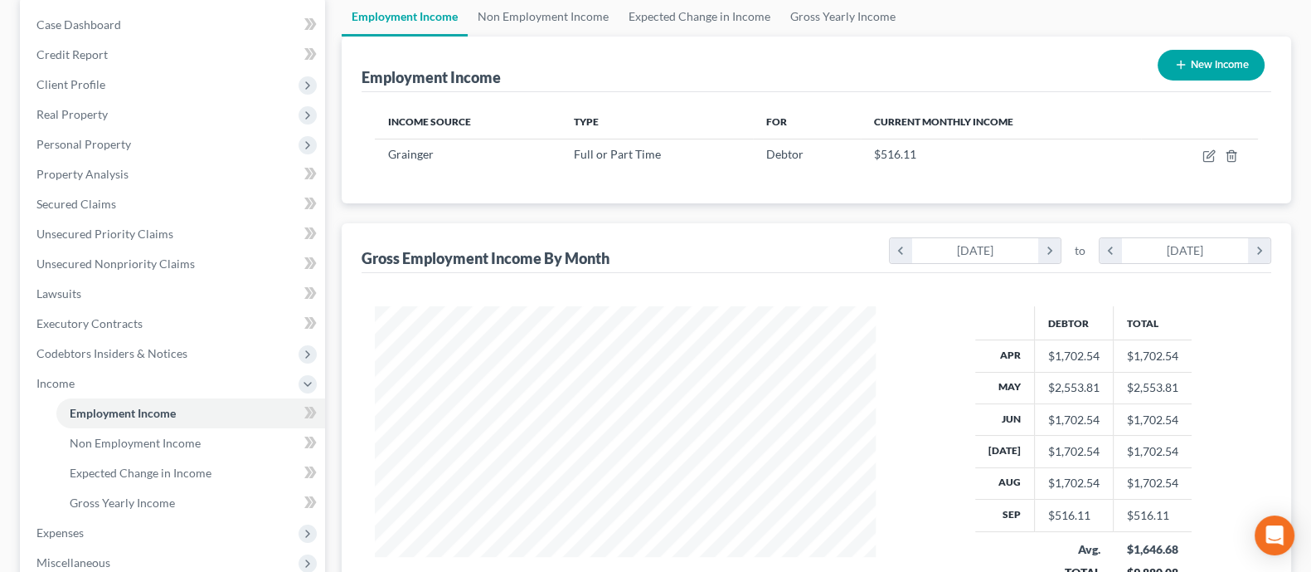
scroll to position [311, 0]
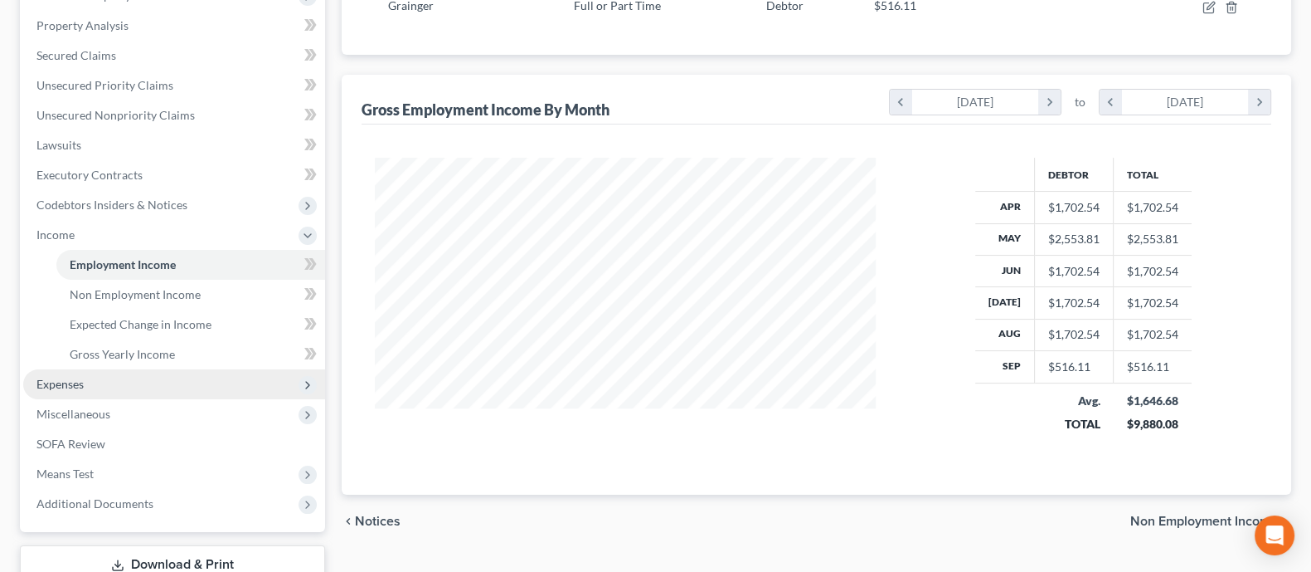
click at [119, 385] on span "Expenses" at bounding box center [174, 384] width 302 height 30
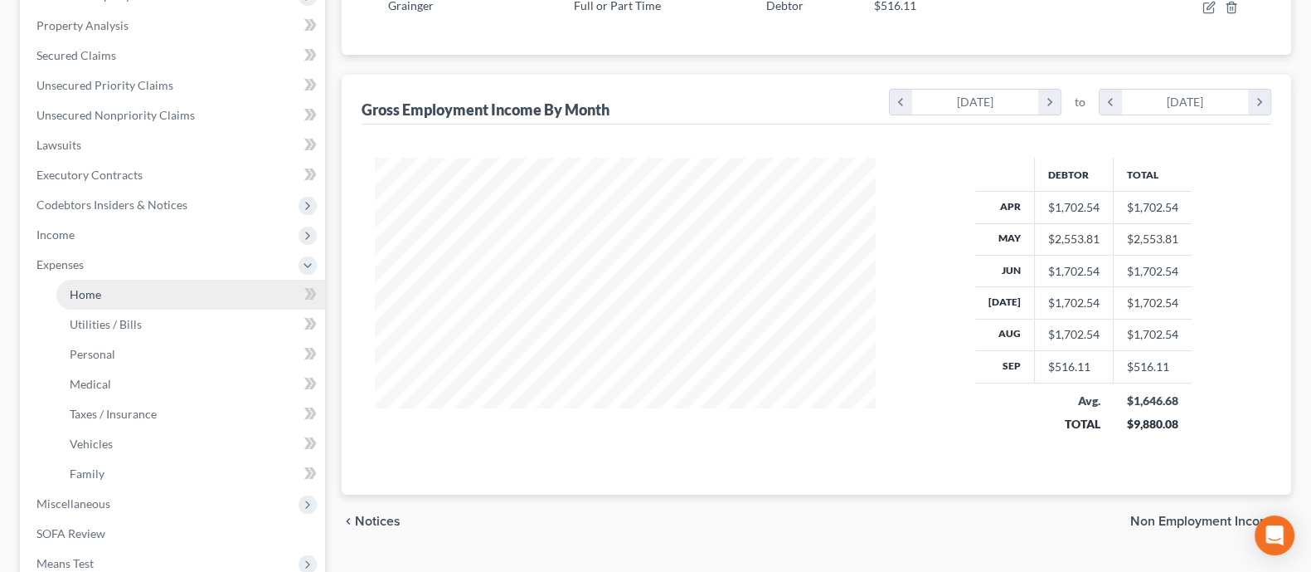
click at [133, 300] on link "Home" at bounding box center [190, 295] width 269 height 30
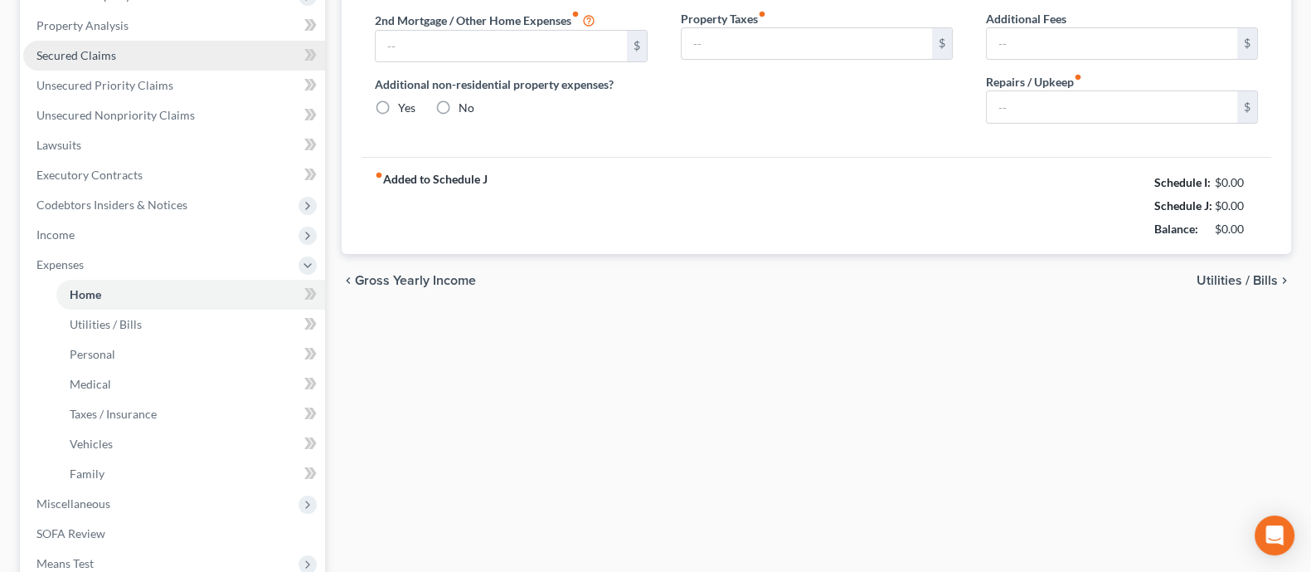
type input "0.00"
radio input "true"
type input "0.00"
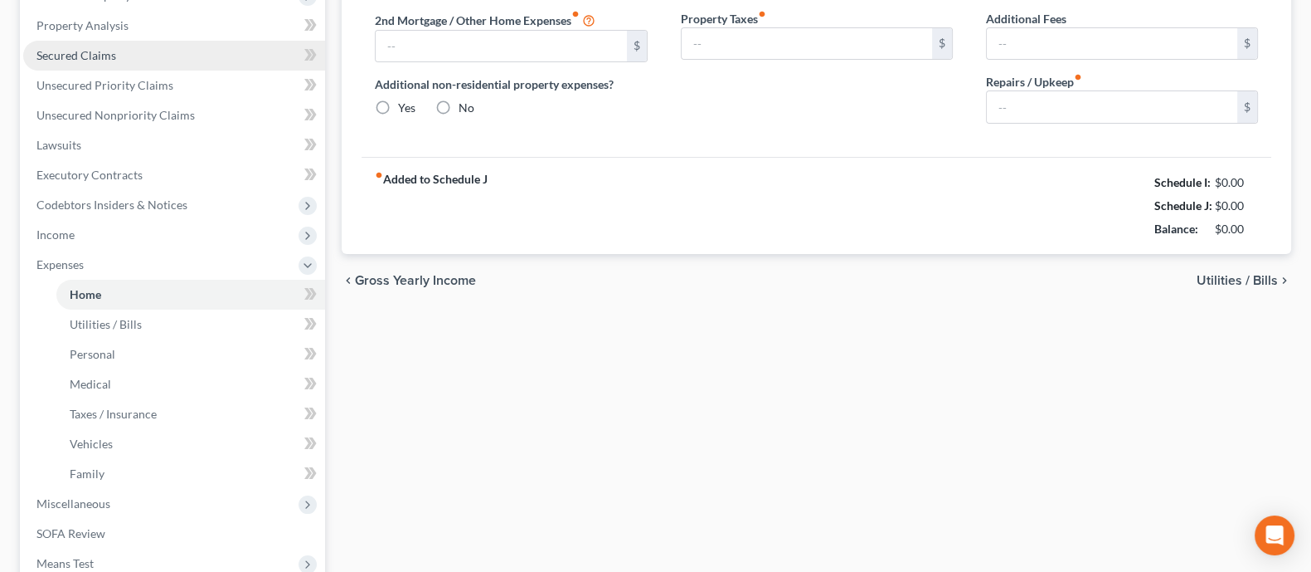
type input "0.00"
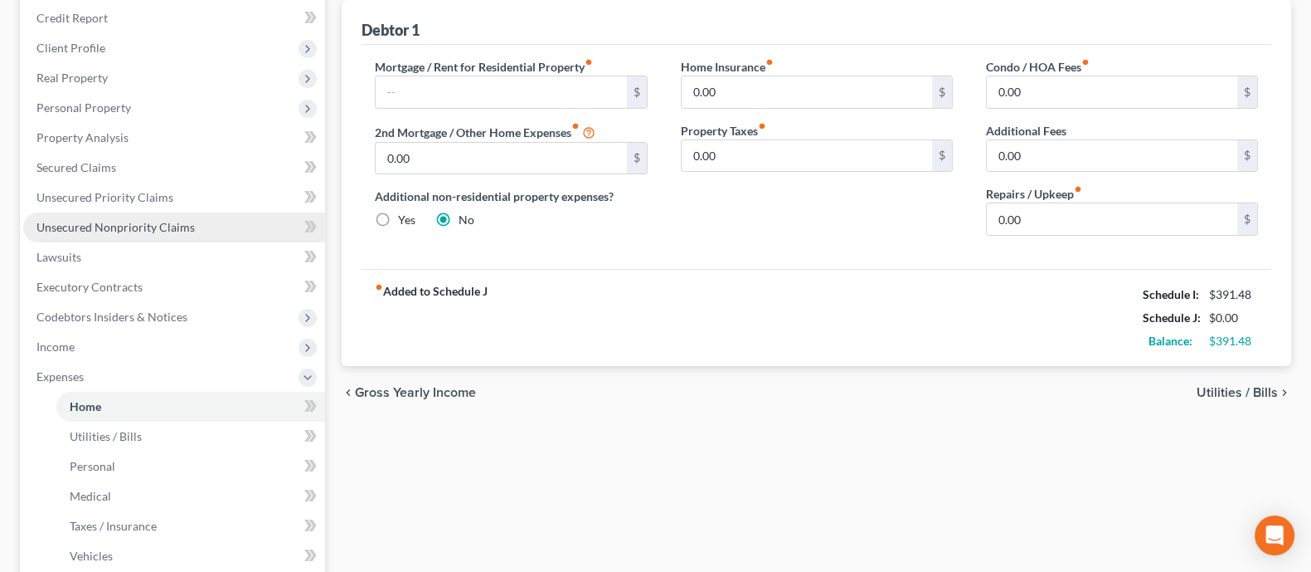
scroll to position [207, 0]
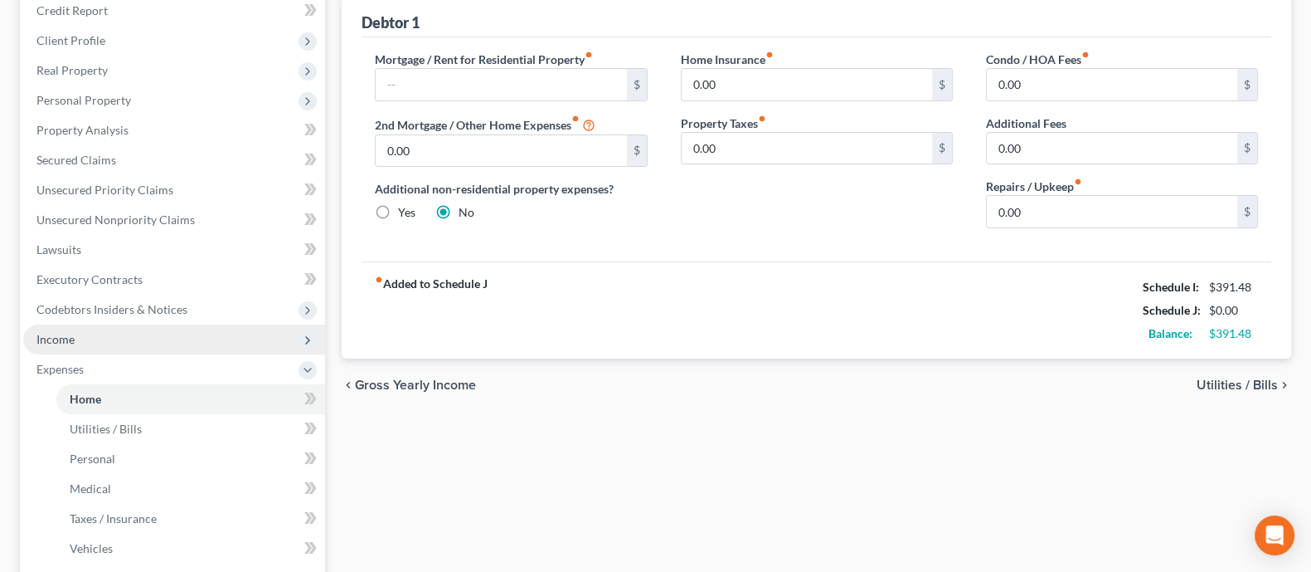
click at [180, 344] on span "Income" at bounding box center [174, 339] width 302 height 30
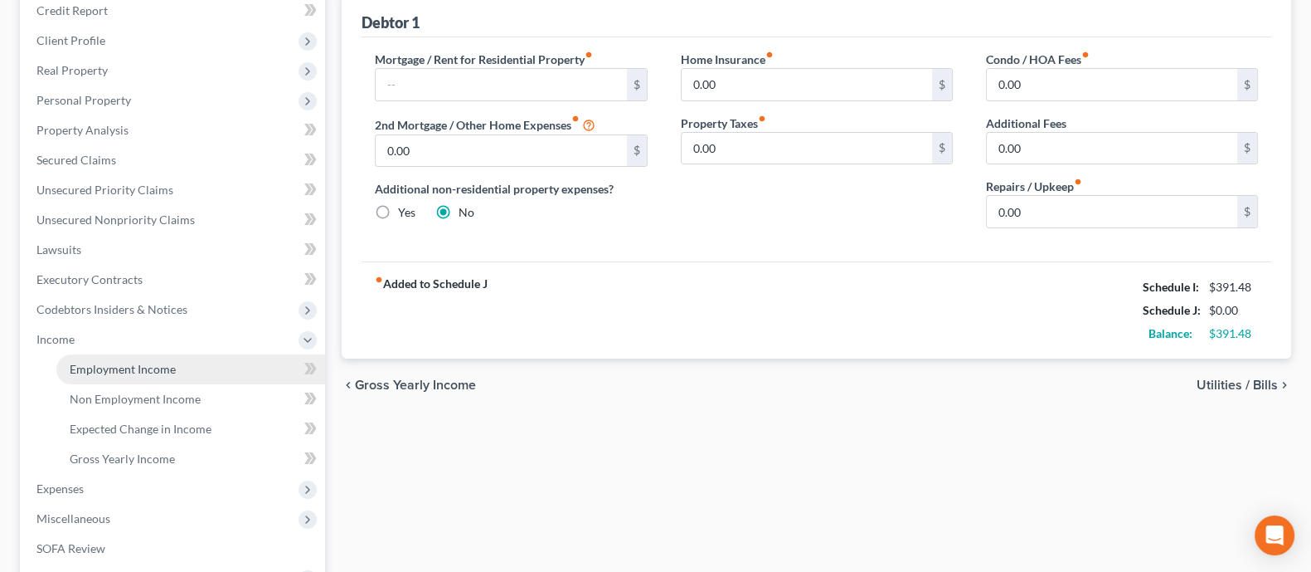
click at [192, 379] on link "Employment Income" at bounding box center [190, 369] width 269 height 30
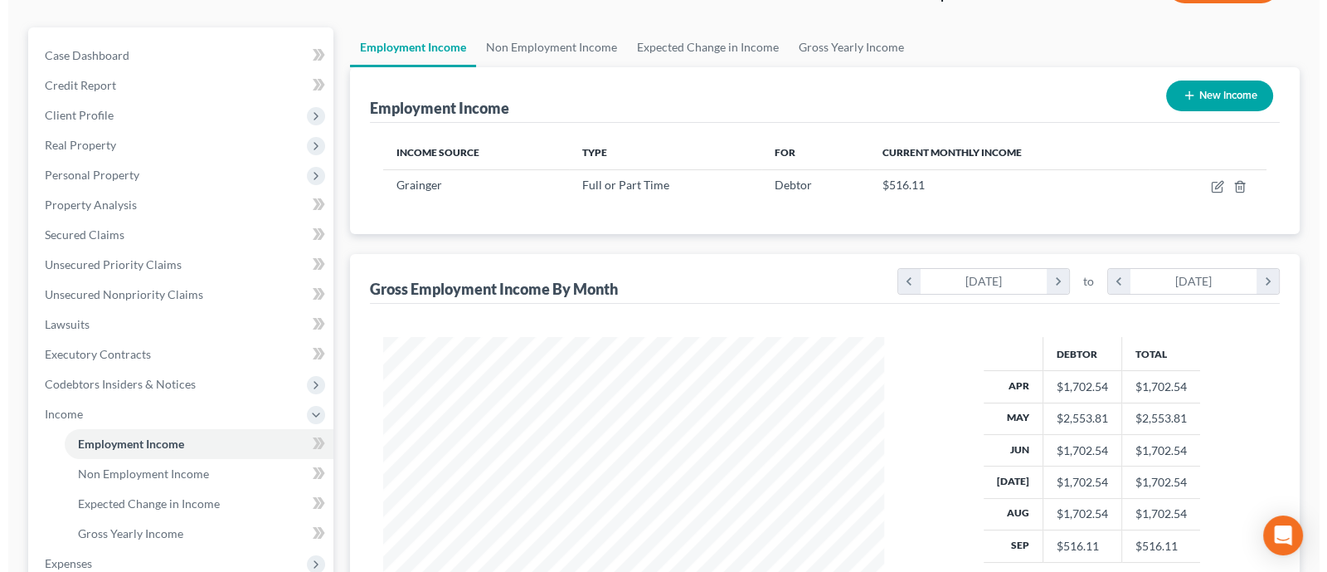
scroll to position [103, 0]
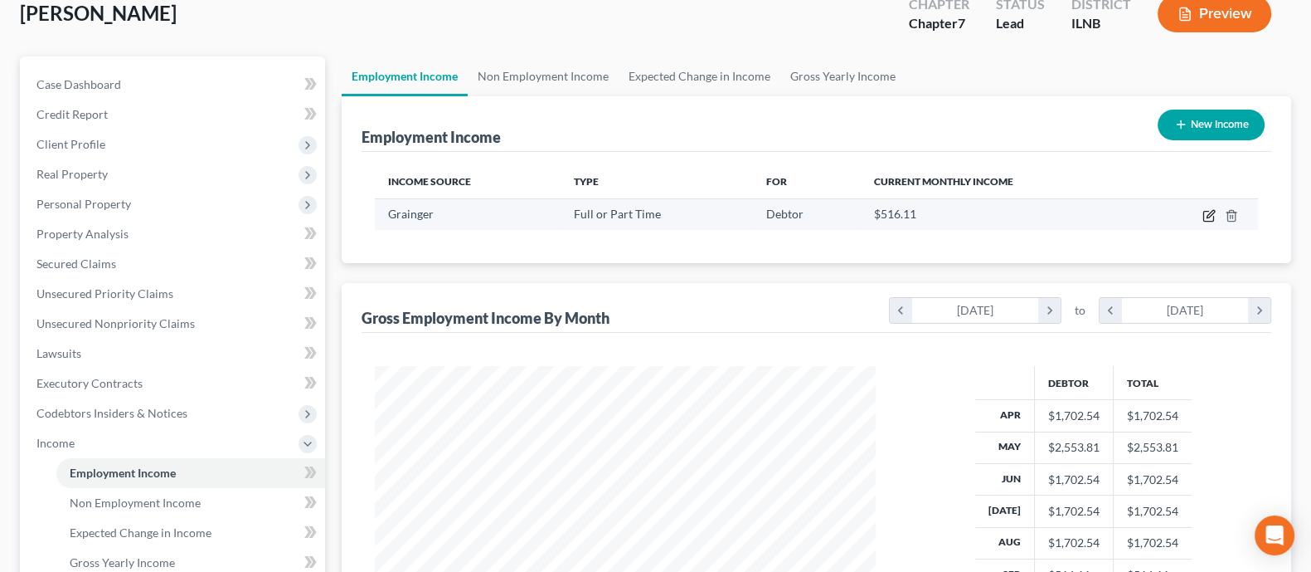
click at [1015, 209] on icon "button" at bounding box center [1209, 215] width 13 height 13
select select "0"
select select "14"
select select "0"
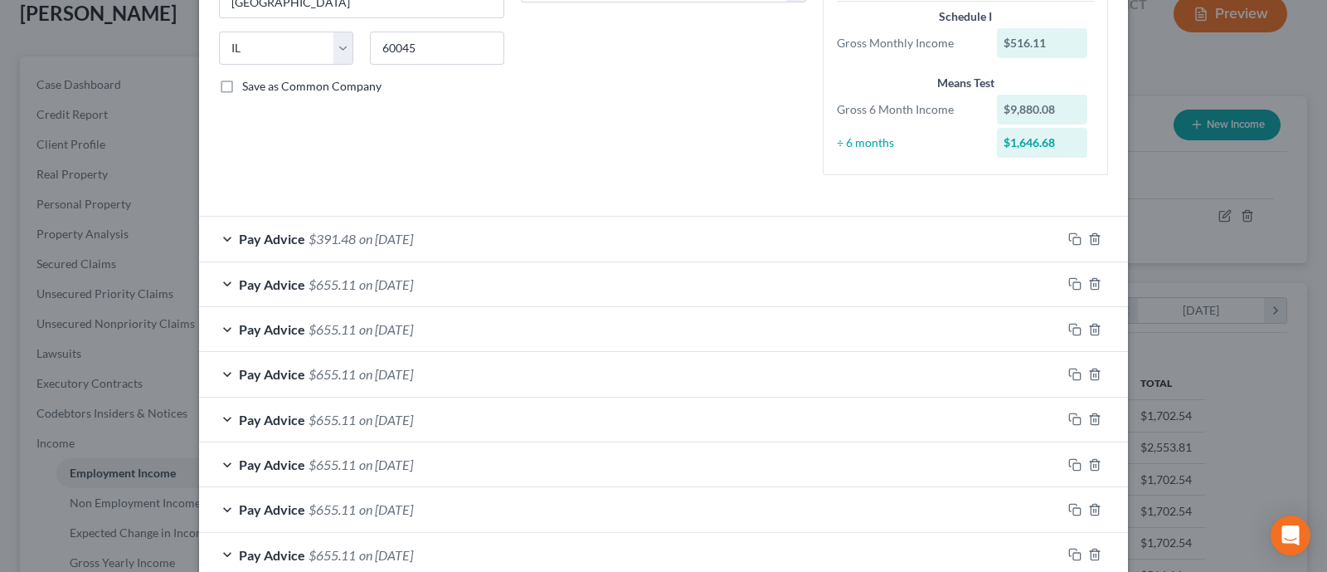
scroll to position [414, 0]
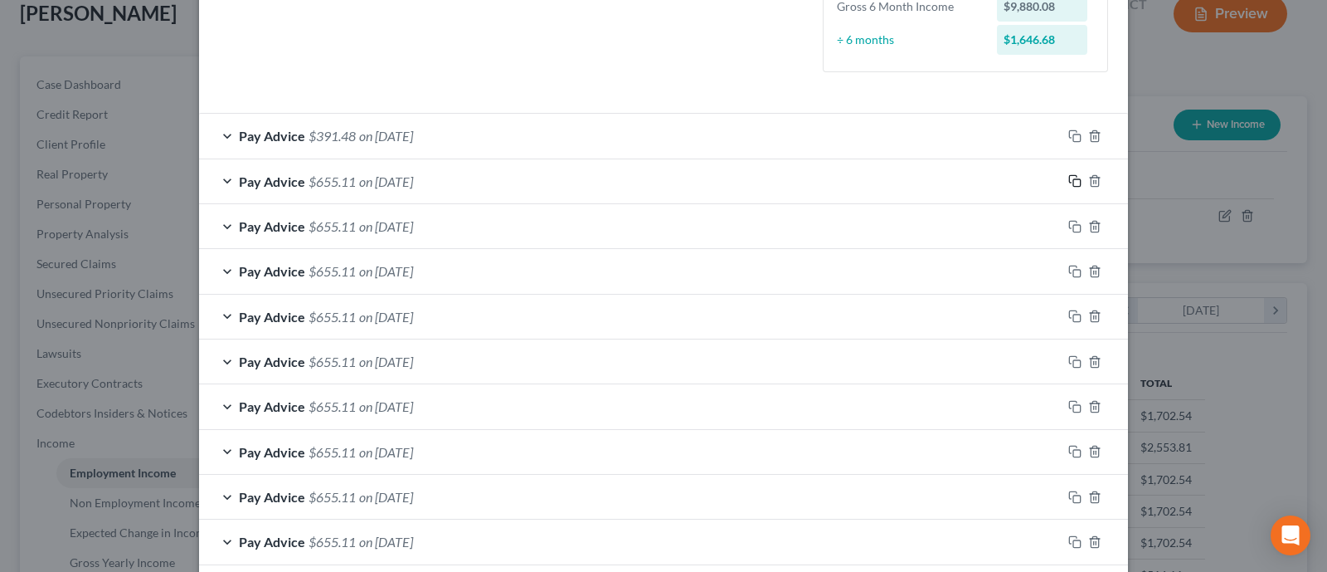
click at [1015, 184] on icon "button" at bounding box center [1074, 180] width 13 height 13
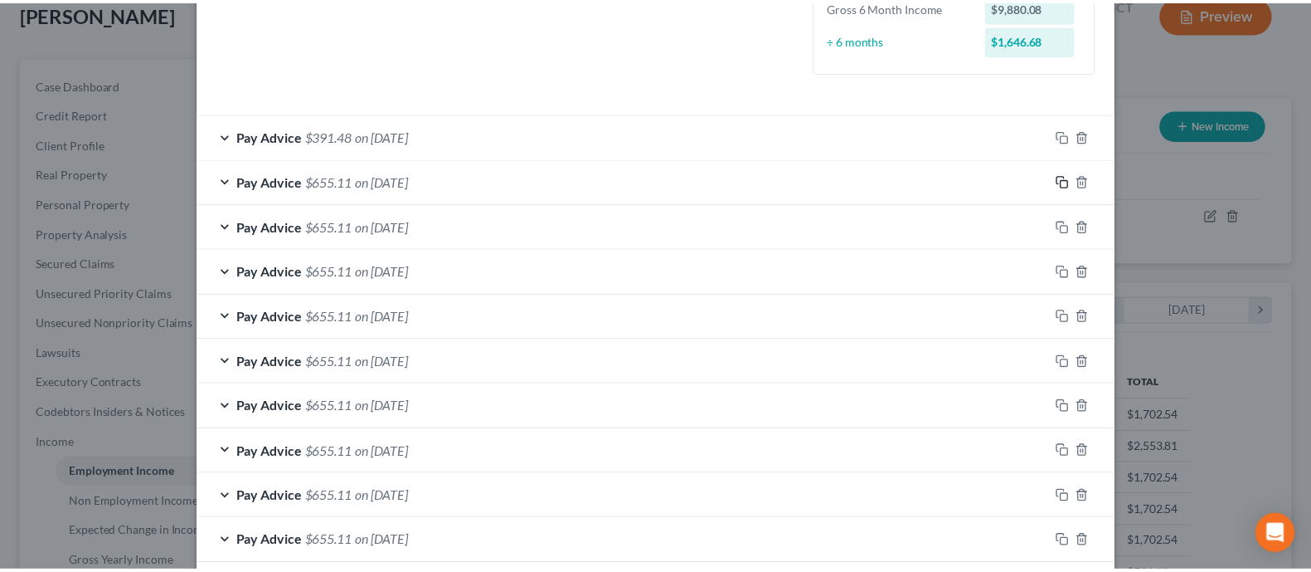
scroll to position [1126, 0]
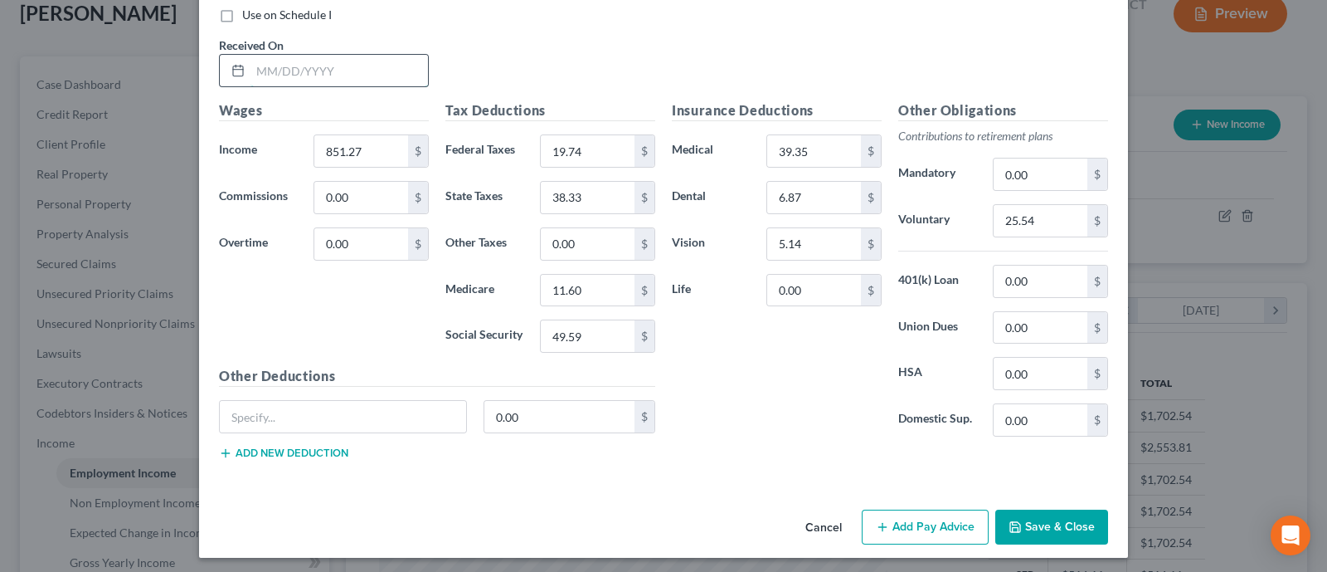
click at [337, 56] on input "text" at bounding box center [340, 71] width 178 height 32
type input "[DATE]"
click at [1015, 514] on button "Save & Close" at bounding box center [1051, 526] width 113 height 35
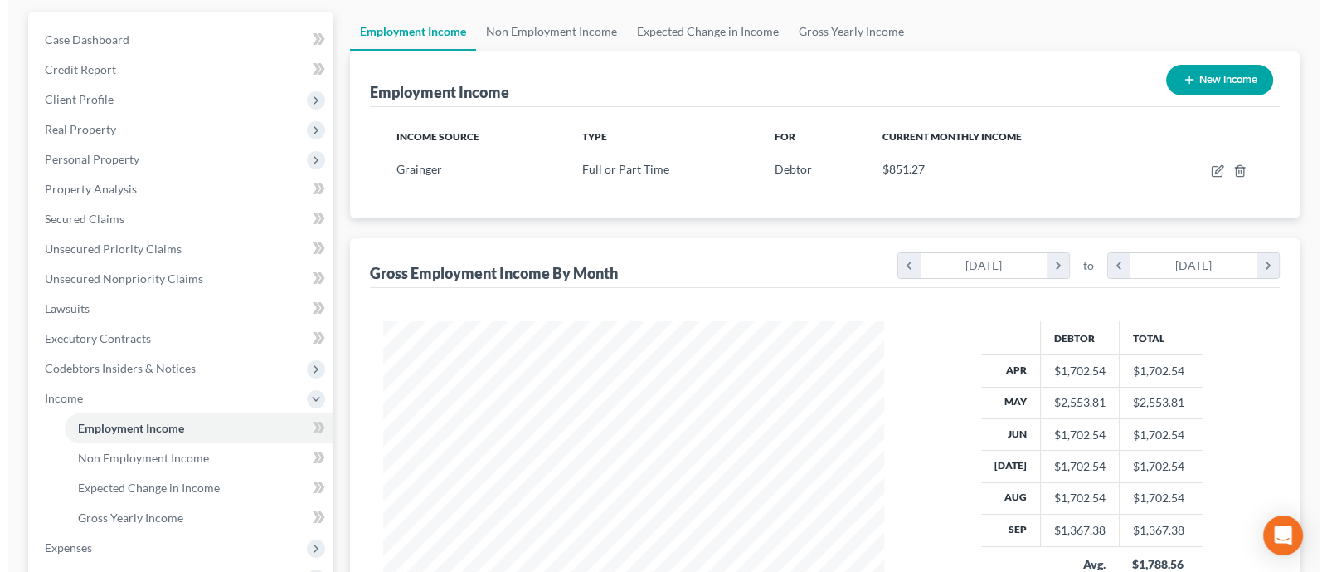
scroll to position [0, 0]
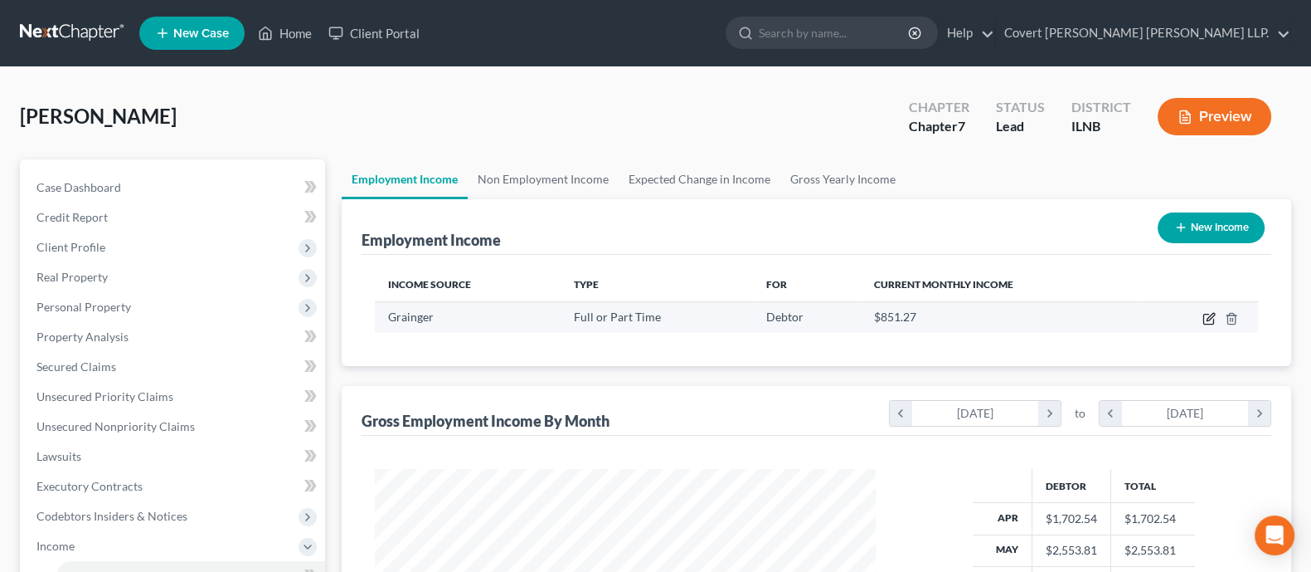
click at [1015, 314] on icon "button" at bounding box center [1209, 319] width 10 height 10
select select "0"
select select "14"
select select "0"
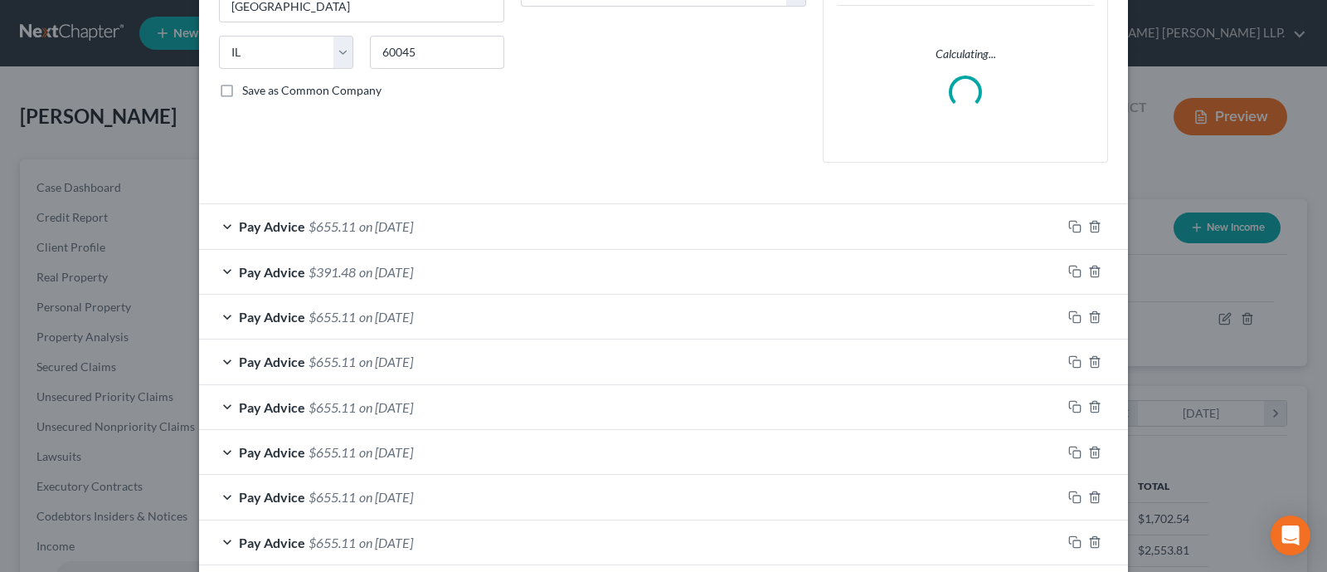
scroll to position [311, 0]
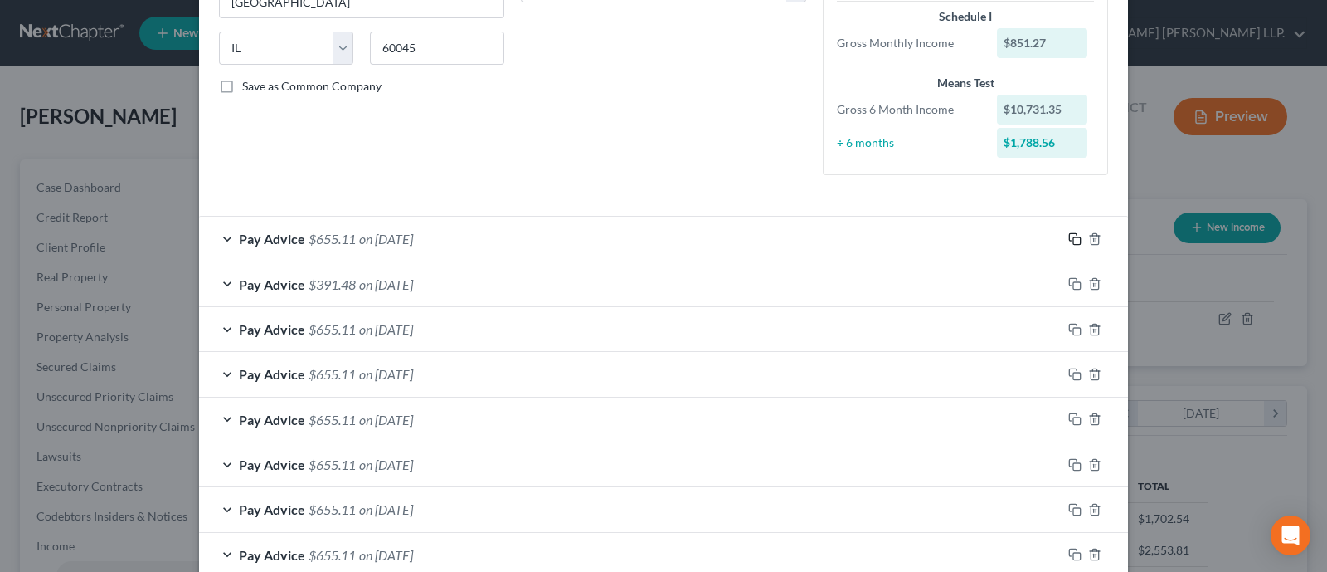
click at [1015, 220] on div "Pay Advice $655.11 on [DATE]" at bounding box center [663, 239] width 929 height 46
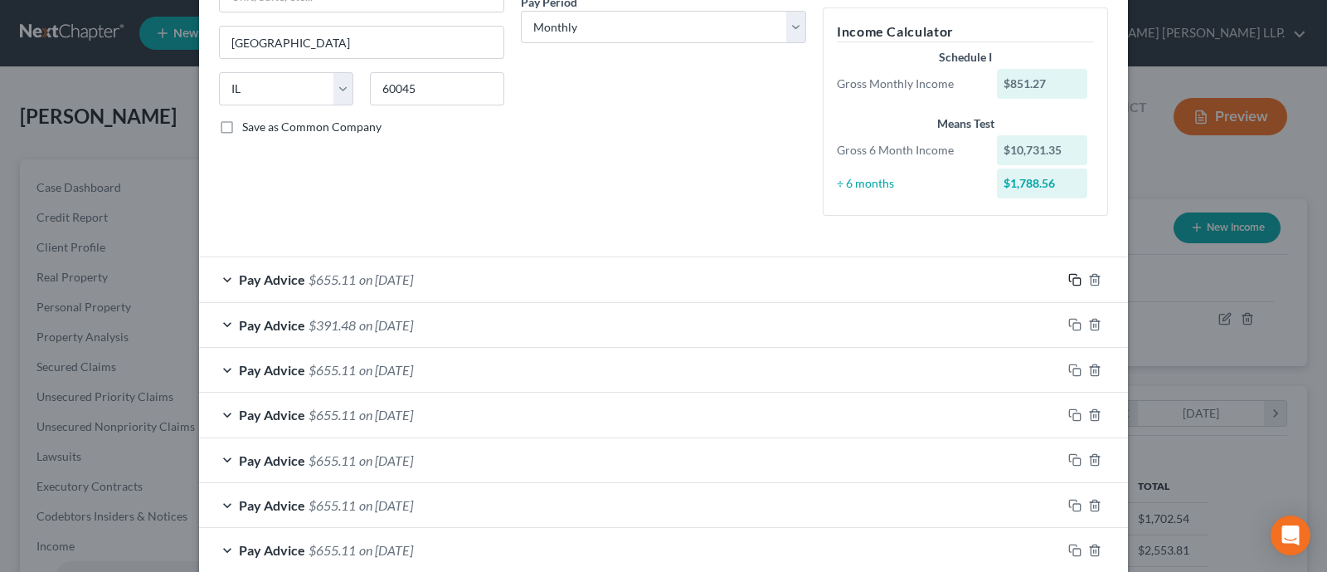
scroll to position [215, 0]
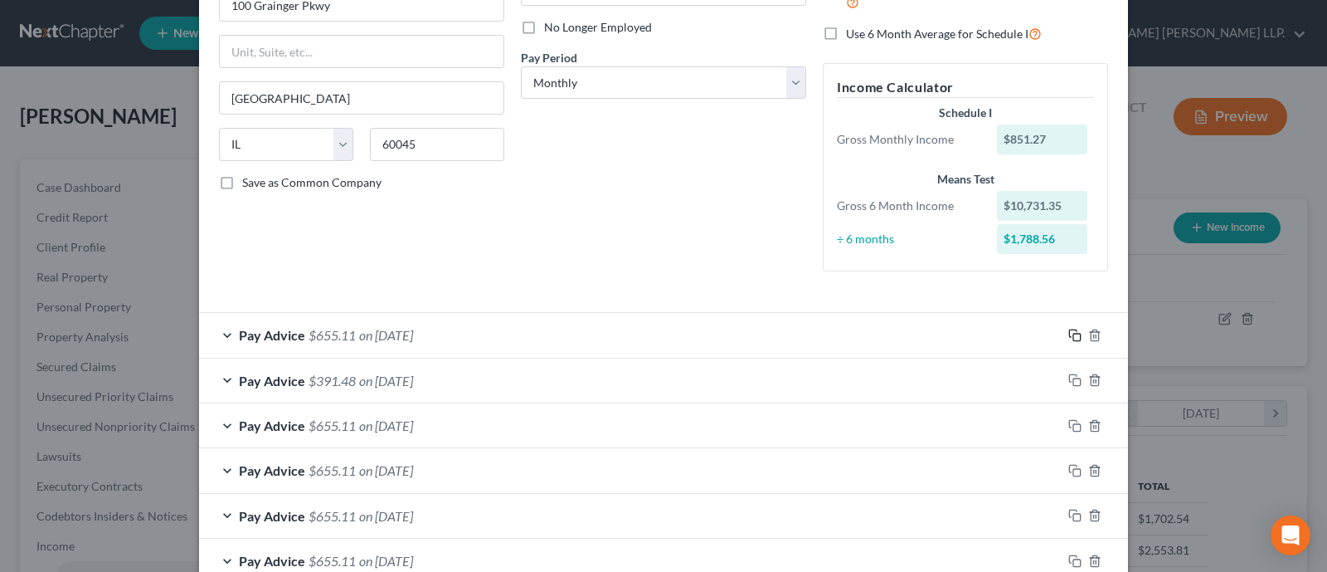
click at [1015, 331] on icon "button" at bounding box center [1074, 334] width 13 height 13
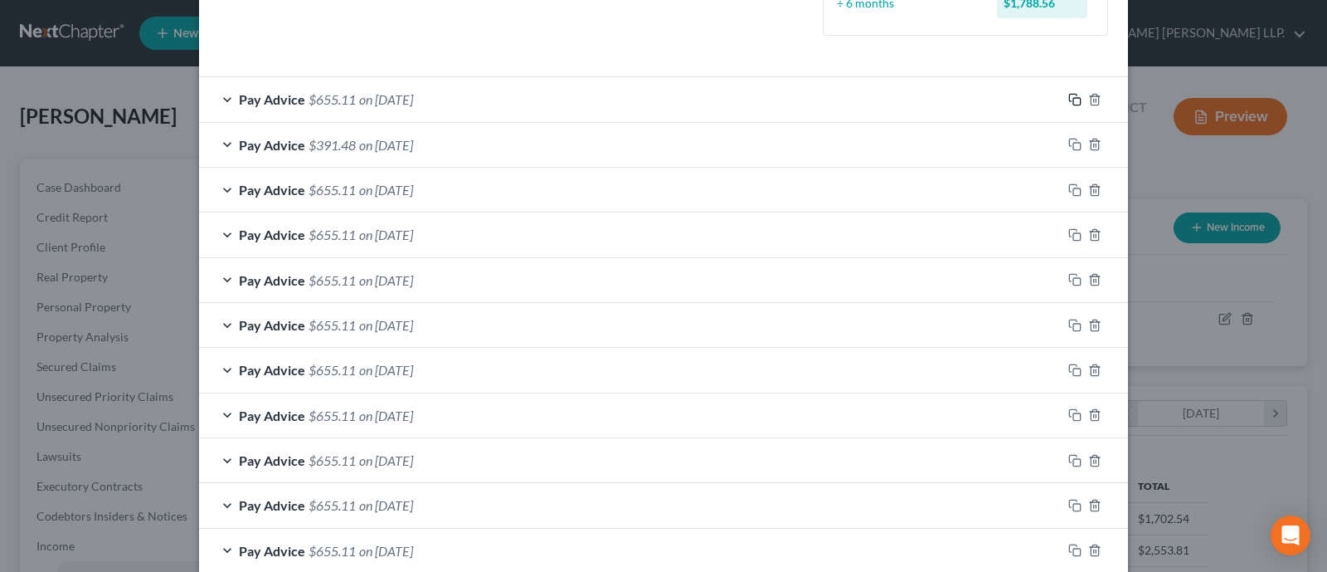
scroll to position [733, 0]
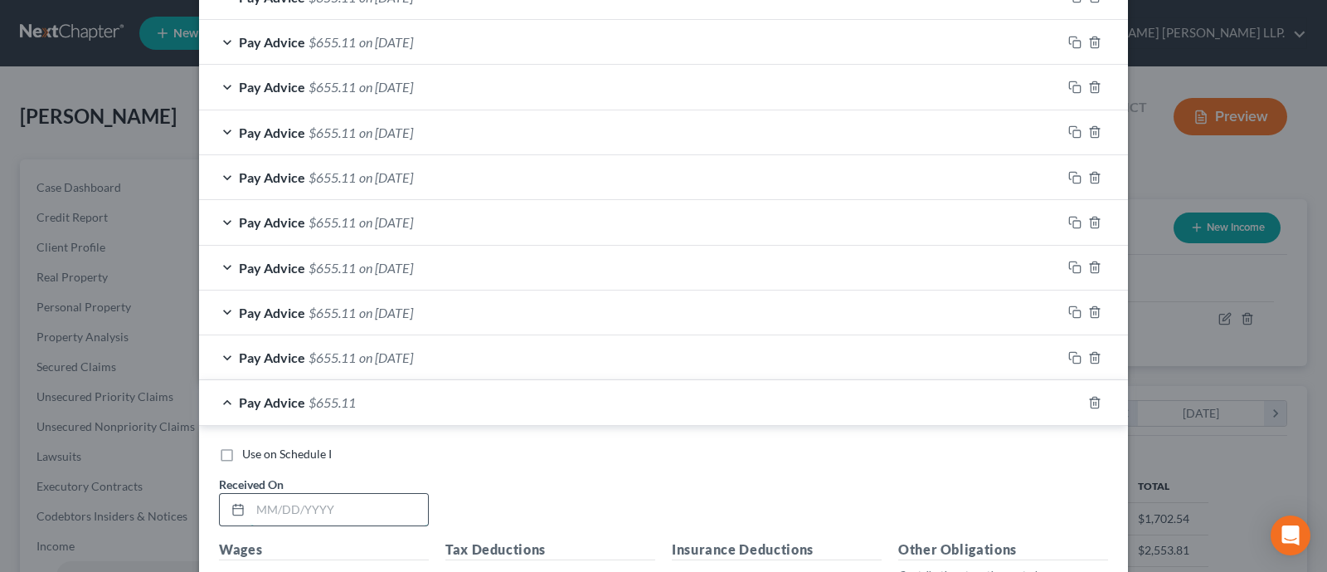
click at [323, 500] on input "text" at bounding box center [340, 510] width 178 height 32
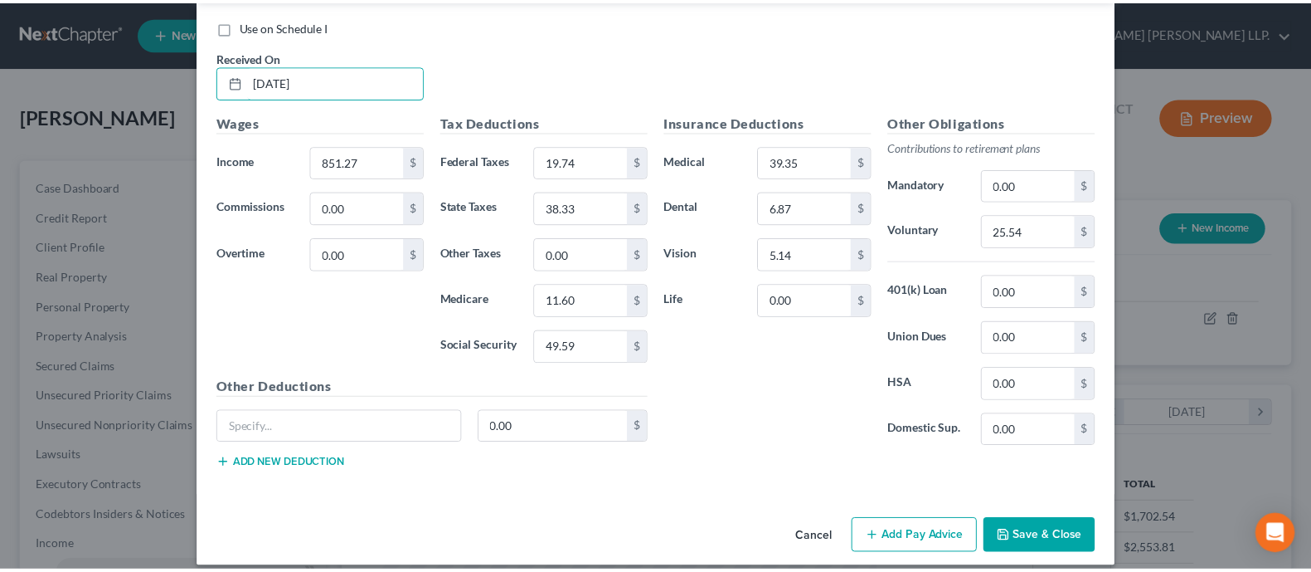
scroll to position [1171, 0]
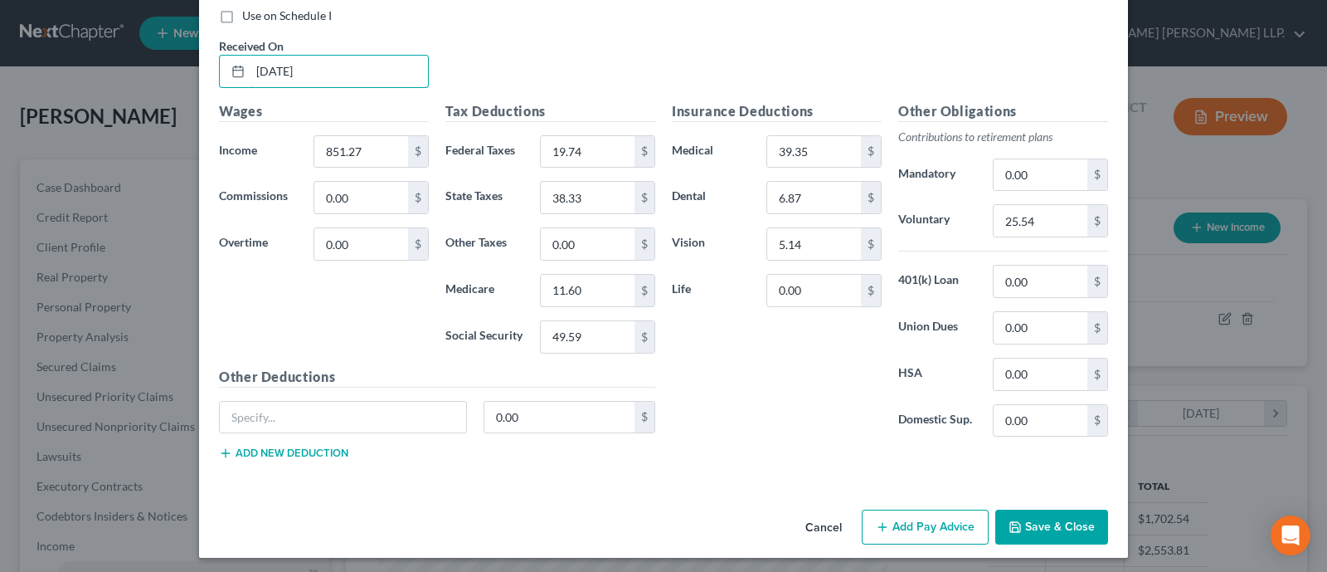
type input "[DATE]"
click at [1015, 519] on button "Save & Close" at bounding box center [1051, 526] width 113 height 35
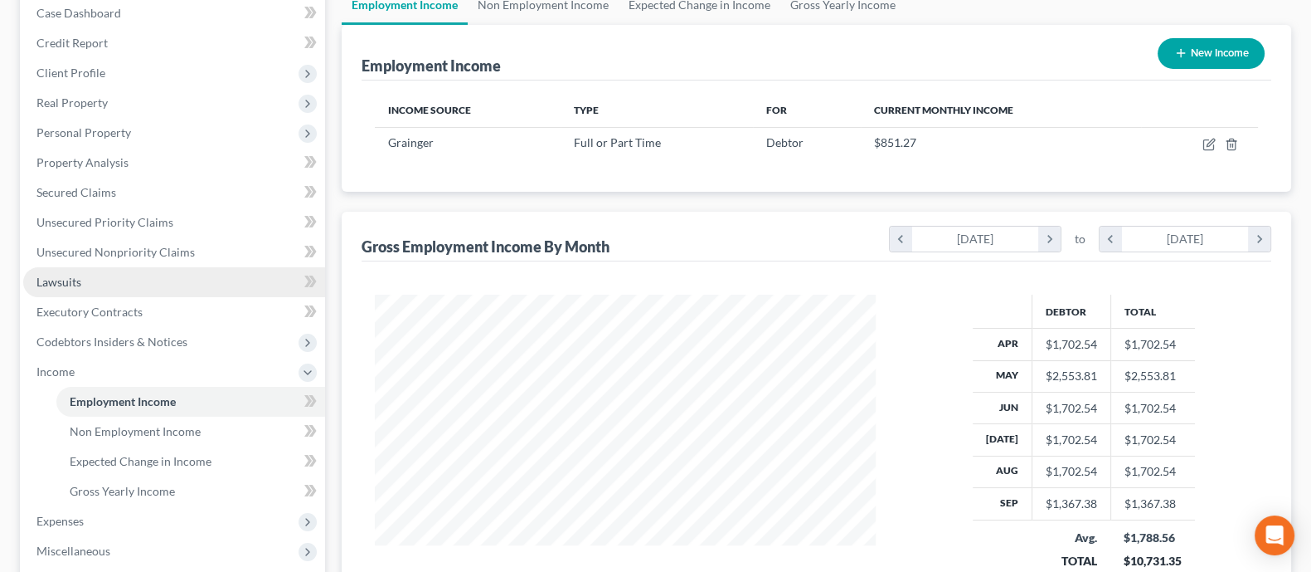
scroll to position [207, 0]
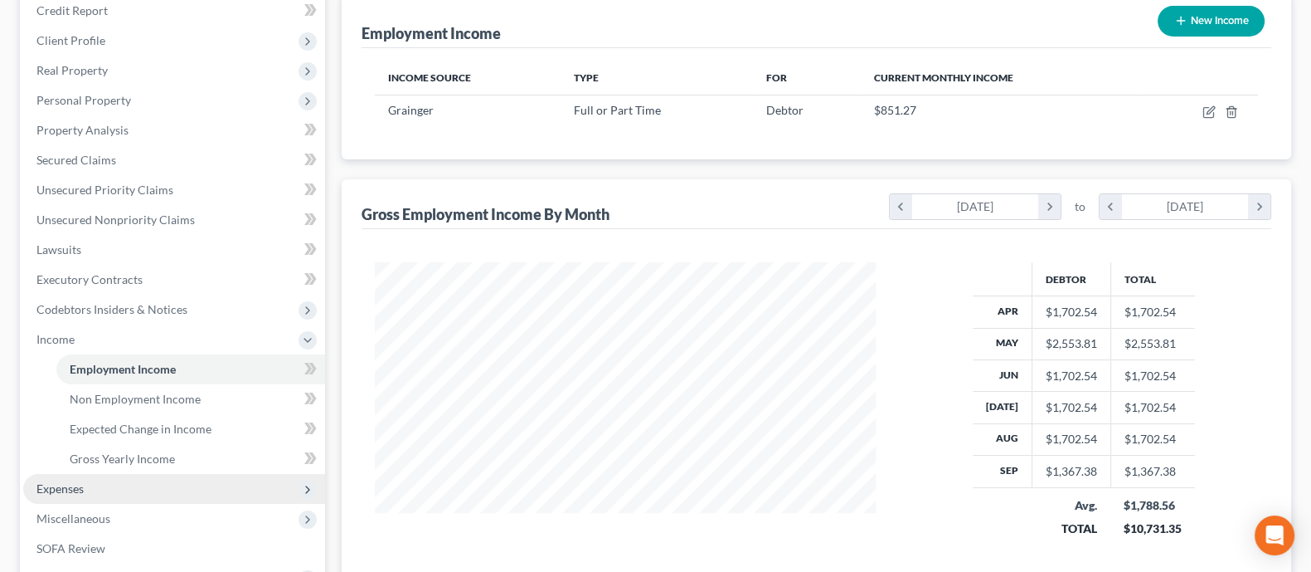
click at [158, 479] on span "Expenses" at bounding box center [174, 489] width 302 height 30
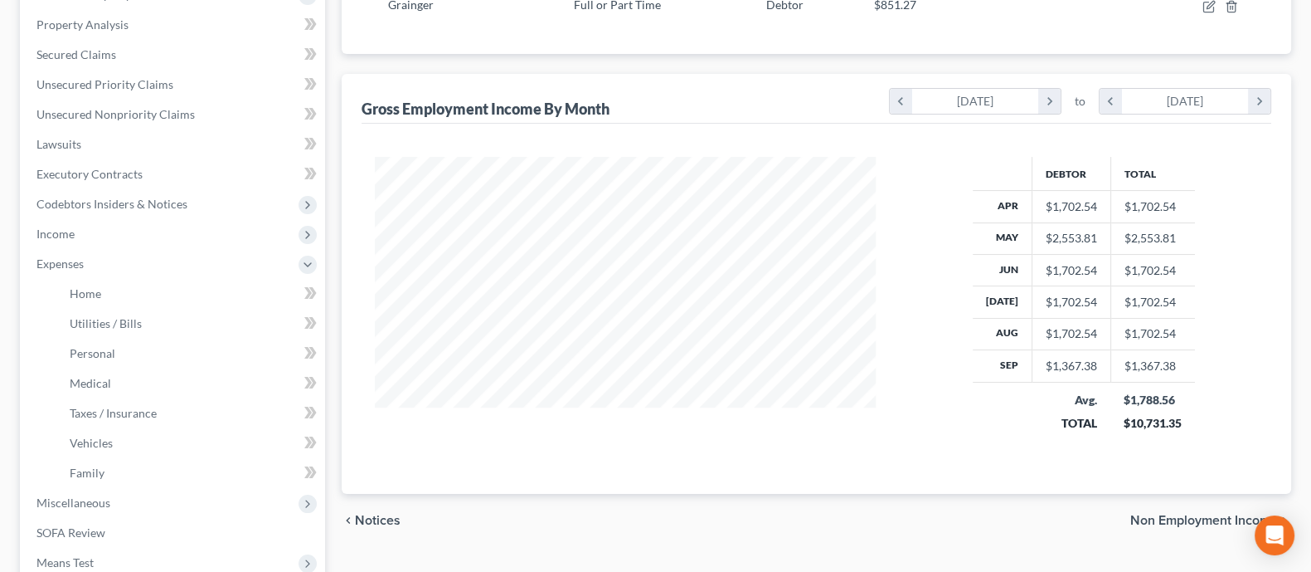
scroll to position [414, 0]
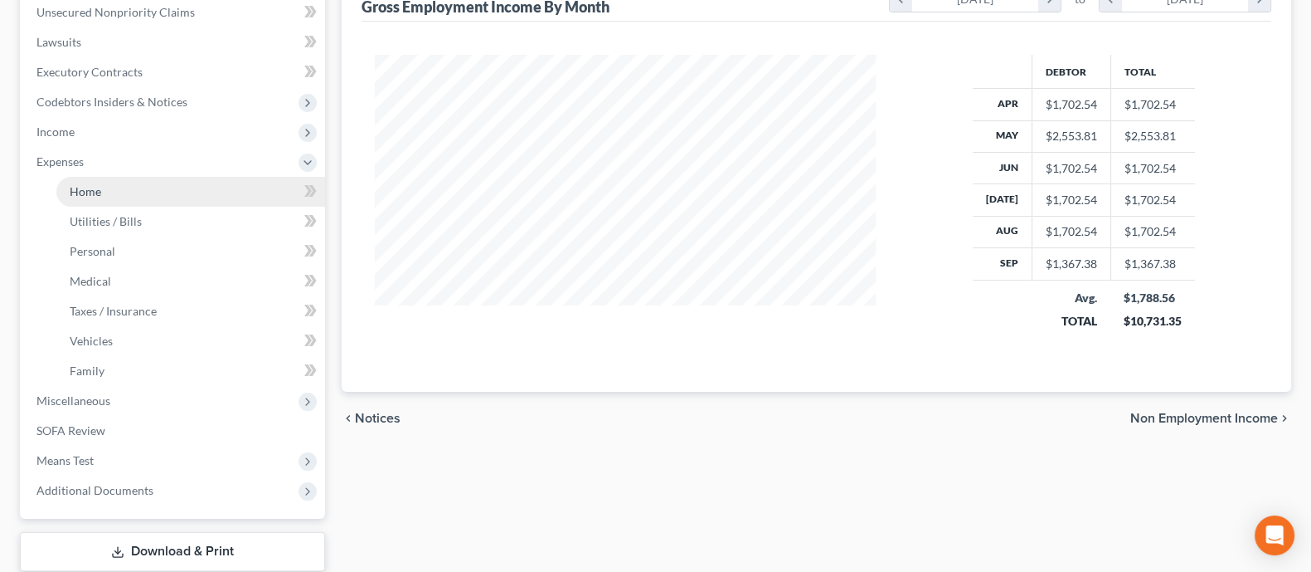
click at [187, 192] on link "Home" at bounding box center [190, 192] width 269 height 30
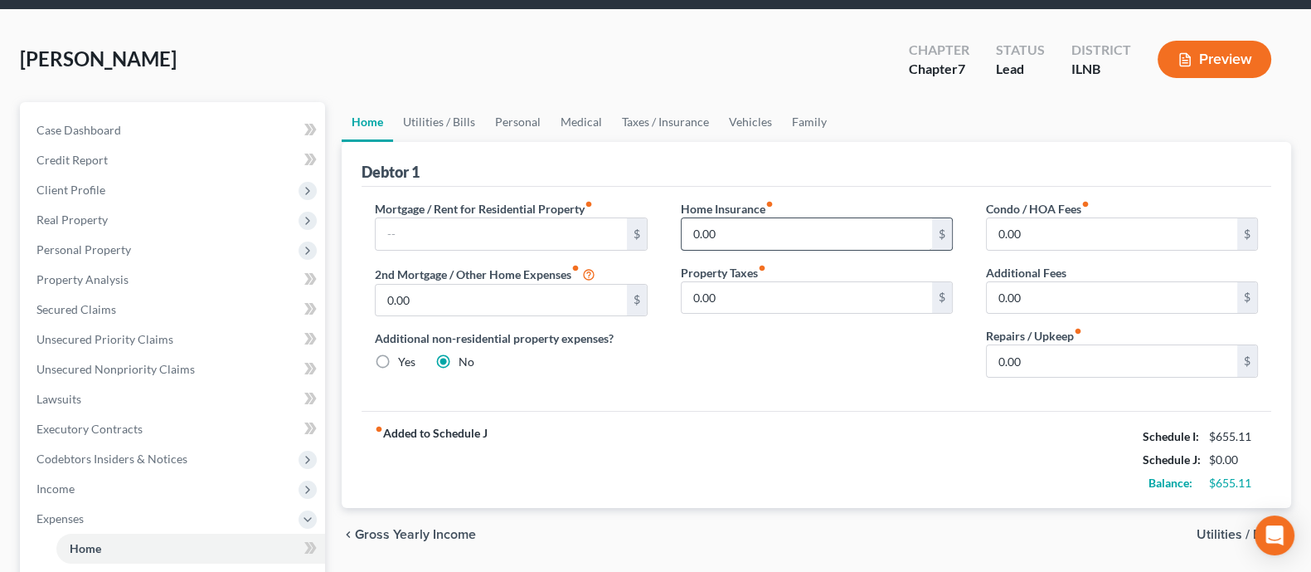
scroll to position [103, 0]
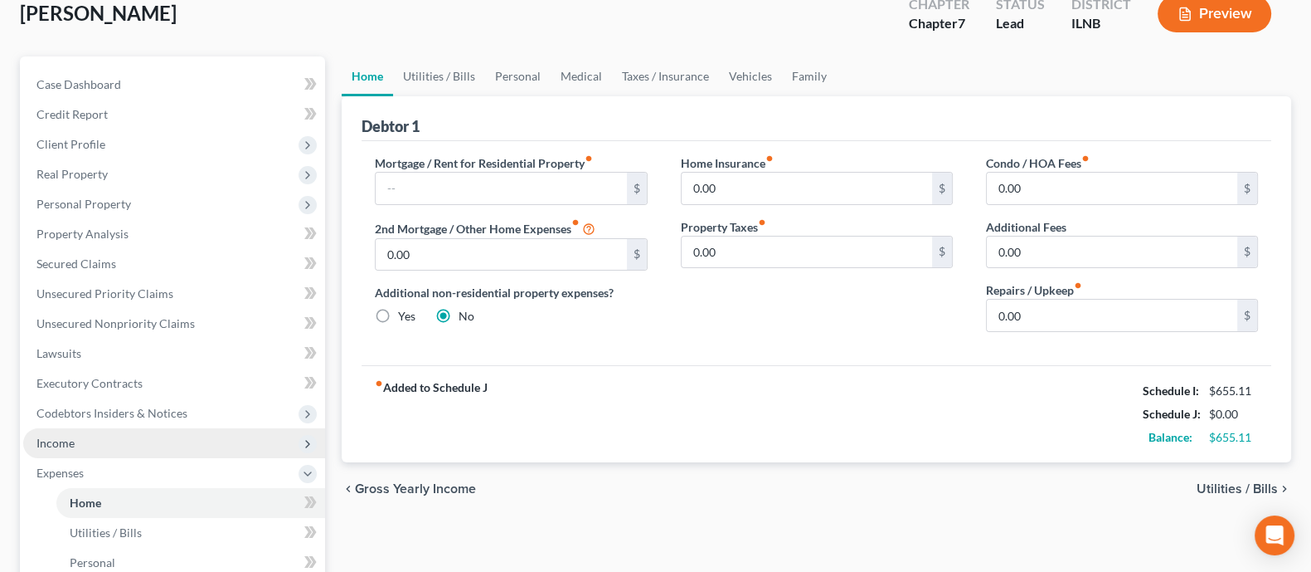
click at [113, 437] on span "Income" at bounding box center [174, 443] width 302 height 30
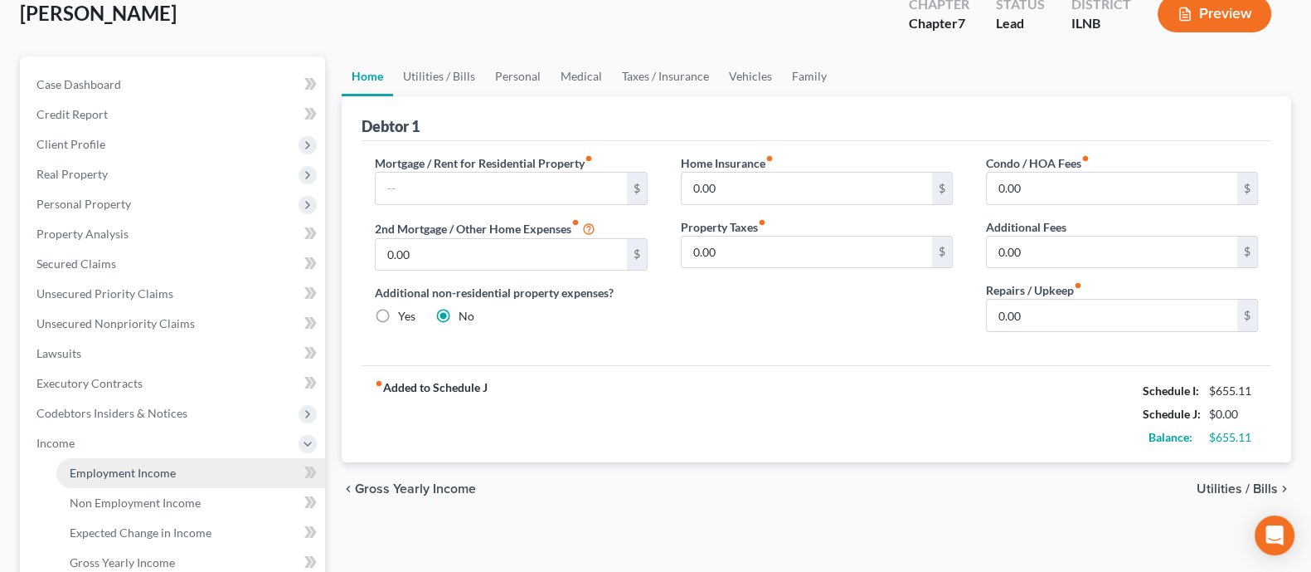
click at [128, 468] on span "Employment Income" at bounding box center [123, 472] width 106 height 14
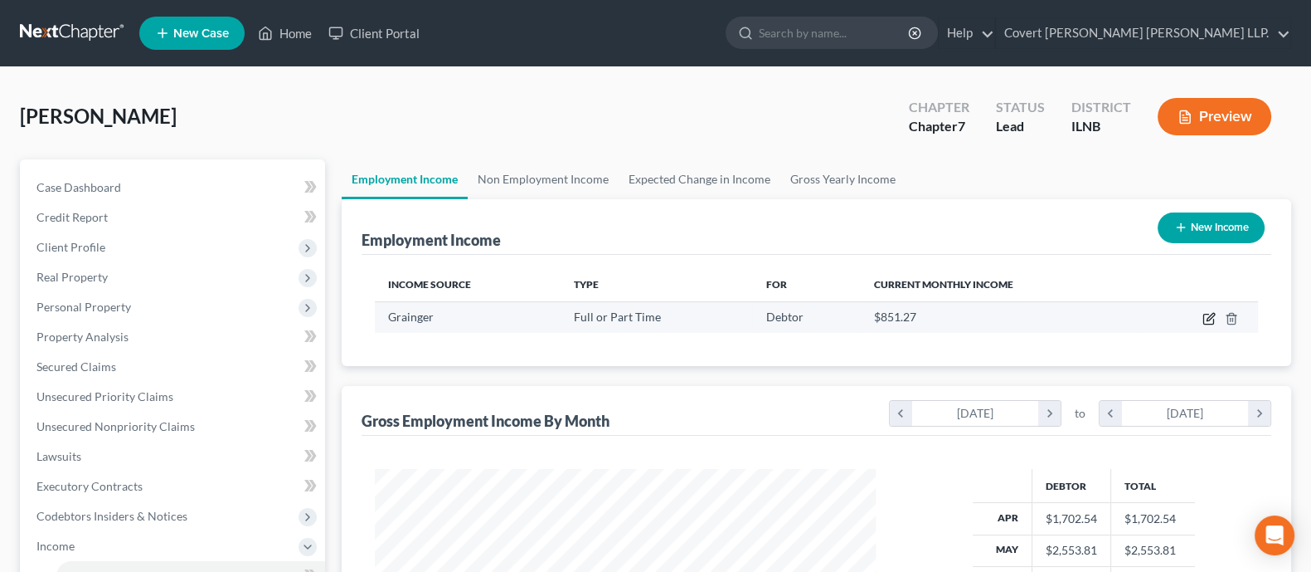
click at [1015, 317] on icon "button" at bounding box center [1210, 316] width 7 height 7
select select "0"
select select "14"
select select "0"
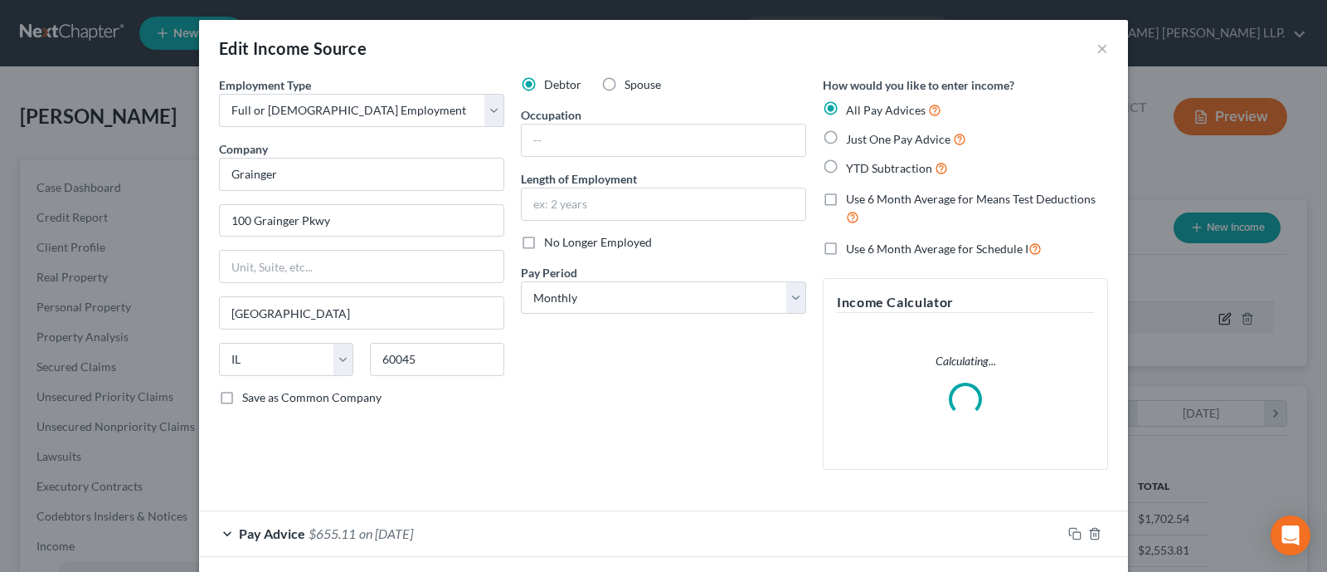
scroll to position [296, 542]
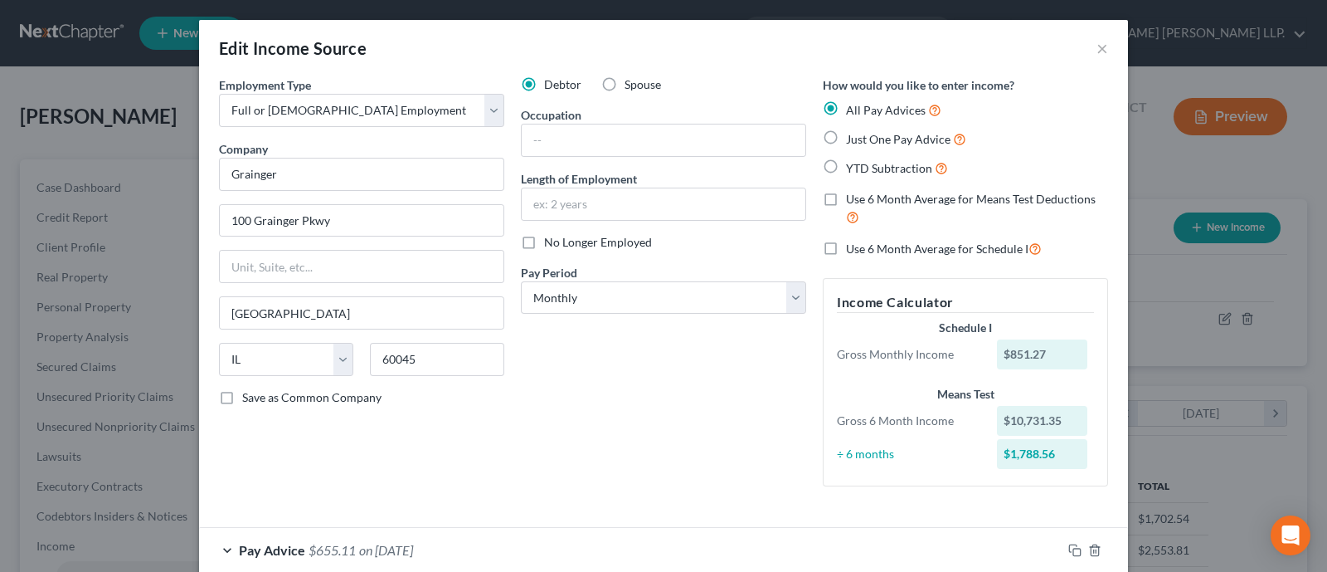
click at [846, 193] on label "Use 6 Month Average for Means Test Deductions" at bounding box center [977, 209] width 262 height 36
click at [853, 193] on input "Use 6 Month Average for Means Test Deductions" at bounding box center [858, 196] width 11 height 11
checkbox input "true"
click at [827, 259] on div "How would you like to enter income? All Pay Advices Just One Pay Advice YTD Sub…" at bounding box center [966, 287] width 302 height 423
click at [846, 242] on label "Use 6 Month Average for Schedule I" at bounding box center [944, 248] width 196 height 19
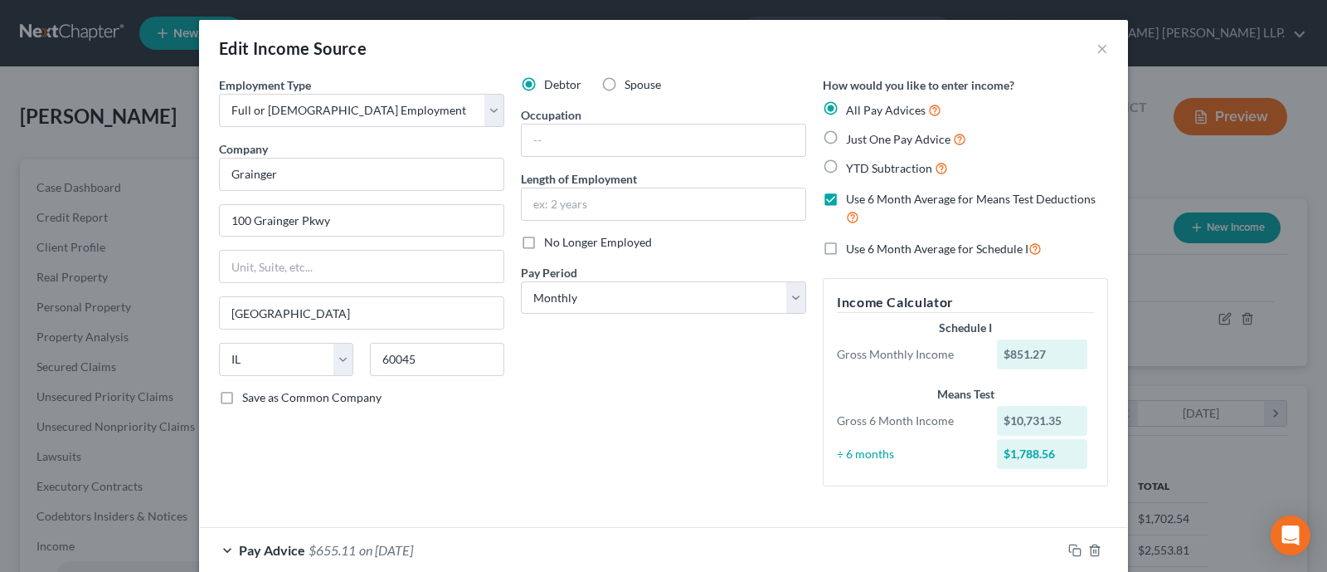
click at [853, 242] on input "Use 6 Month Average for Schedule I" at bounding box center [858, 244] width 11 height 11
checkbox input "true"
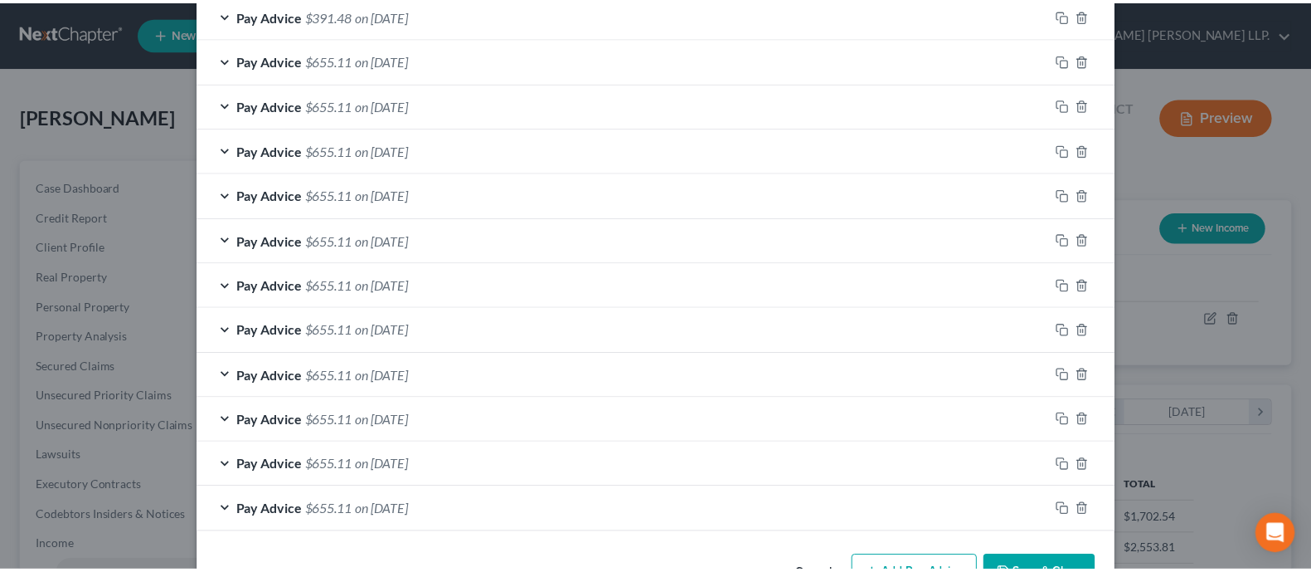
scroll to position [674, 0]
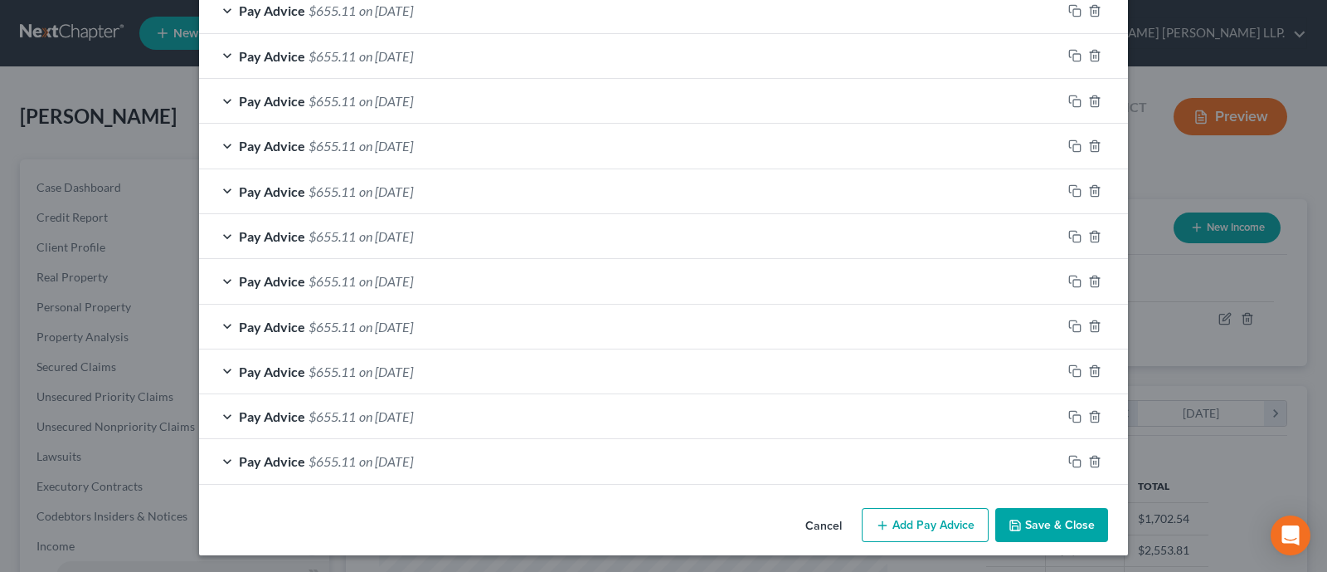
click at [1015, 520] on button "Save & Close" at bounding box center [1051, 525] width 113 height 35
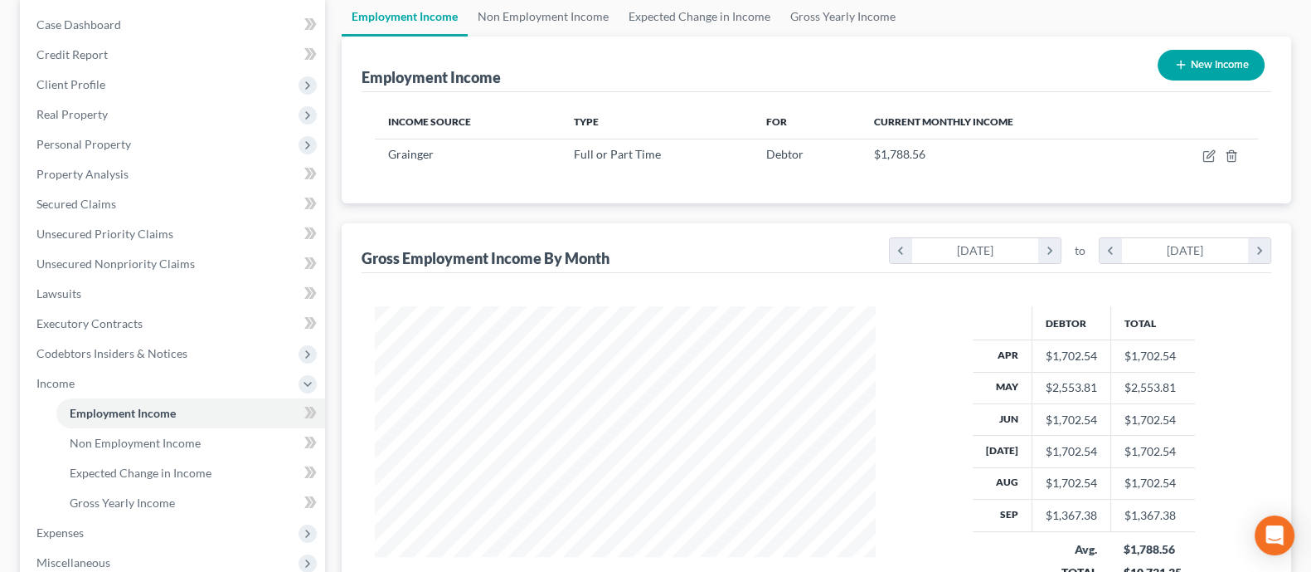
scroll to position [311, 0]
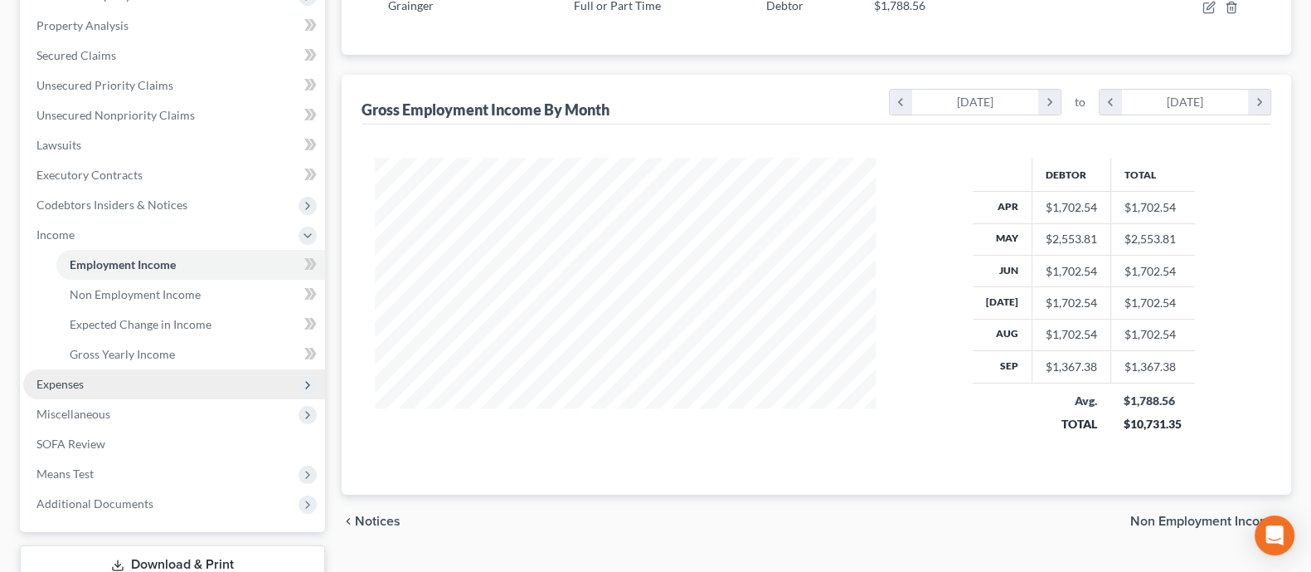
click at [120, 379] on span "Expenses" at bounding box center [174, 384] width 302 height 30
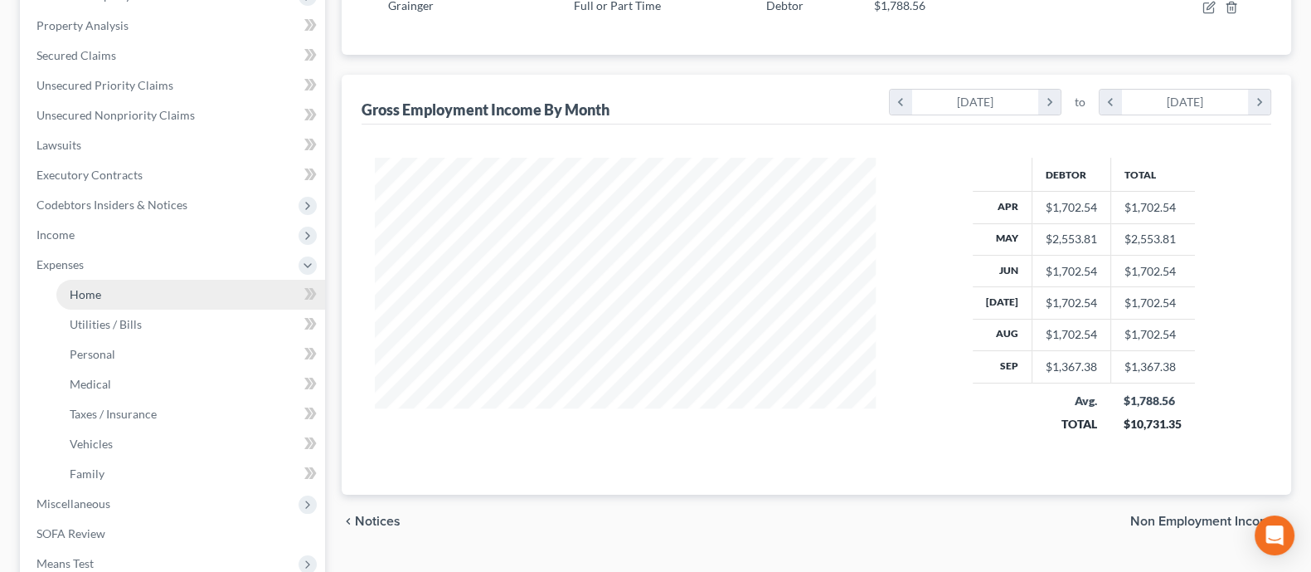
click at [162, 304] on link "Home" at bounding box center [190, 295] width 269 height 30
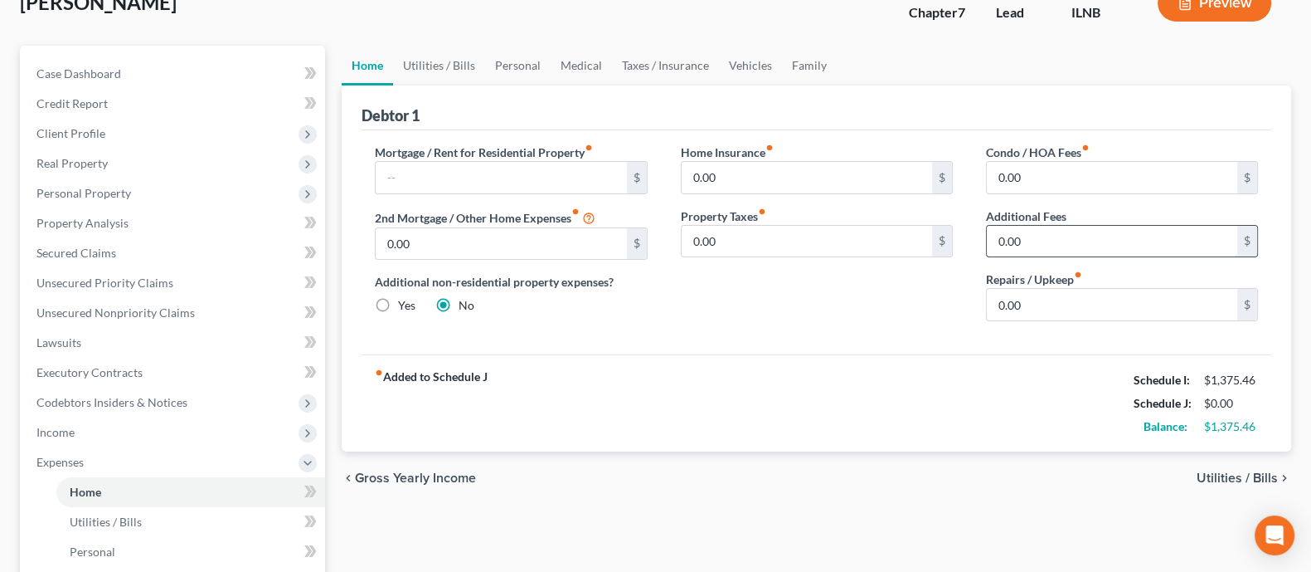
scroll to position [207, 0]
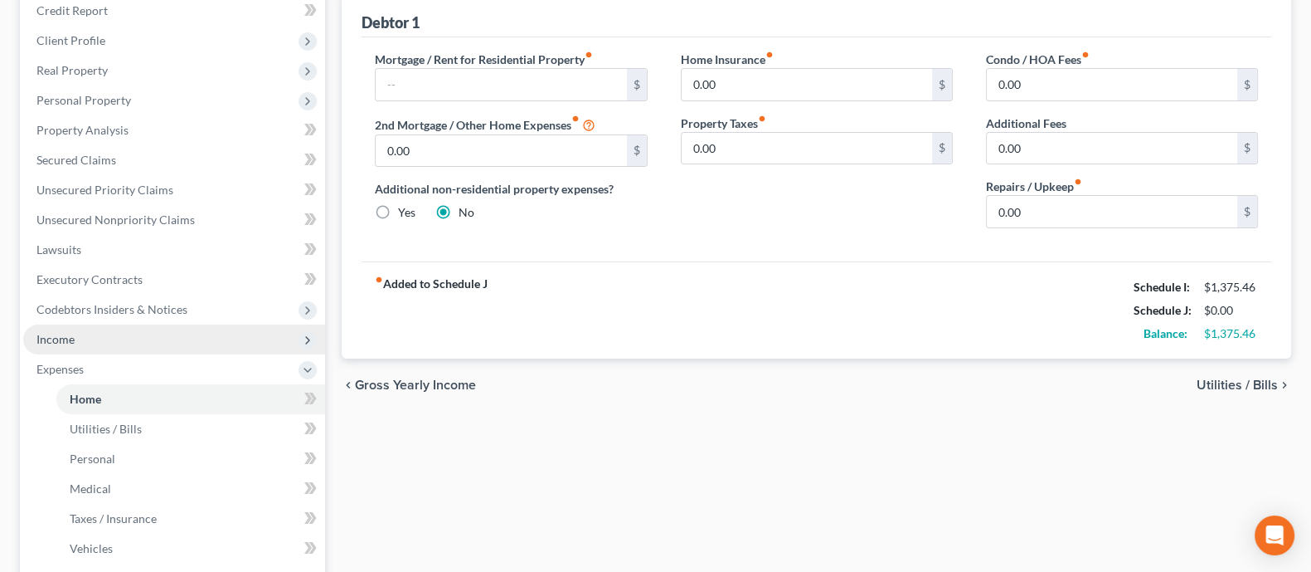
click at [146, 338] on span "Income" at bounding box center [174, 339] width 302 height 30
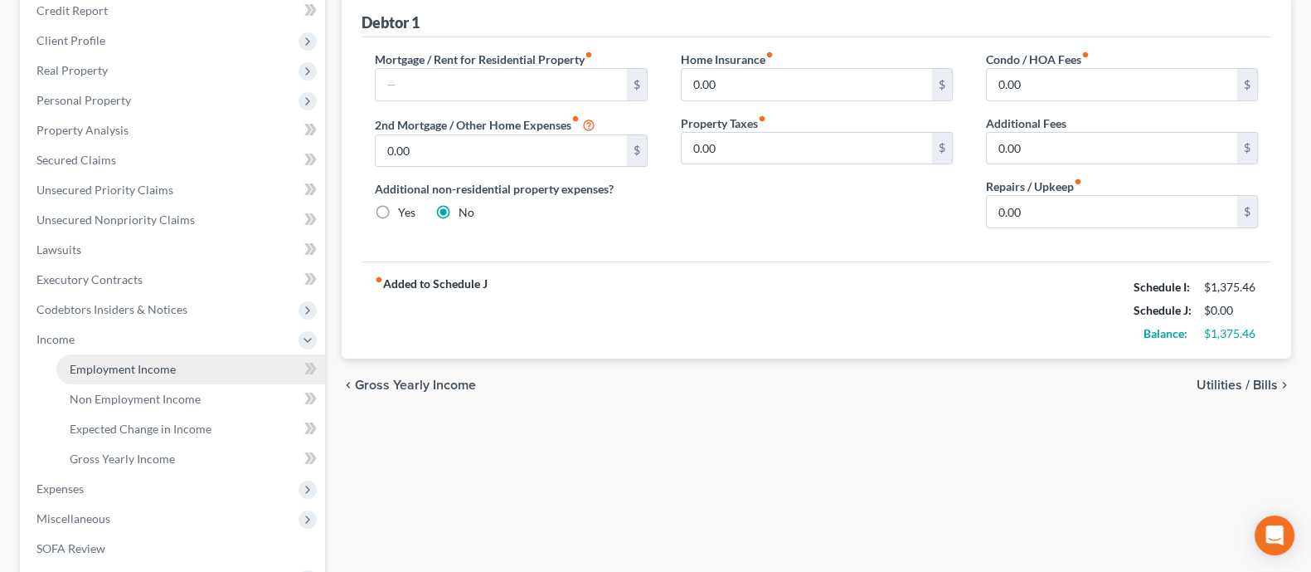
click at [164, 367] on span "Employment Income" at bounding box center [123, 369] width 106 height 14
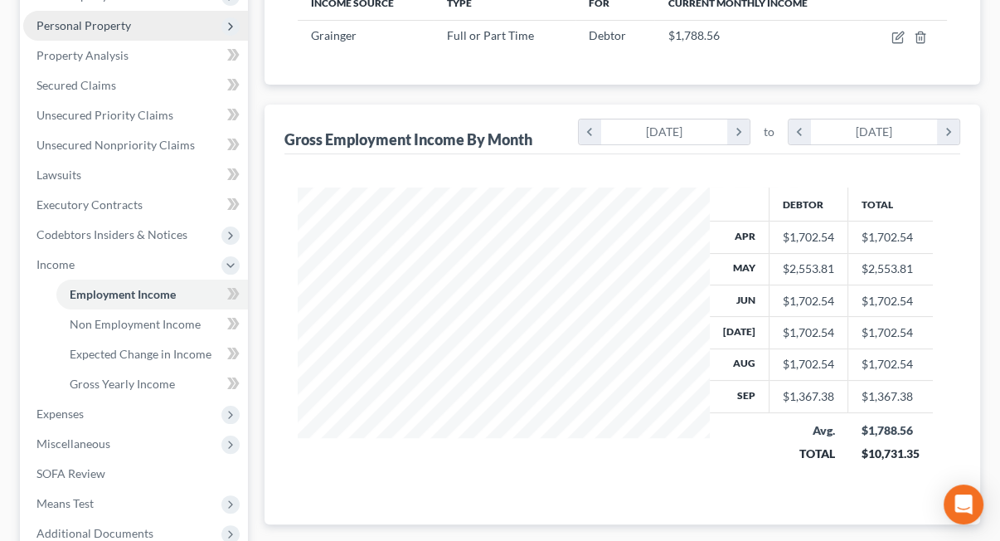
scroll to position [829214, 829111]
